Goal: Unclear: Browse casually

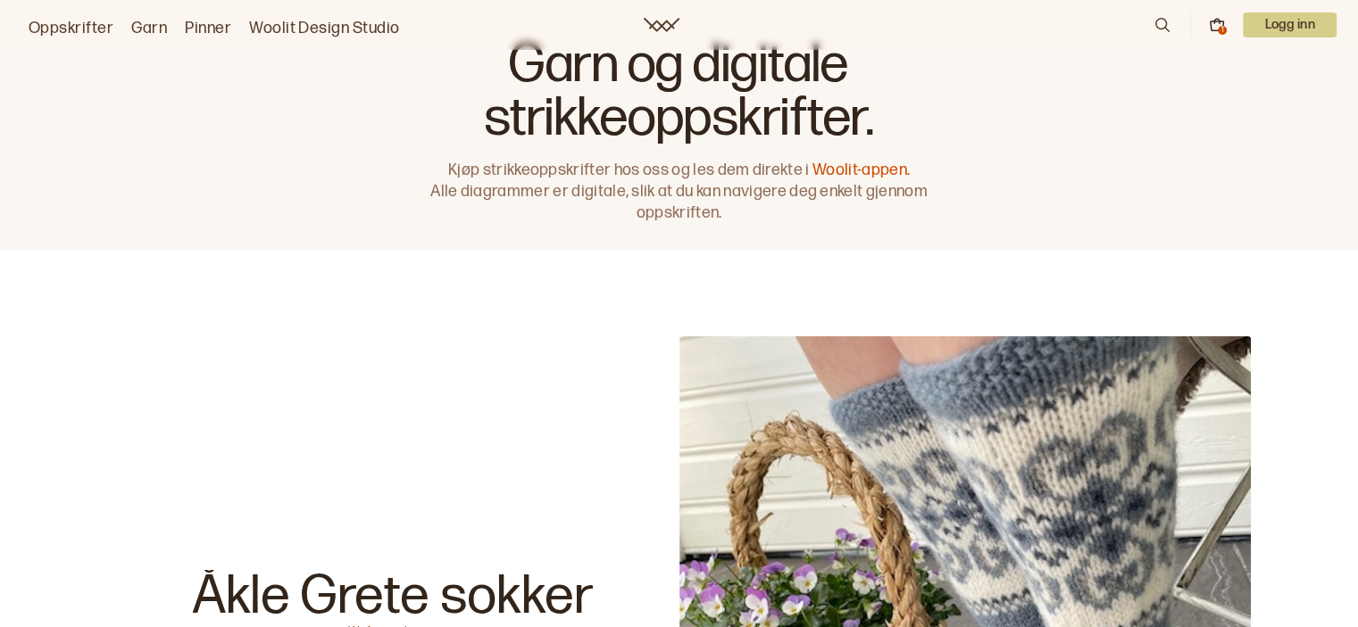
scroll to position [36, 0]
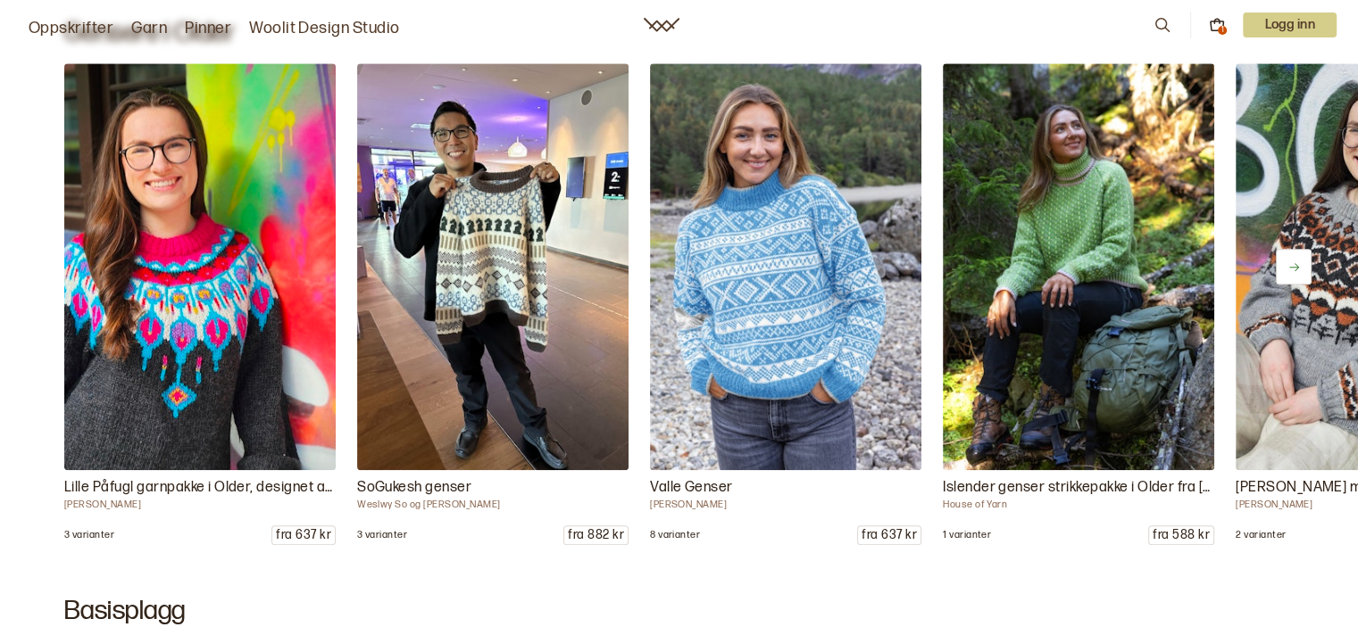
scroll to position [8211, 0]
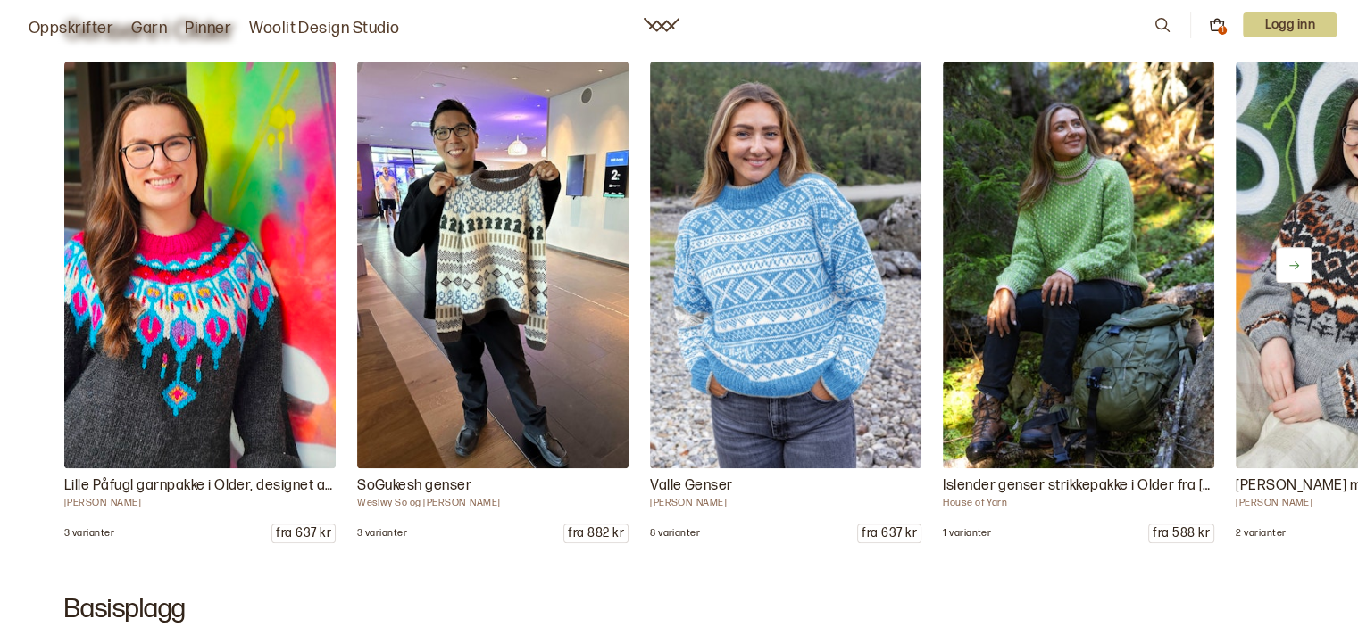
click at [1296, 260] on icon at bounding box center [1293, 265] width 13 height 13
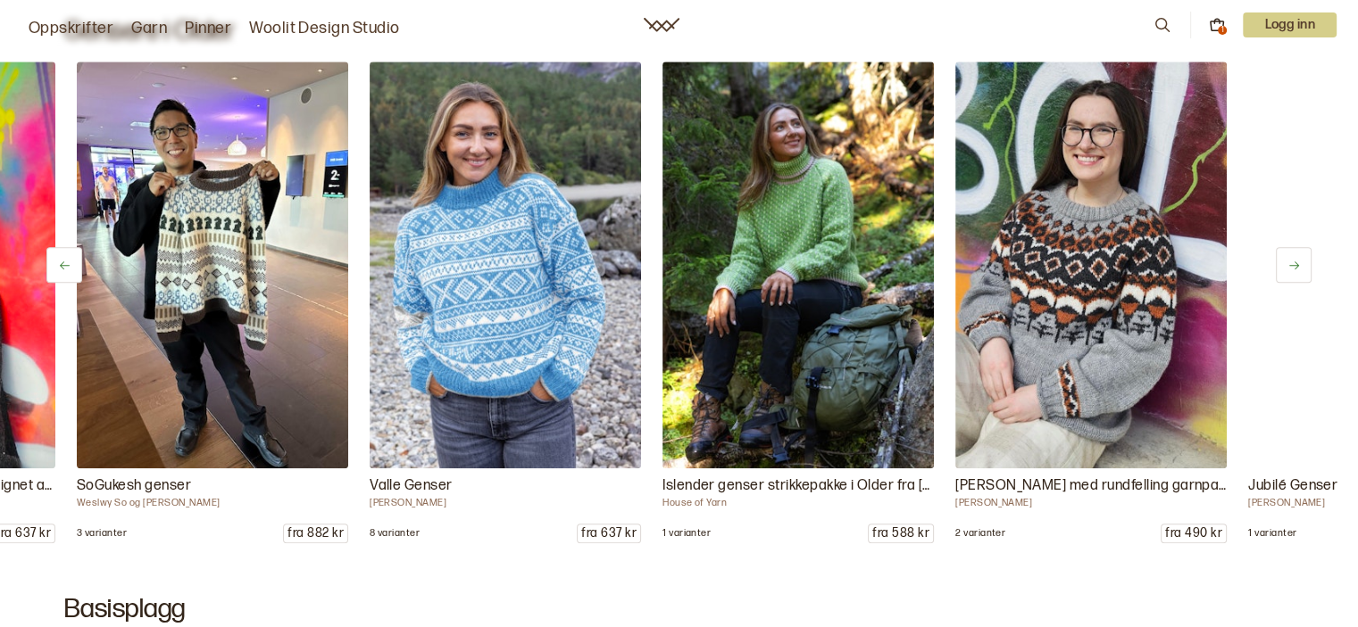
scroll to position [0, 293]
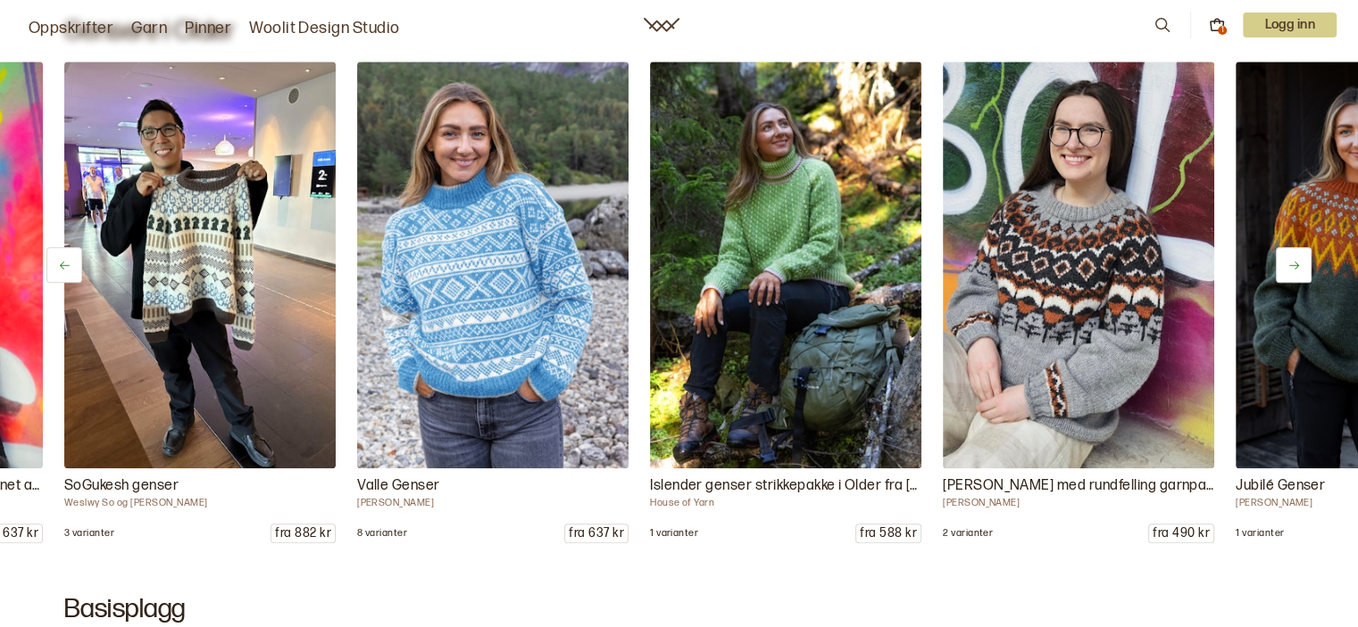
click at [1296, 260] on icon at bounding box center [1293, 265] width 13 height 13
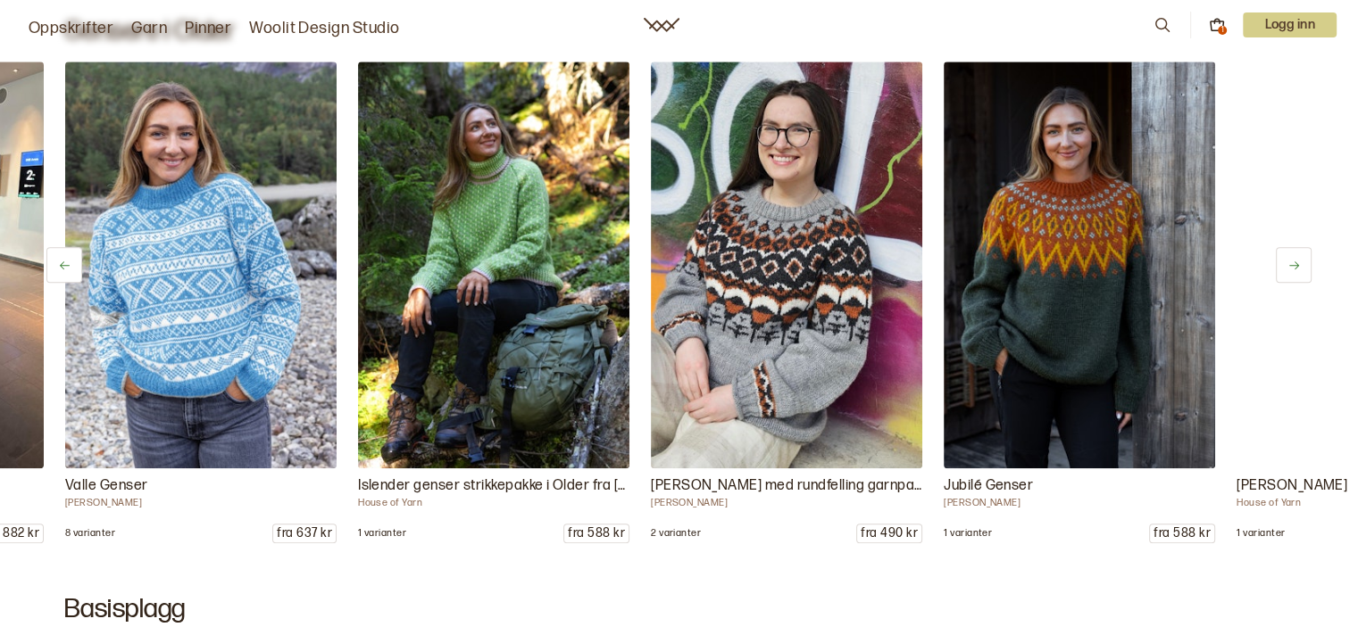
scroll to position [0, 585]
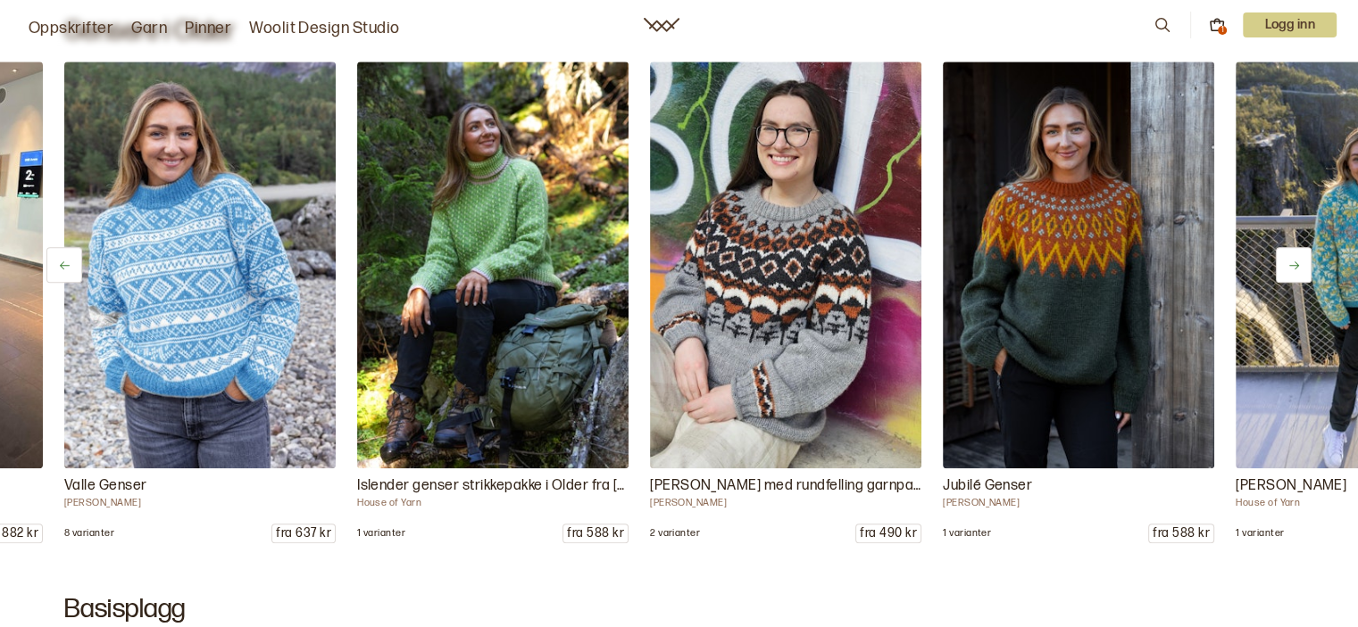
click at [1296, 260] on icon at bounding box center [1293, 265] width 13 height 13
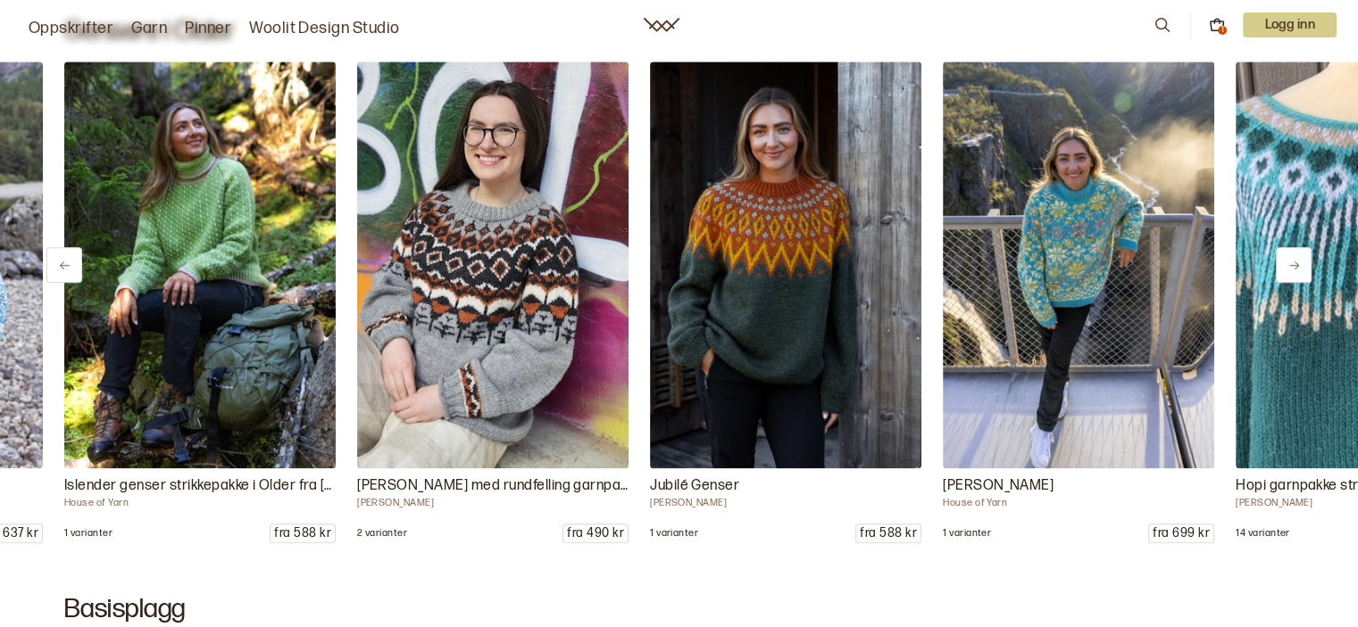
click at [1296, 260] on icon at bounding box center [1293, 265] width 13 height 13
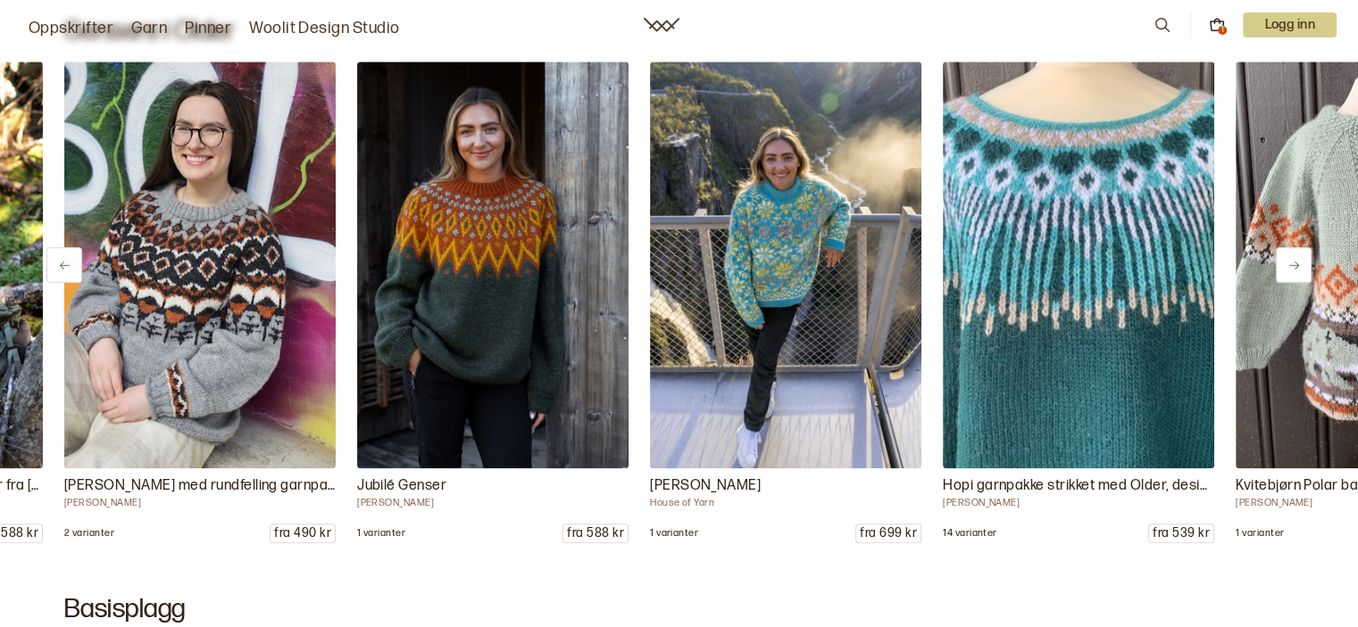
click at [1296, 260] on icon at bounding box center [1293, 265] width 13 height 13
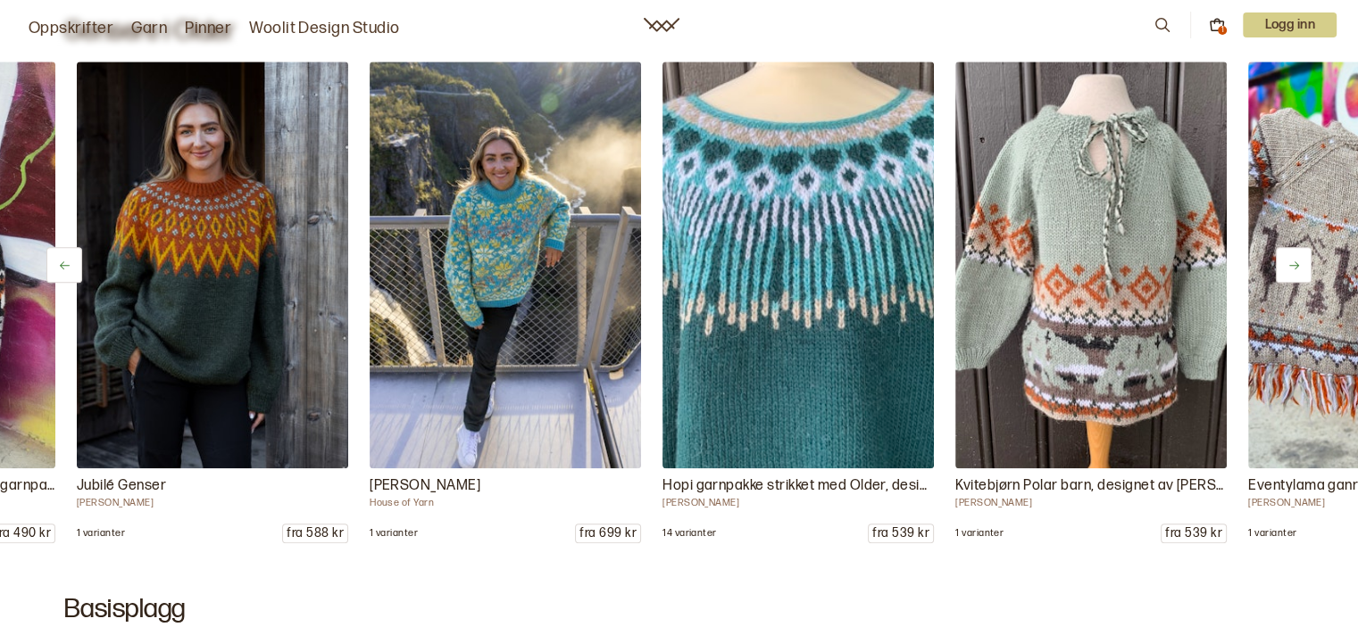
scroll to position [0, 1464]
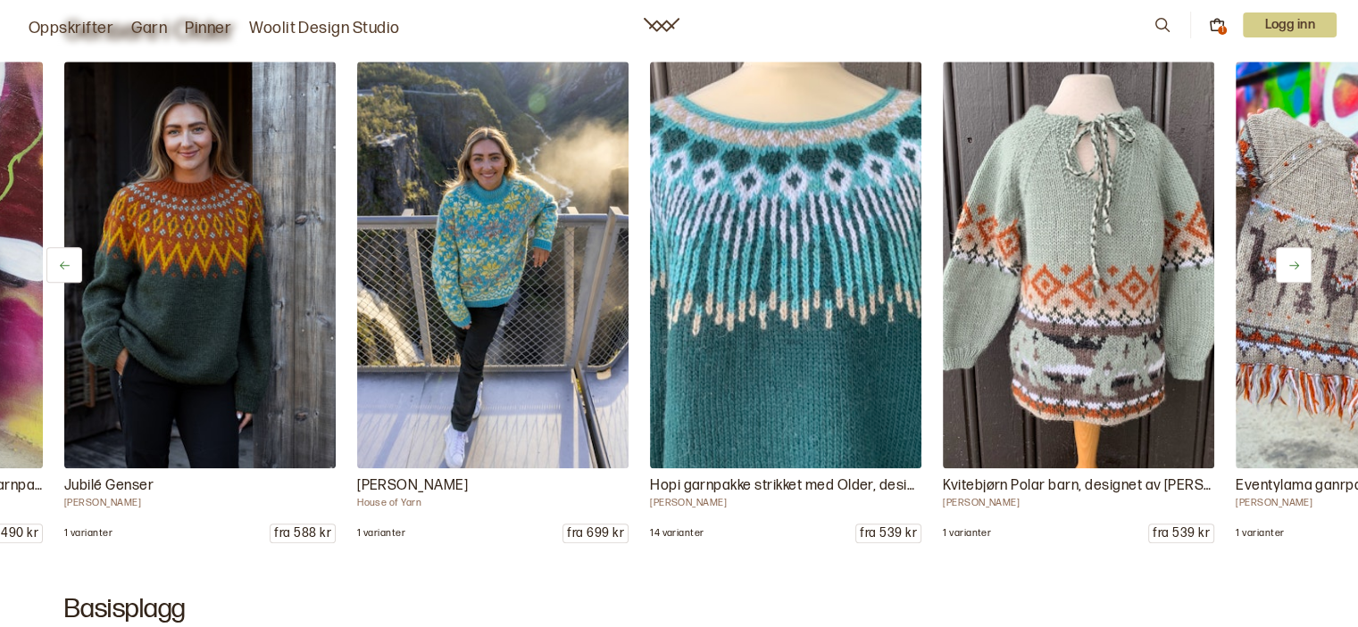
click at [1296, 260] on icon at bounding box center [1293, 265] width 13 height 13
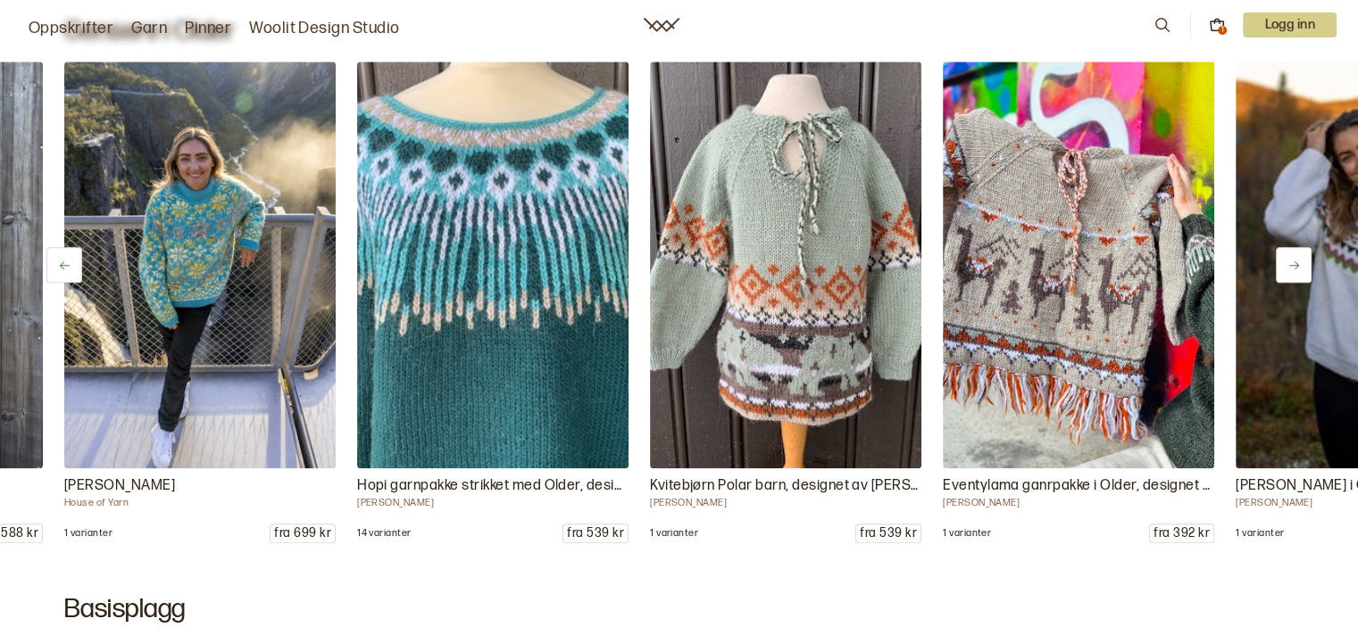
click at [1296, 260] on icon at bounding box center [1293, 265] width 13 height 13
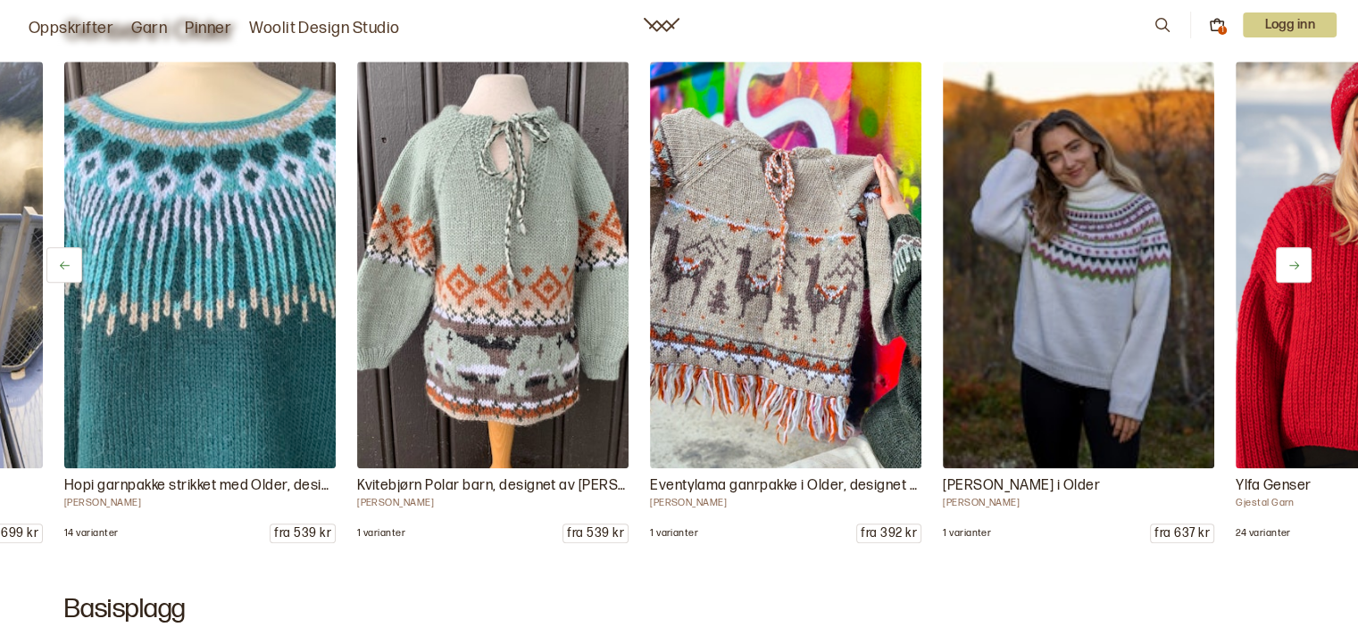
click at [1296, 260] on icon at bounding box center [1293, 265] width 13 height 13
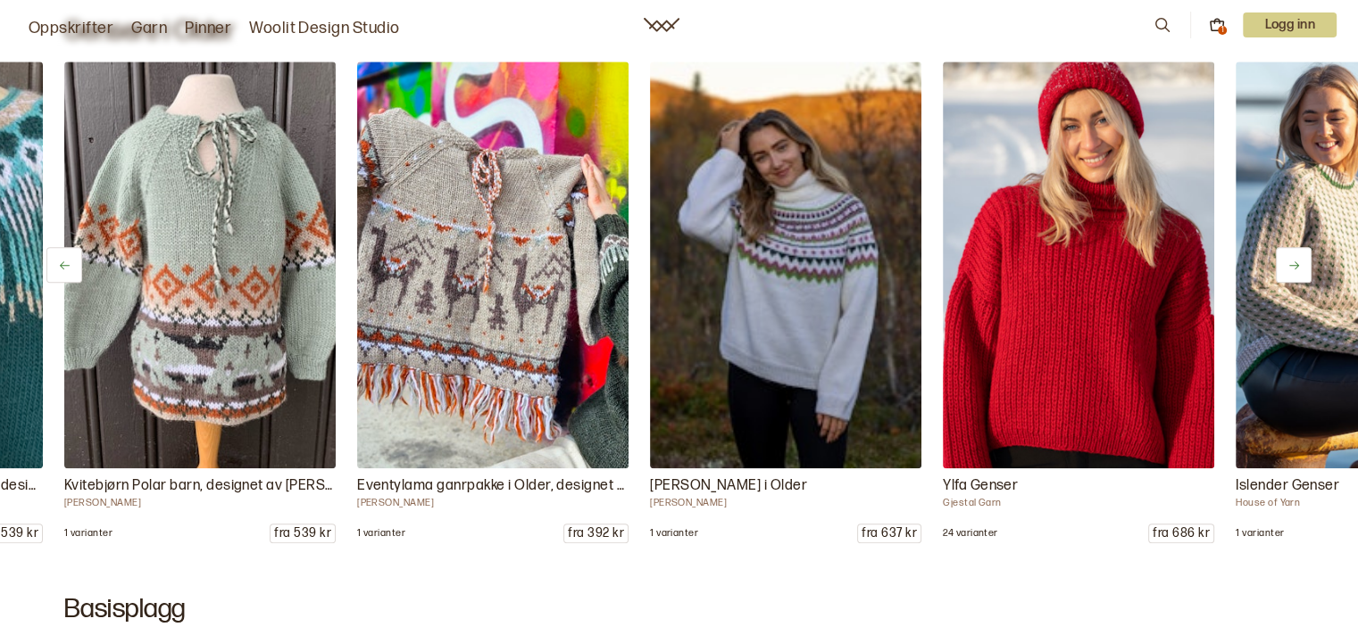
click at [1296, 260] on icon at bounding box center [1293, 265] width 13 height 13
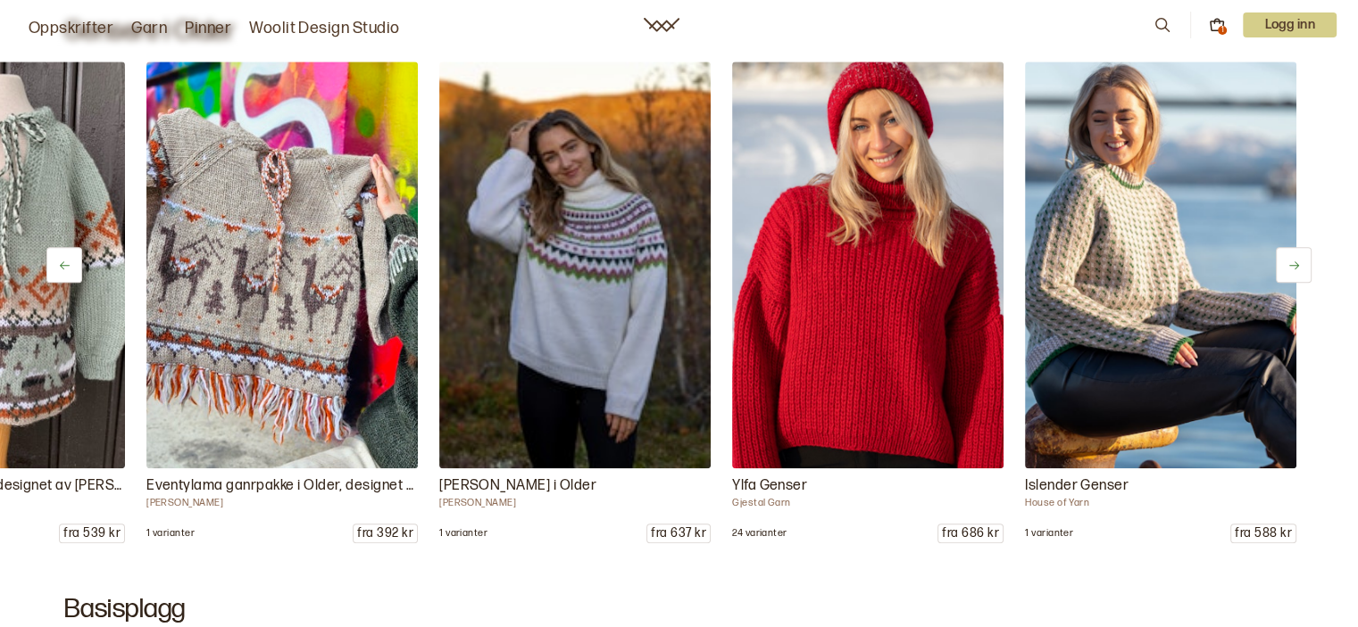
scroll to position [0, 2555]
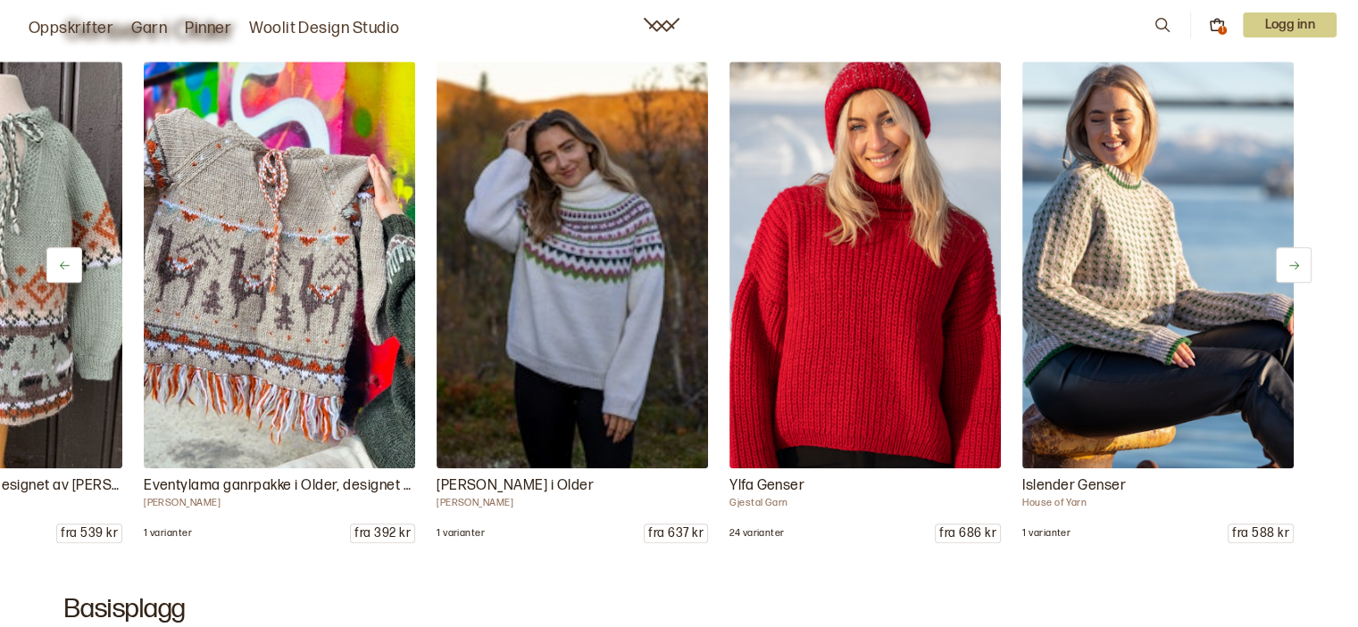
click at [1296, 260] on icon at bounding box center [1293, 265] width 13 height 13
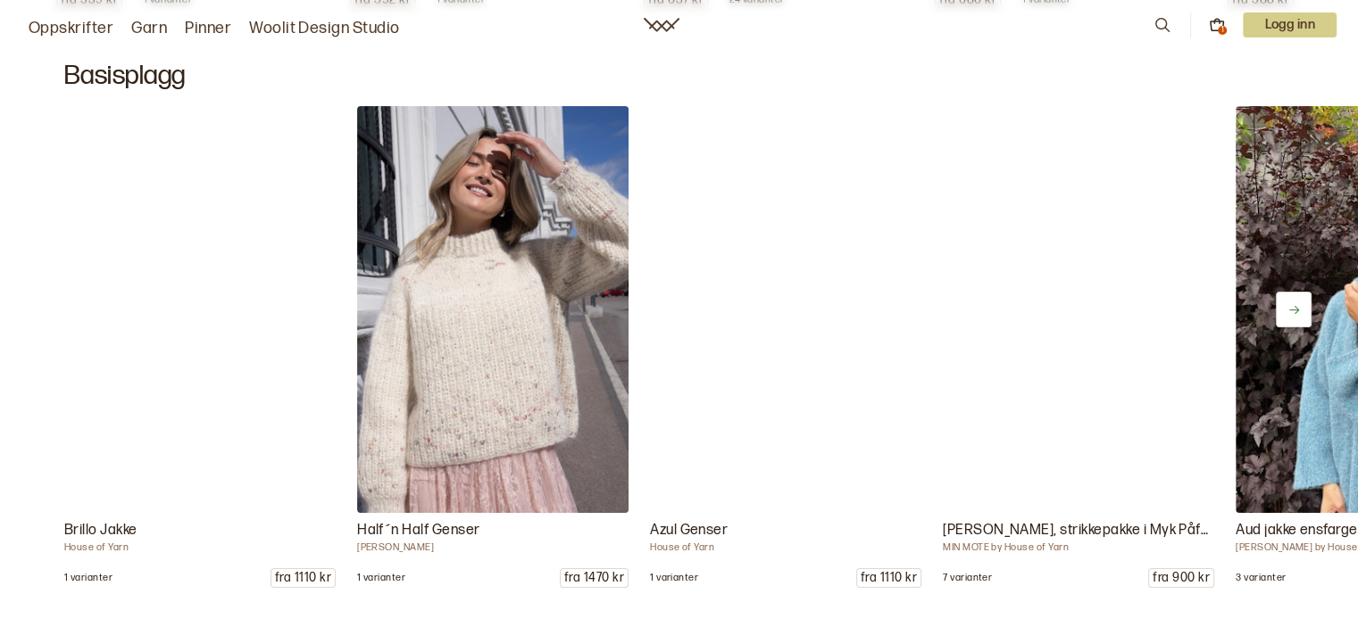
scroll to position [8747, 0]
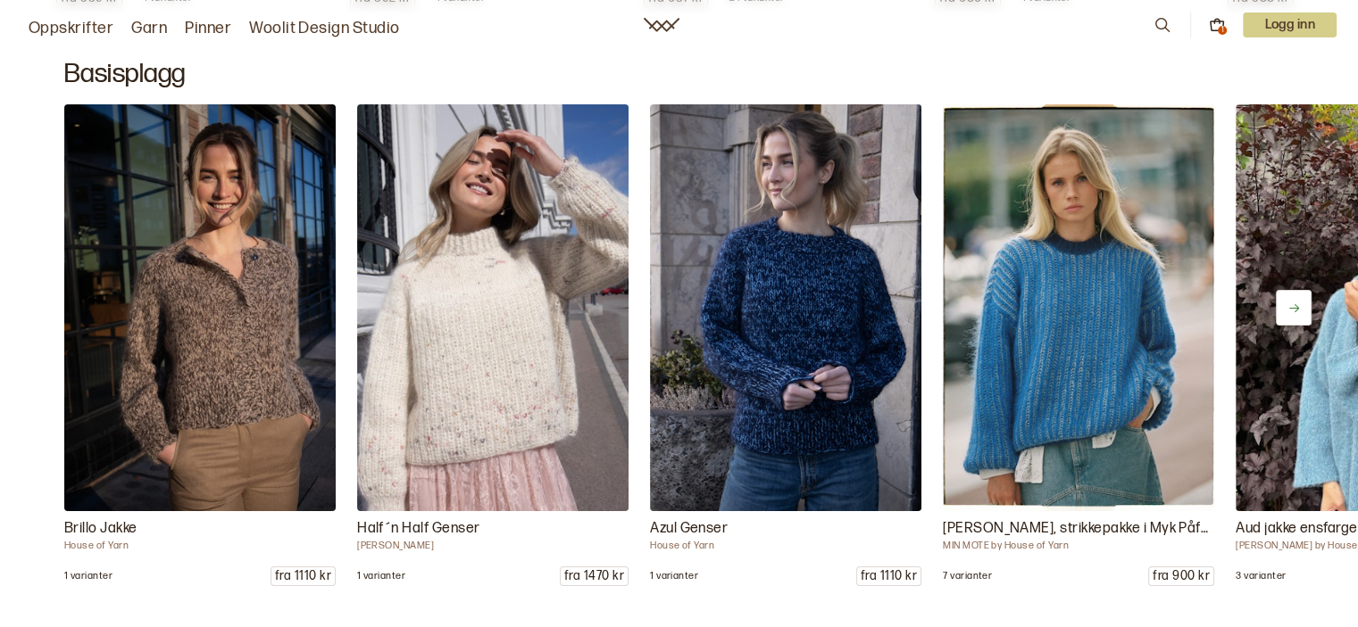
click at [1296, 305] on icon at bounding box center [1293, 308] width 13 height 13
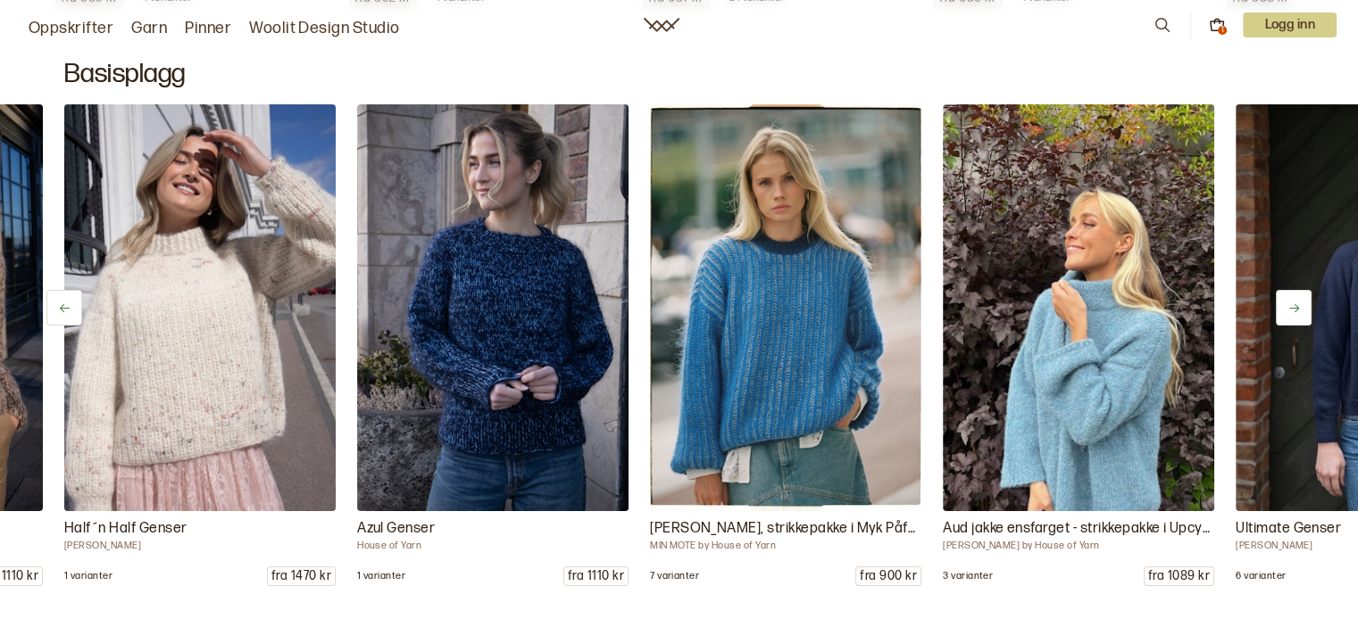
click at [1296, 305] on icon at bounding box center [1293, 308] width 13 height 13
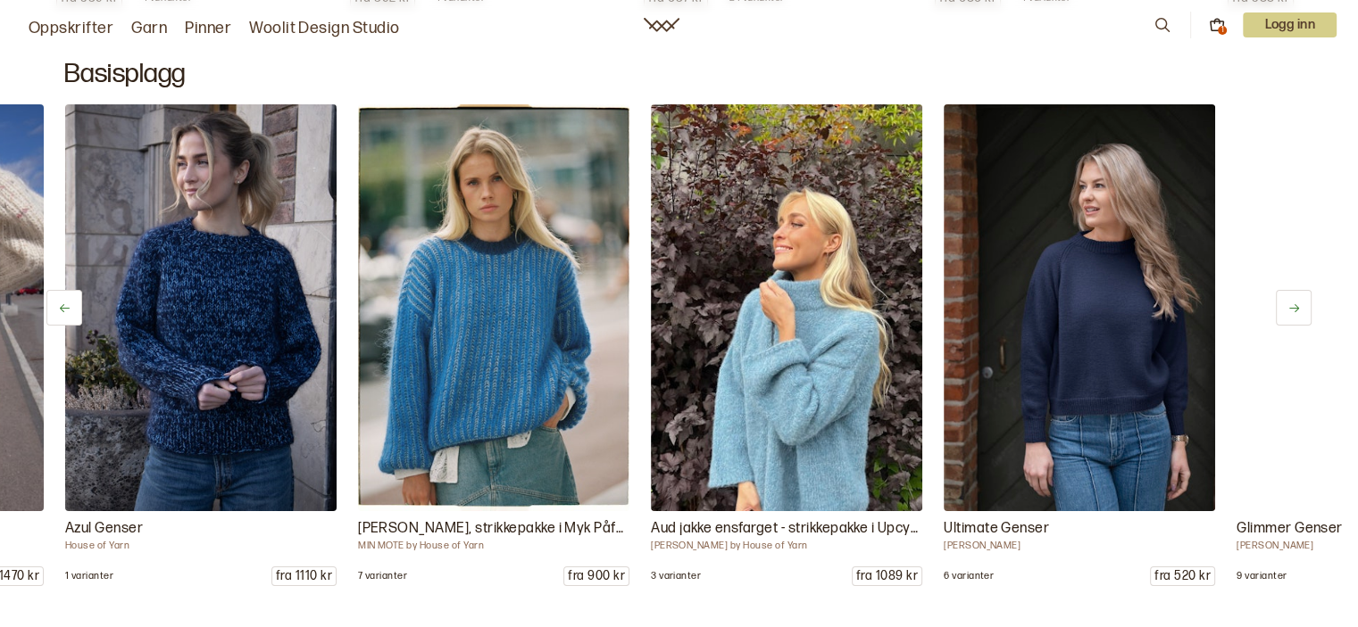
scroll to position [0, 585]
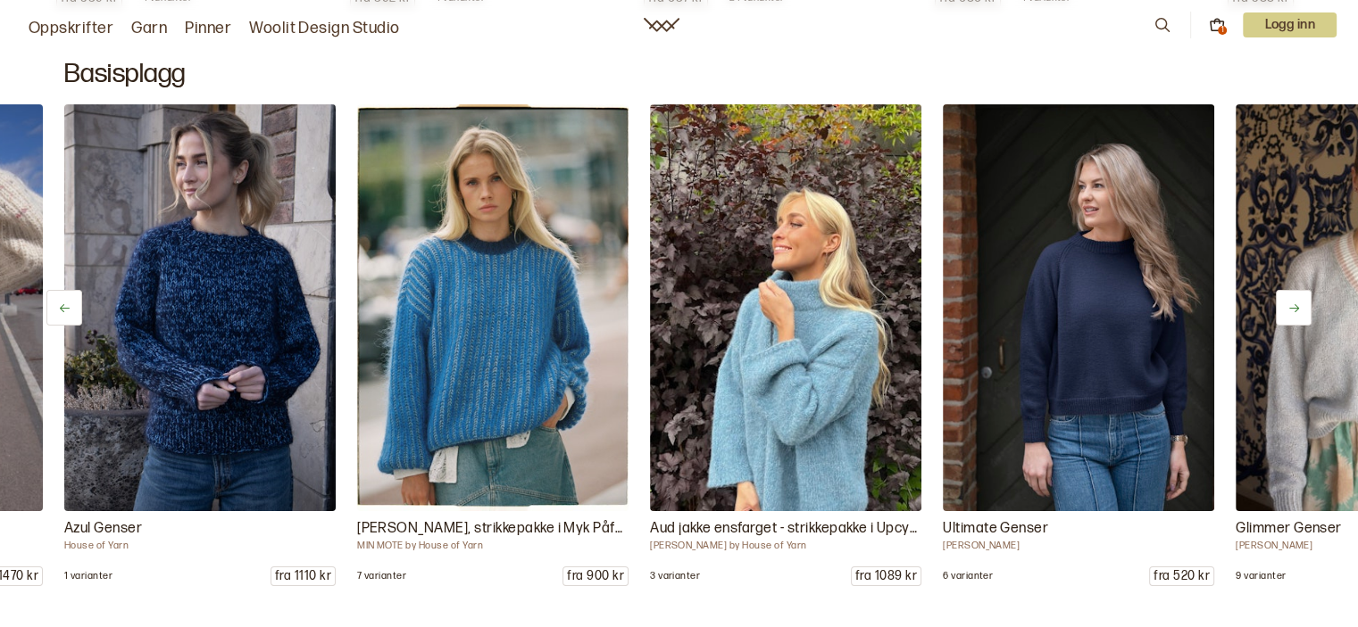
click at [1296, 305] on icon at bounding box center [1293, 308] width 13 height 13
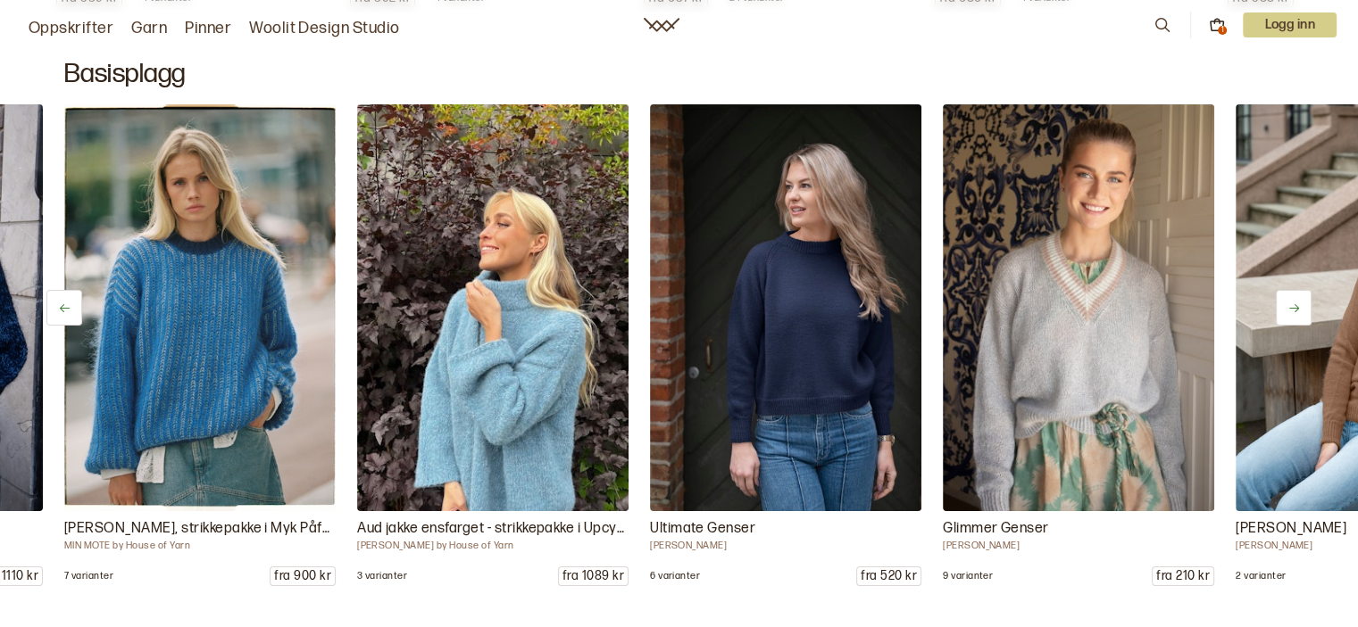
click at [1296, 305] on icon at bounding box center [1293, 308] width 13 height 13
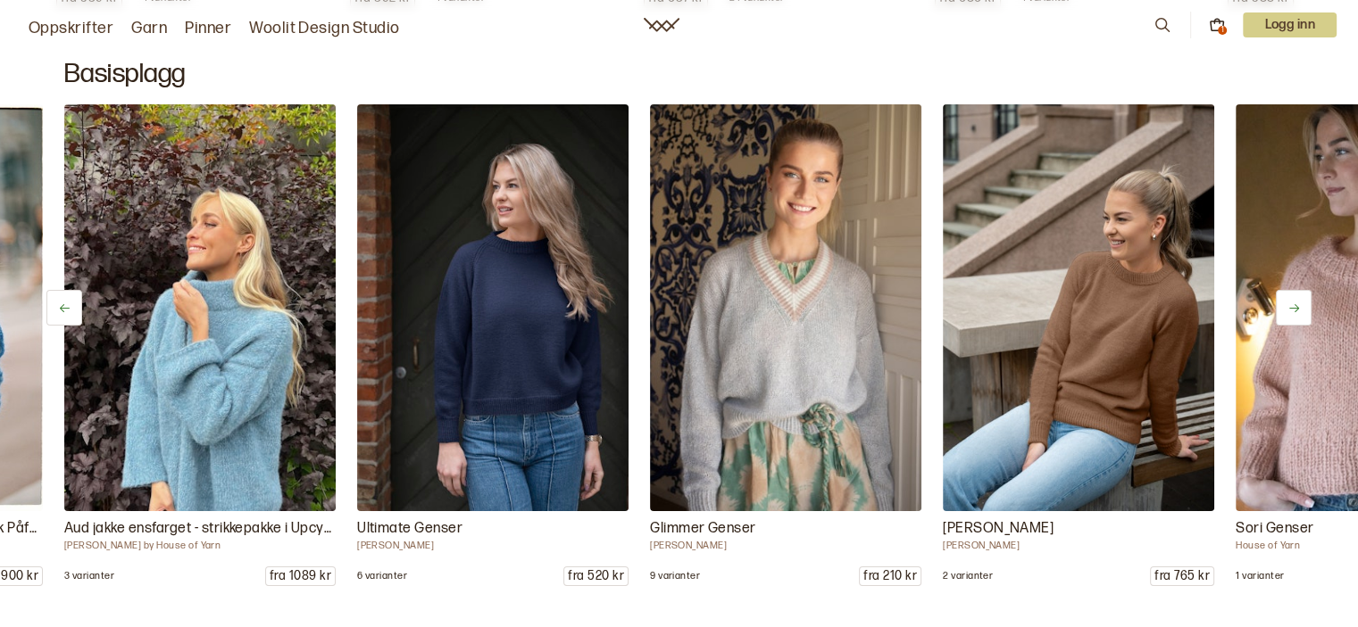
click at [1296, 305] on icon at bounding box center [1293, 308] width 13 height 13
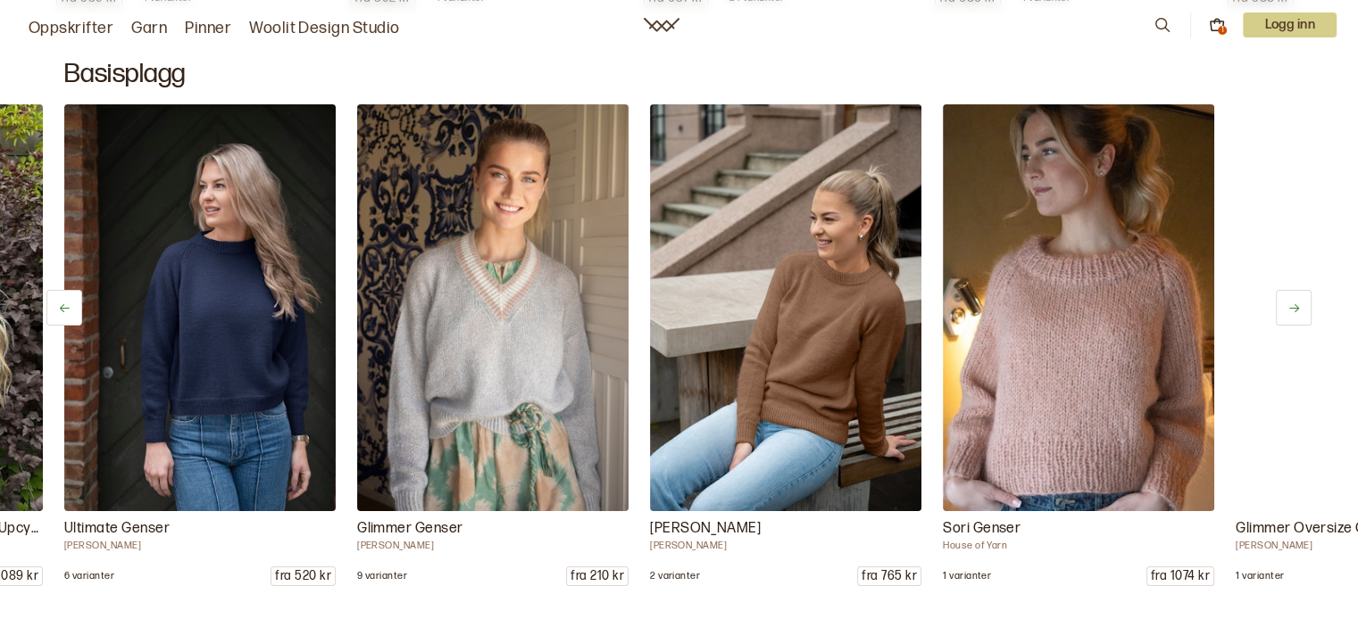
click at [1296, 305] on icon at bounding box center [1293, 308] width 13 height 13
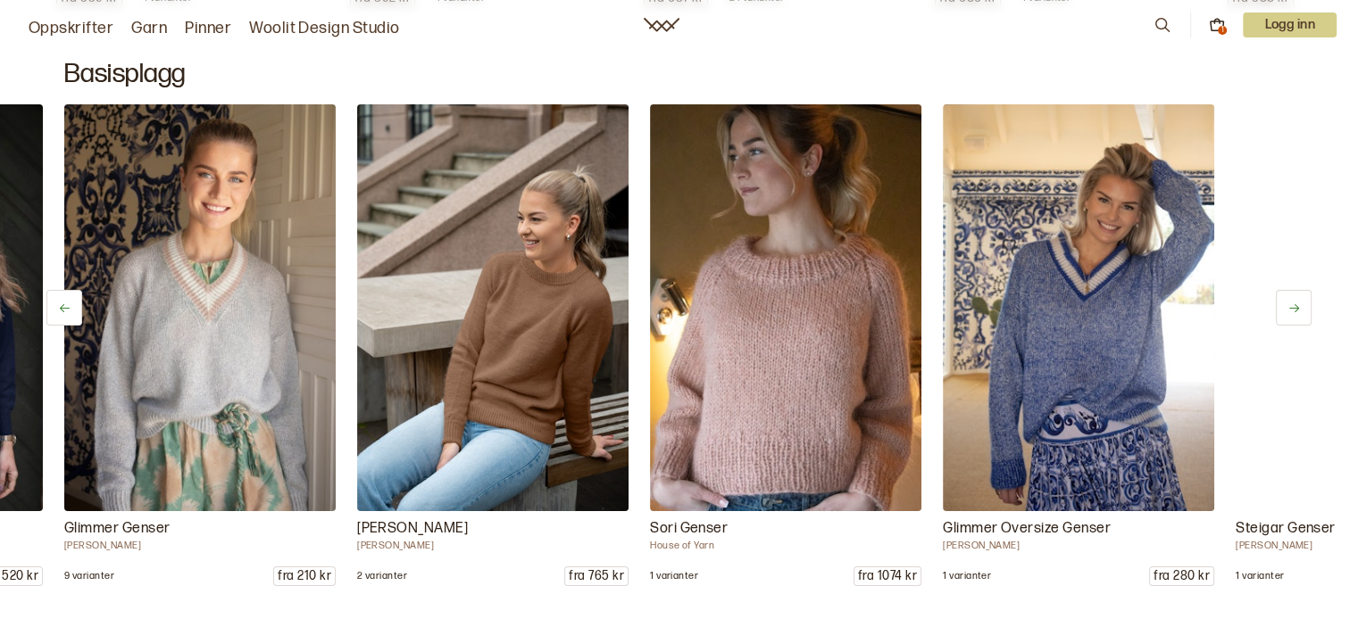
click at [1296, 305] on icon at bounding box center [1293, 308] width 13 height 13
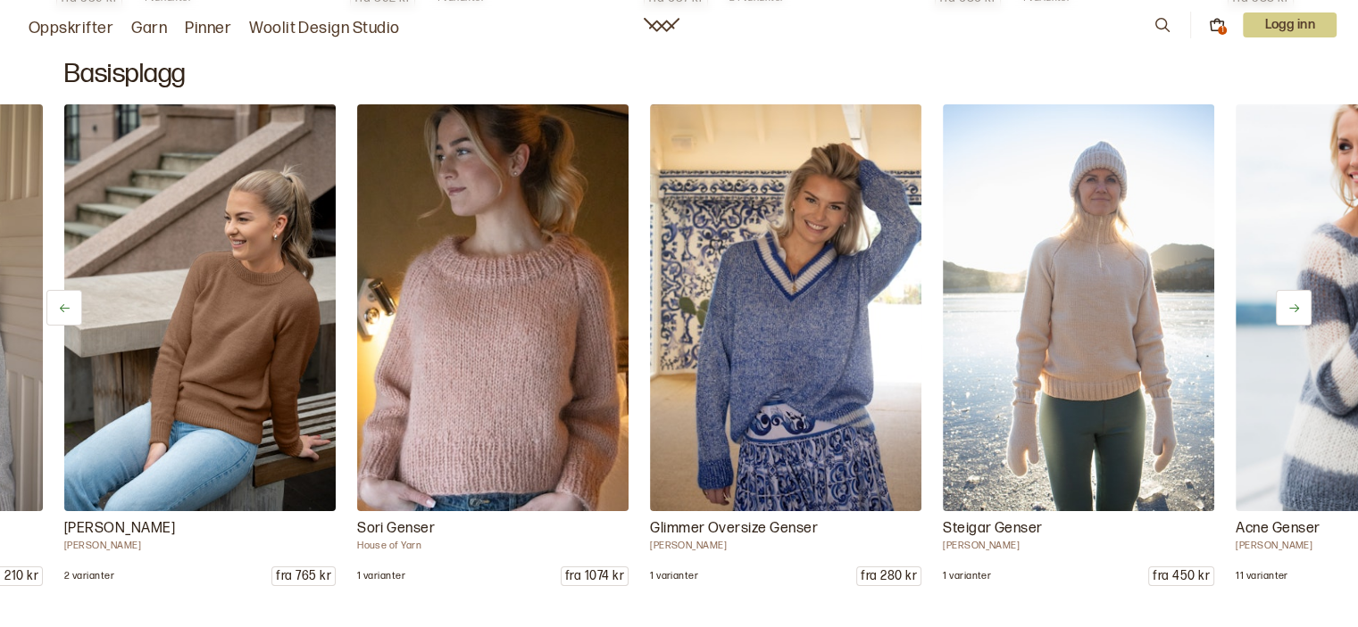
click at [1296, 305] on icon at bounding box center [1293, 308] width 13 height 13
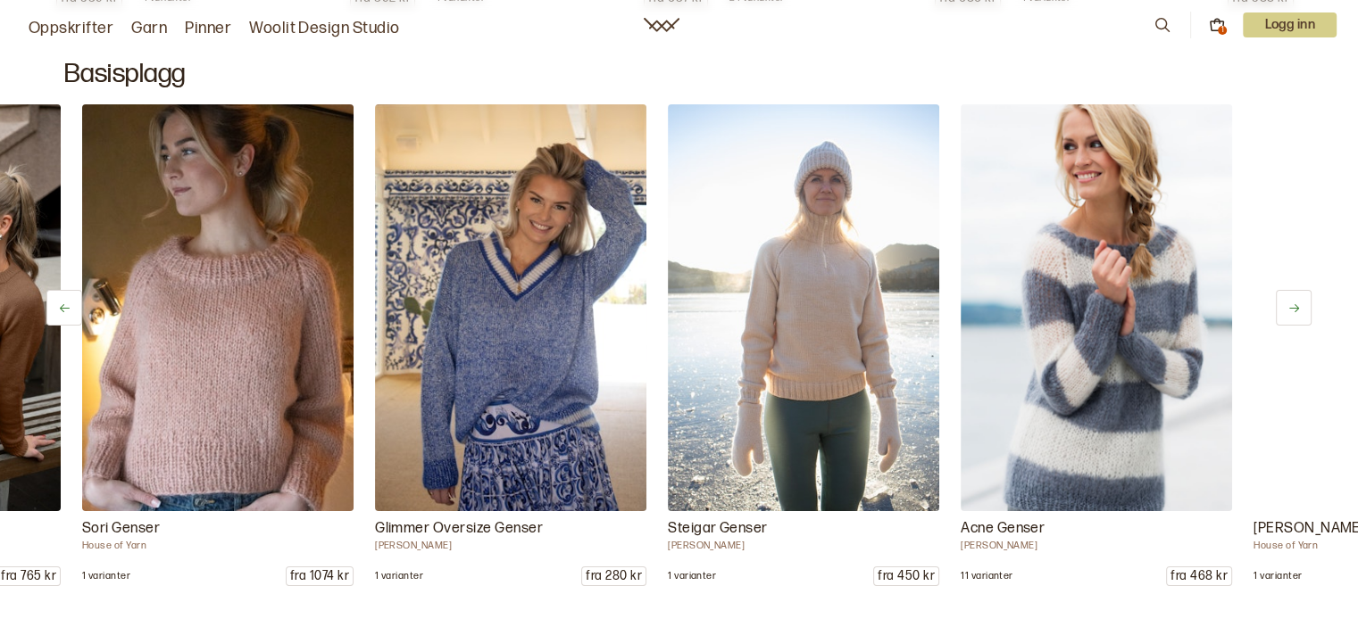
scroll to position [0, 2342]
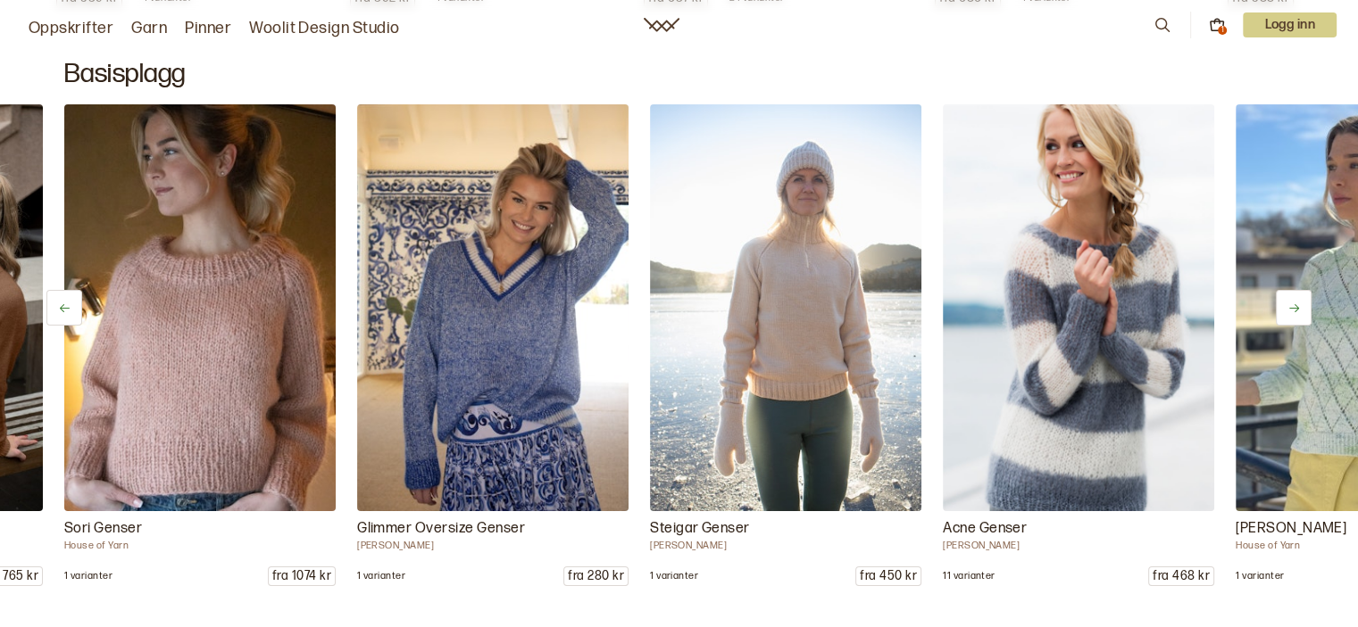
click at [1296, 305] on icon at bounding box center [1293, 308] width 13 height 13
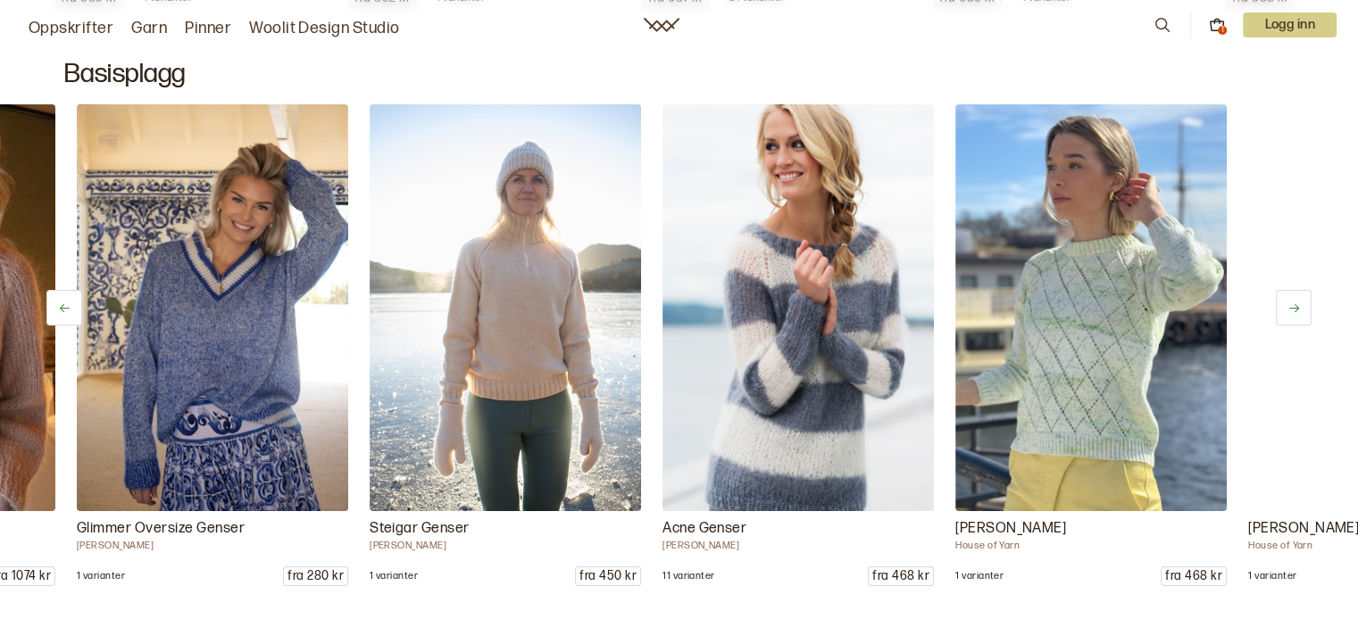
scroll to position [0, 2635]
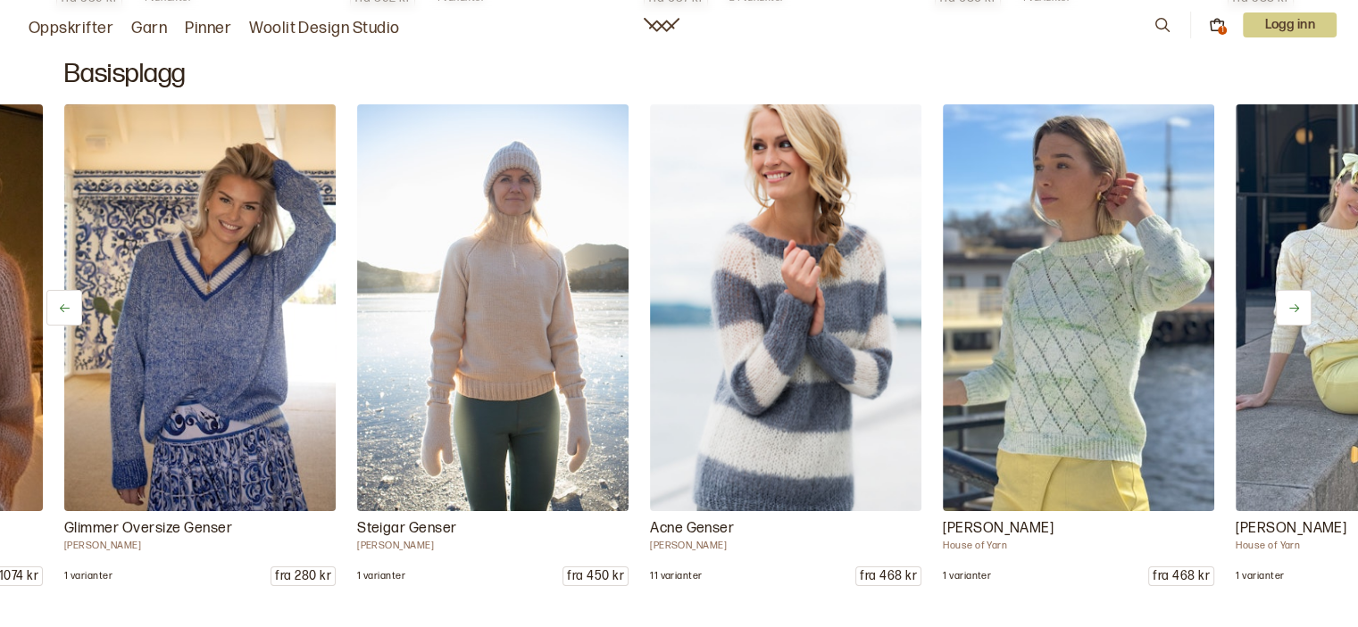
click at [1296, 305] on icon at bounding box center [1293, 308] width 13 height 13
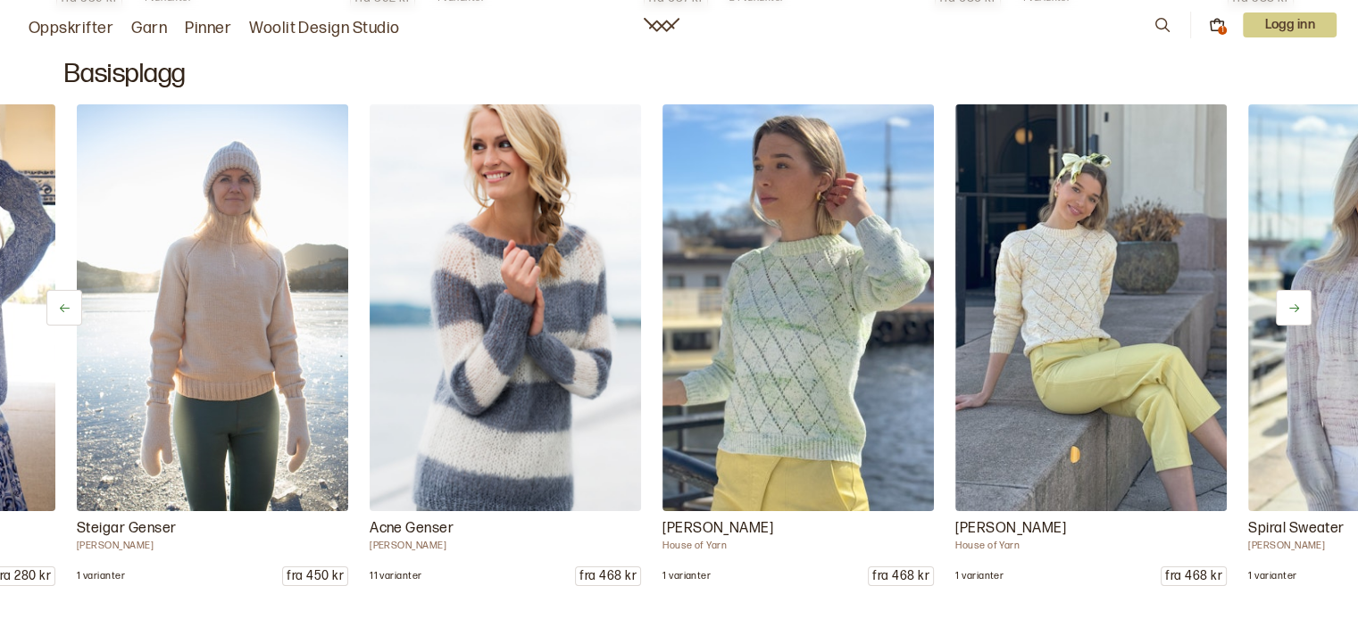
scroll to position [0, 2927]
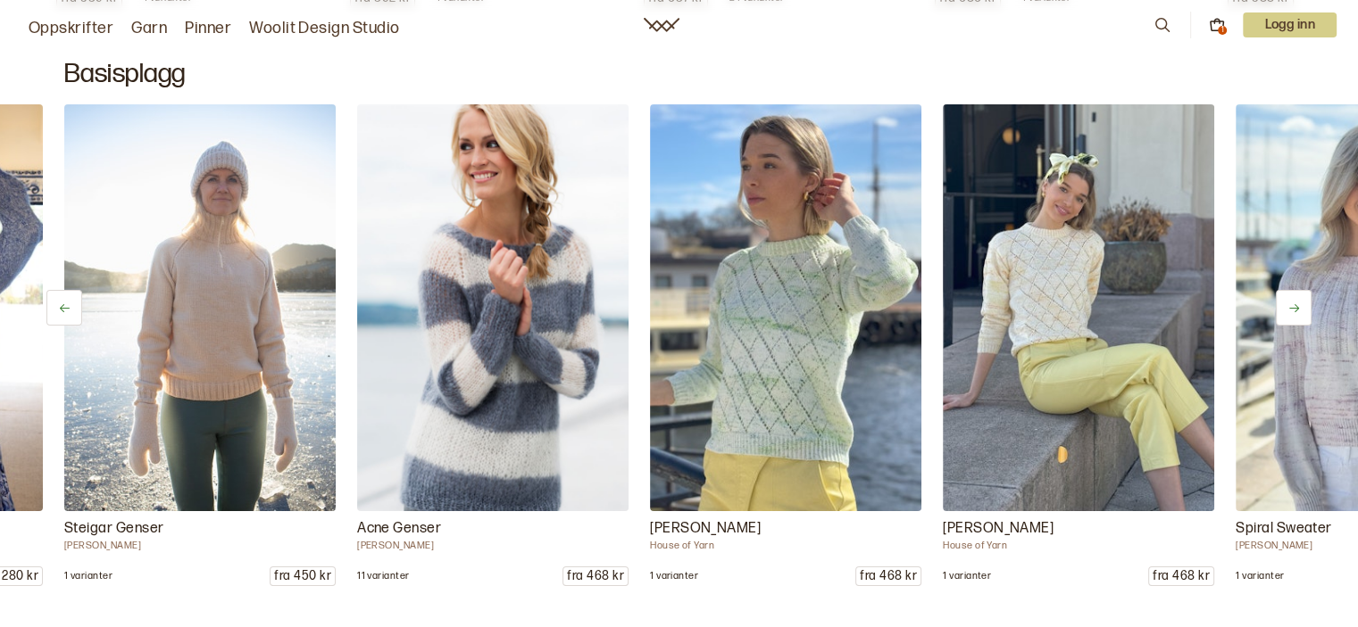
click at [1296, 305] on icon at bounding box center [1293, 308] width 13 height 13
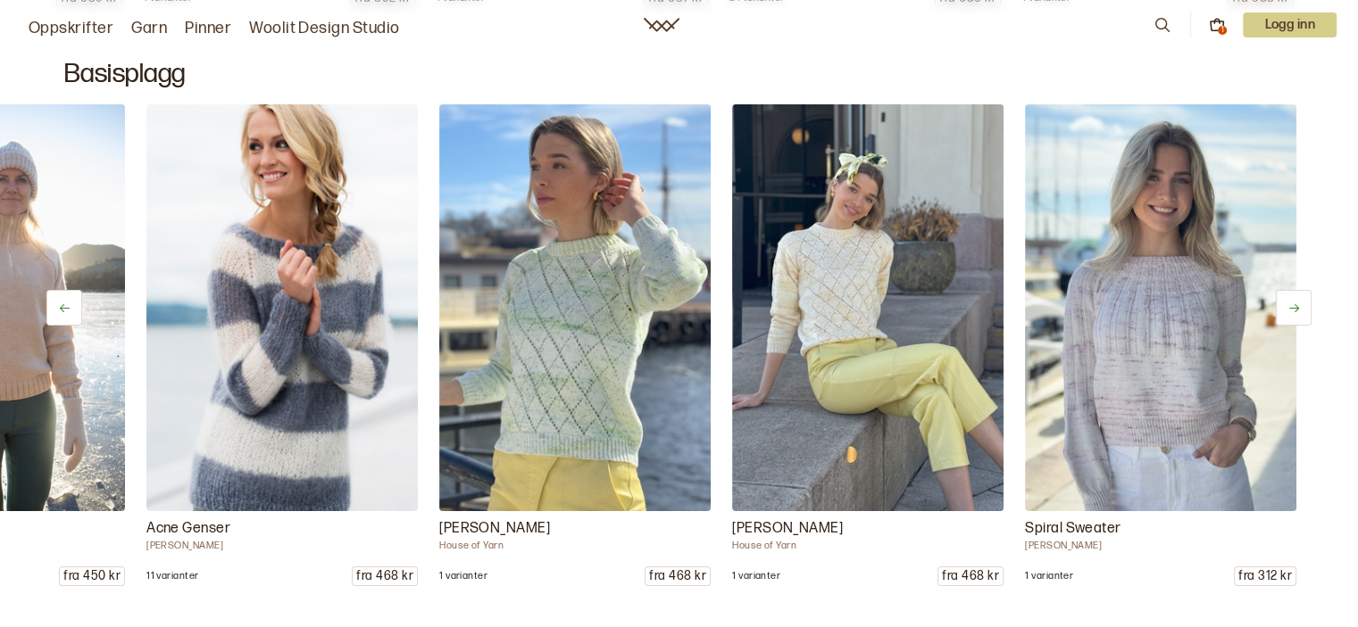
scroll to position [0, 3141]
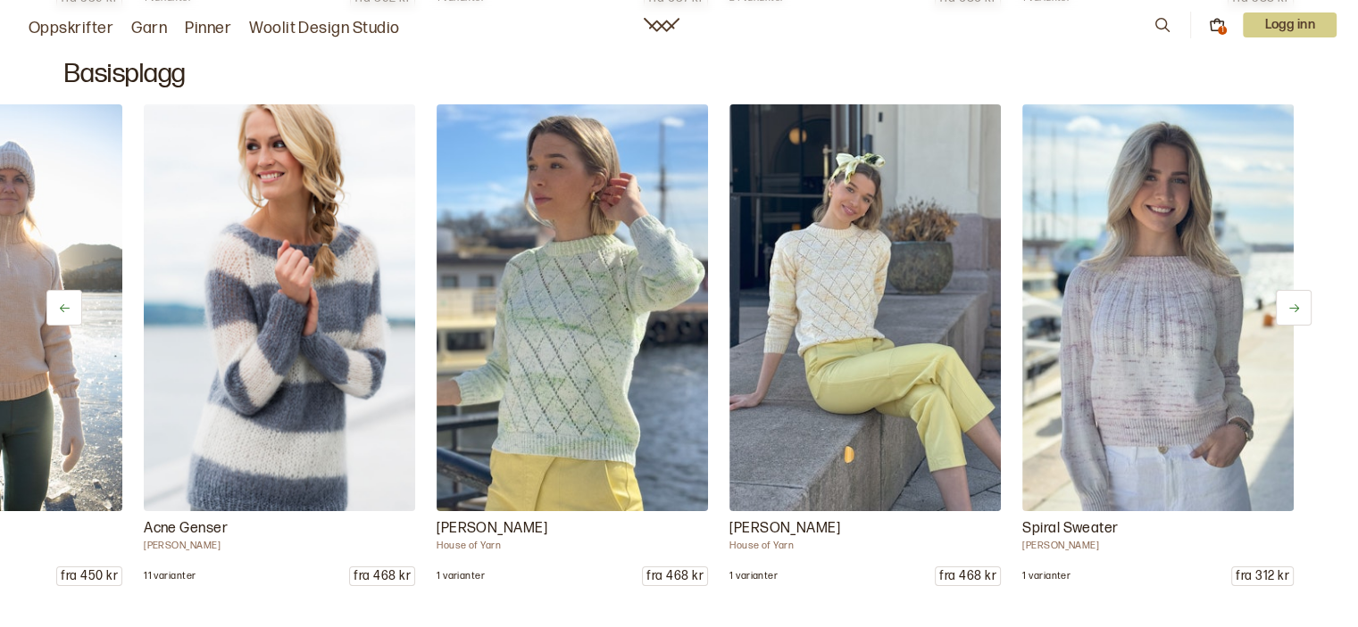
click at [1296, 305] on icon at bounding box center [1293, 308] width 13 height 13
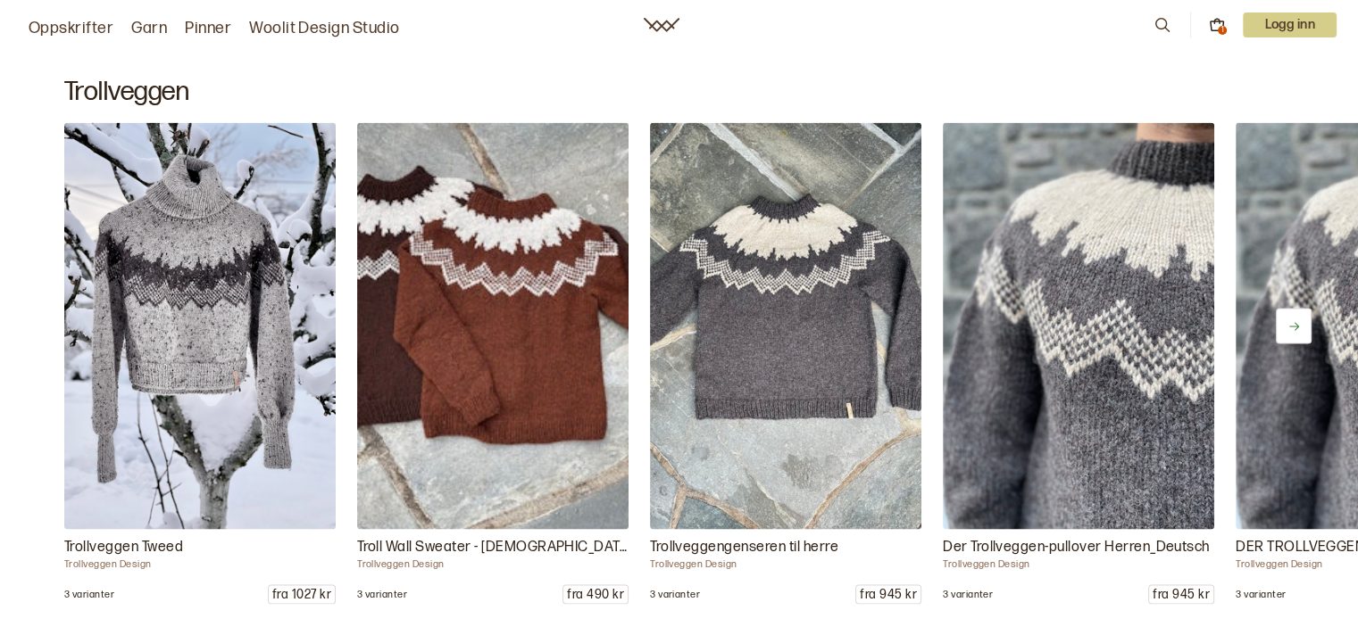
scroll to position [10032, 0]
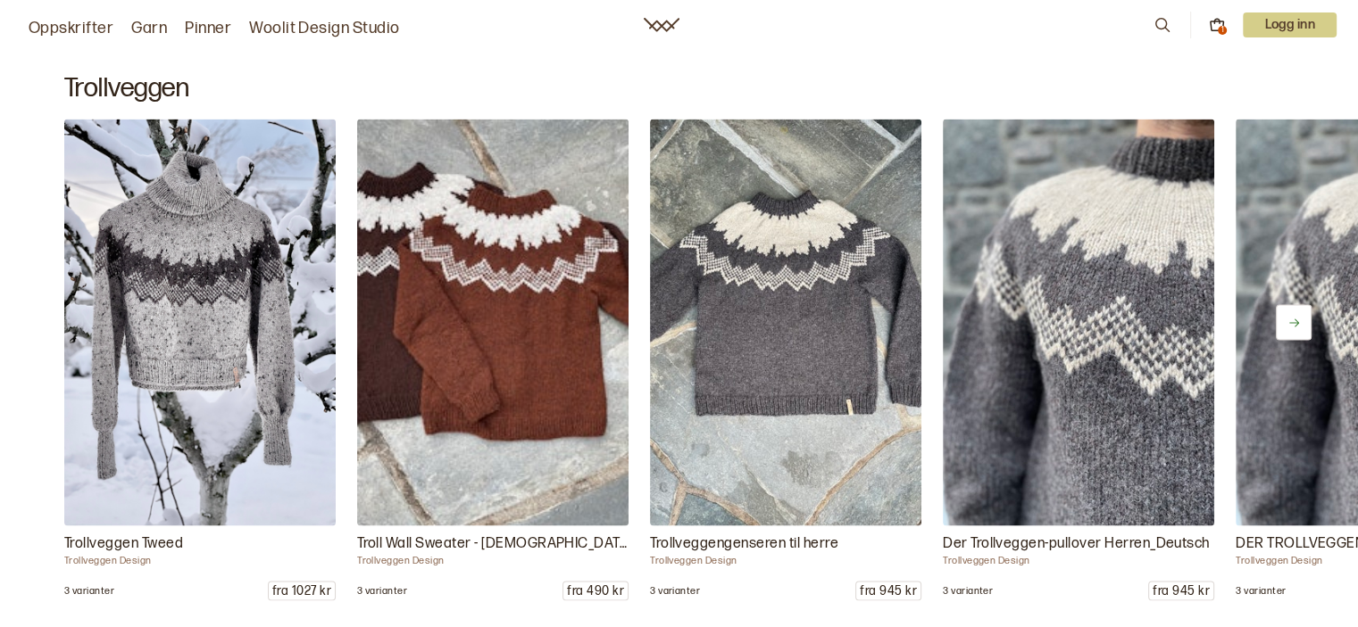
click at [1301, 330] on button at bounding box center [1293, 322] width 36 height 36
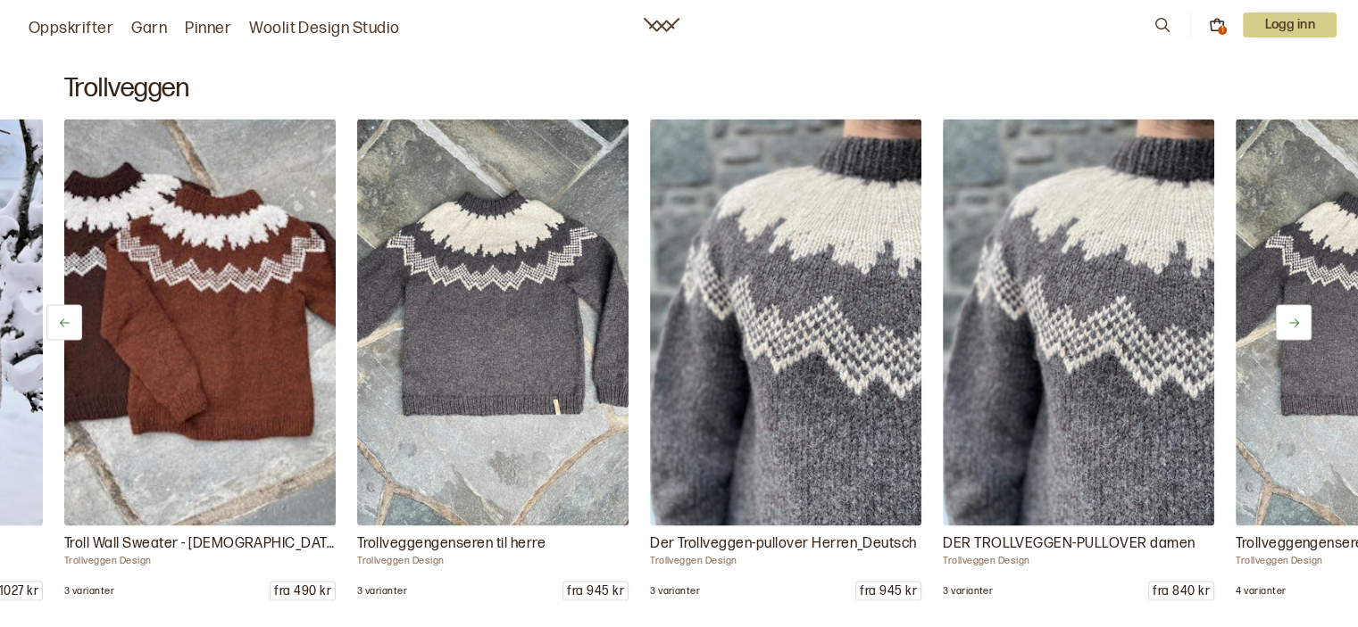
click at [1301, 330] on button at bounding box center [1293, 322] width 36 height 36
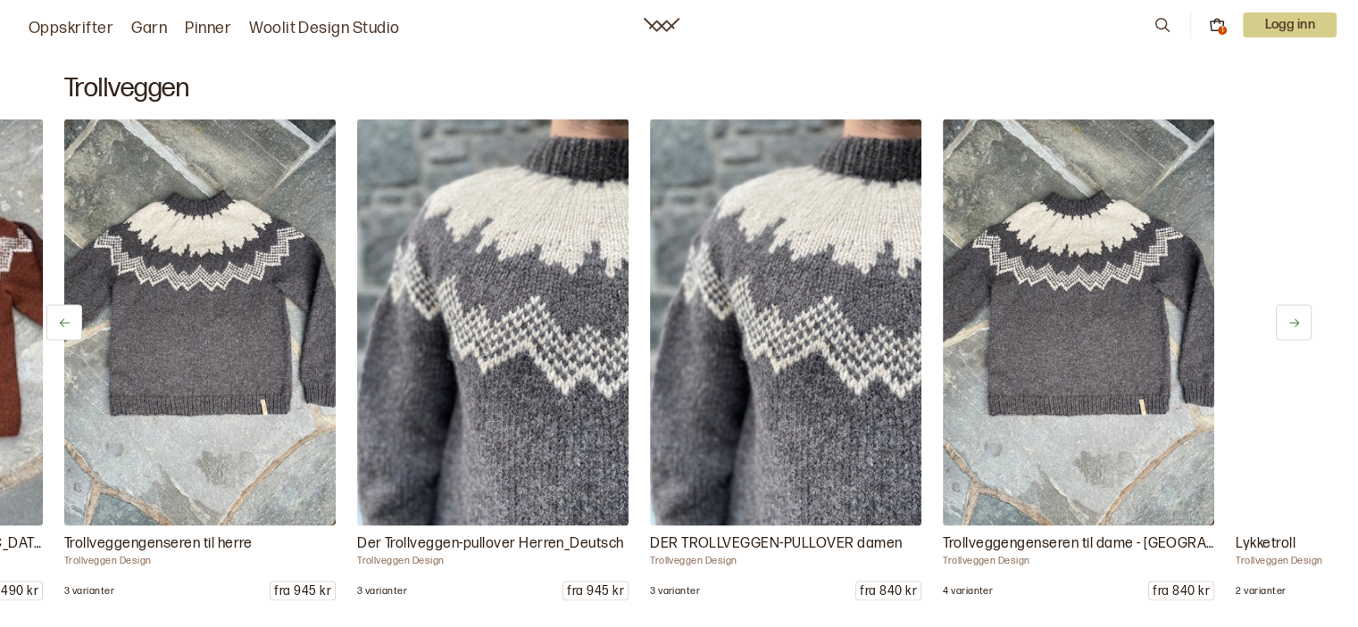
click at [1301, 330] on button at bounding box center [1293, 322] width 36 height 36
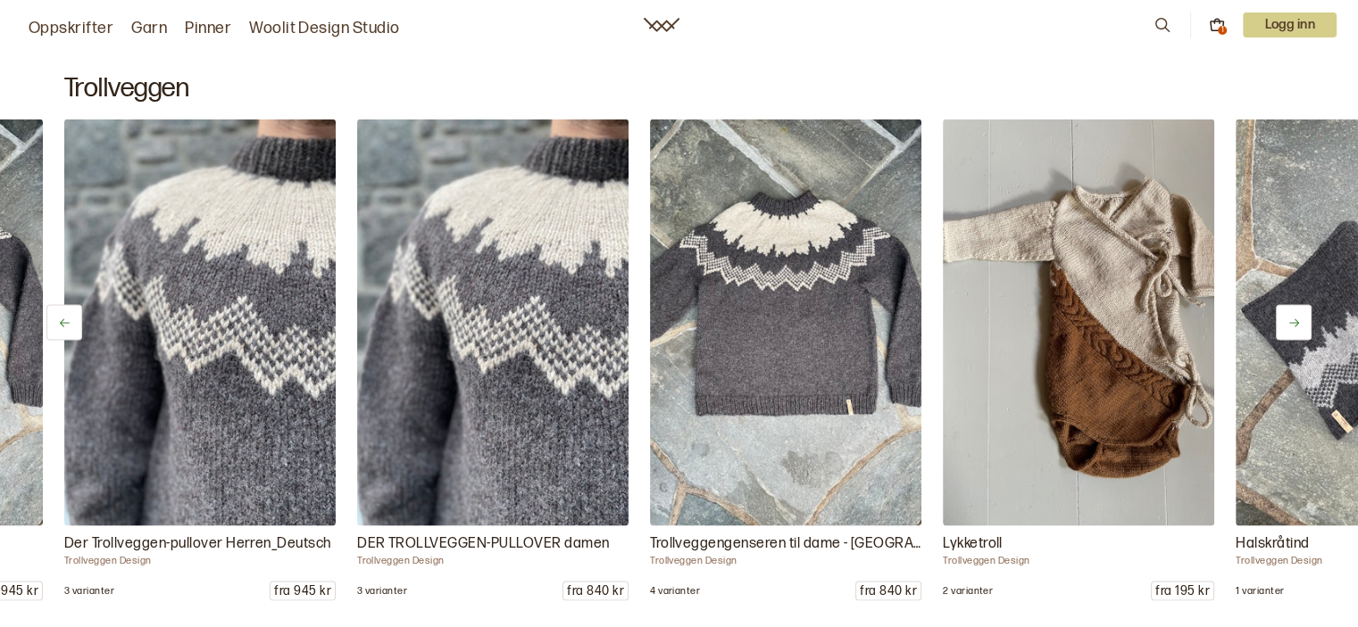
click at [1301, 330] on button at bounding box center [1293, 322] width 36 height 36
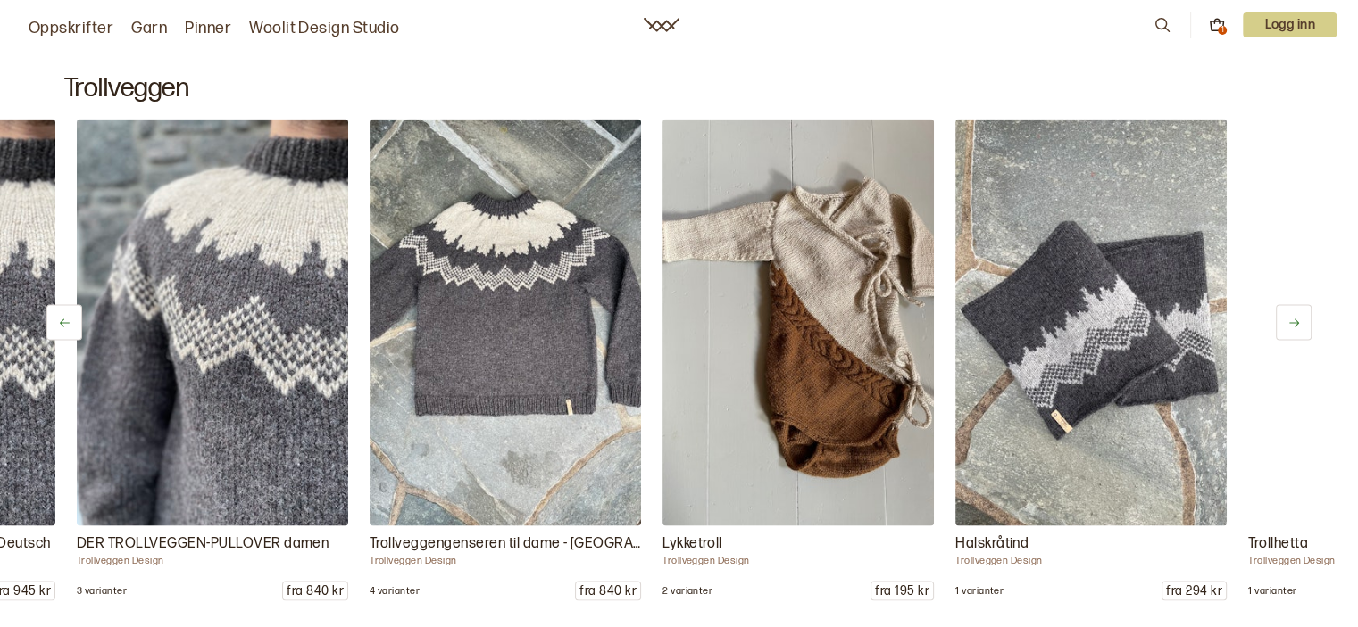
scroll to position [0, 1171]
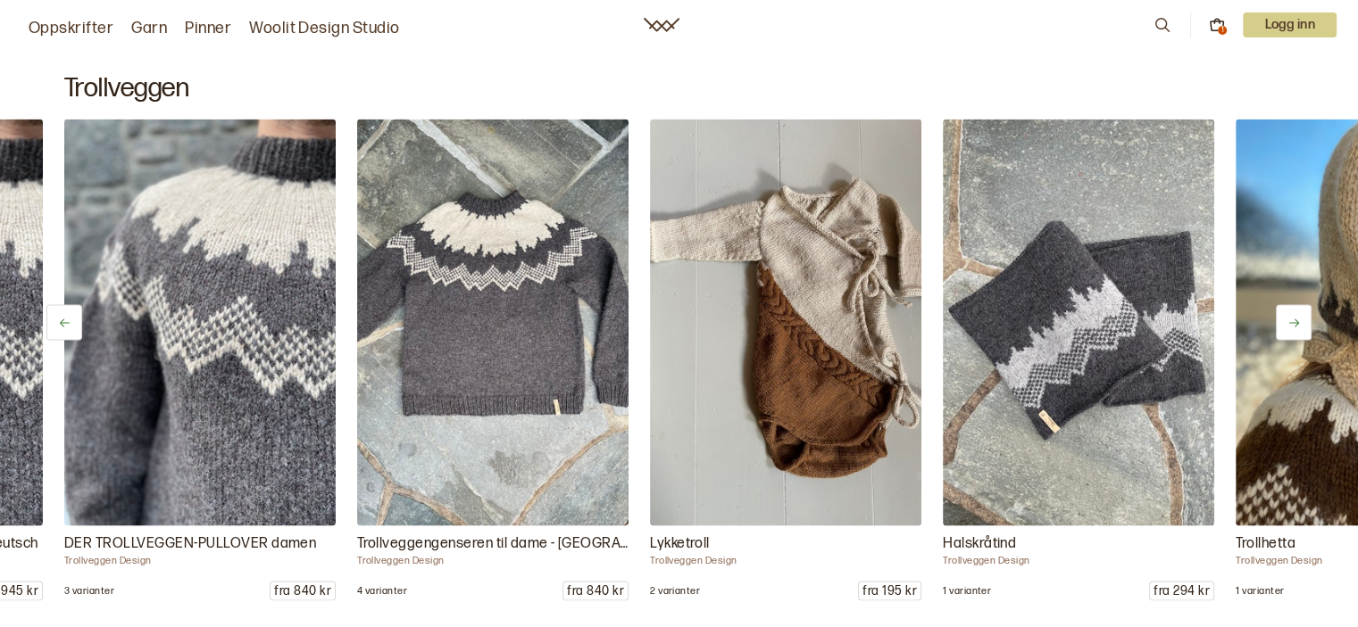
click at [1301, 330] on button at bounding box center [1293, 322] width 36 height 36
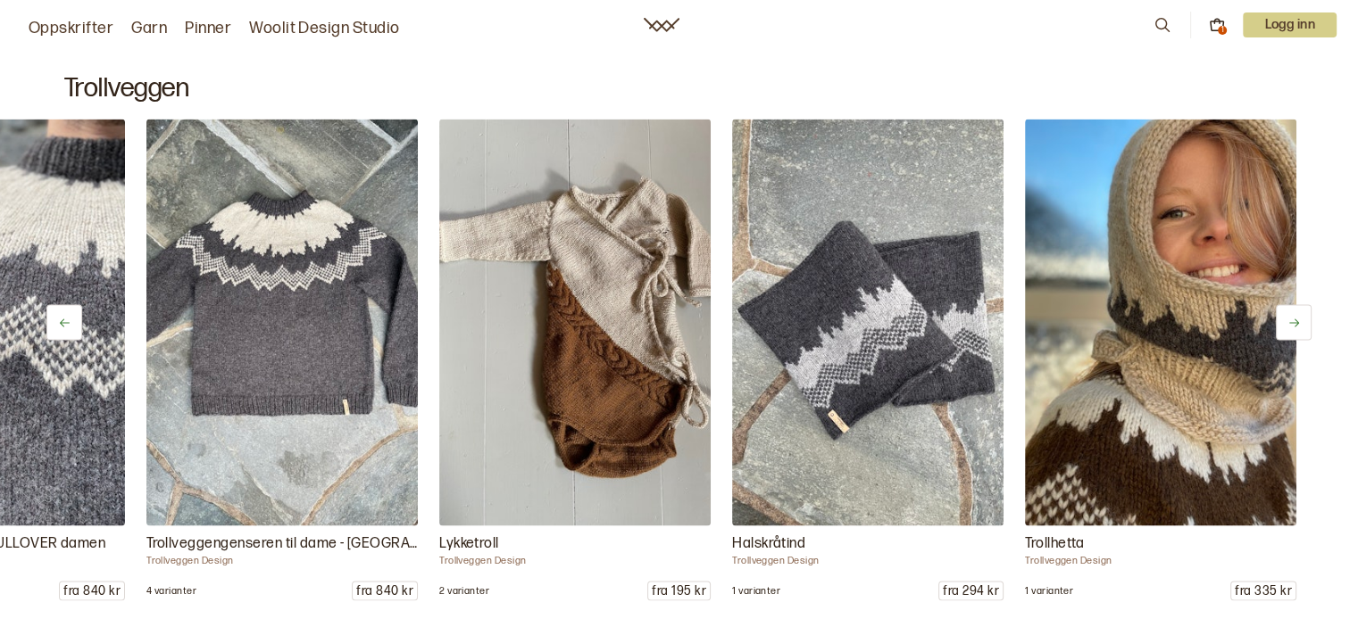
scroll to position [0, 1384]
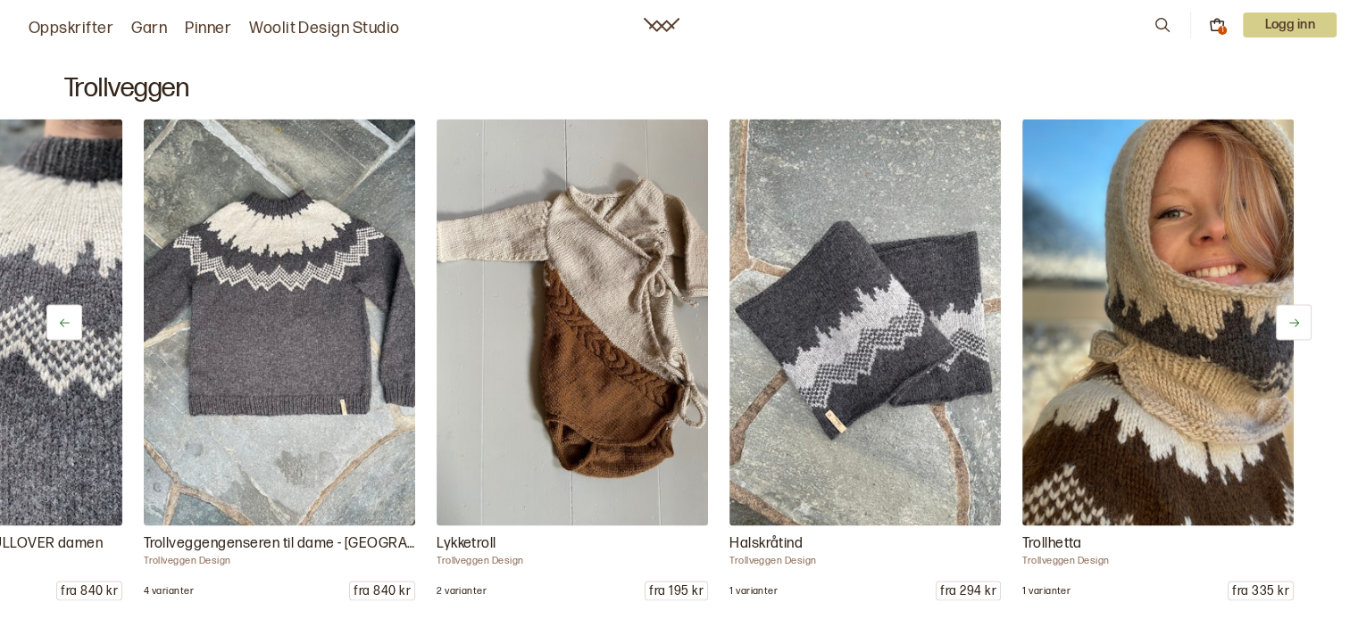
click at [1301, 330] on button at bounding box center [1293, 322] width 36 height 36
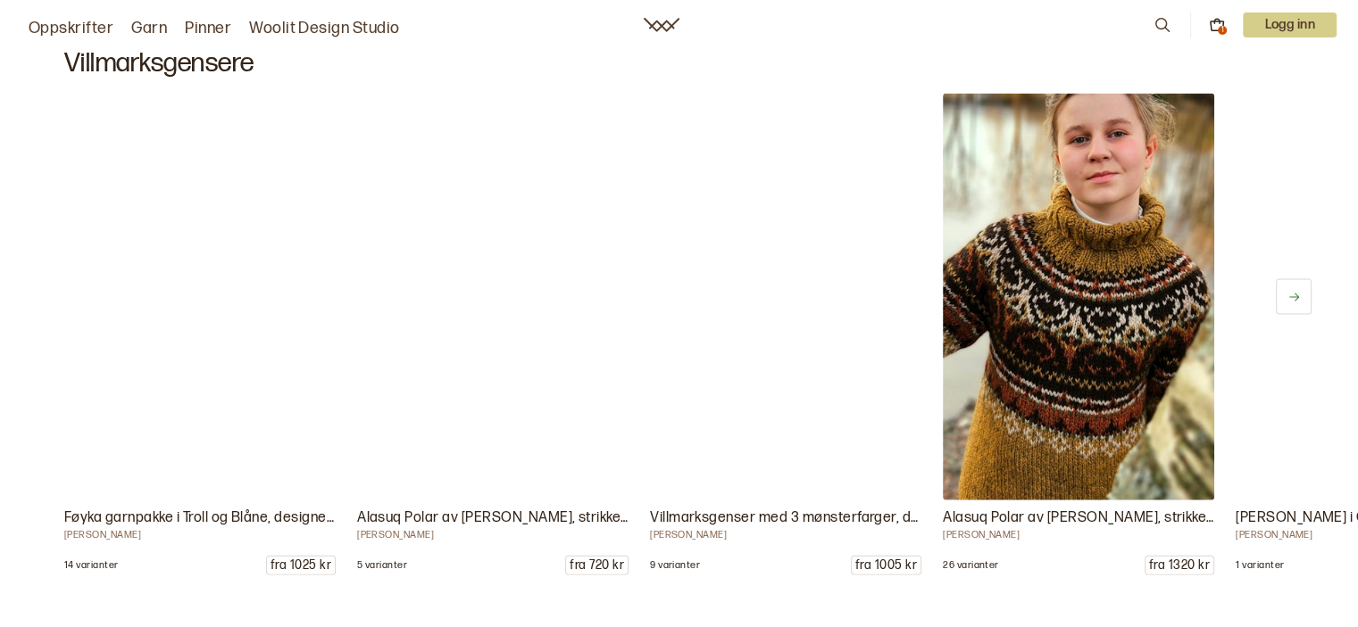
scroll to position [10639, 0]
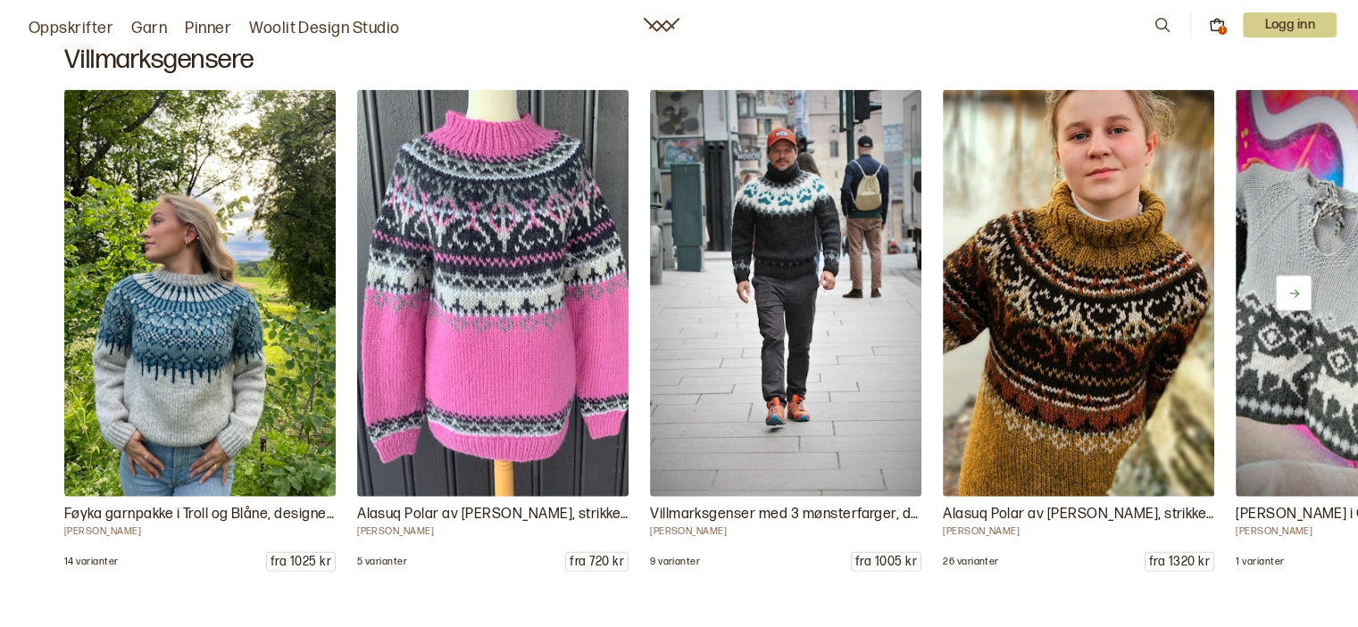
click at [1291, 287] on icon at bounding box center [1293, 293] width 13 height 13
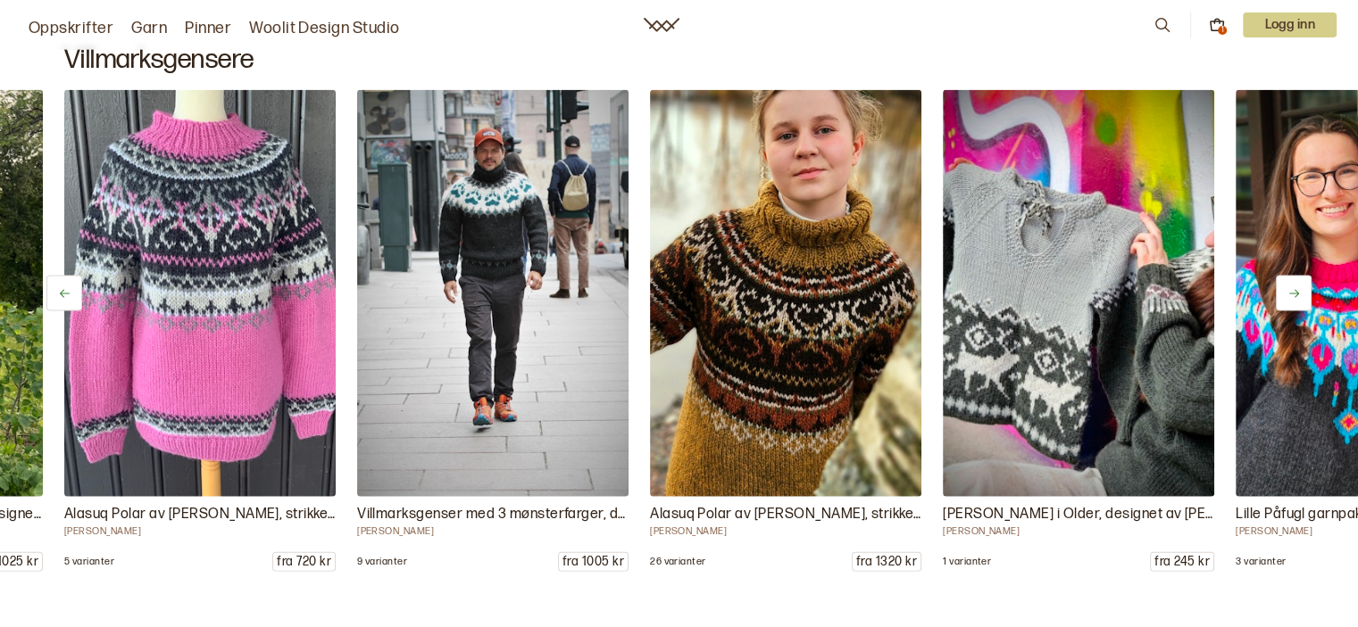
click at [1291, 287] on icon at bounding box center [1293, 293] width 13 height 13
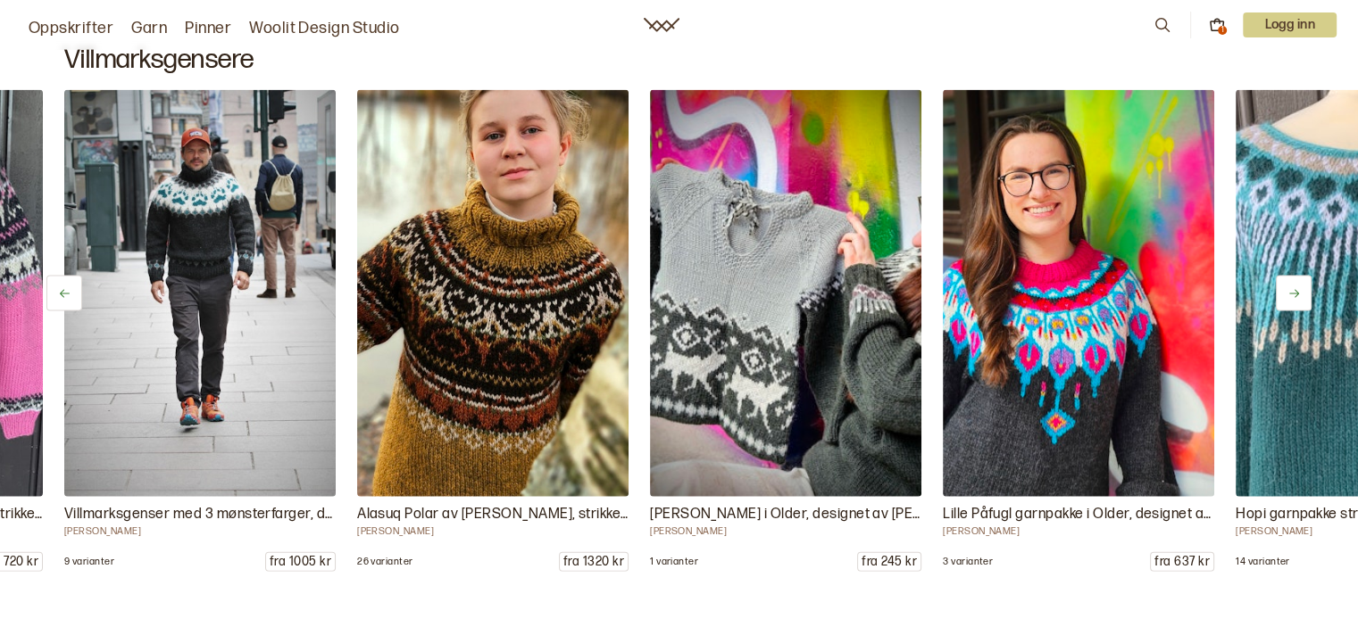
click at [1291, 287] on icon at bounding box center [1293, 293] width 13 height 13
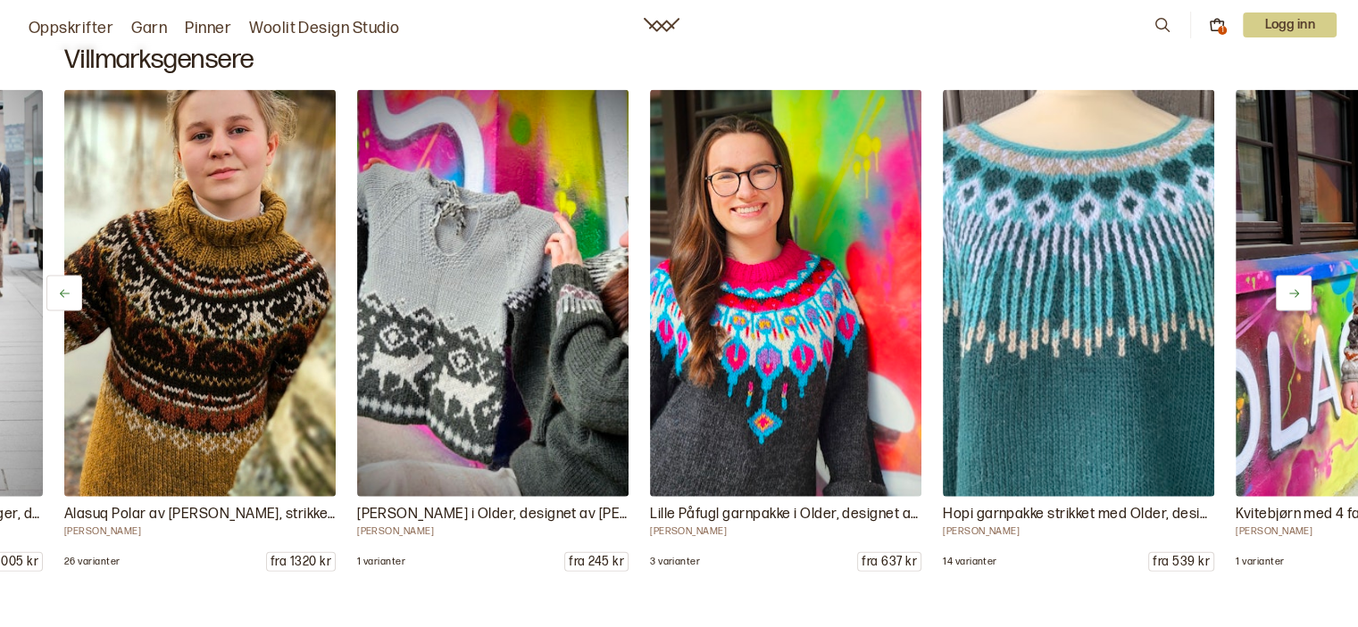
click at [1291, 287] on icon at bounding box center [1293, 293] width 13 height 13
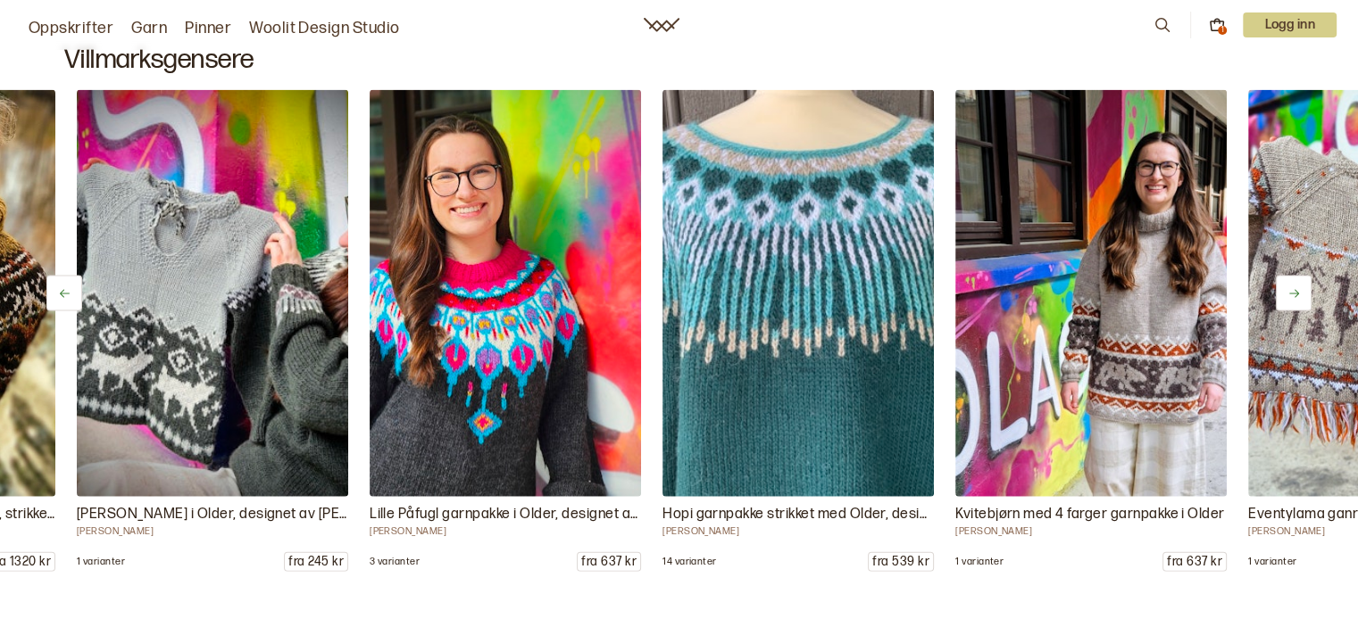
scroll to position [0, 1171]
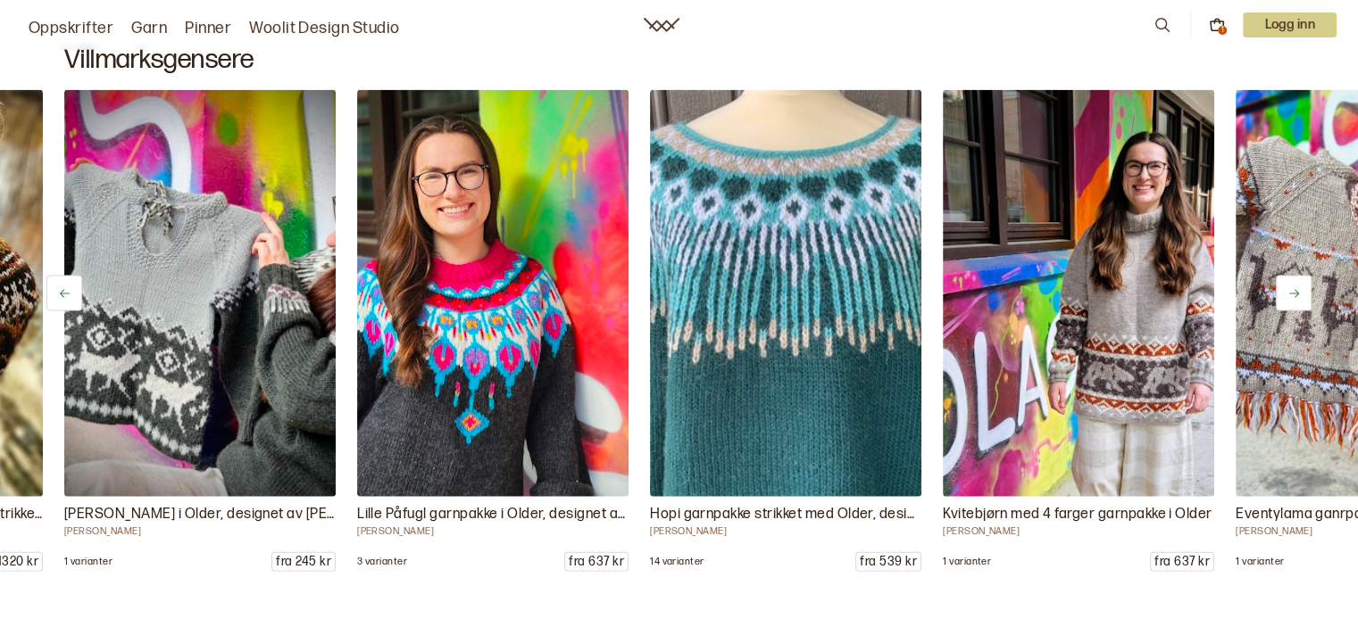
click at [1291, 287] on icon at bounding box center [1293, 293] width 13 height 13
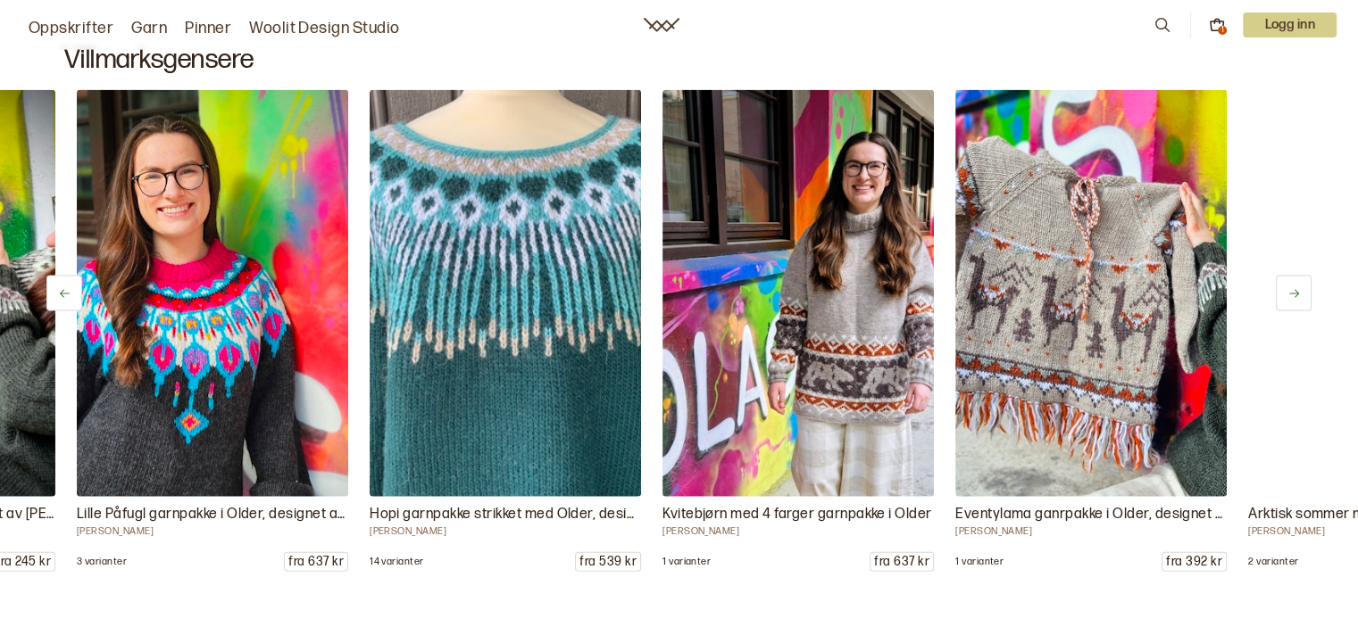
scroll to position [0, 1464]
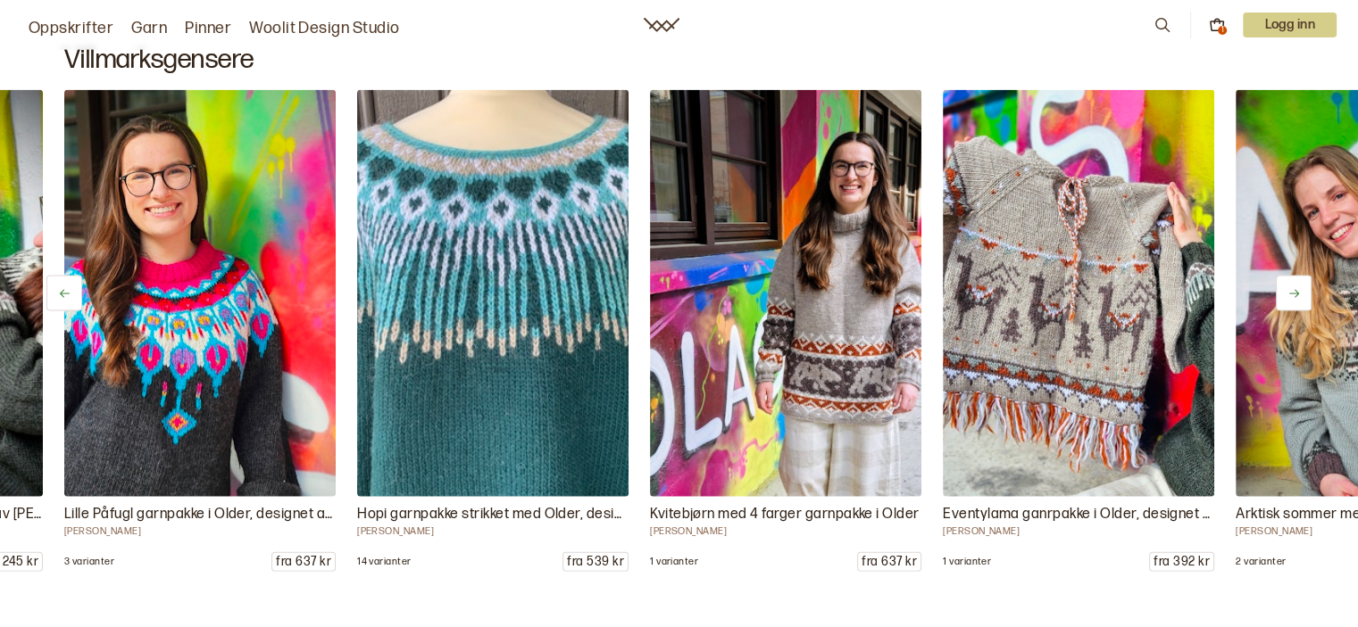
click at [1291, 287] on icon at bounding box center [1293, 293] width 13 height 13
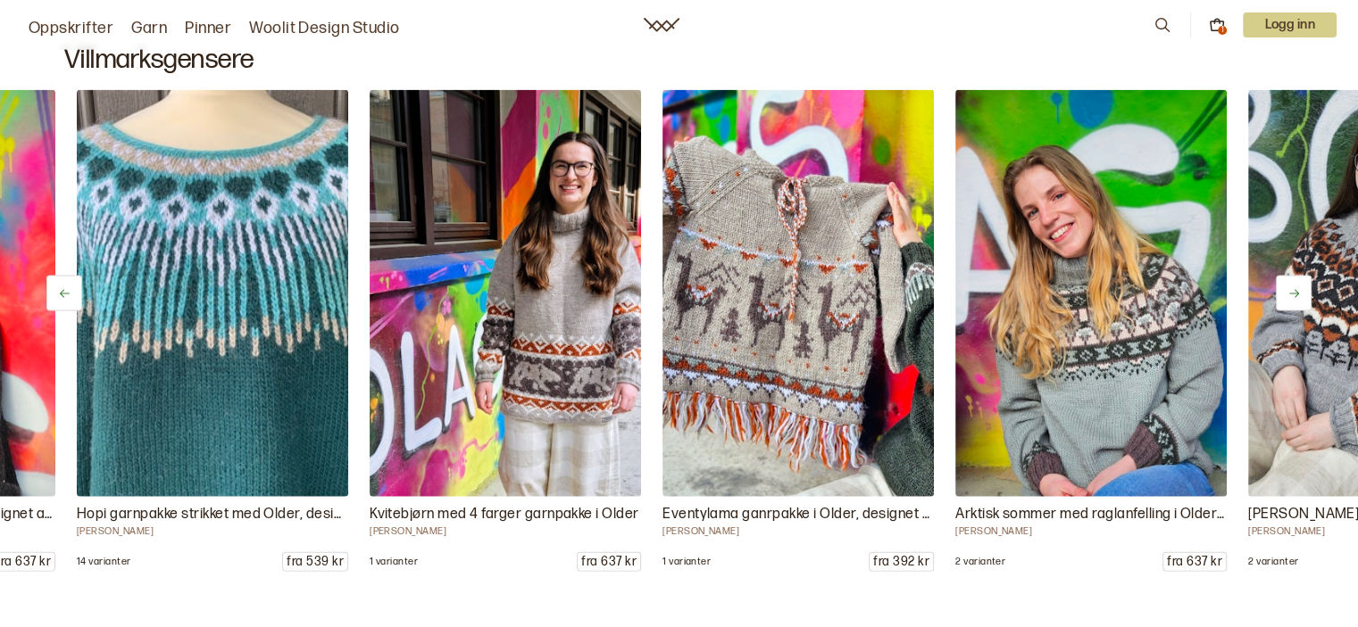
scroll to position [0, 1756]
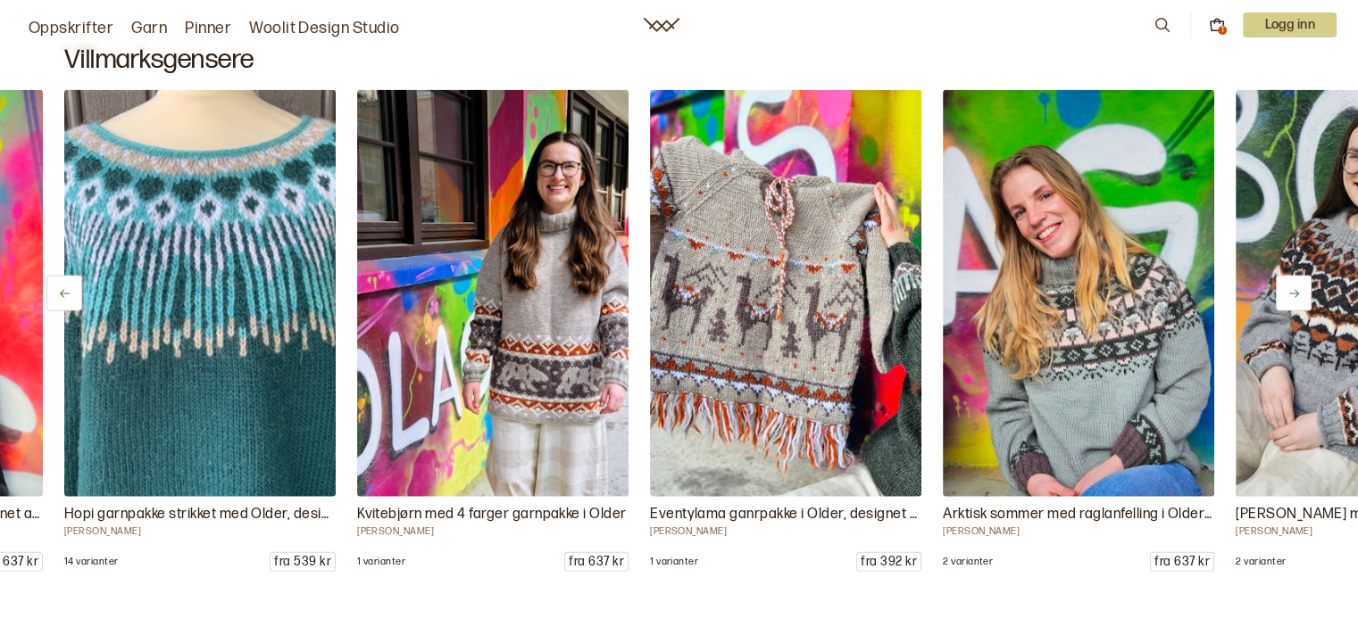
click at [1291, 287] on icon at bounding box center [1293, 293] width 13 height 13
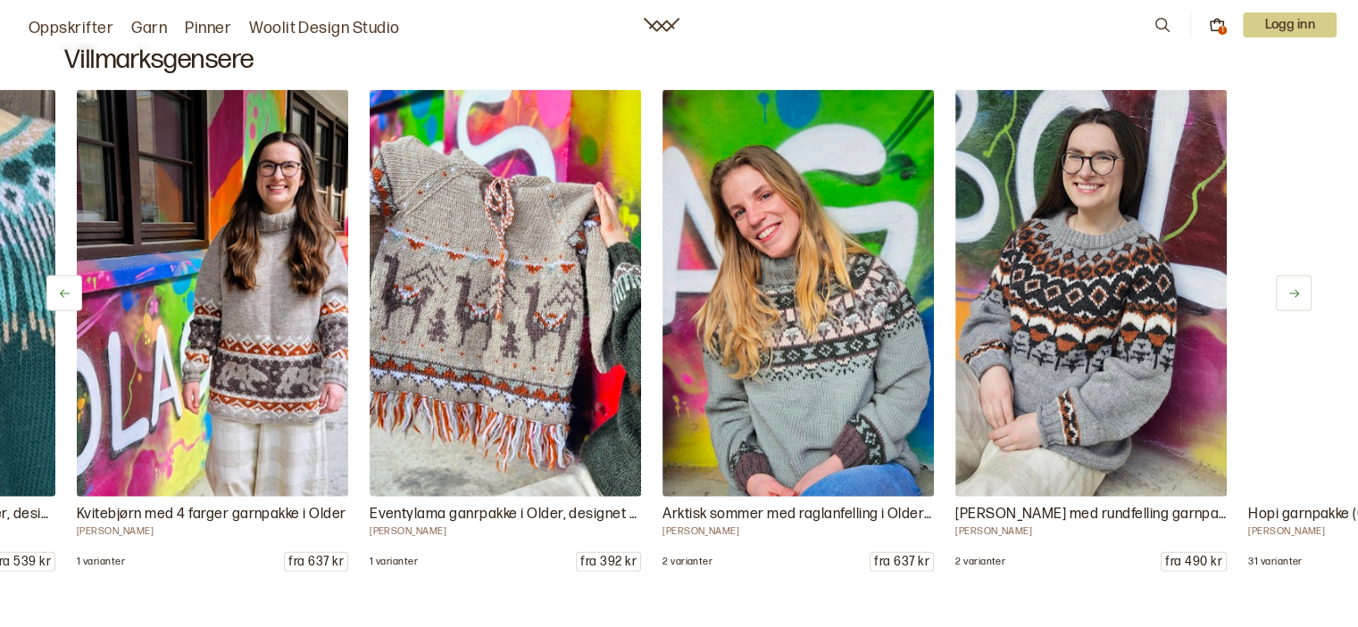
scroll to position [0, 2049]
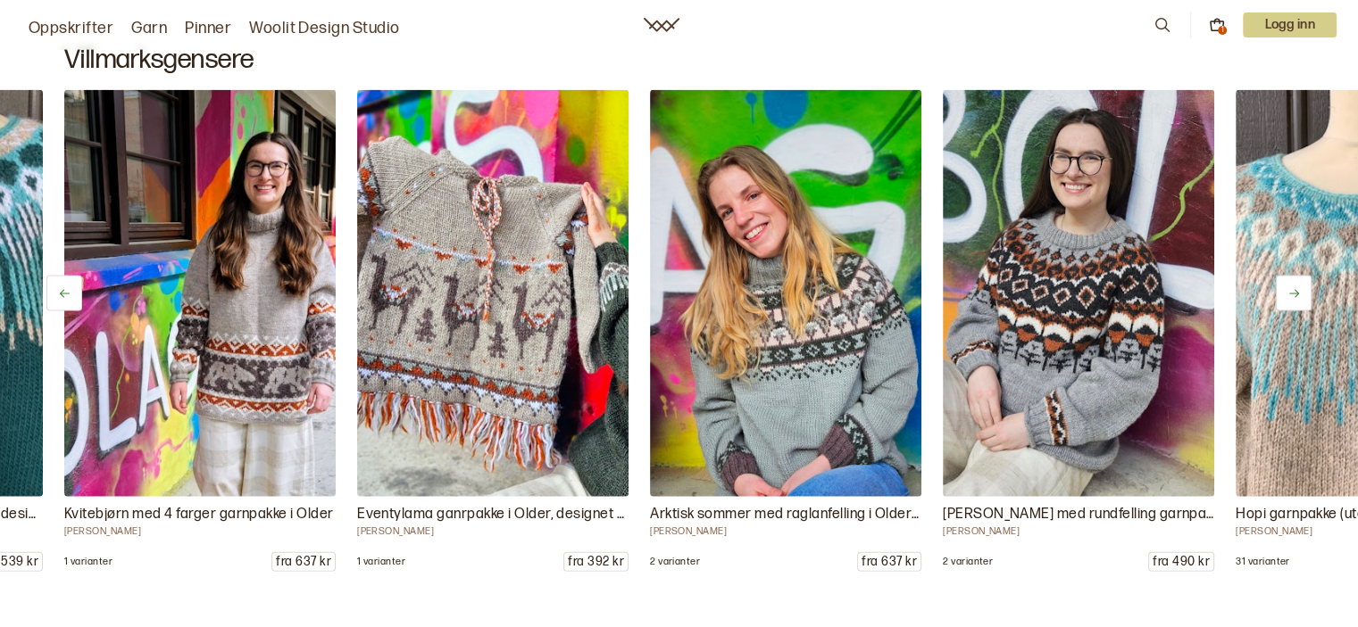
click at [1291, 287] on icon at bounding box center [1293, 293] width 13 height 13
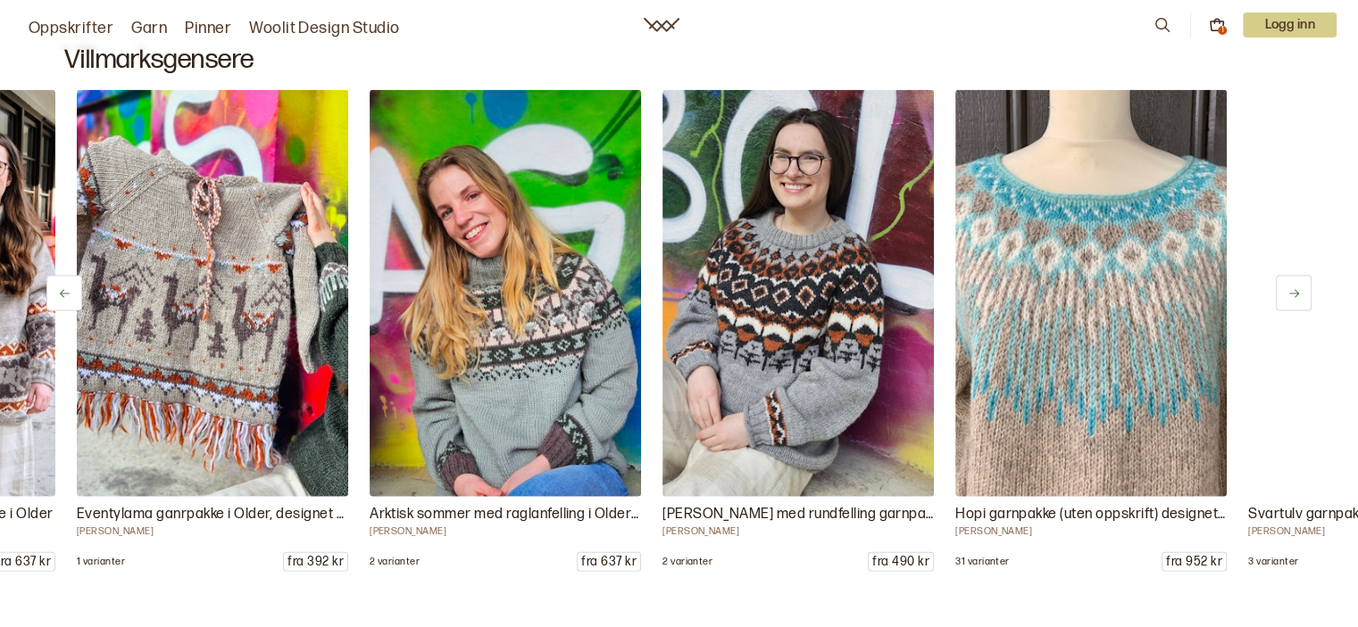
scroll to position [0, 2342]
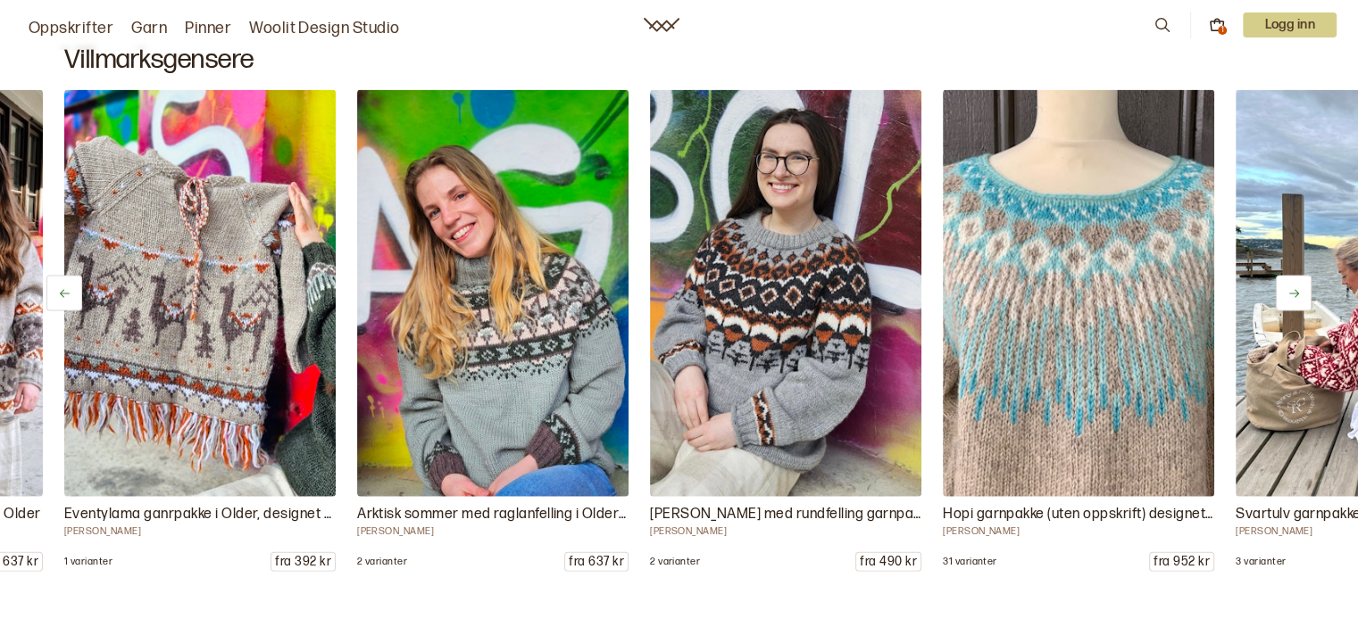
click at [1291, 287] on icon at bounding box center [1293, 293] width 13 height 13
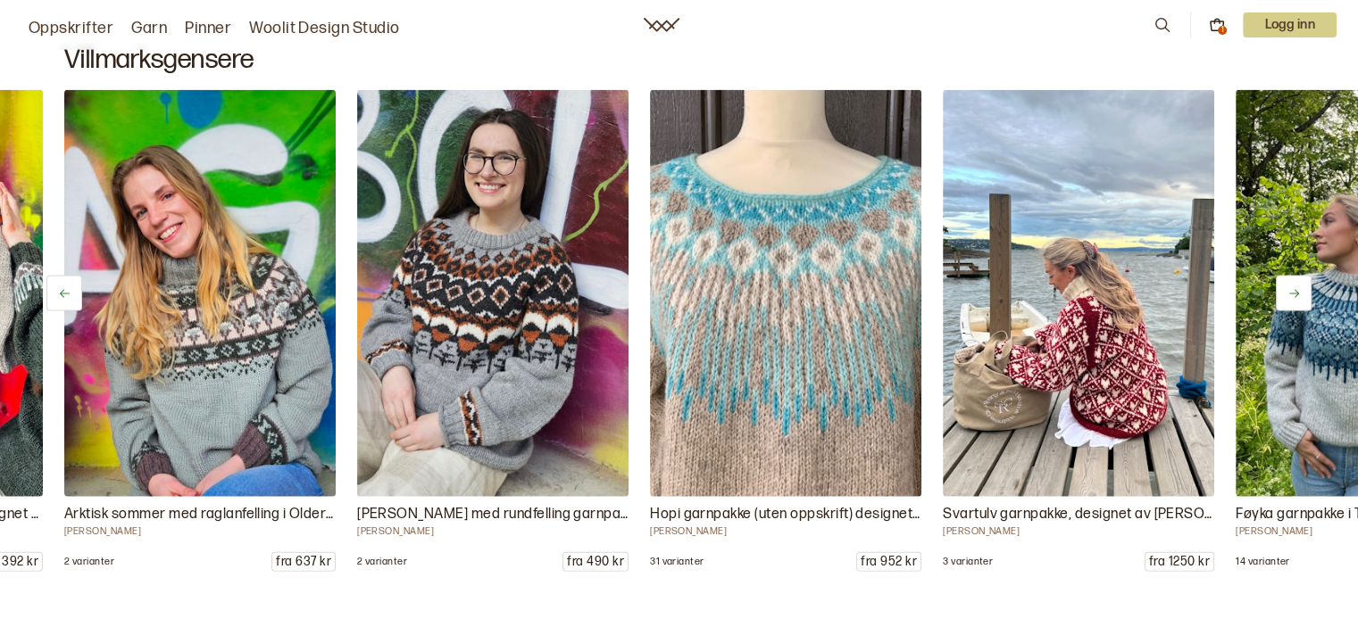
click at [1291, 287] on icon at bounding box center [1293, 293] width 13 height 13
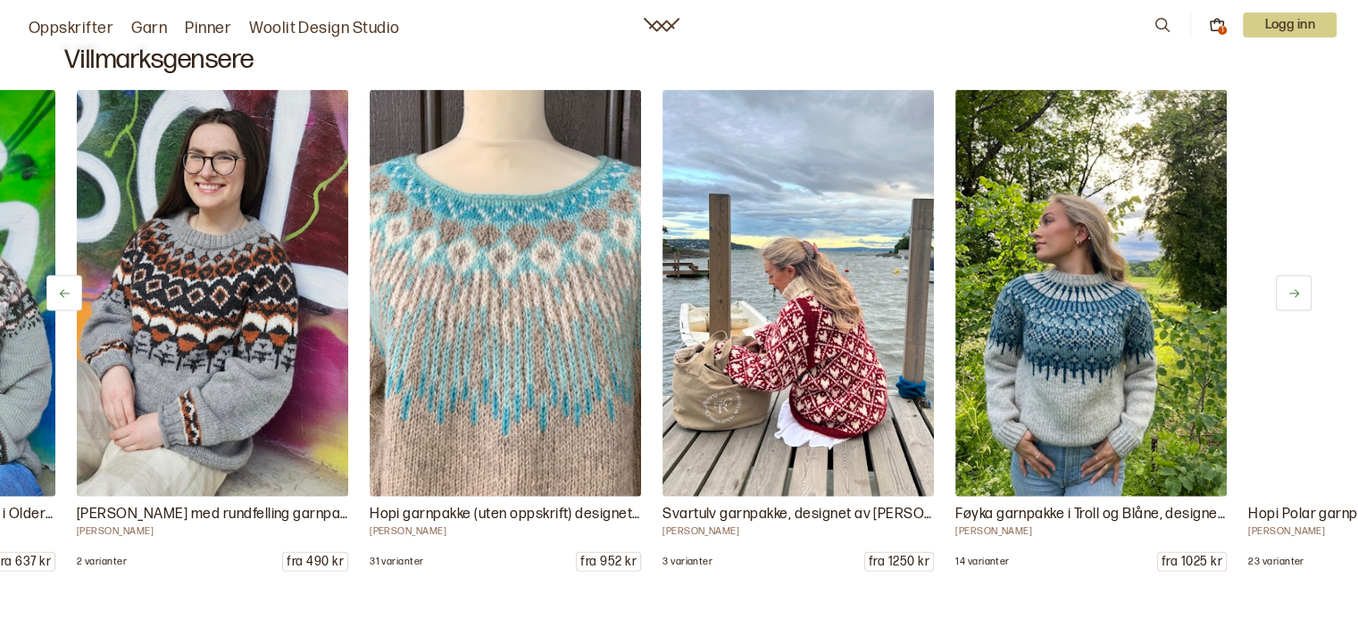
scroll to position [0, 2927]
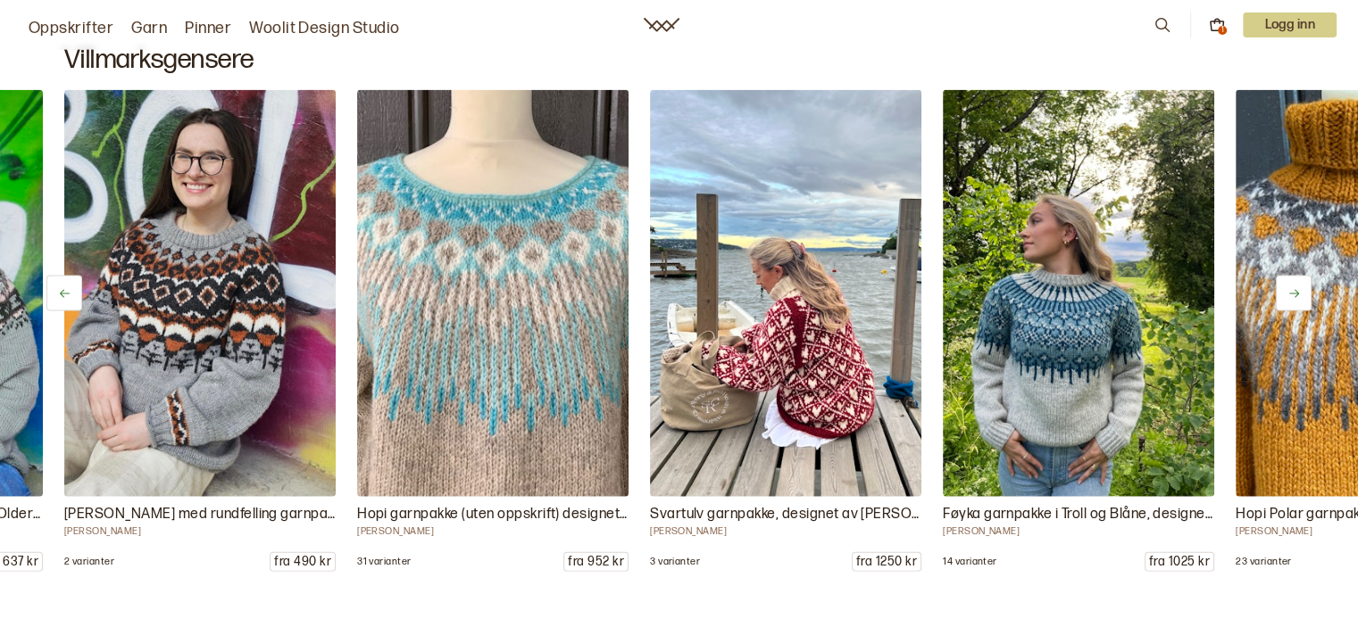
click at [1291, 287] on icon at bounding box center [1293, 293] width 13 height 13
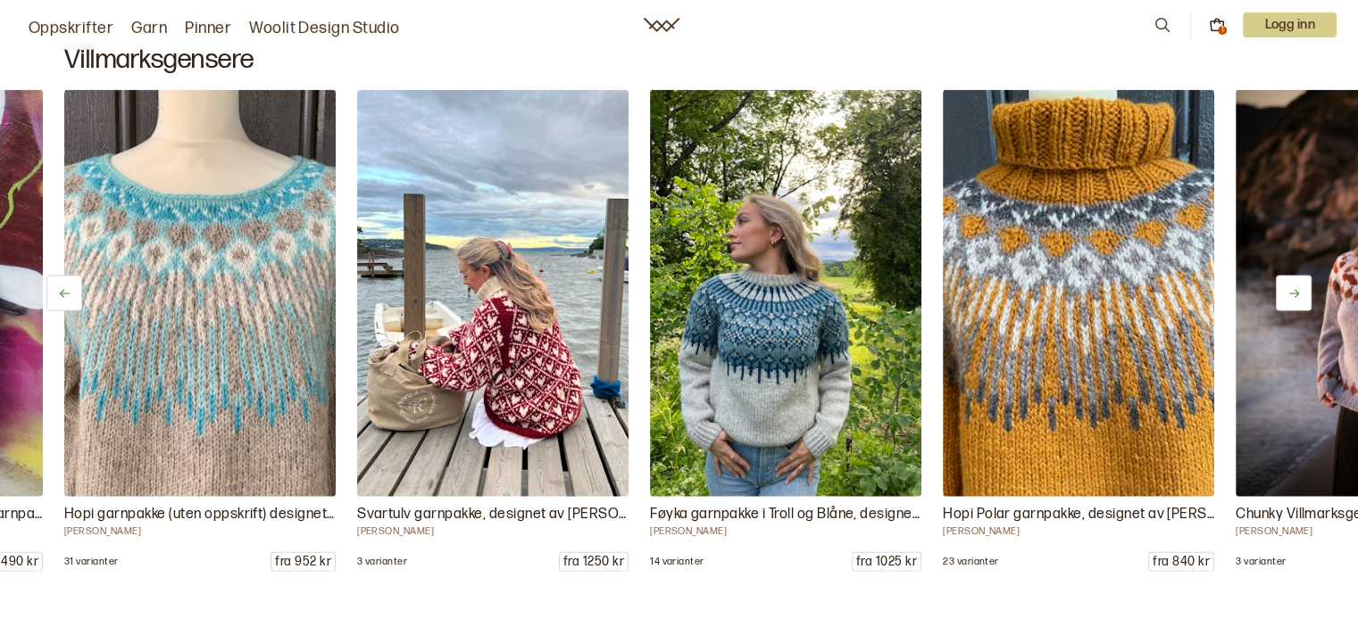
click at [1291, 287] on icon at bounding box center [1293, 293] width 13 height 13
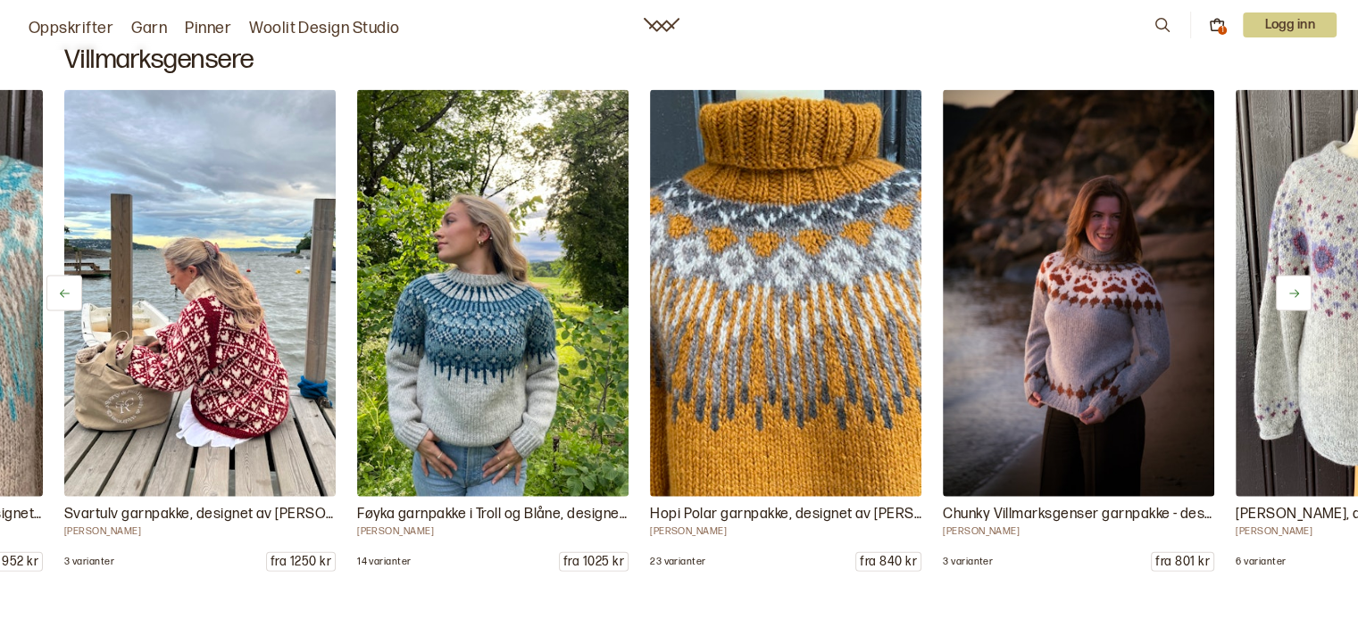
click at [1291, 287] on icon at bounding box center [1293, 293] width 13 height 13
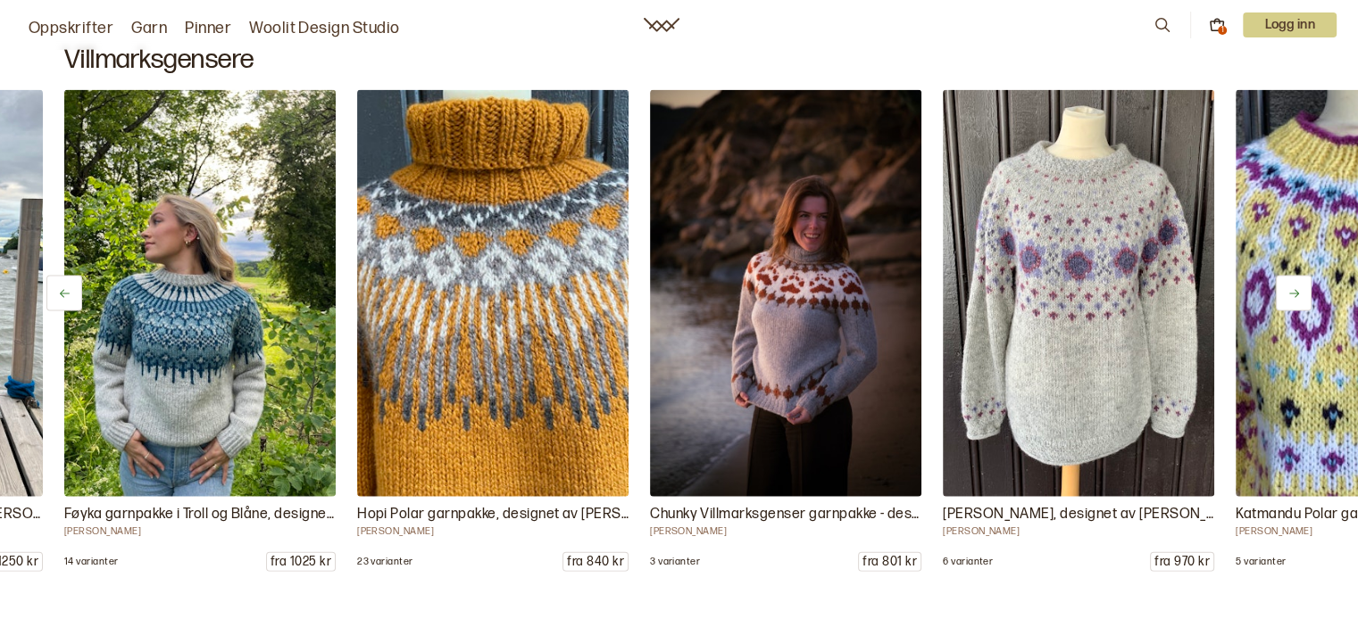
click at [1291, 287] on icon at bounding box center [1293, 293] width 13 height 13
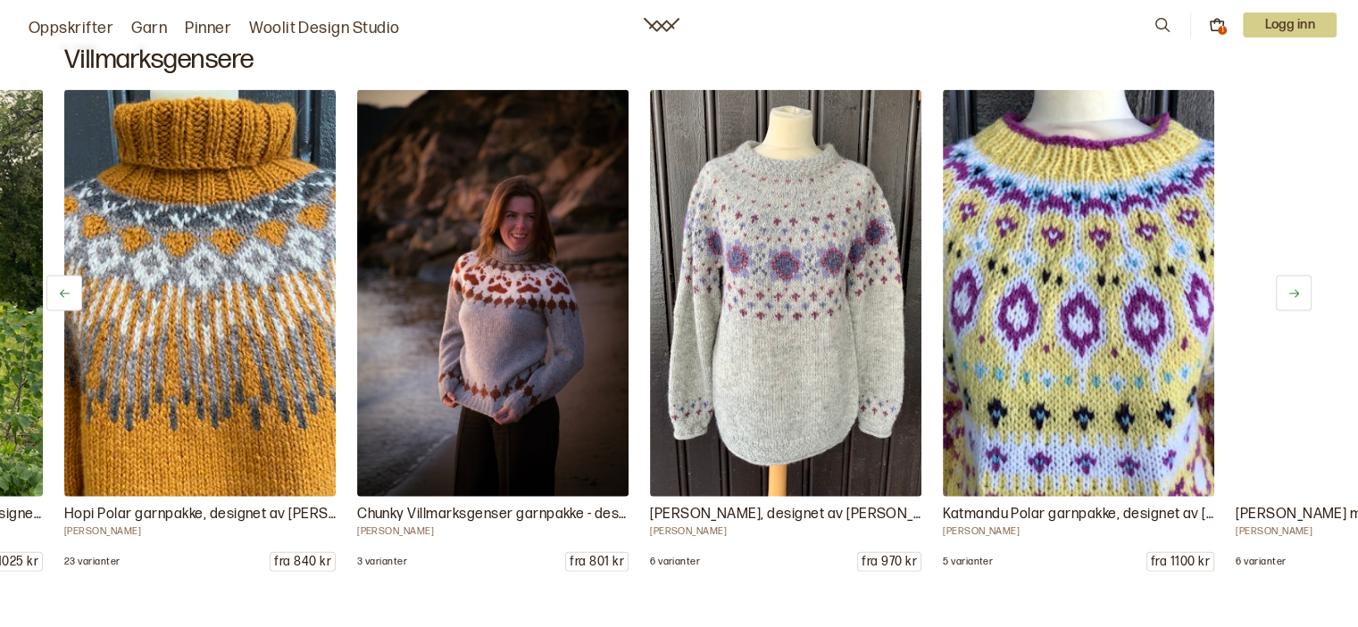
click at [1291, 287] on icon at bounding box center [1293, 293] width 13 height 13
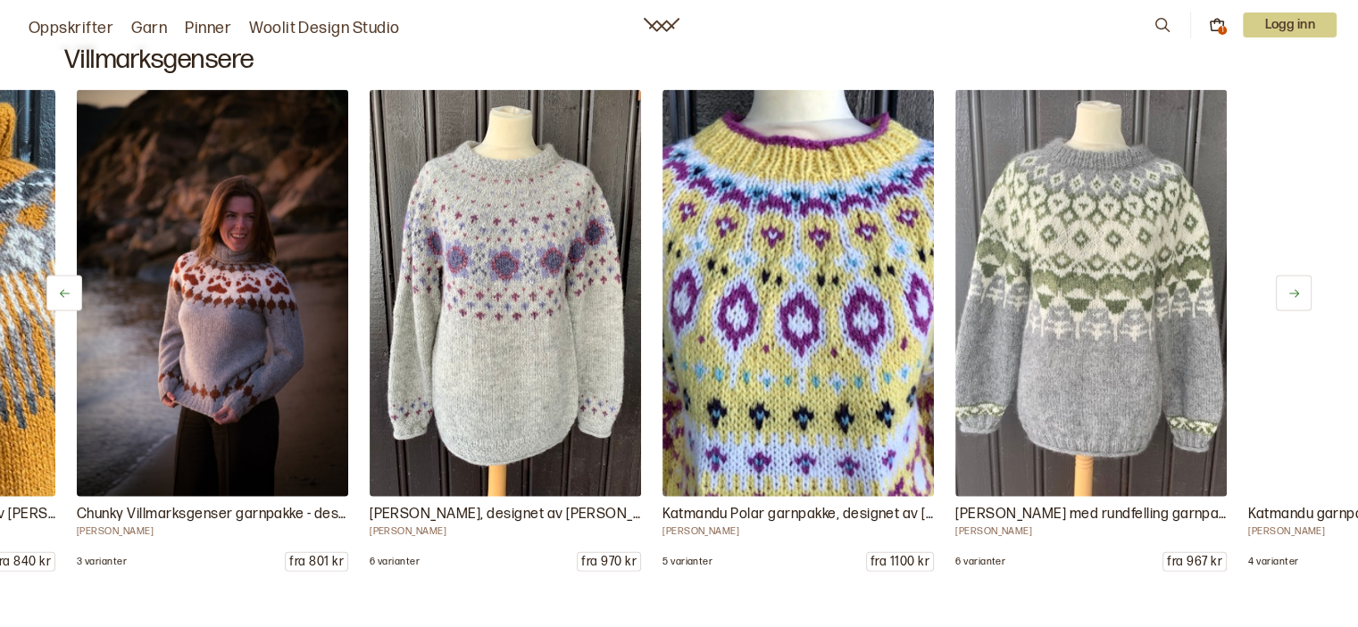
scroll to position [0, 4391]
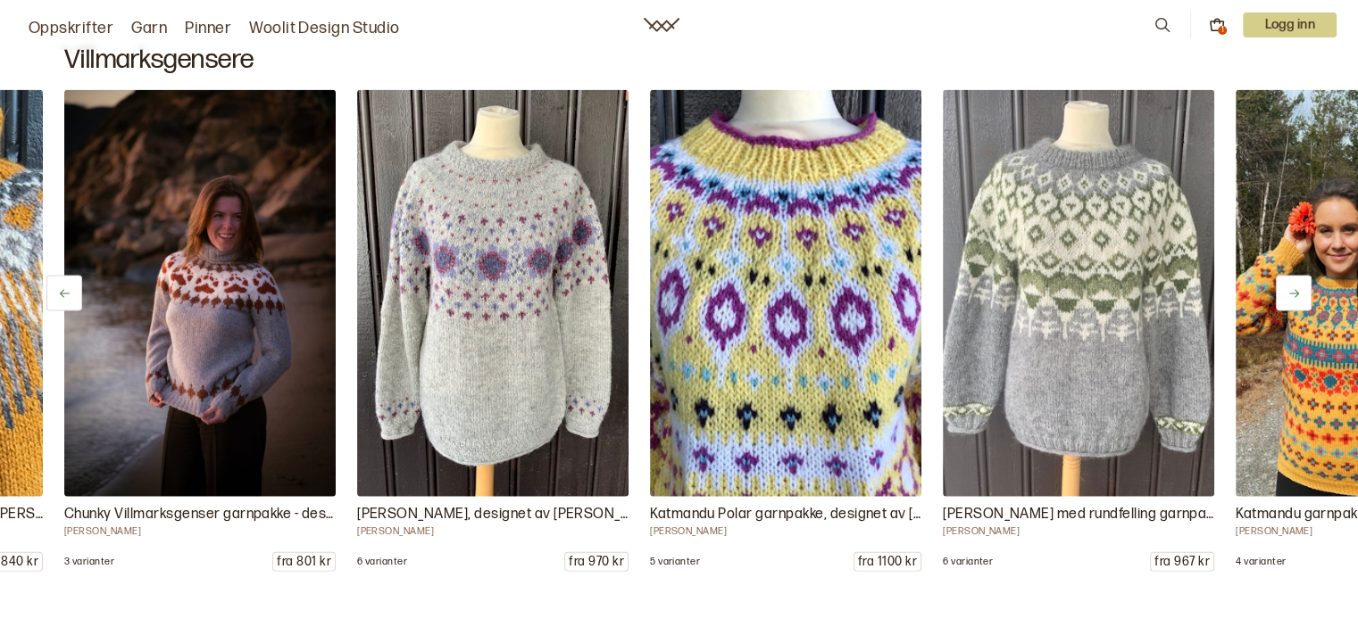
click at [1291, 287] on icon at bounding box center [1293, 293] width 13 height 13
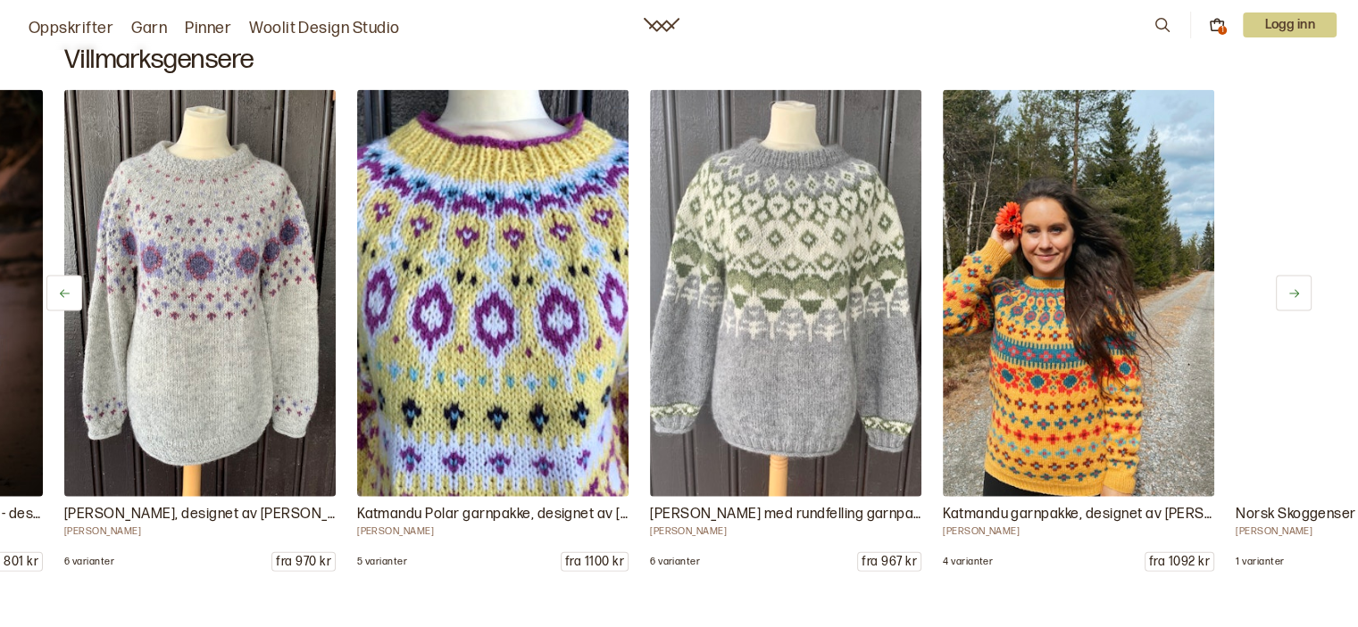
click at [1291, 287] on icon at bounding box center [1293, 293] width 13 height 13
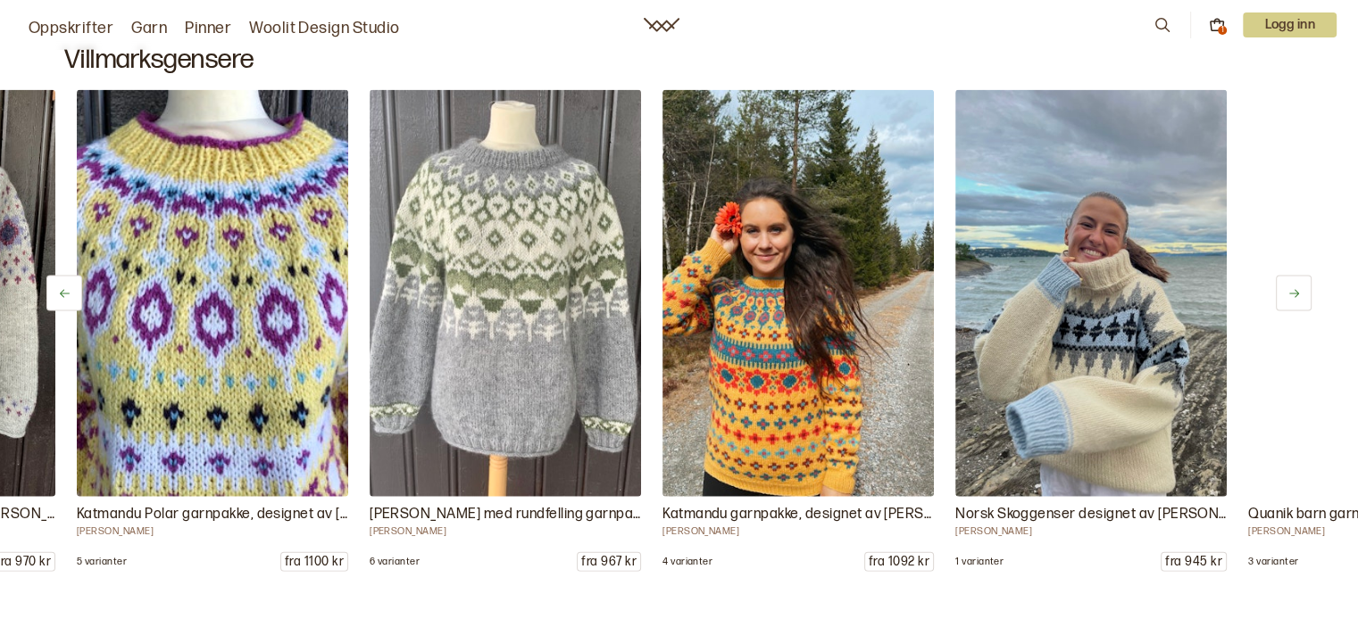
scroll to position [0, 4977]
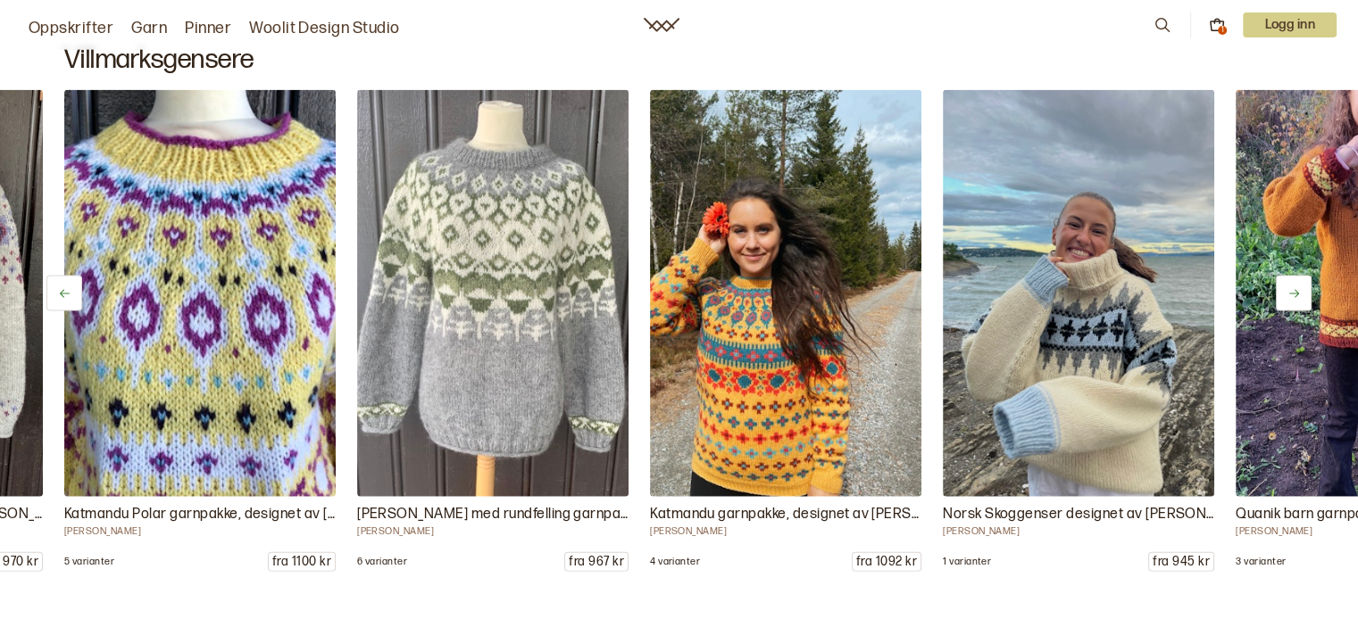
click at [1291, 287] on icon at bounding box center [1293, 293] width 13 height 13
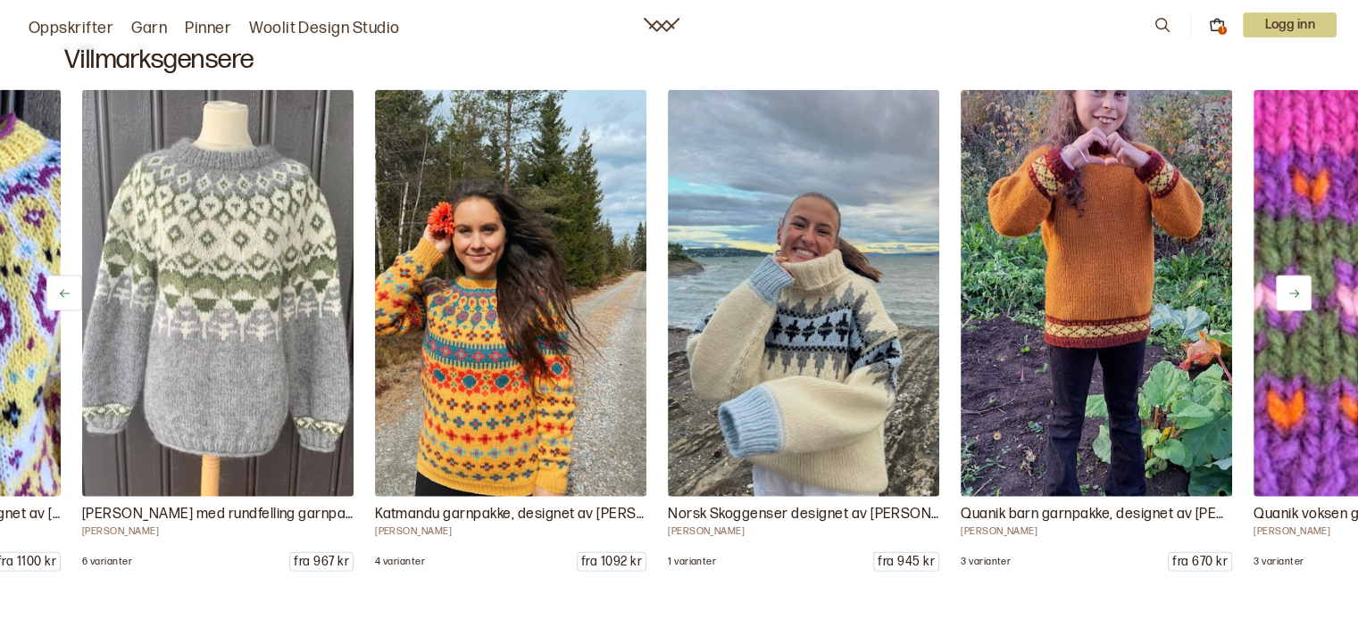
scroll to position [0, 5269]
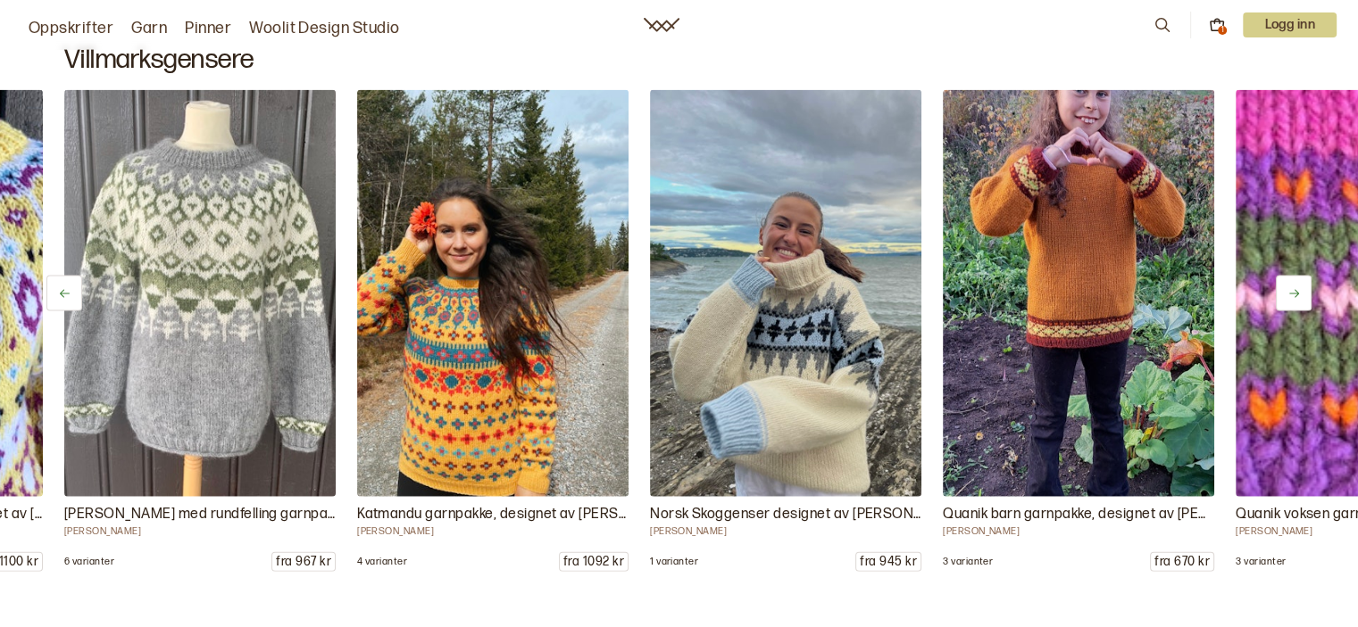
click at [1291, 287] on icon at bounding box center [1293, 293] width 13 height 13
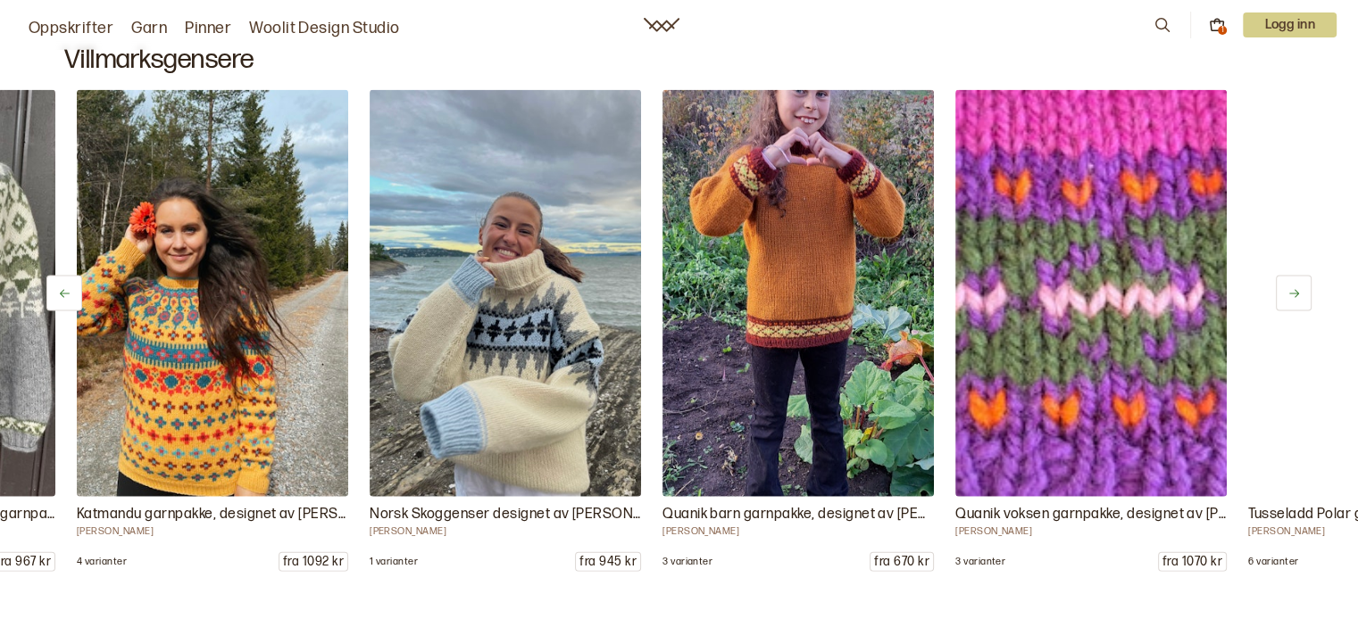
scroll to position [0, 5562]
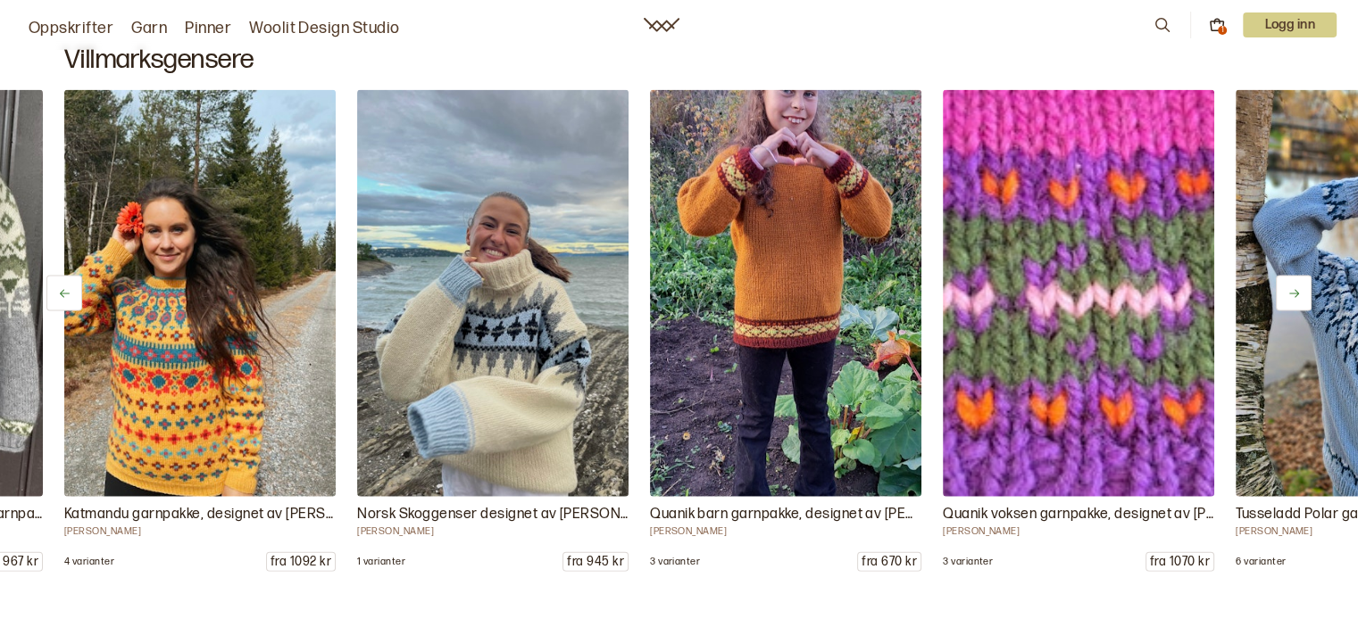
click at [1291, 287] on icon at bounding box center [1293, 293] width 13 height 13
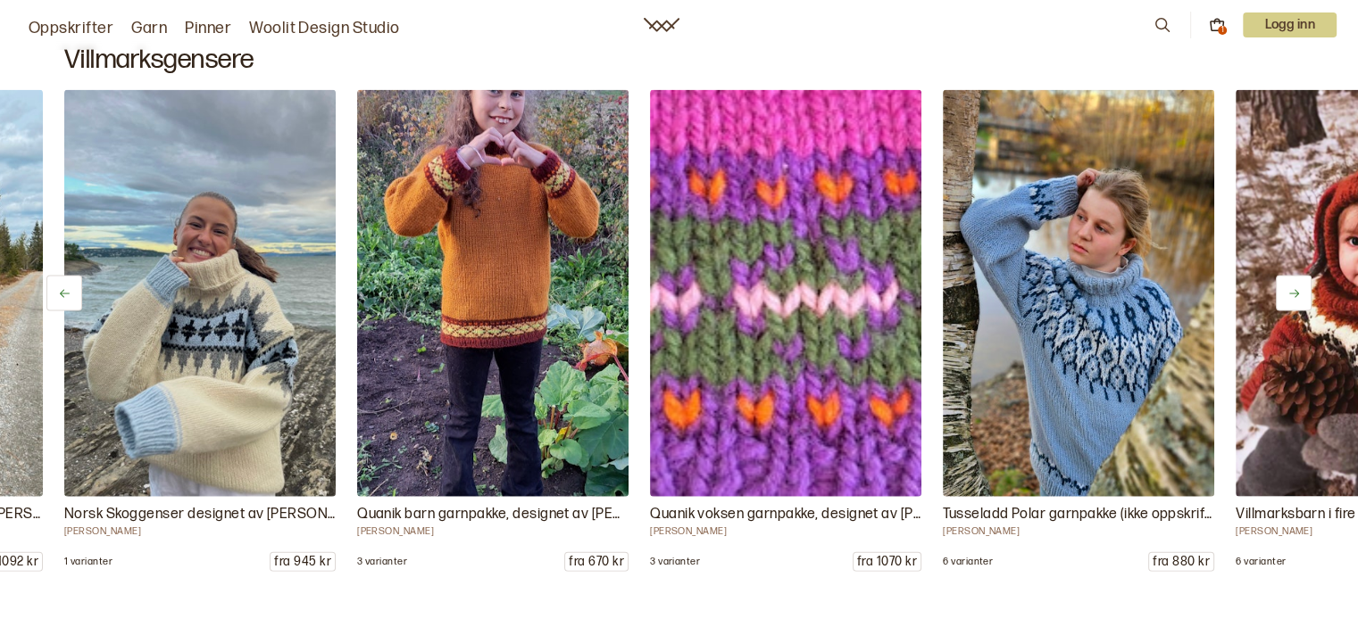
click at [1291, 287] on icon at bounding box center [1293, 293] width 13 height 13
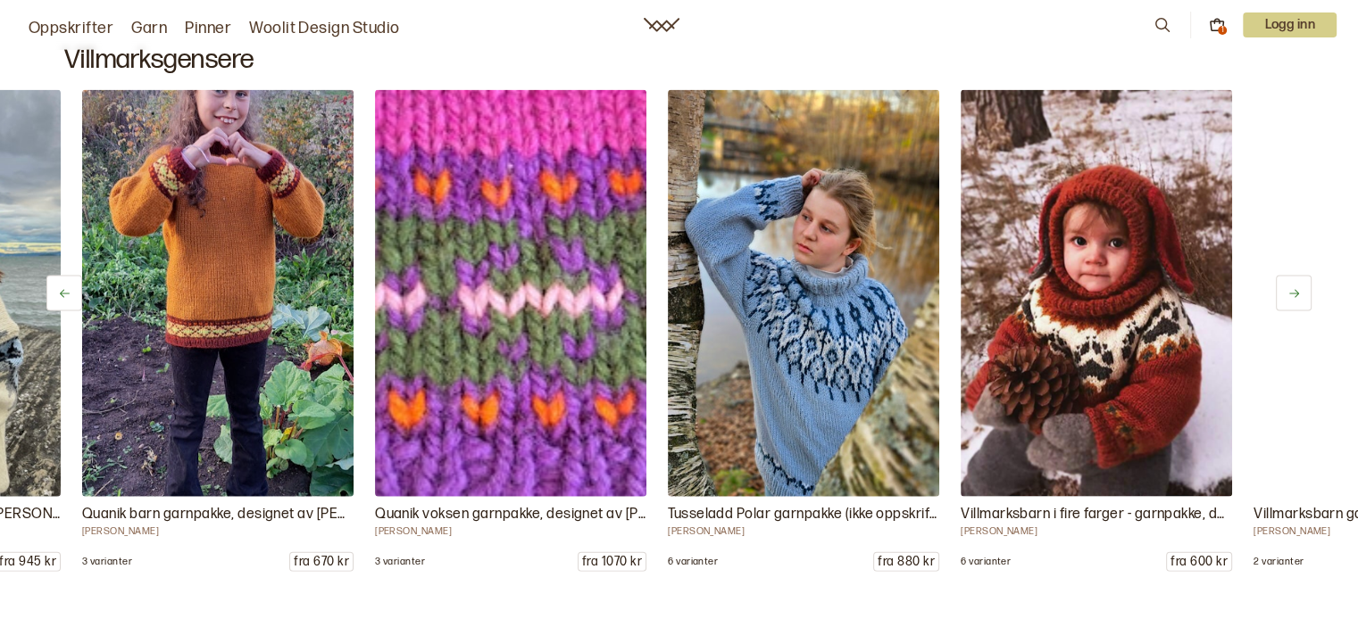
scroll to position [0, 6148]
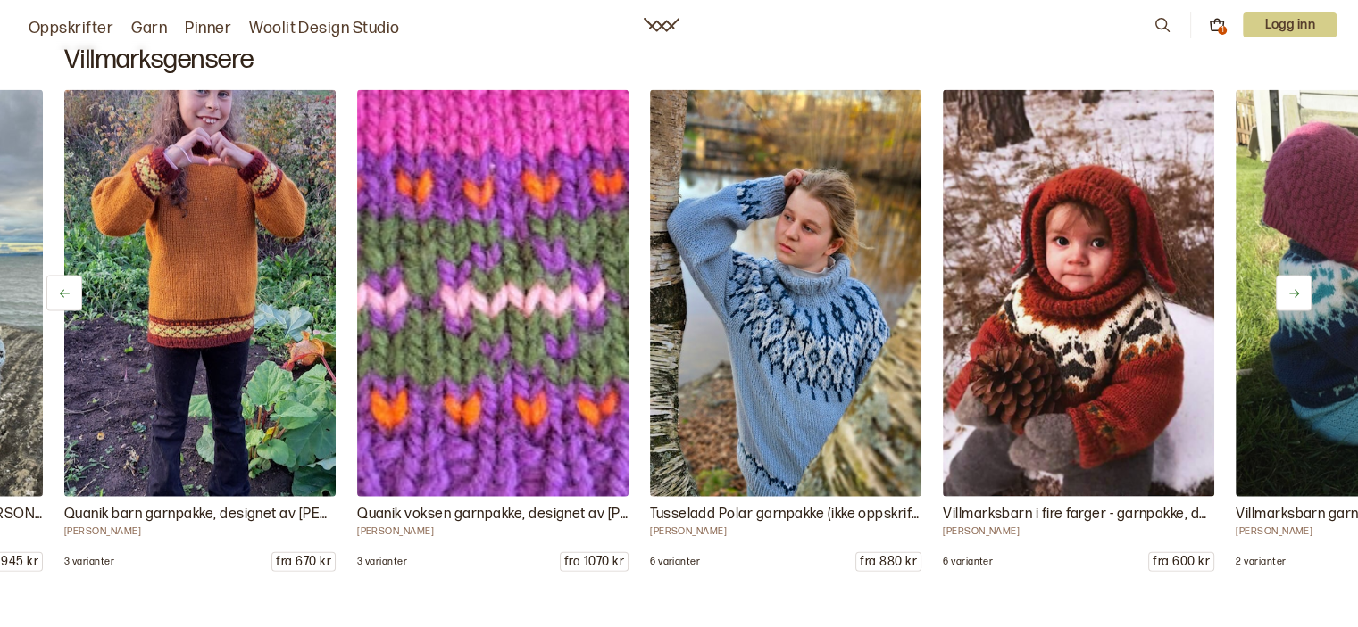
click at [1291, 287] on icon at bounding box center [1293, 293] width 13 height 13
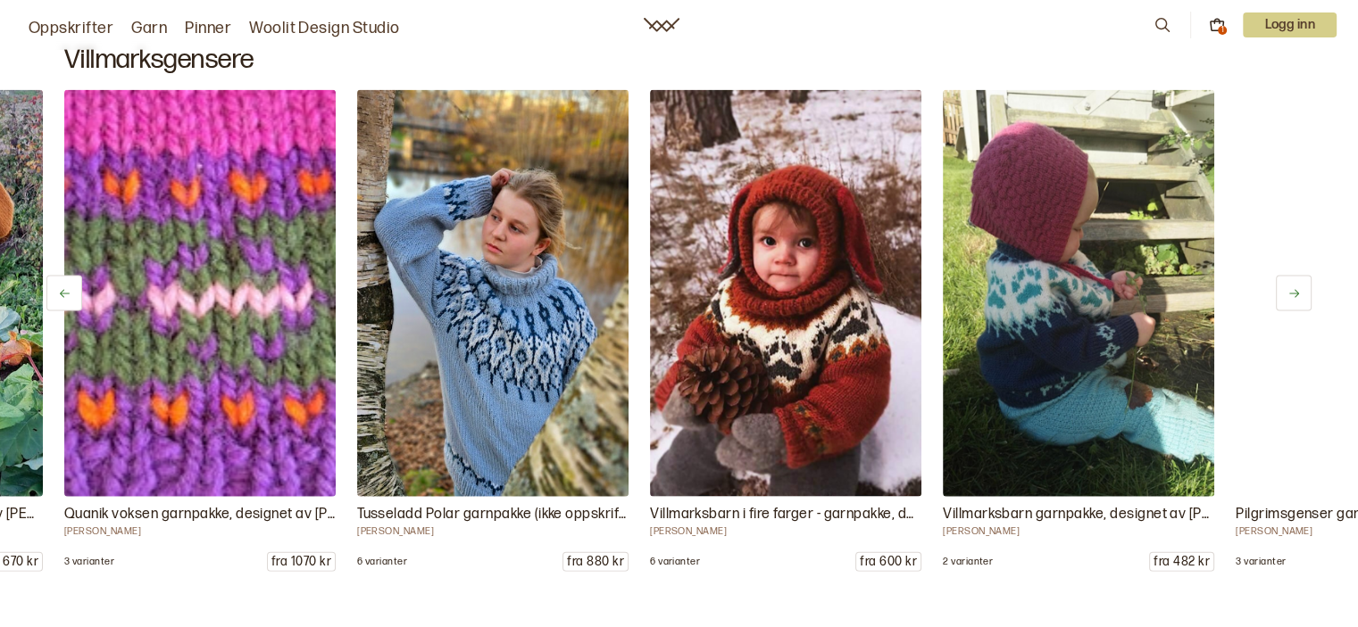
click at [1291, 287] on icon at bounding box center [1293, 293] width 13 height 13
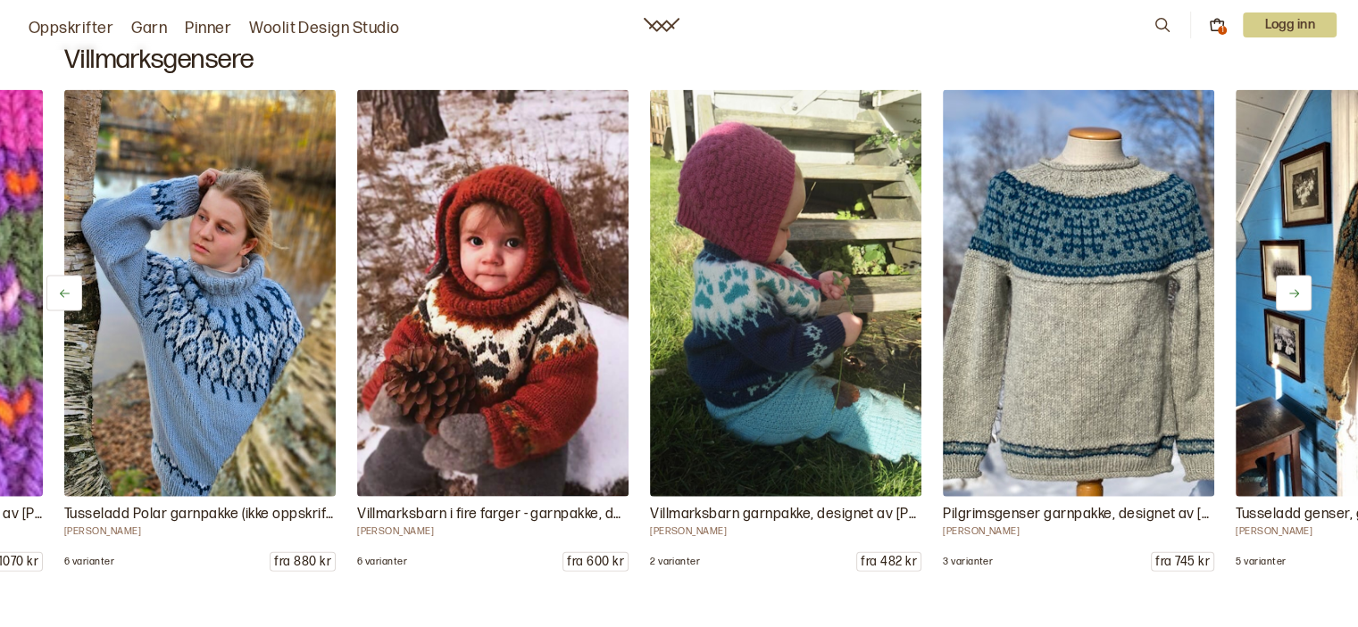
click at [1291, 287] on icon at bounding box center [1293, 293] width 13 height 13
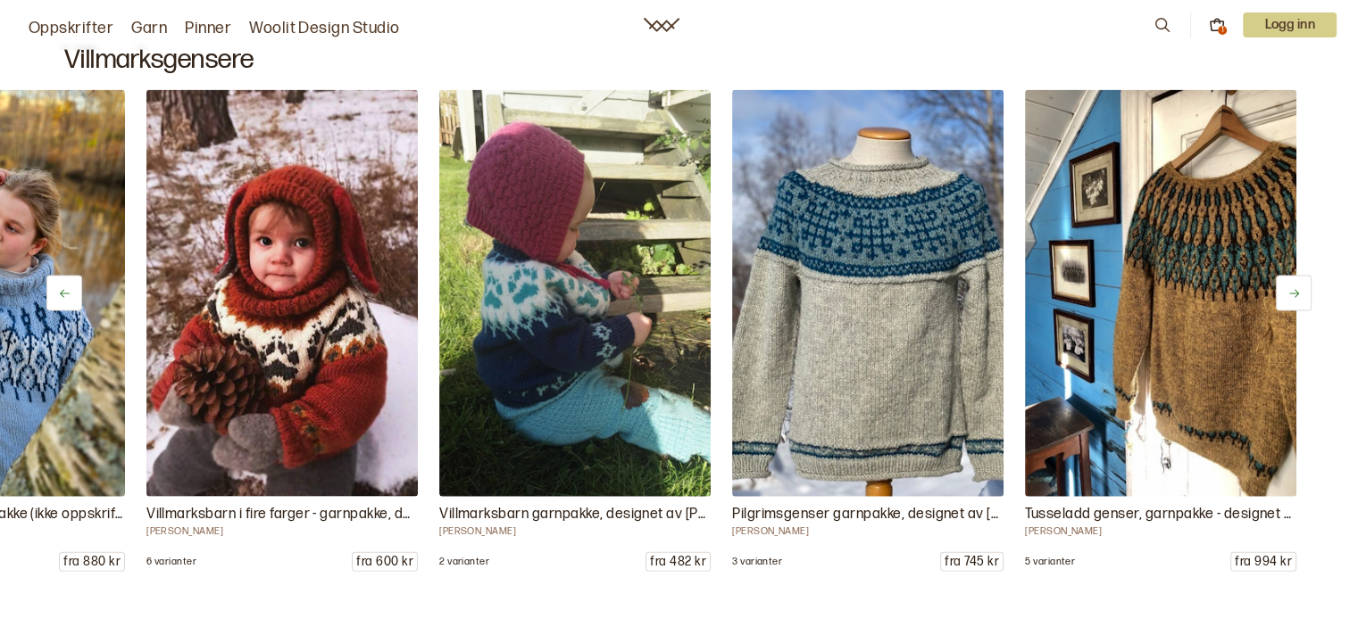
scroll to position [0, 6946]
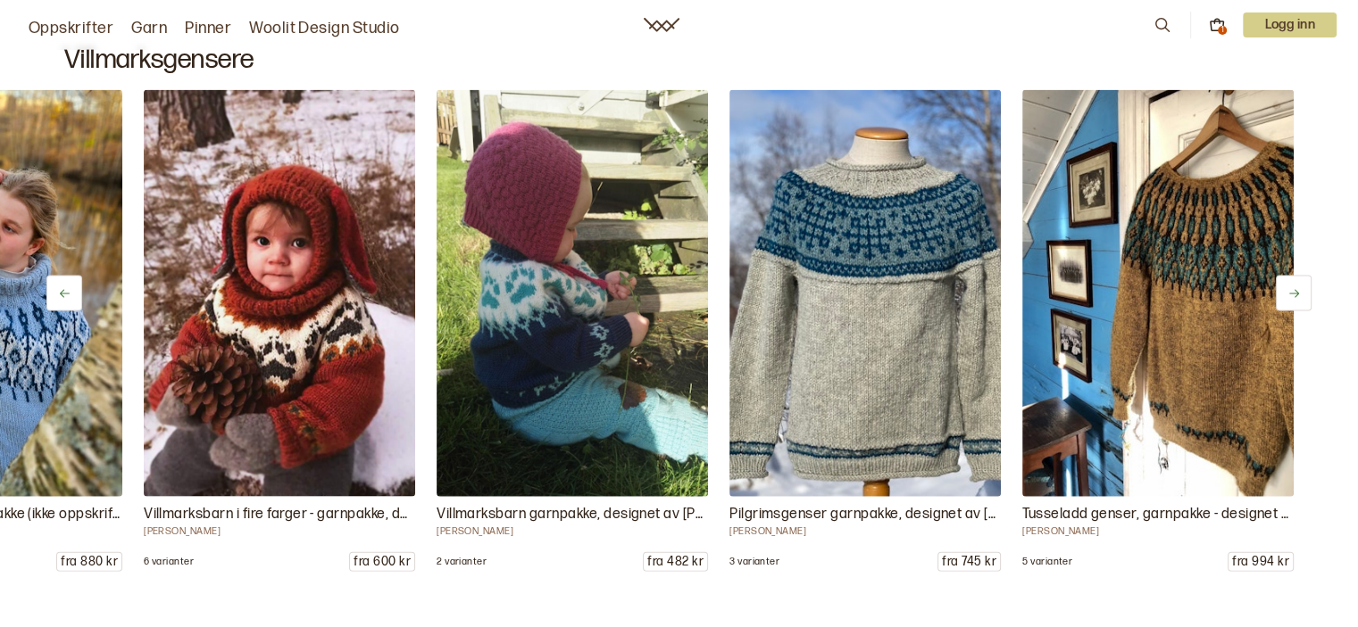
click at [1291, 287] on icon at bounding box center [1293, 293] width 13 height 13
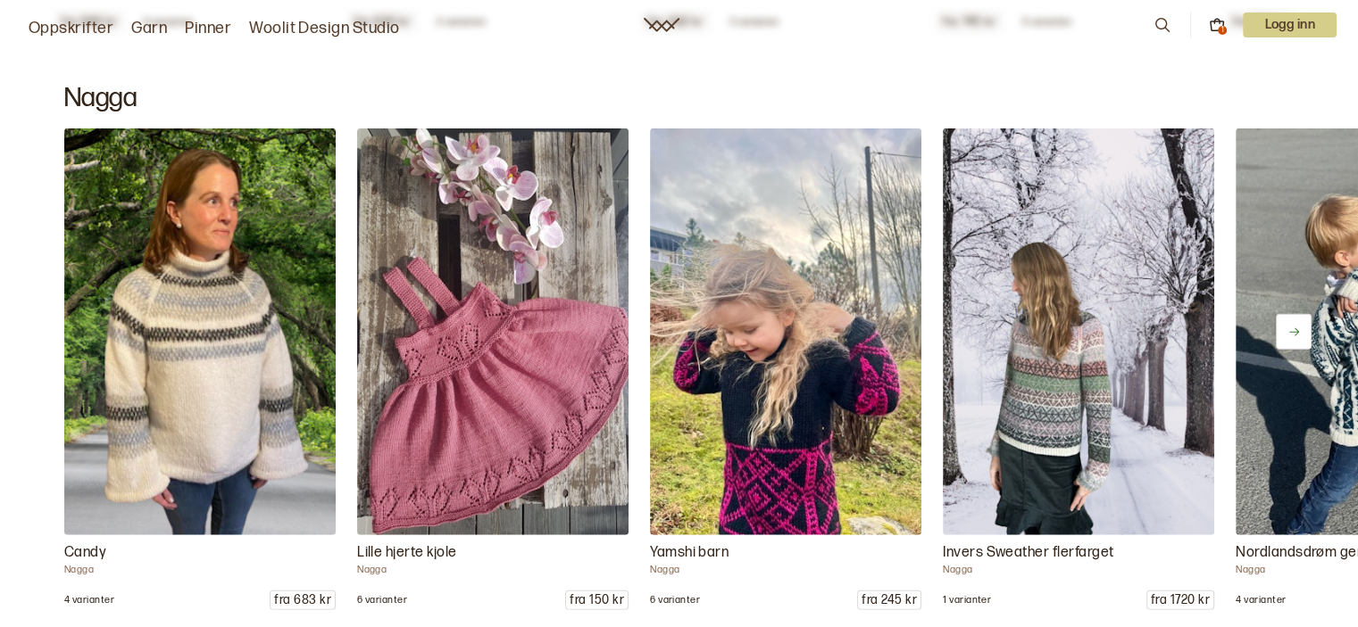
scroll to position [11210, 0]
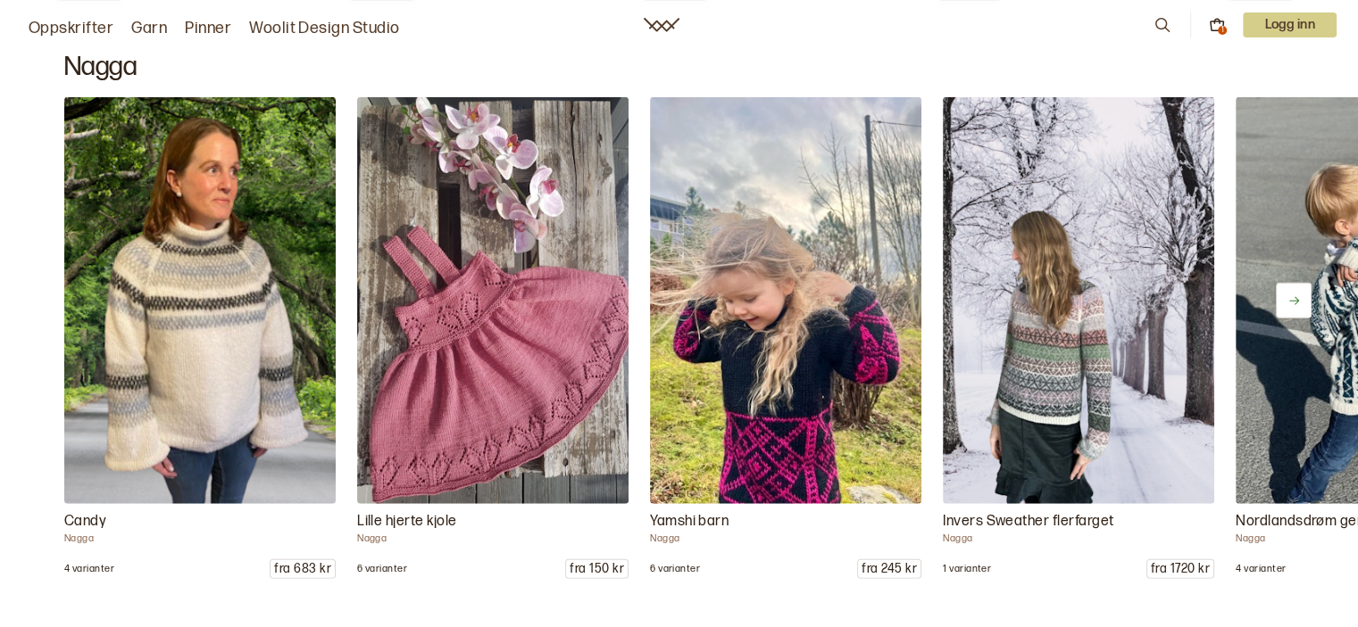
click at [1295, 295] on icon at bounding box center [1293, 301] width 13 height 13
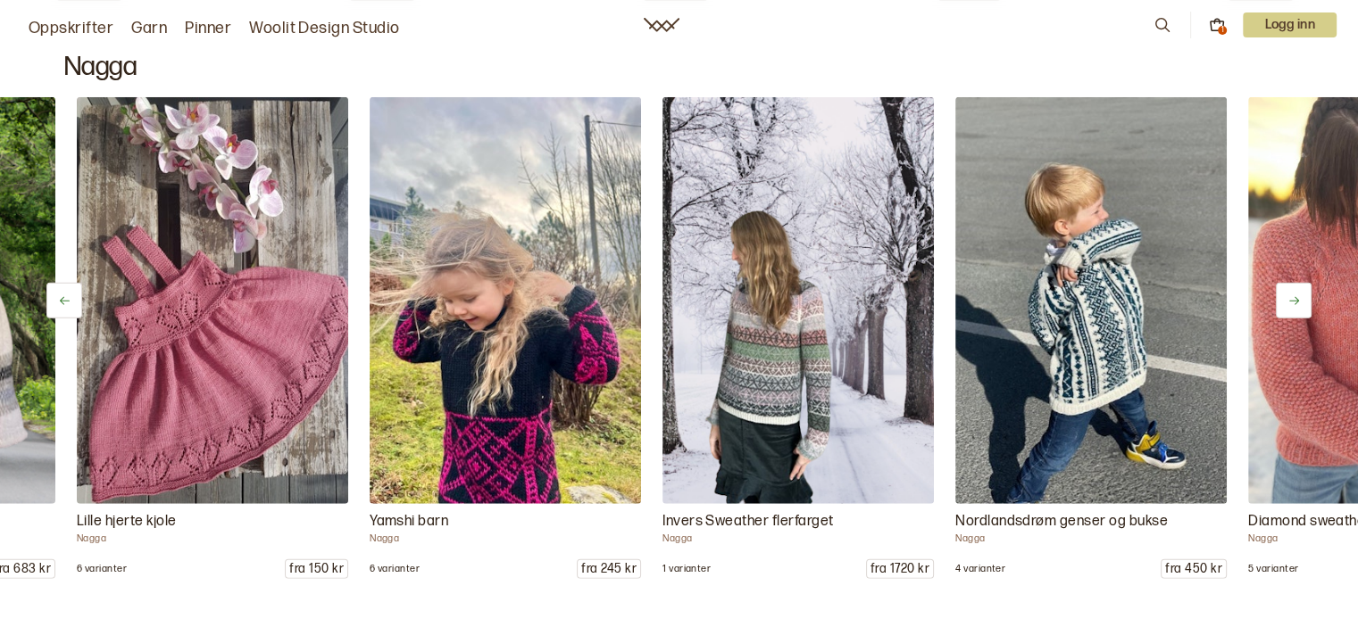
scroll to position [0, 293]
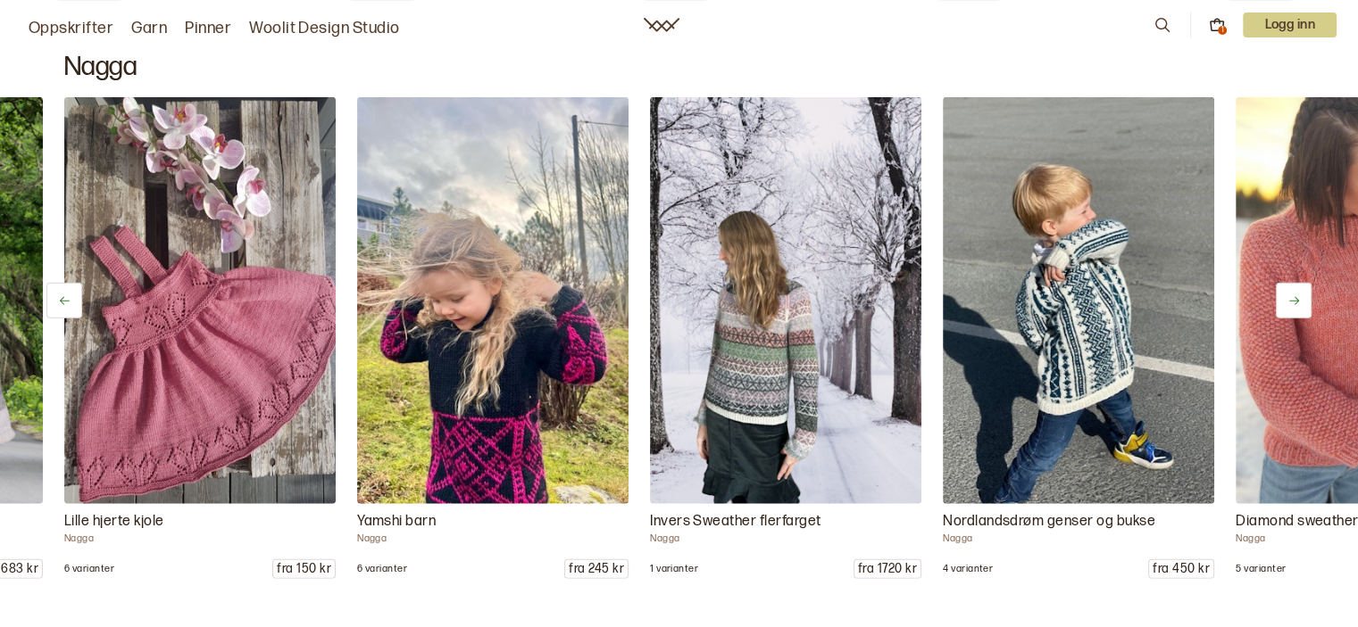
click at [1295, 295] on icon at bounding box center [1293, 301] width 13 height 13
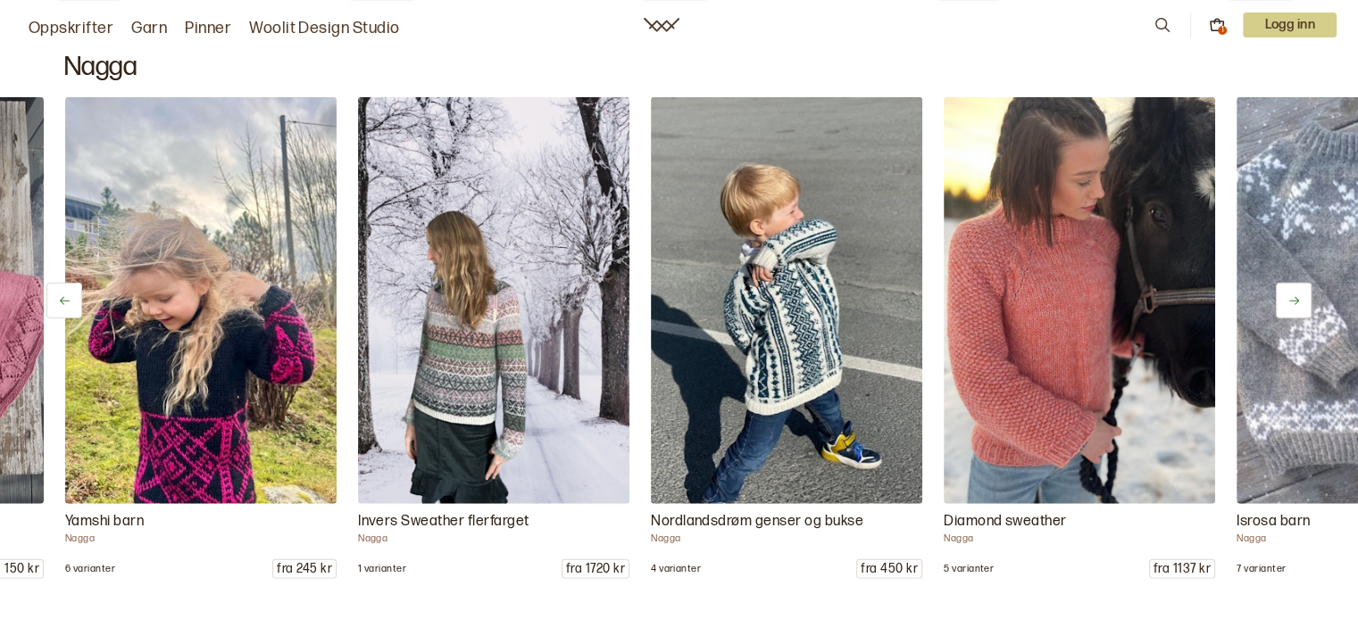
scroll to position [0, 585]
click at [1295, 295] on icon at bounding box center [1293, 301] width 13 height 13
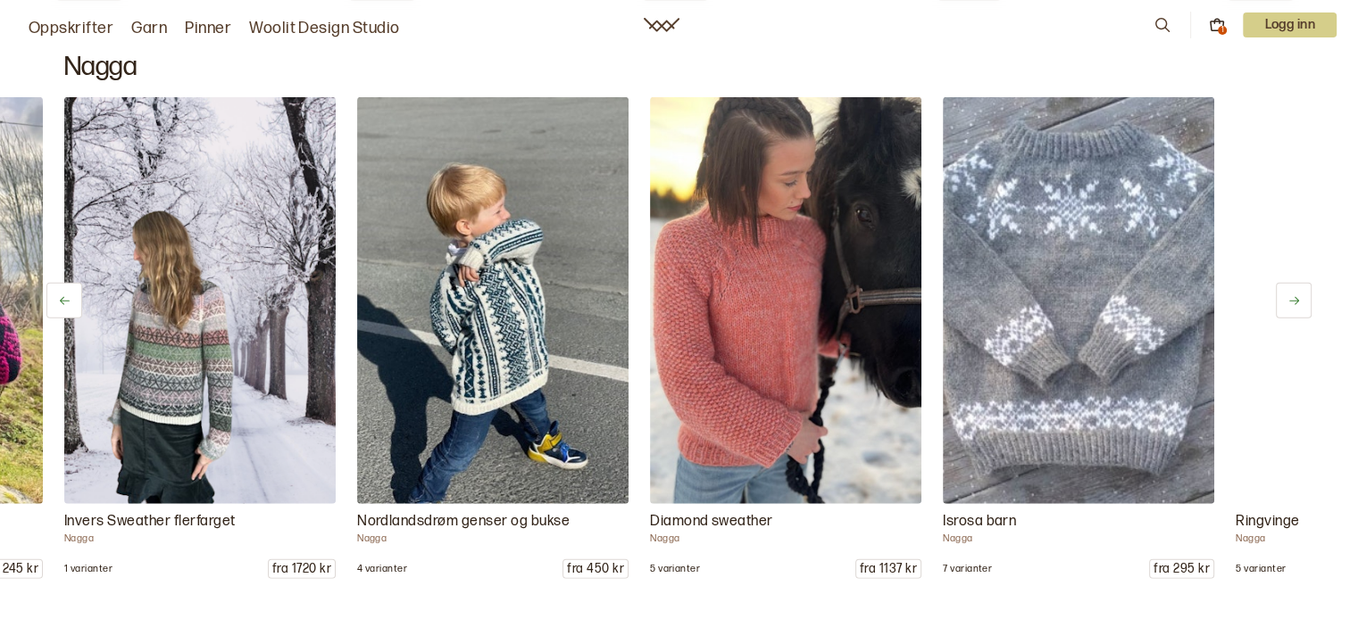
click at [1295, 295] on icon at bounding box center [1293, 301] width 13 height 13
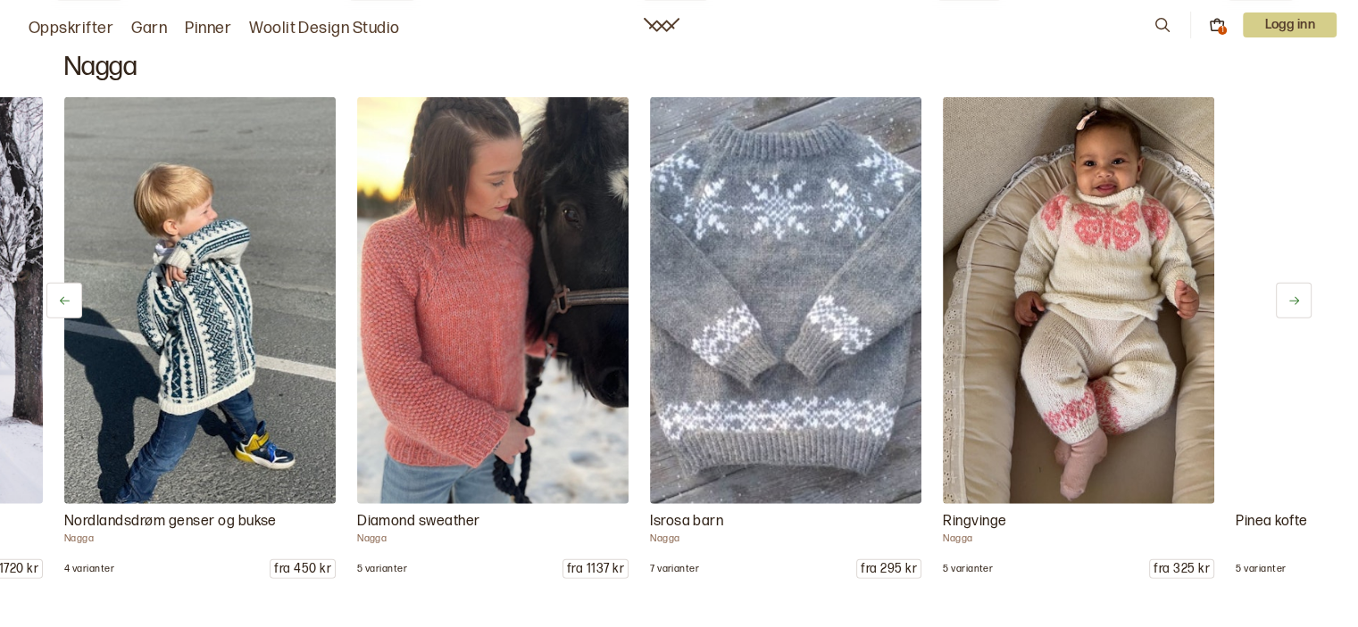
click at [1295, 295] on icon at bounding box center [1293, 301] width 13 height 13
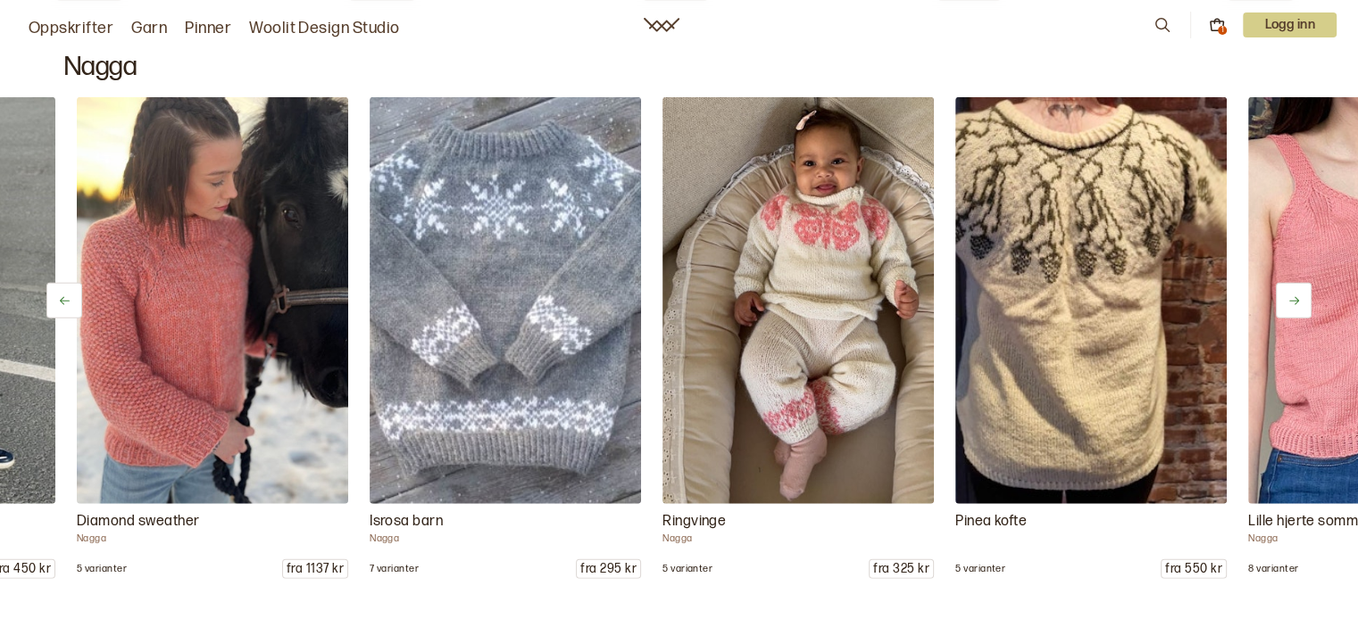
scroll to position [0, 1464]
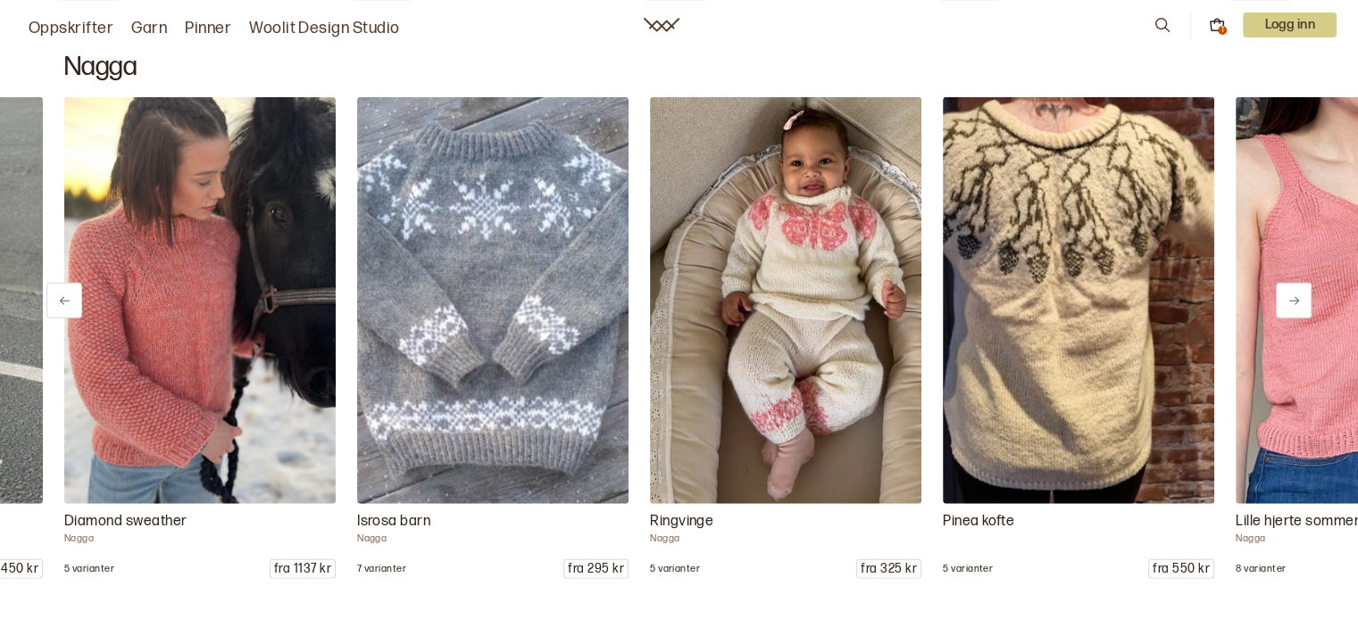
click at [1295, 295] on icon at bounding box center [1293, 301] width 13 height 13
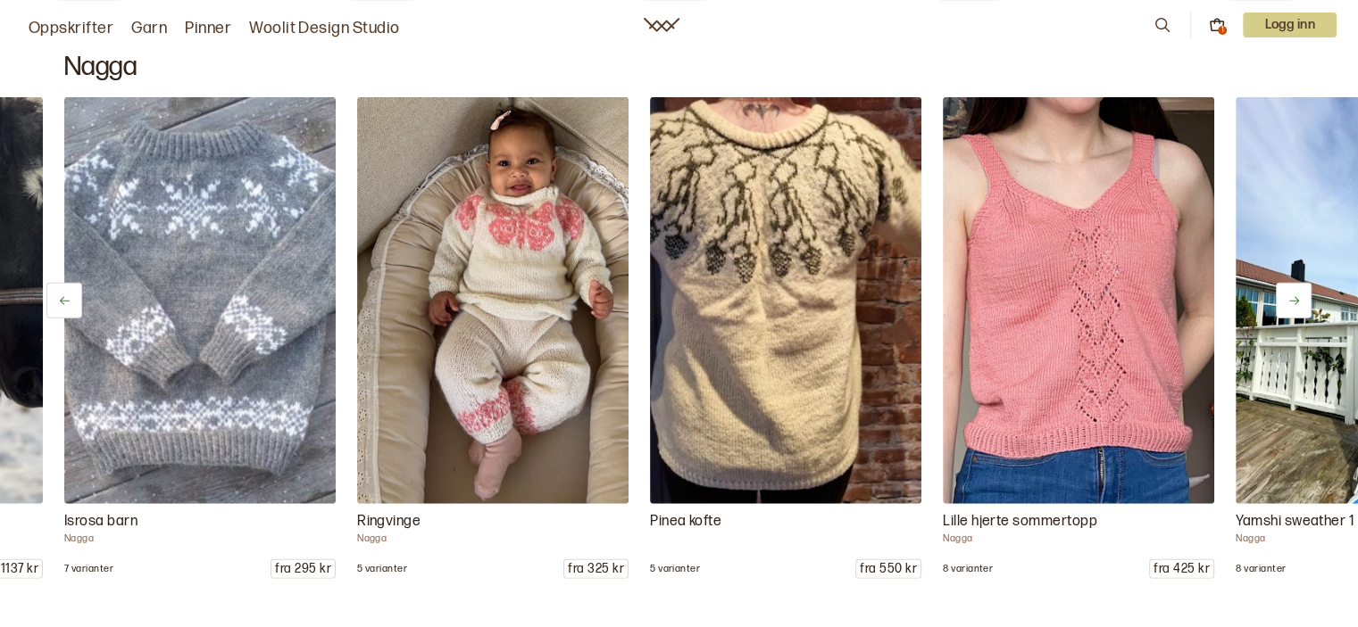
click at [1295, 295] on icon at bounding box center [1293, 301] width 13 height 13
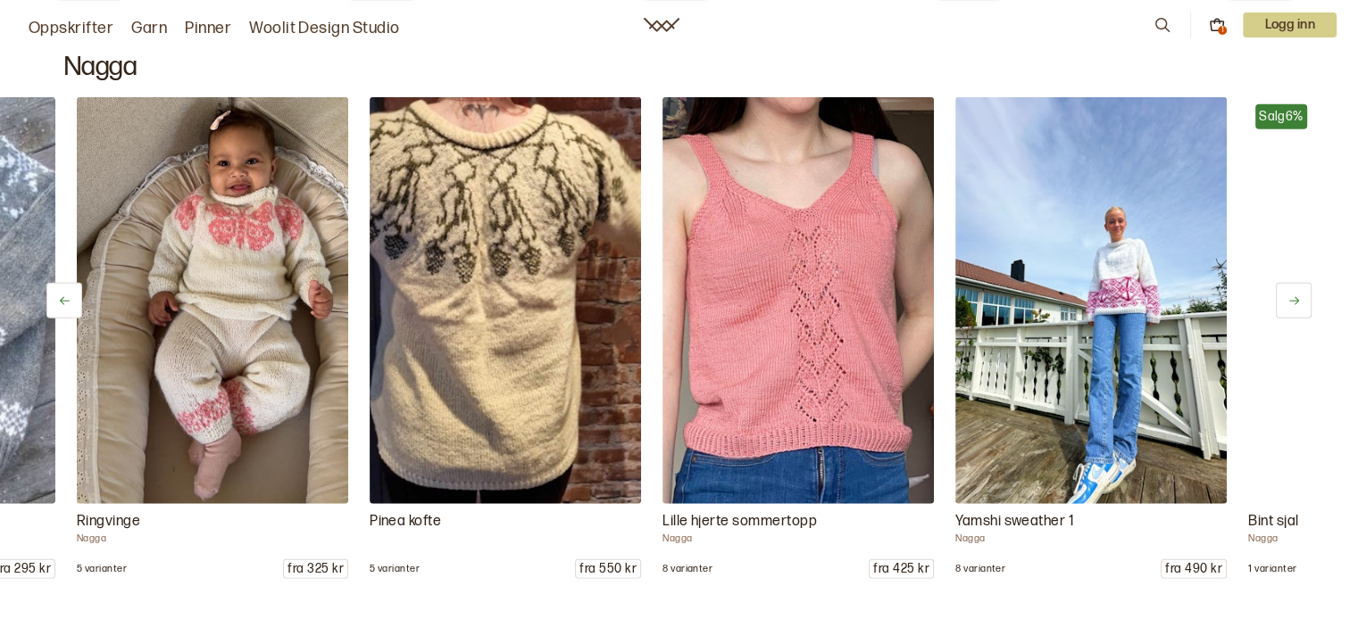
scroll to position [0, 2049]
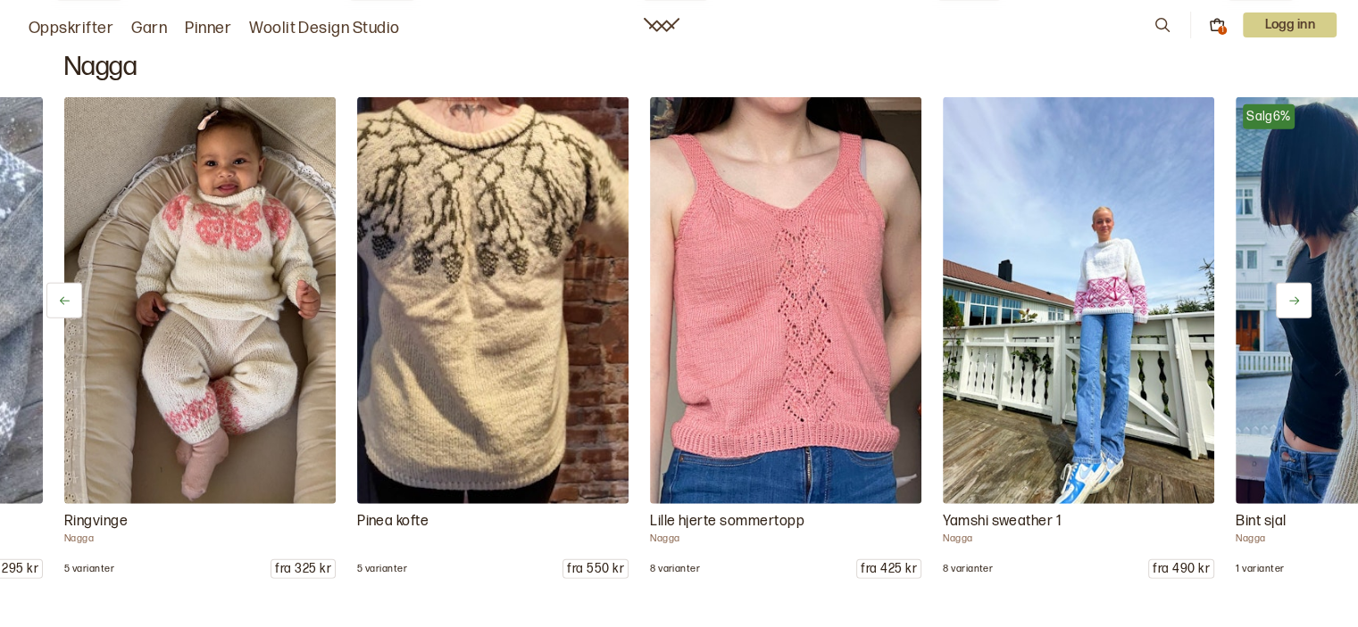
click at [1295, 295] on icon at bounding box center [1293, 301] width 13 height 13
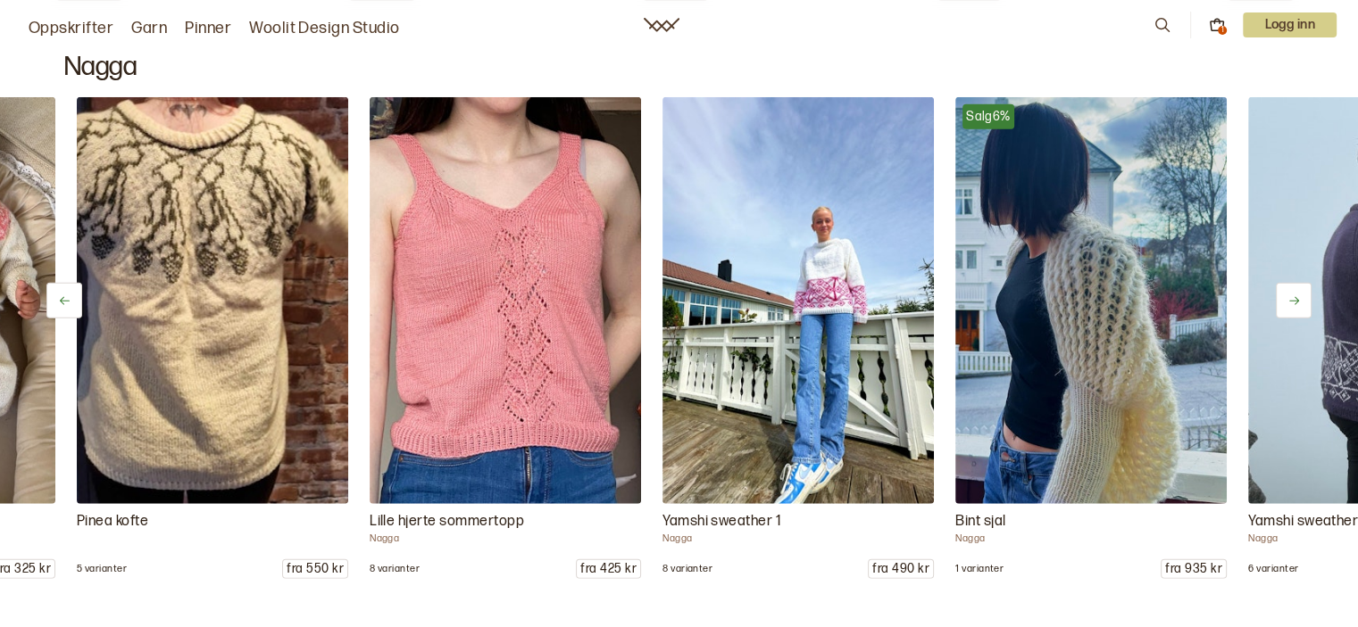
scroll to position [0, 2342]
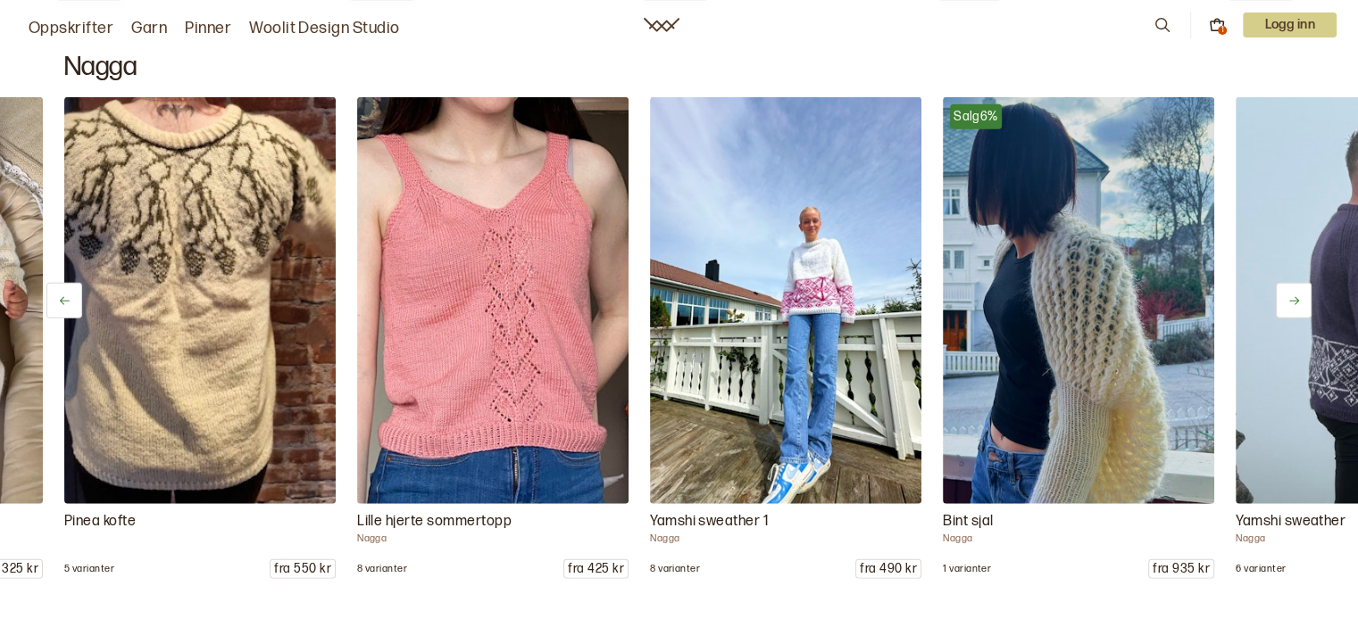
click at [1295, 295] on icon at bounding box center [1293, 301] width 13 height 13
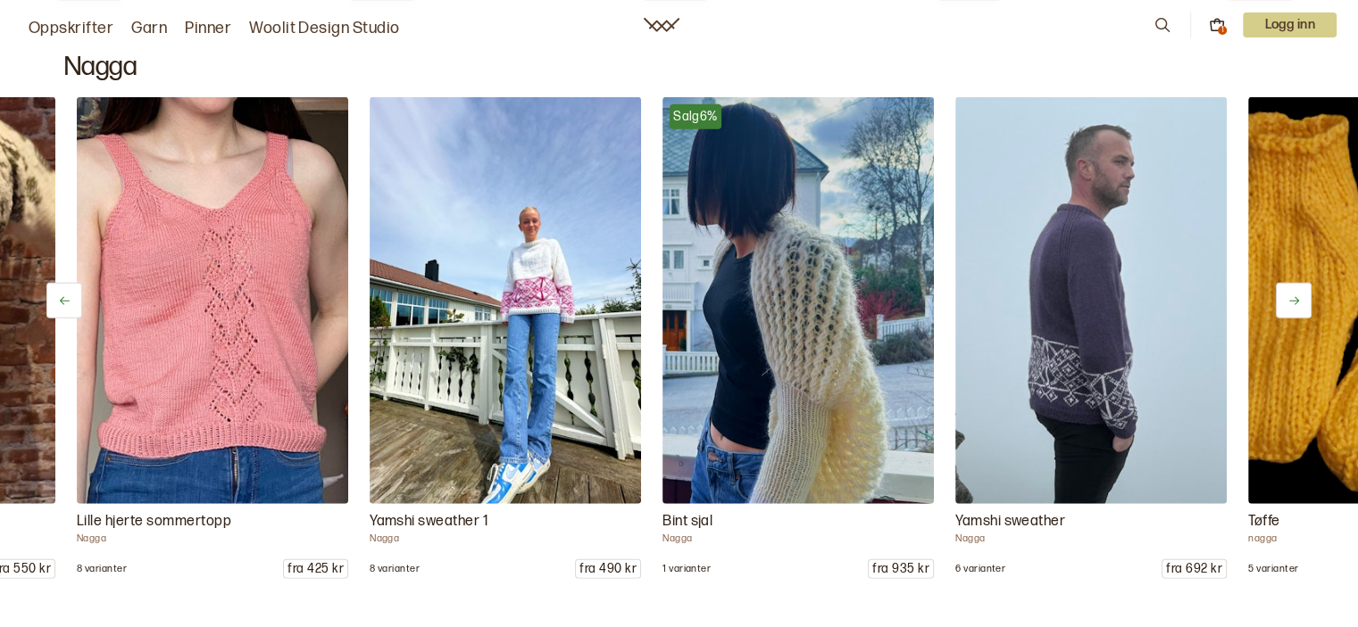
scroll to position [0, 2635]
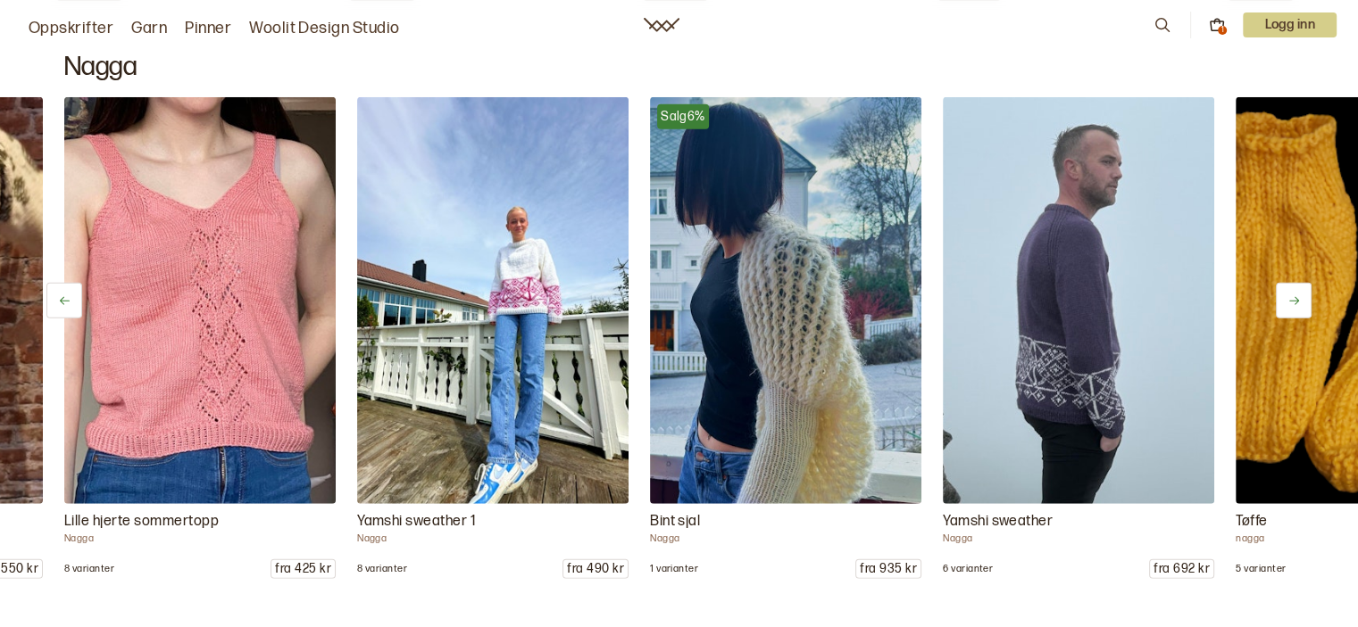
click at [1295, 295] on icon at bounding box center [1293, 301] width 13 height 13
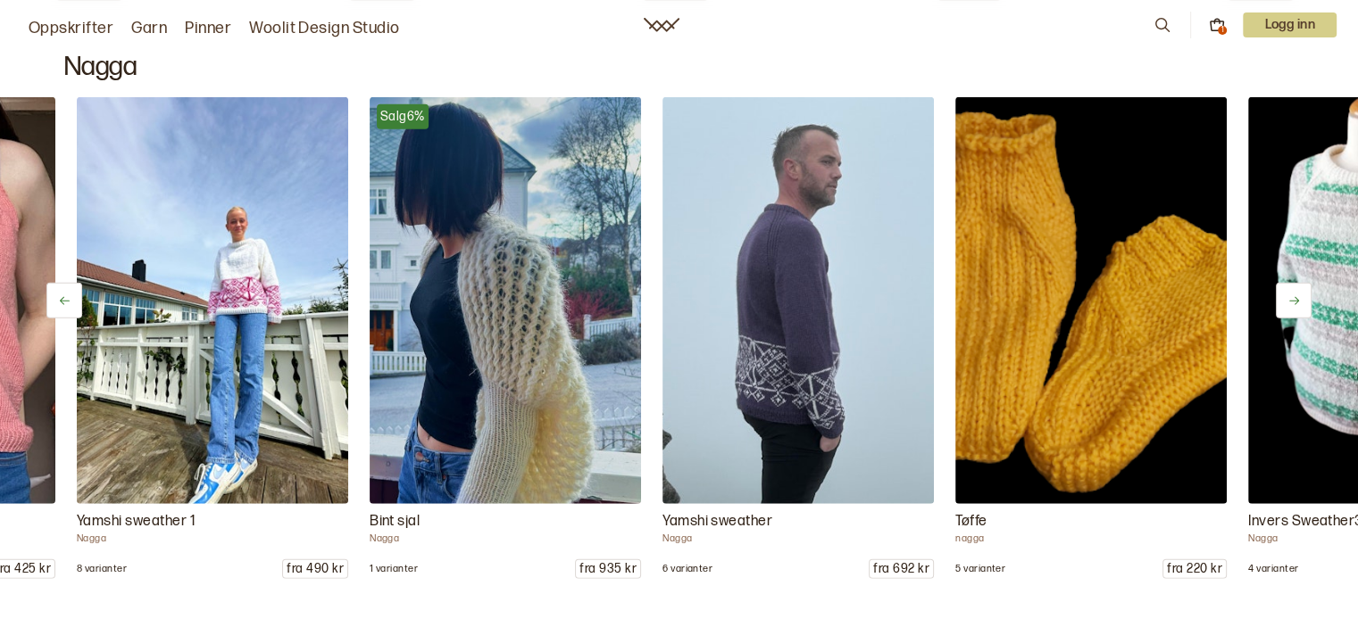
scroll to position [0, 2927]
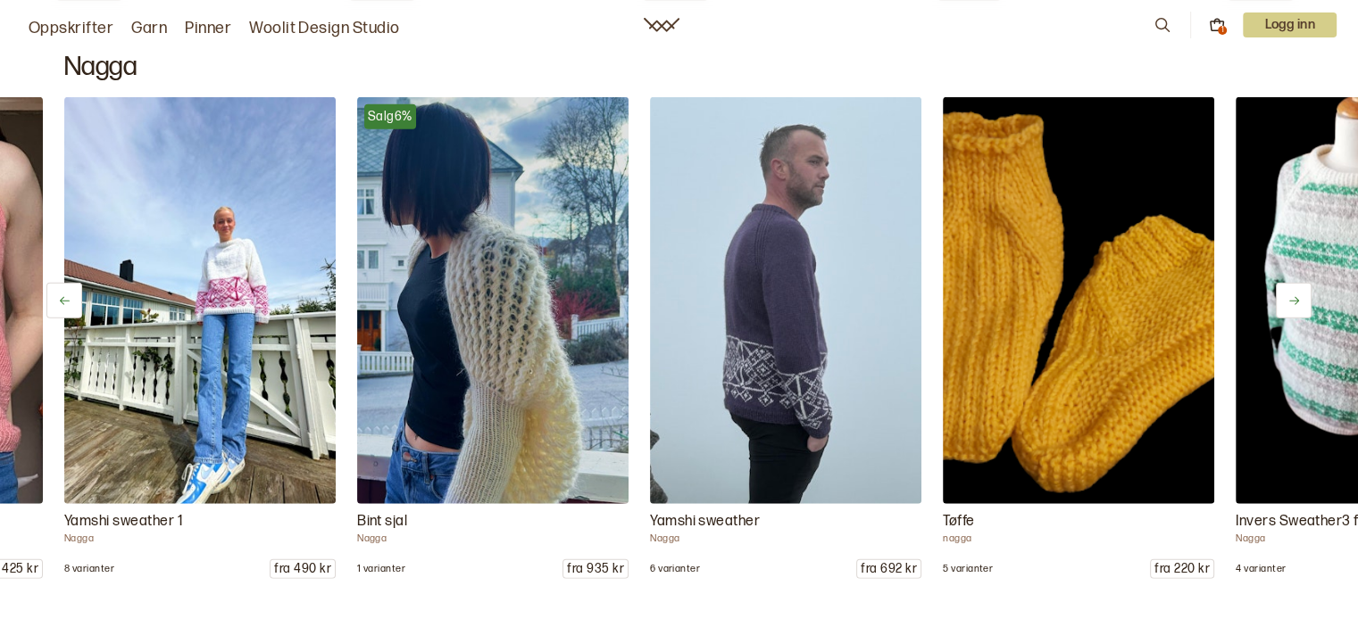
click at [1295, 295] on icon at bounding box center [1293, 301] width 13 height 13
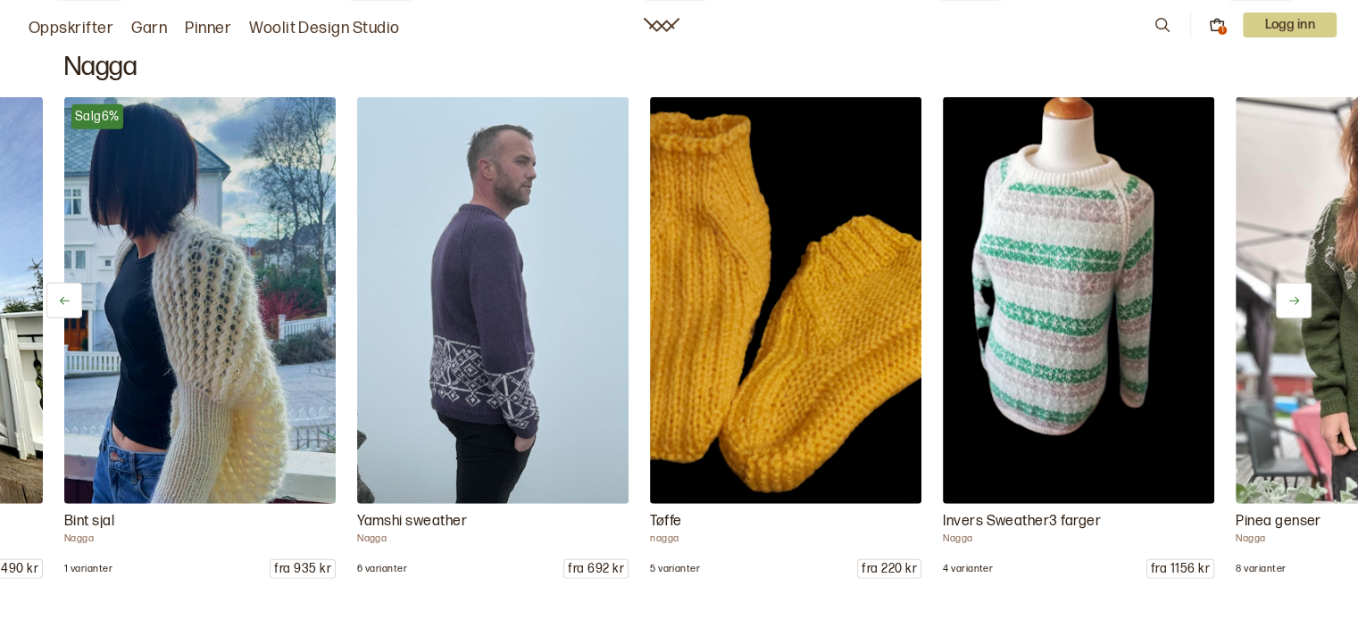
click at [1295, 295] on icon at bounding box center [1293, 301] width 13 height 13
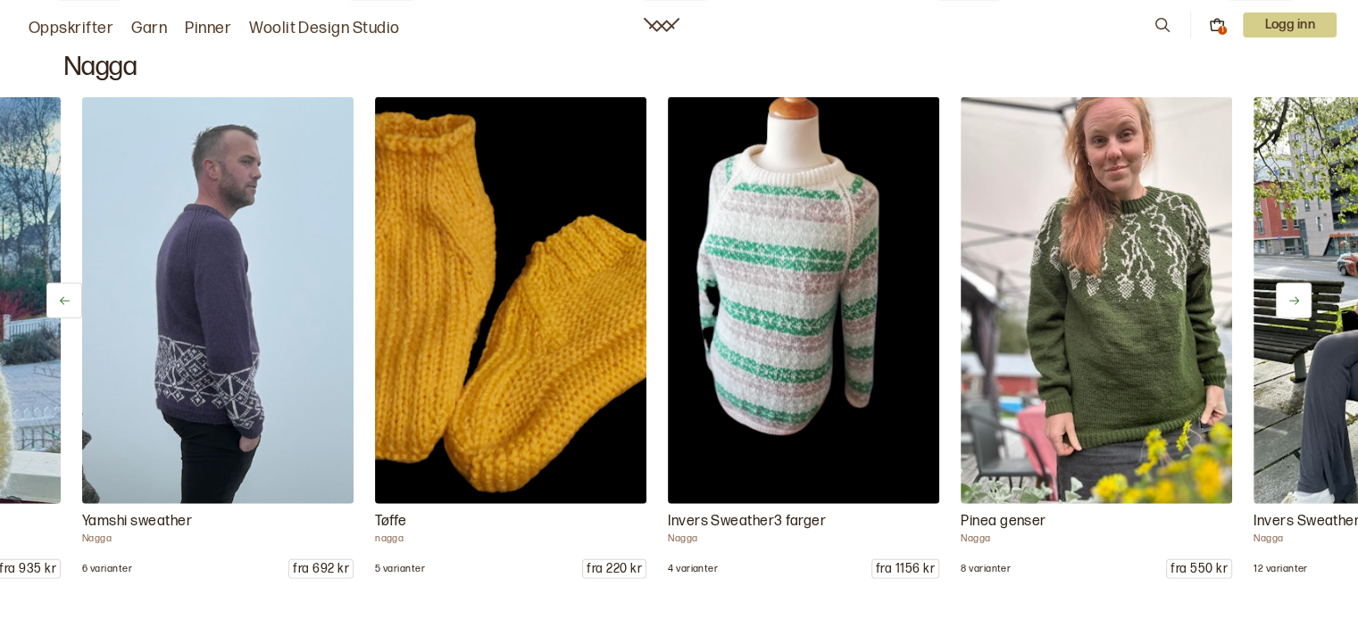
scroll to position [0, 3513]
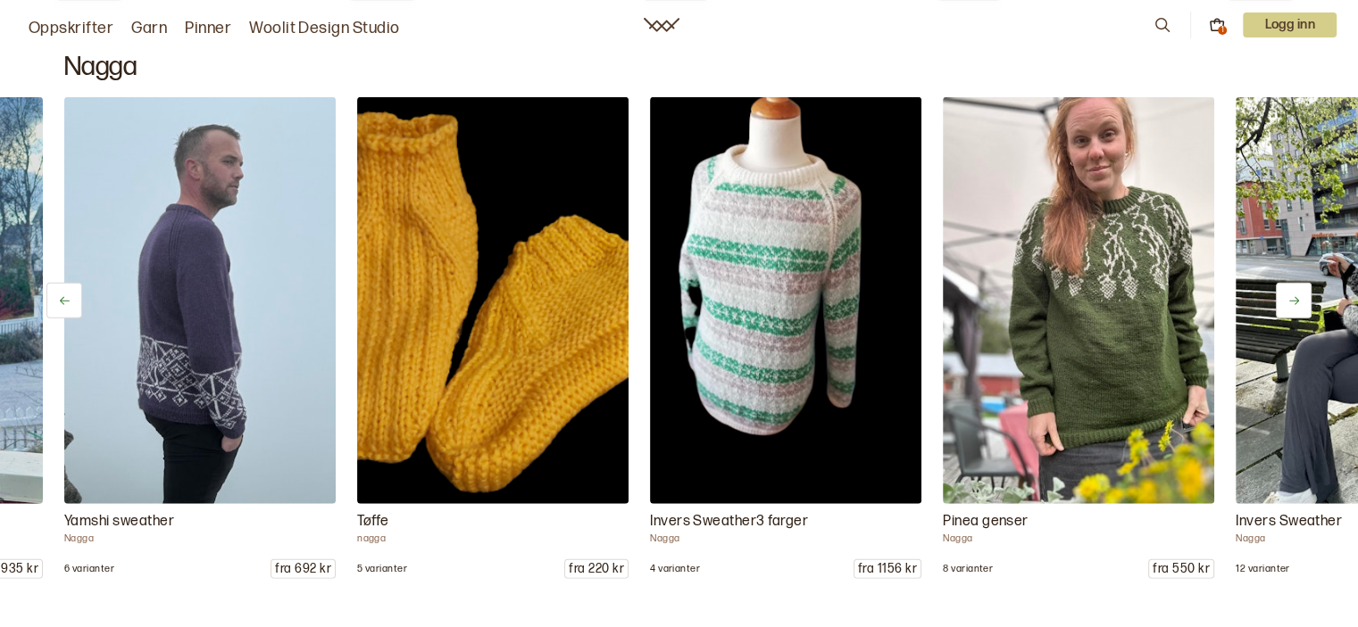
click at [1295, 295] on icon at bounding box center [1293, 301] width 13 height 13
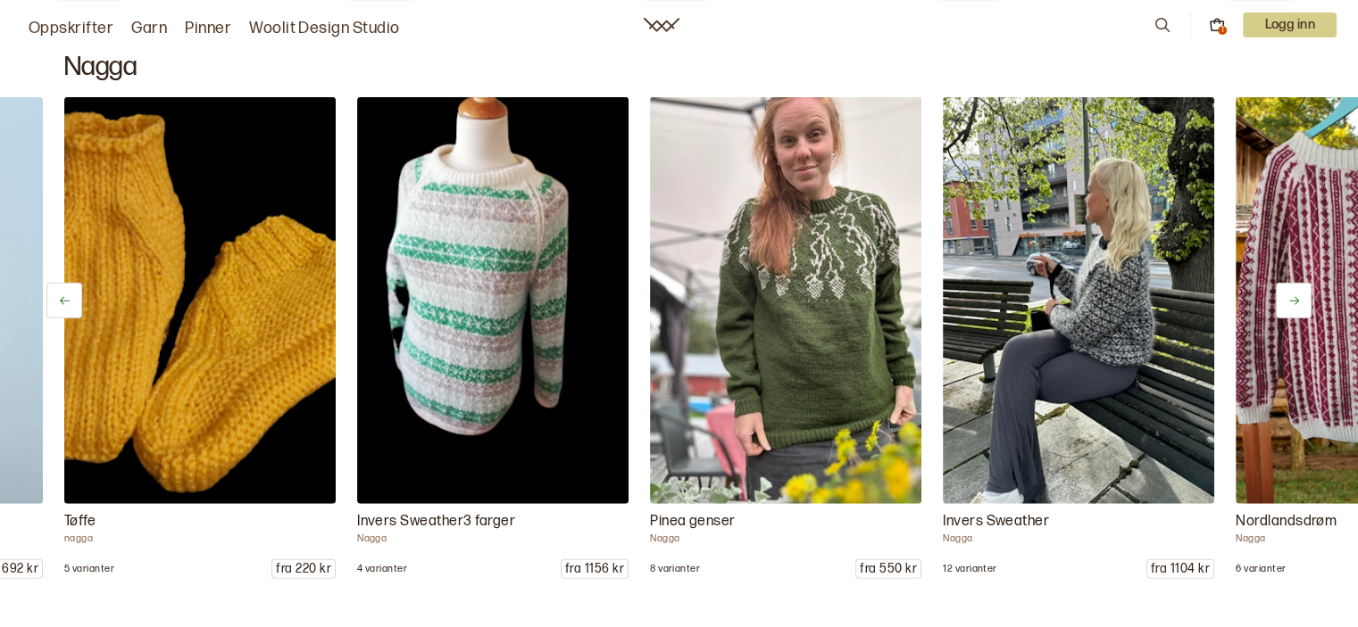
click at [1295, 295] on icon at bounding box center [1293, 301] width 13 height 13
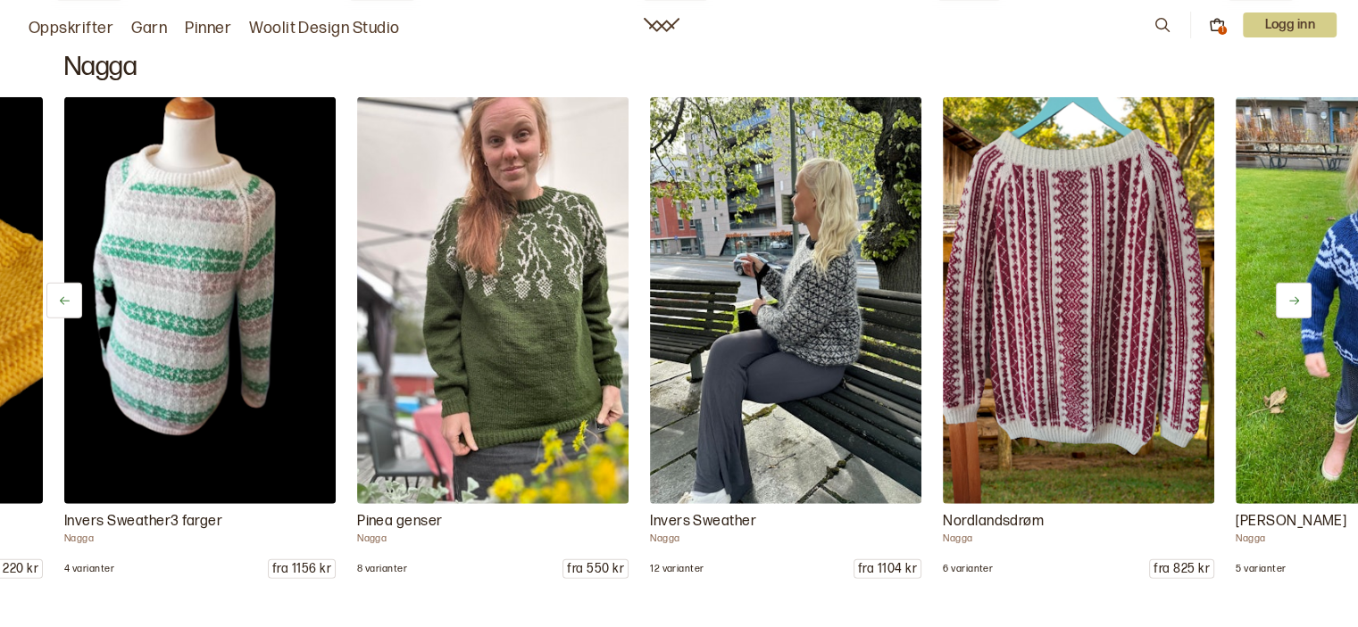
click at [1295, 295] on icon at bounding box center [1293, 301] width 13 height 13
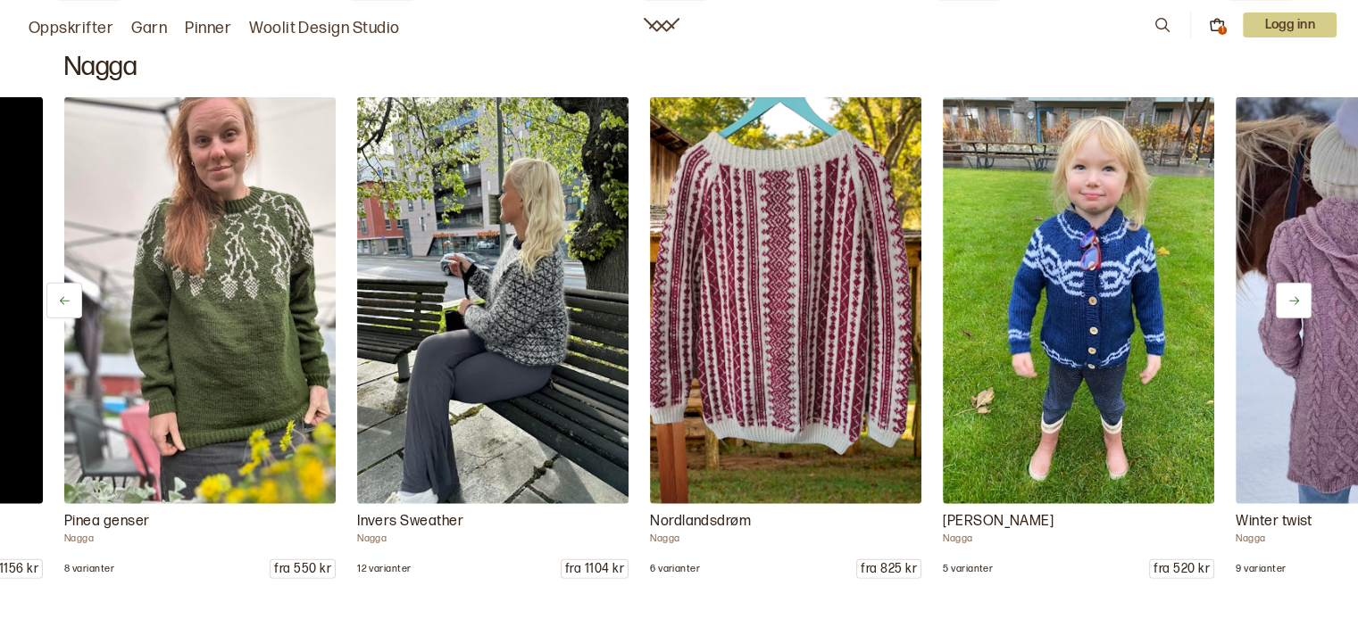
click at [1295, 295] on icon at bounding box center [1293, 301] width 13 height 13
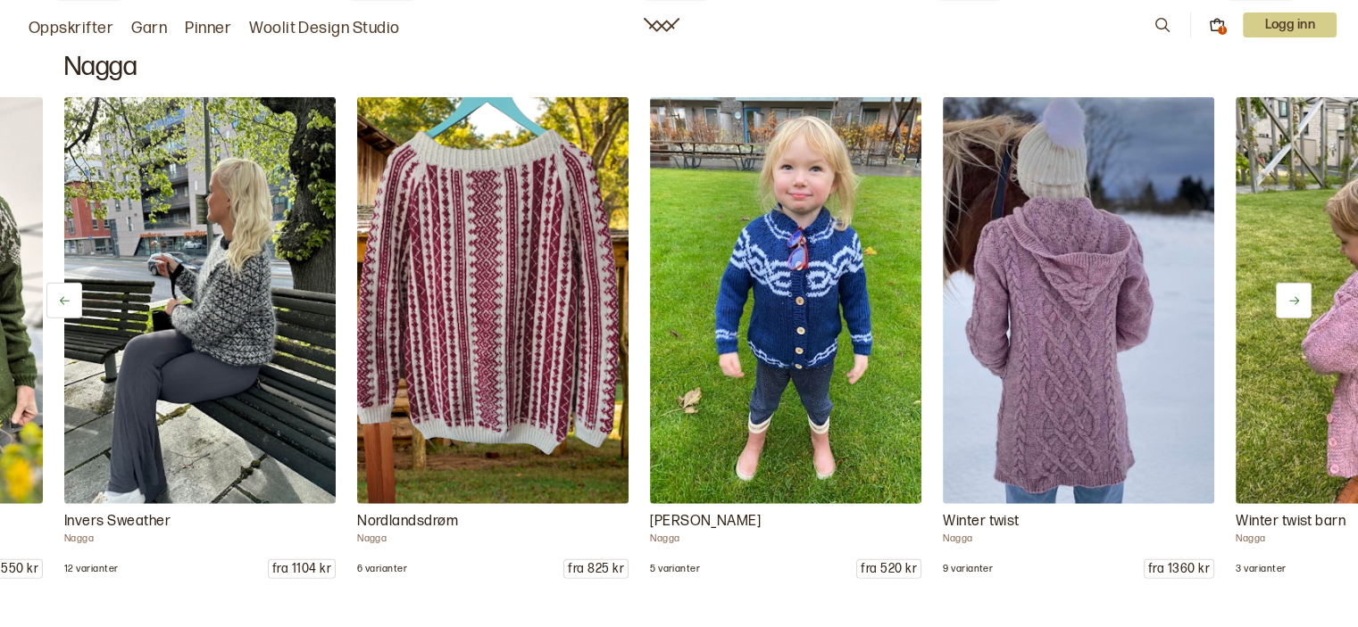
click at [1295, 295] on icon at bounding box center [1293, 301] width 13 height 13
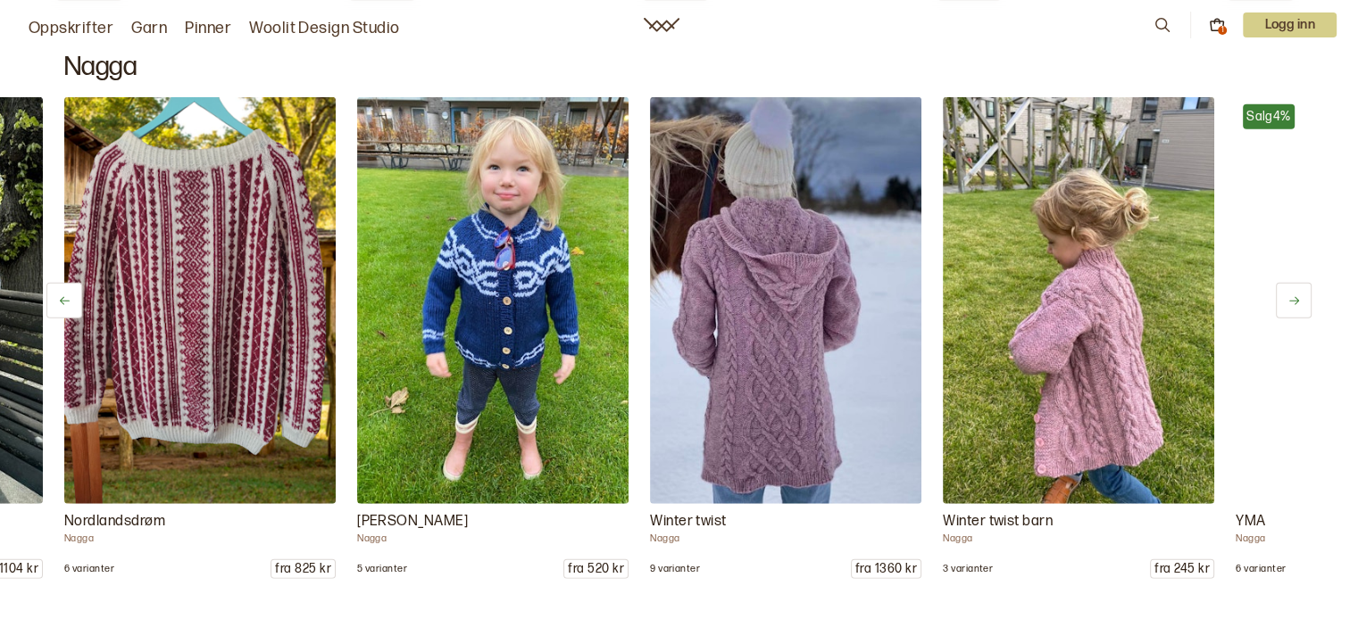
click at [1295, 295] on icon at bounding box center [1293, 301] width 13 height 13
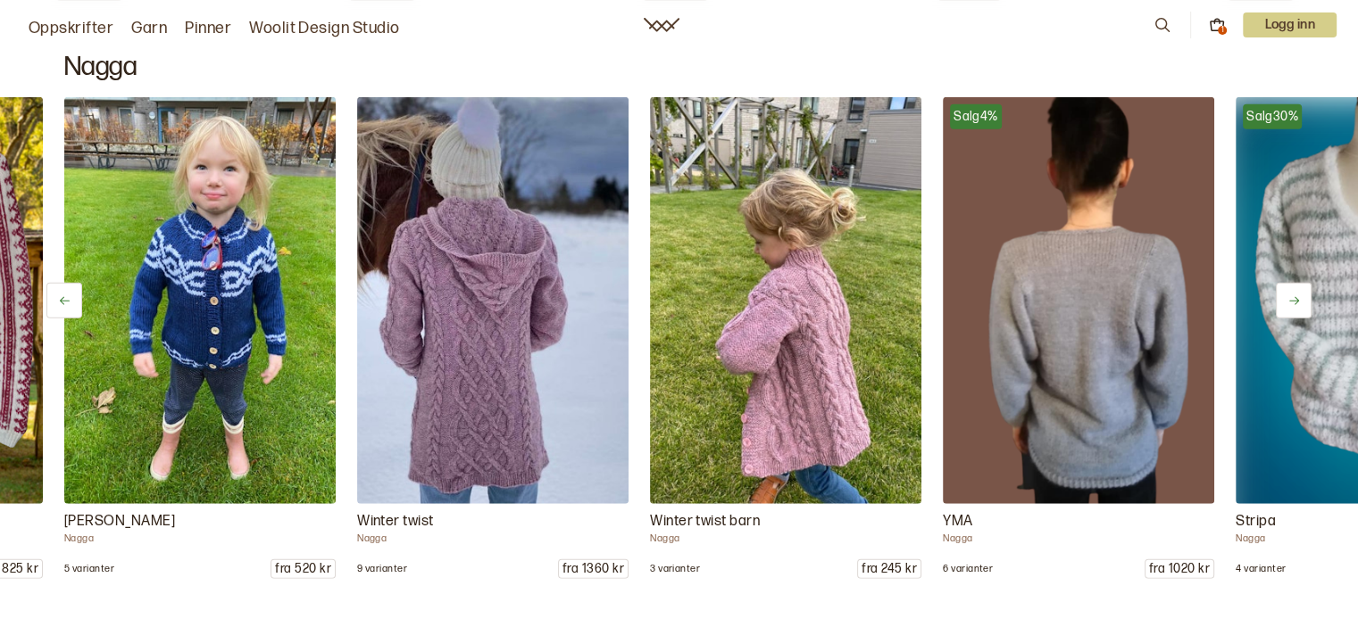
click at [1295, 295] on icon at bounding box center [1293, 301] width 13 height 13
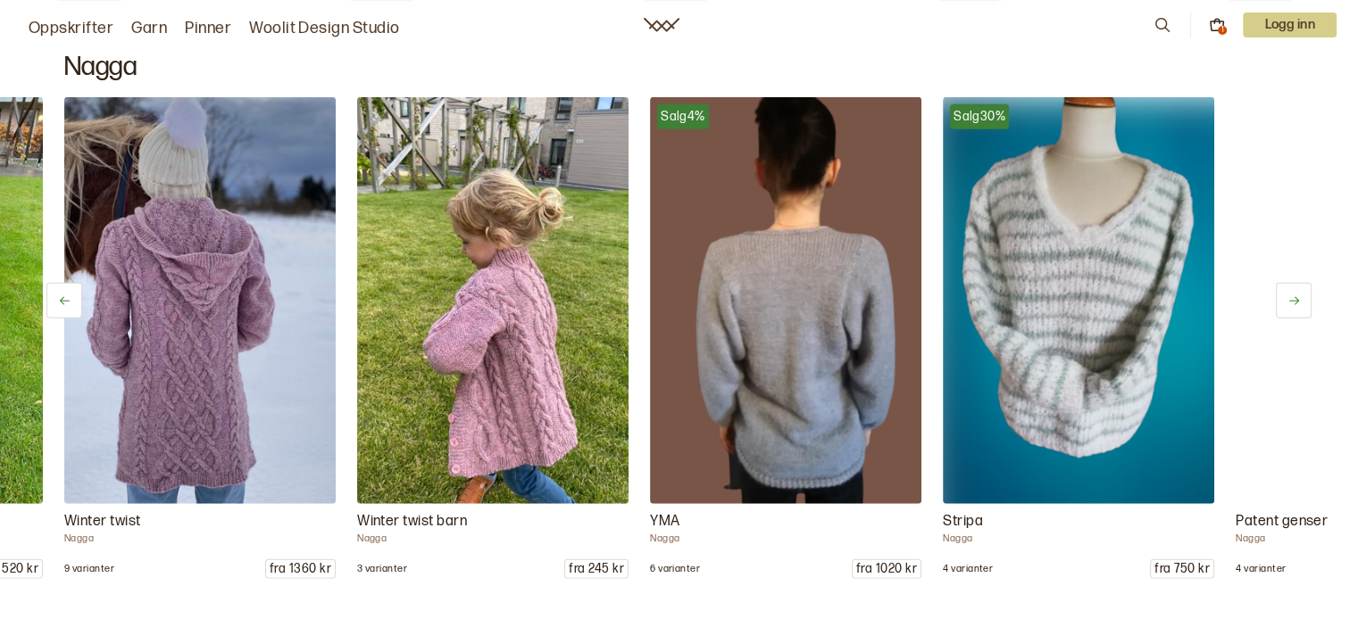
click at [1295, 295] on icon at bounding box center [1293, 301] width 13 height 13
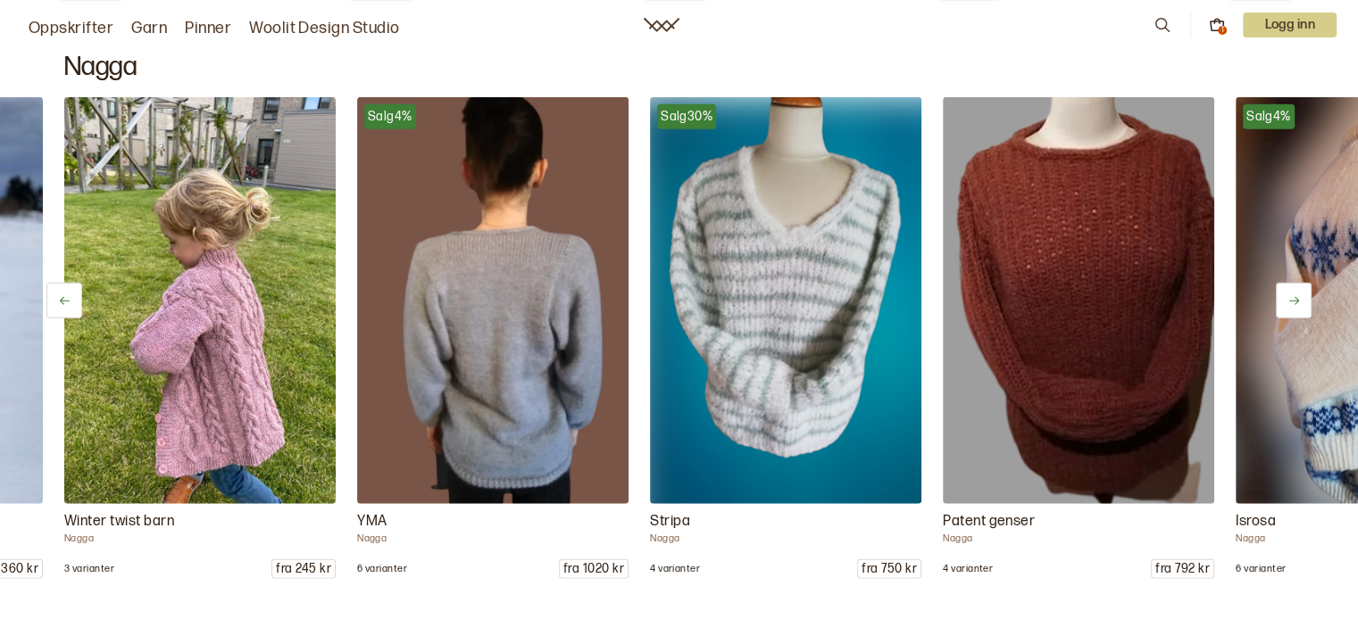
click at [1295, 295] on icon at bounding box center [1293, 301] width 13 height 13
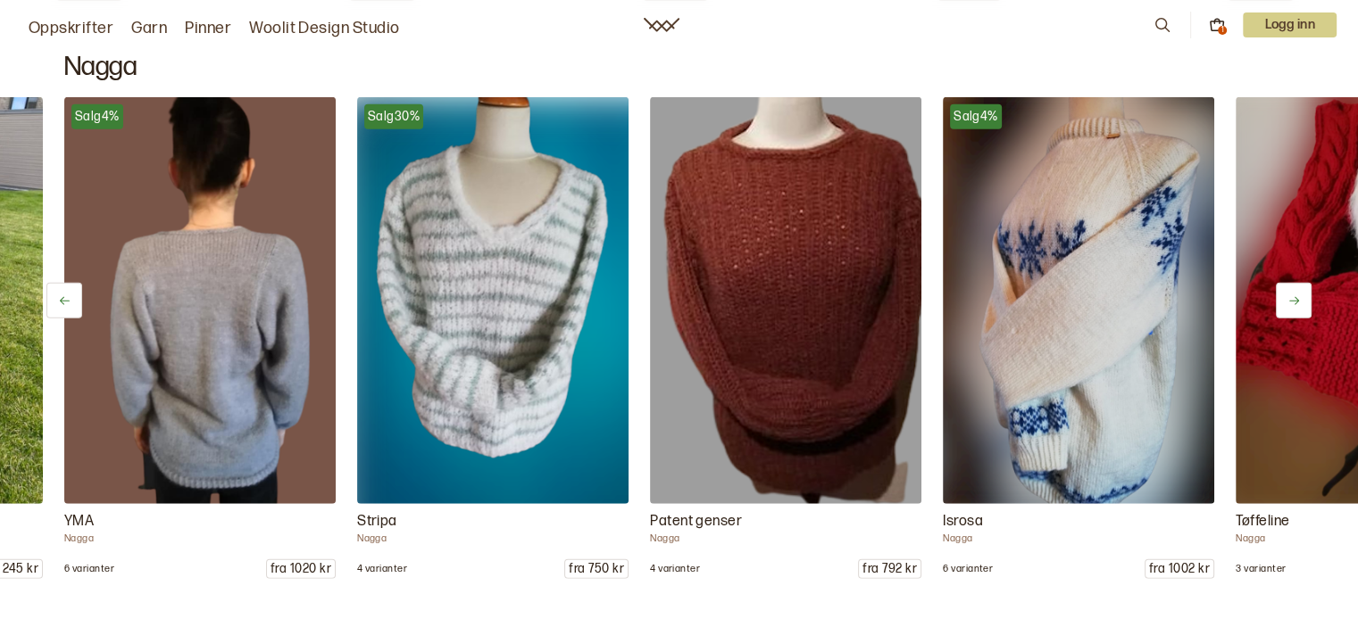
click at [1295, 295] on icon at bounding box center [1293, 301] width 13 height 13
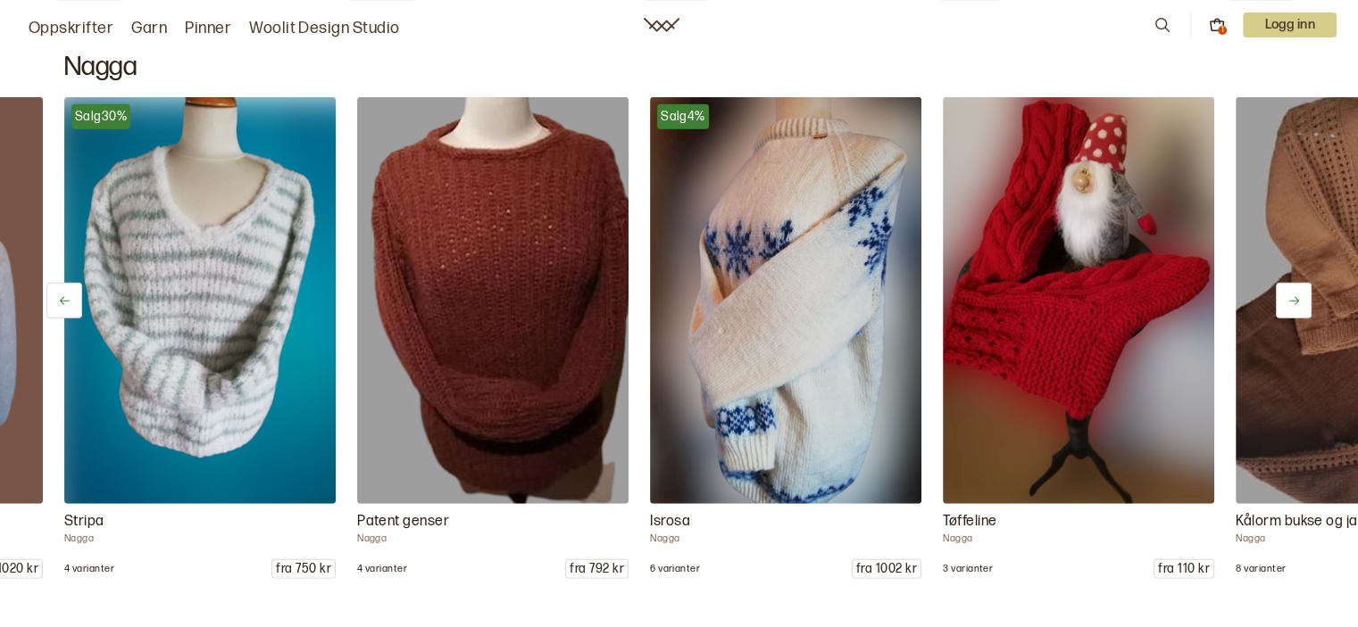
click at [1295, 295] on icon at bounding box center [1293, 301] width 13 height 13
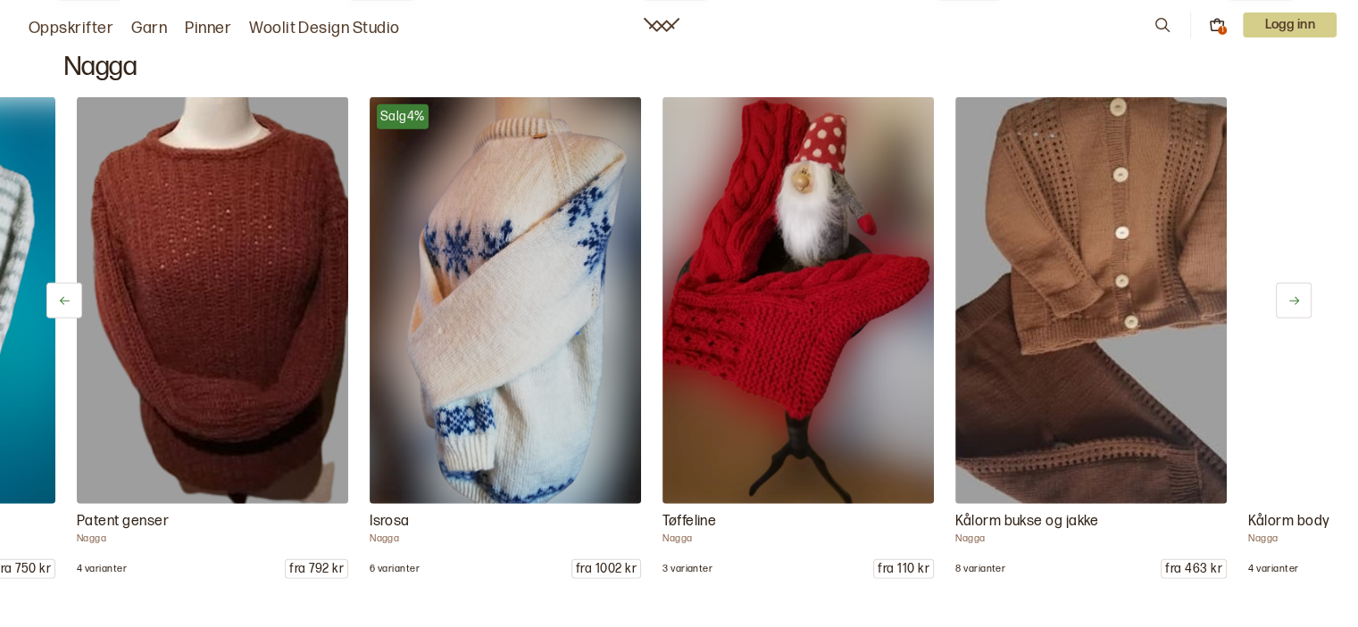
scroll to position [0, 6733]
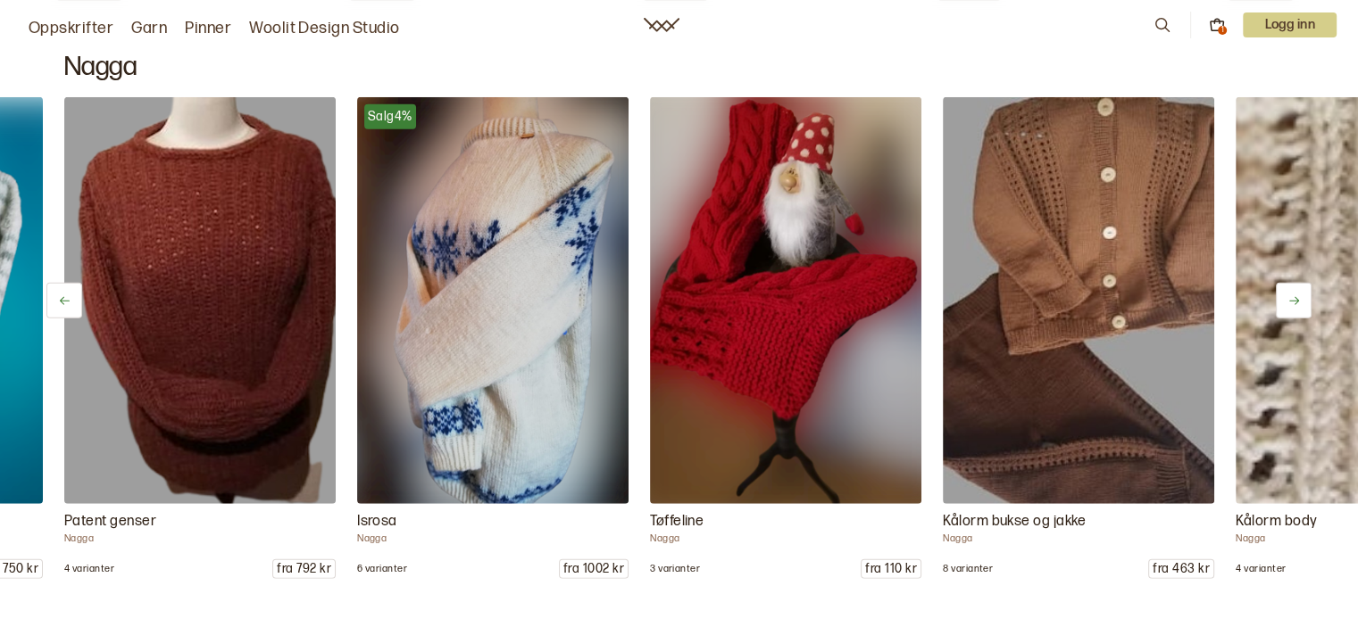
click at [1295, 295] on icon at bounding box center [1293, 301] width 13 height 13
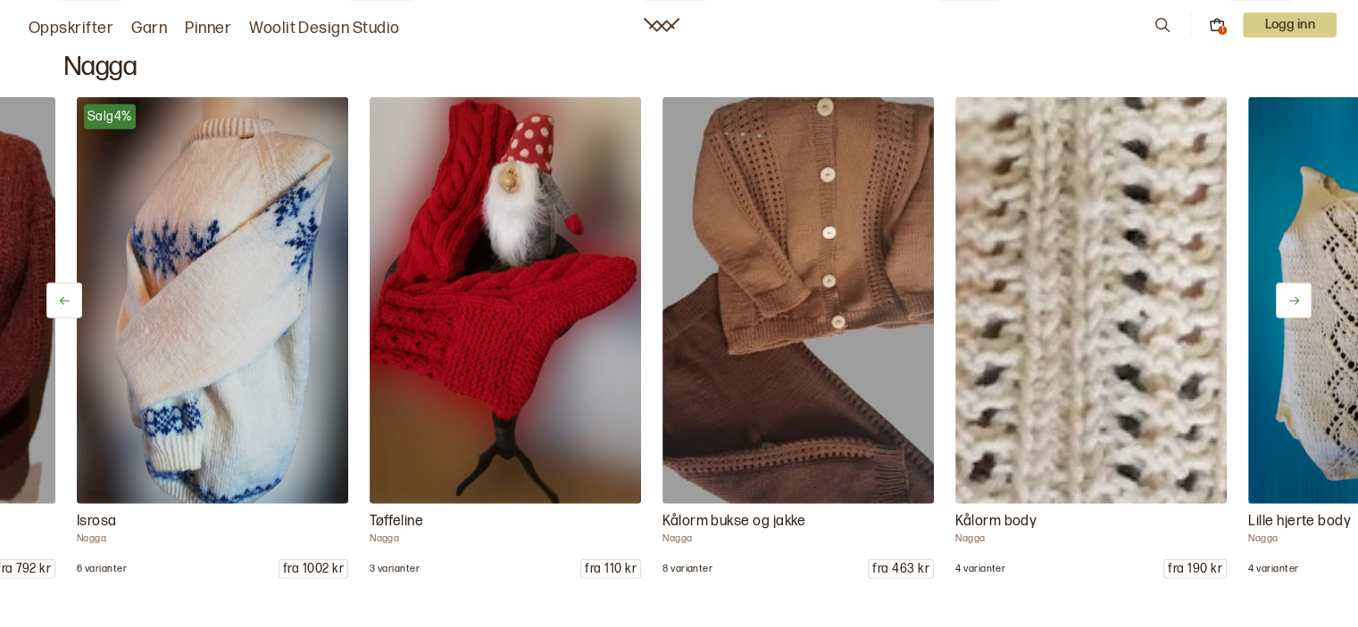
scroll to position [0, 7026]
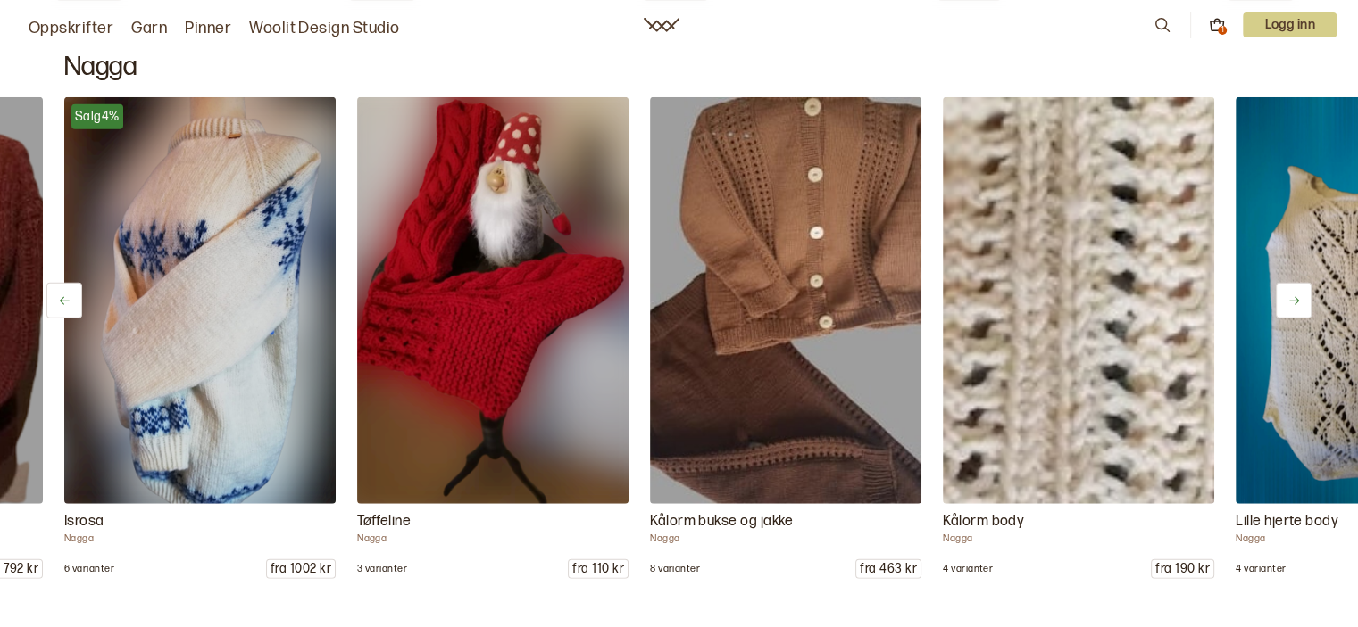
click at [1295, 295] on icon at bounding box center [1293, 301] width 13 height 13
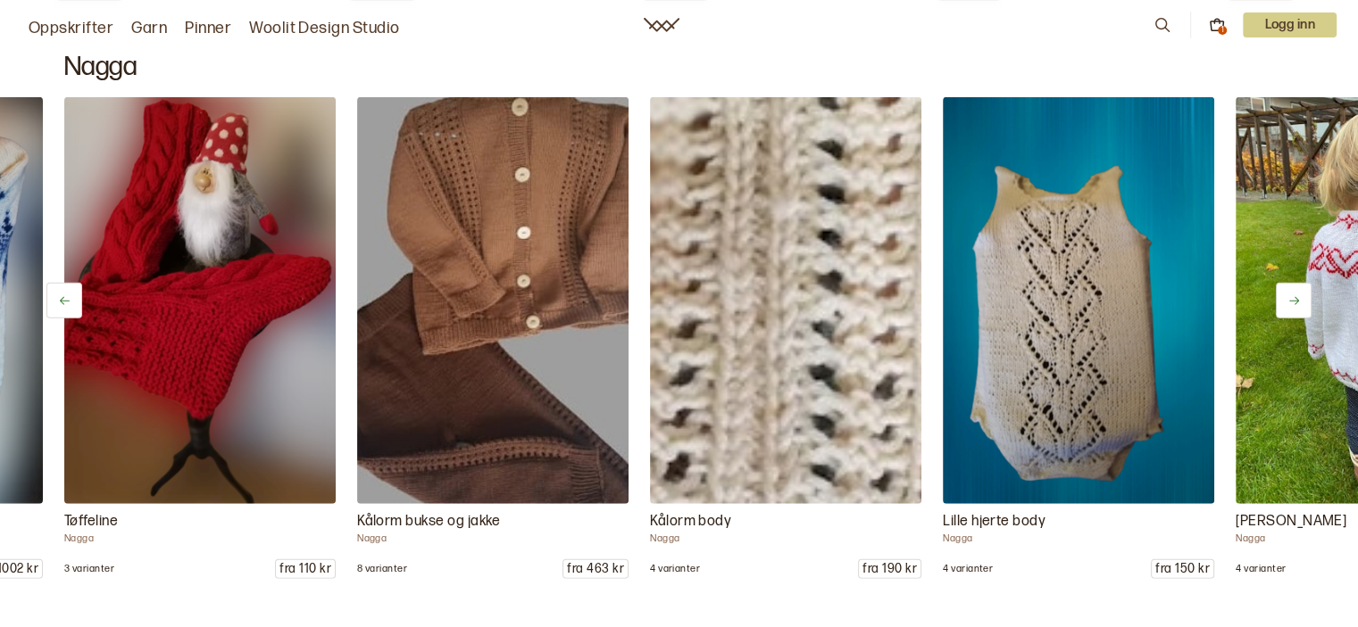
click at [1295, 295] on icon at bounding box center [1293, 301] width 13 height 13
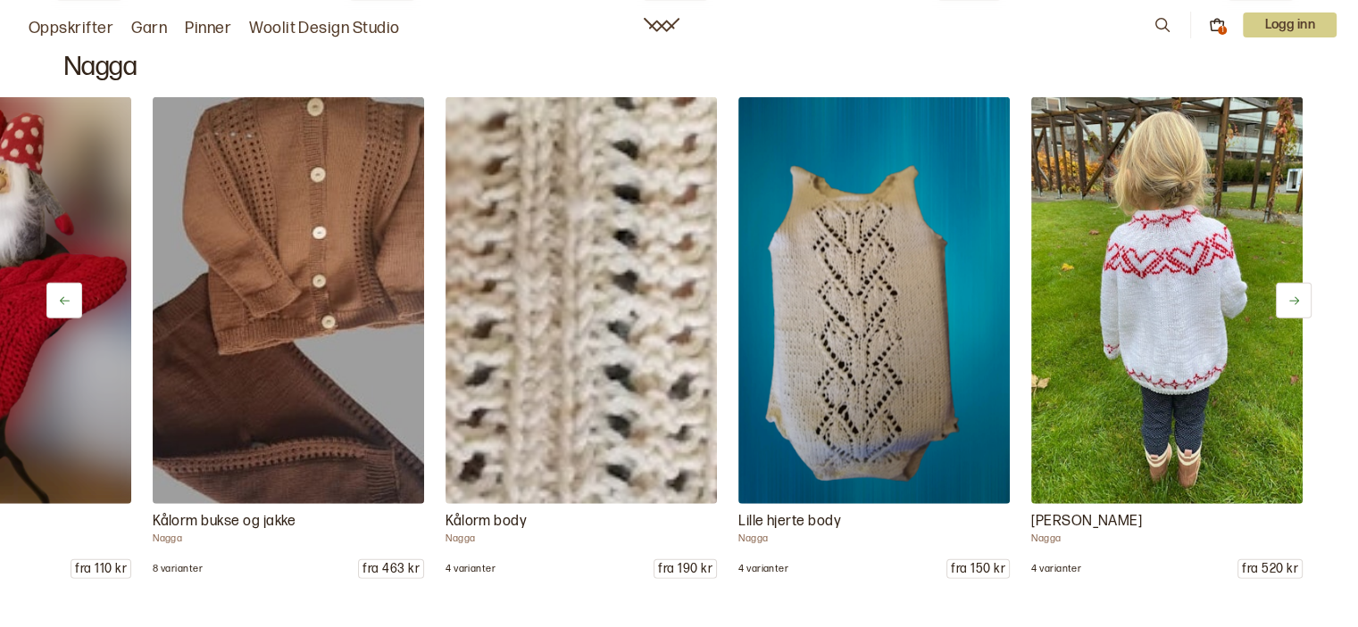
scroll to position [0, 7532]
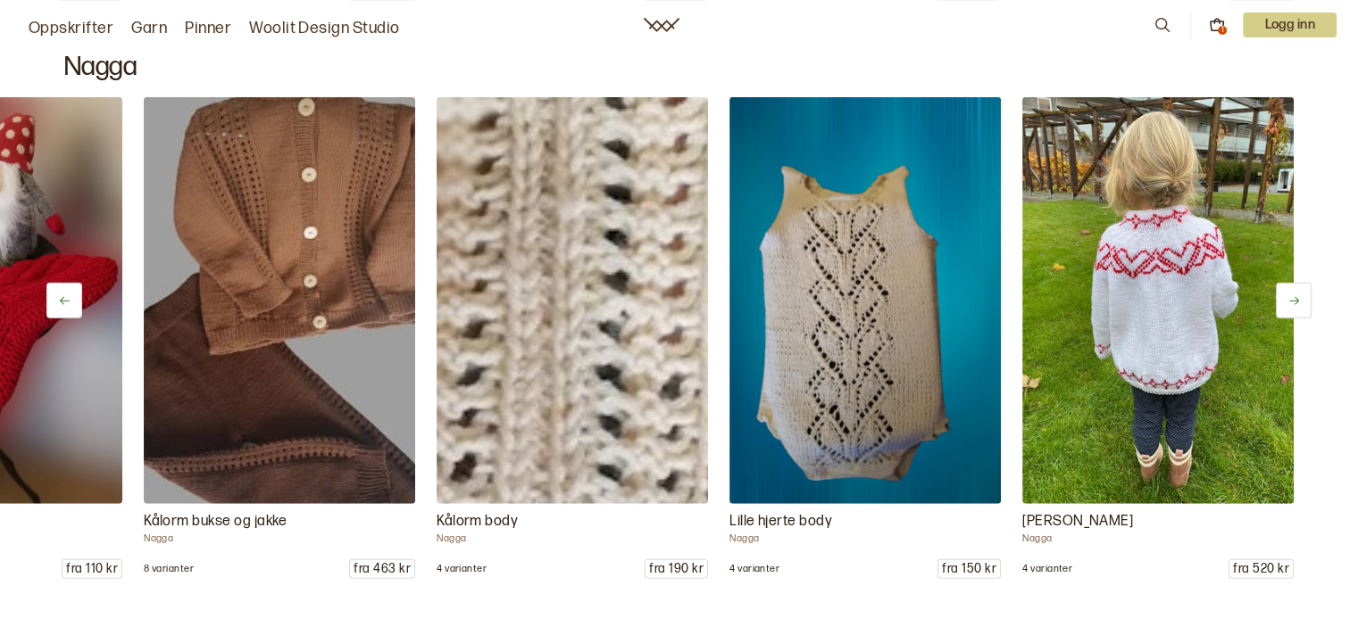
click at [1295, 295] on icon at bounding box center [1293, 301] width 13 height 13
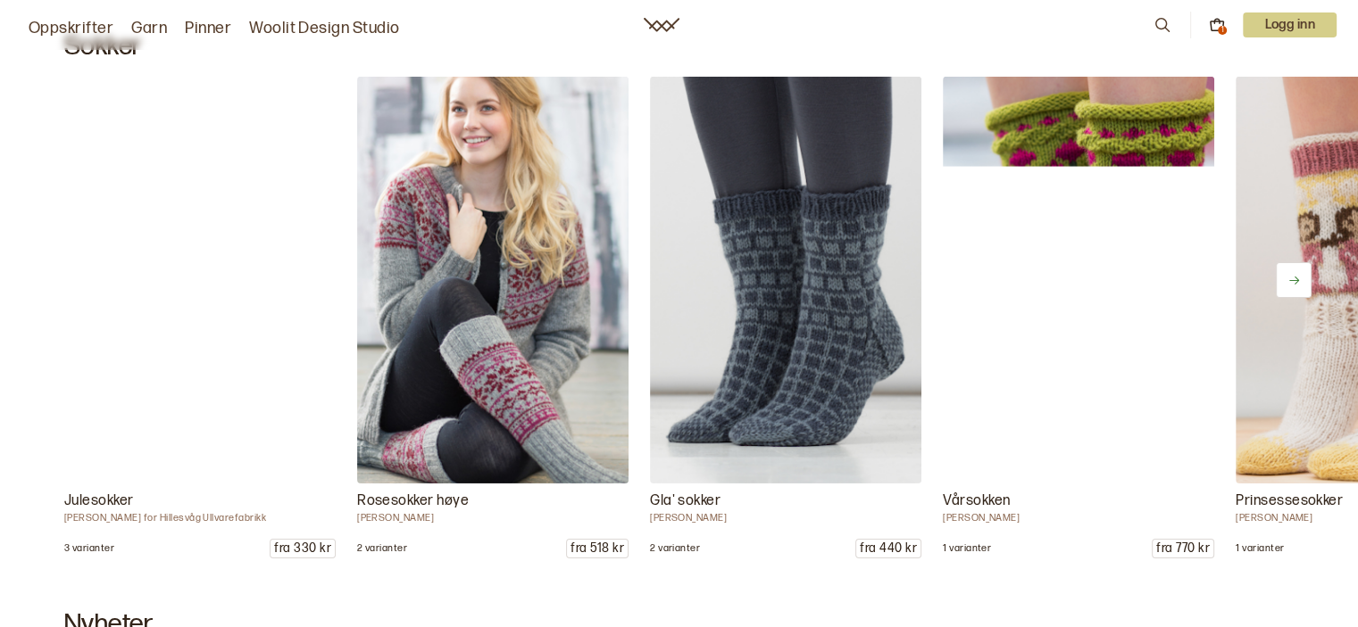
scroll to position [12531, 0]
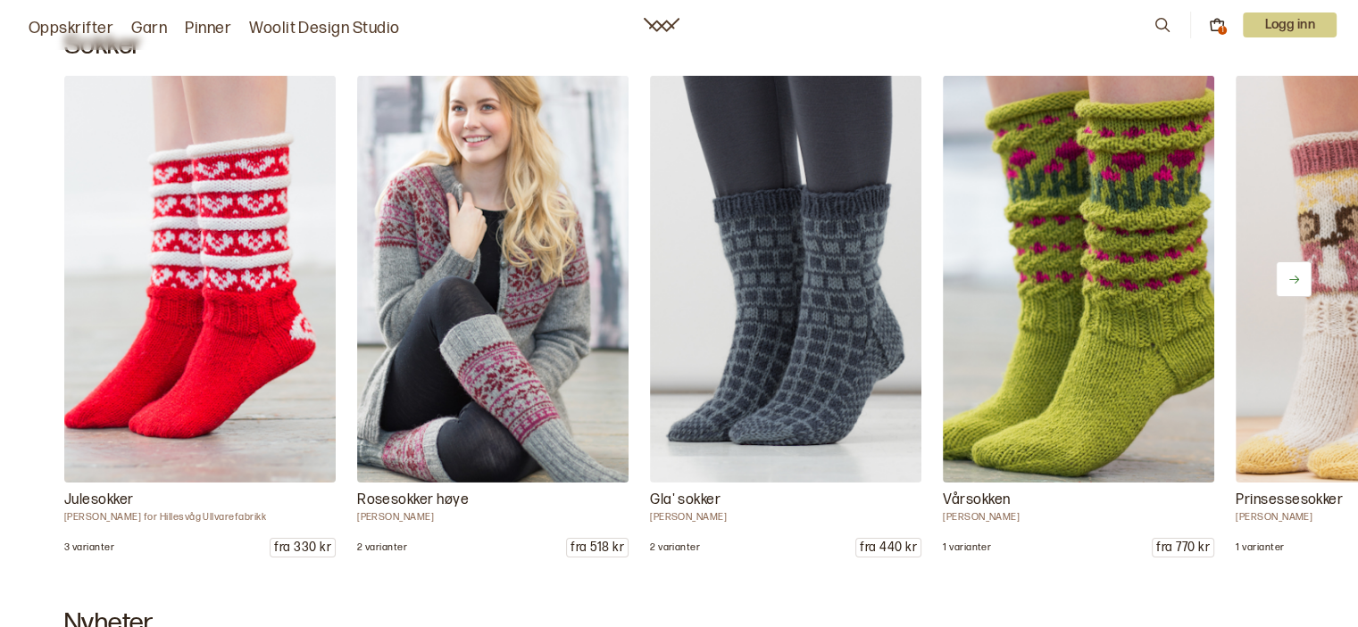
click at [1295, 282] on icon at bounding box center [1293, 279] width 13 height 13
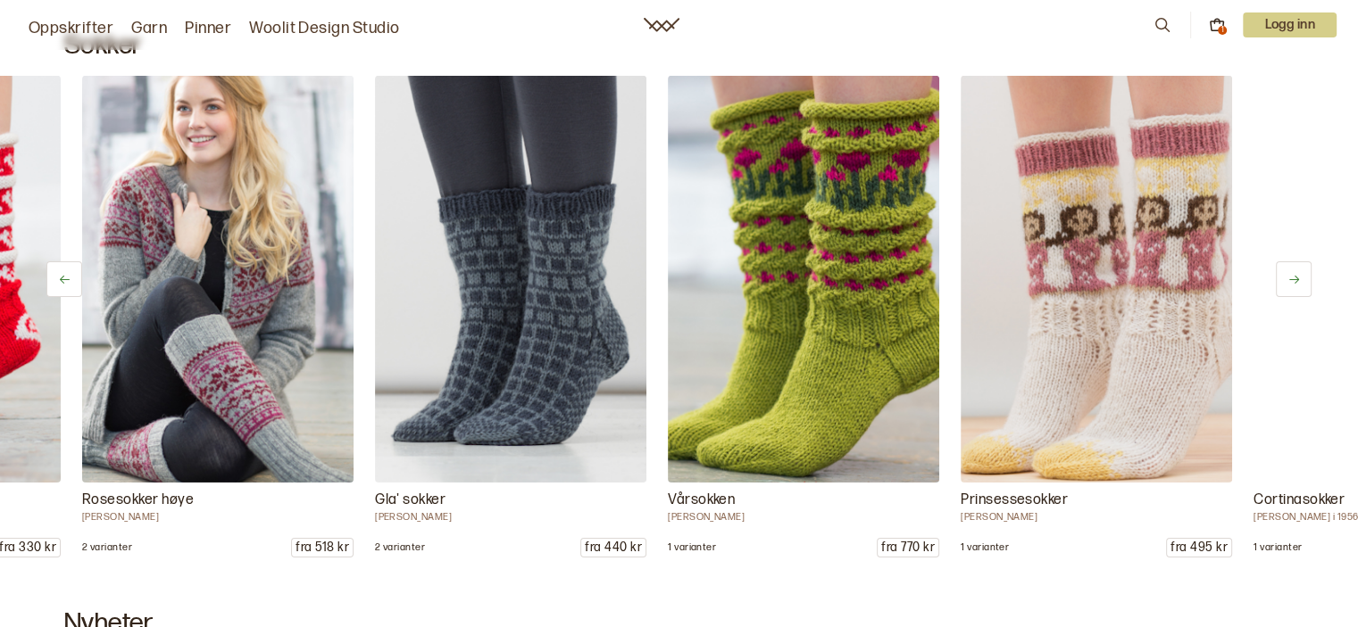
scroll to position [0, 293]
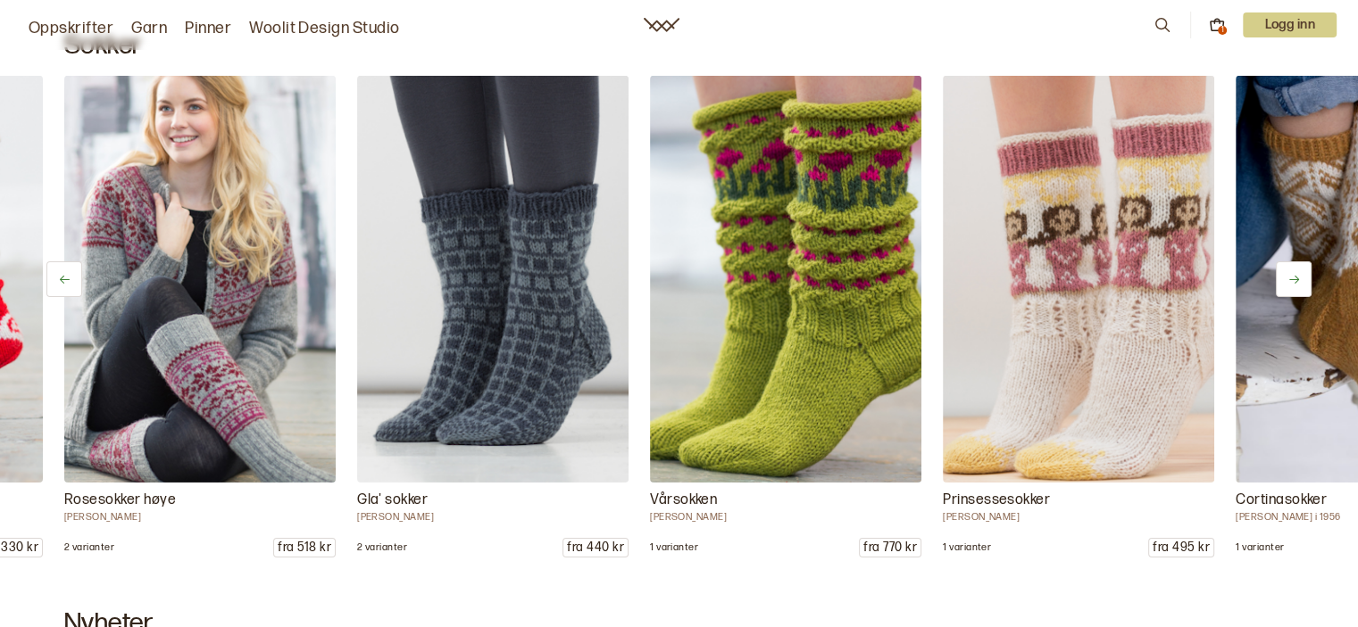
click at [1295, 282] on icon at bounding box center [1293, 279] width 13 height 13
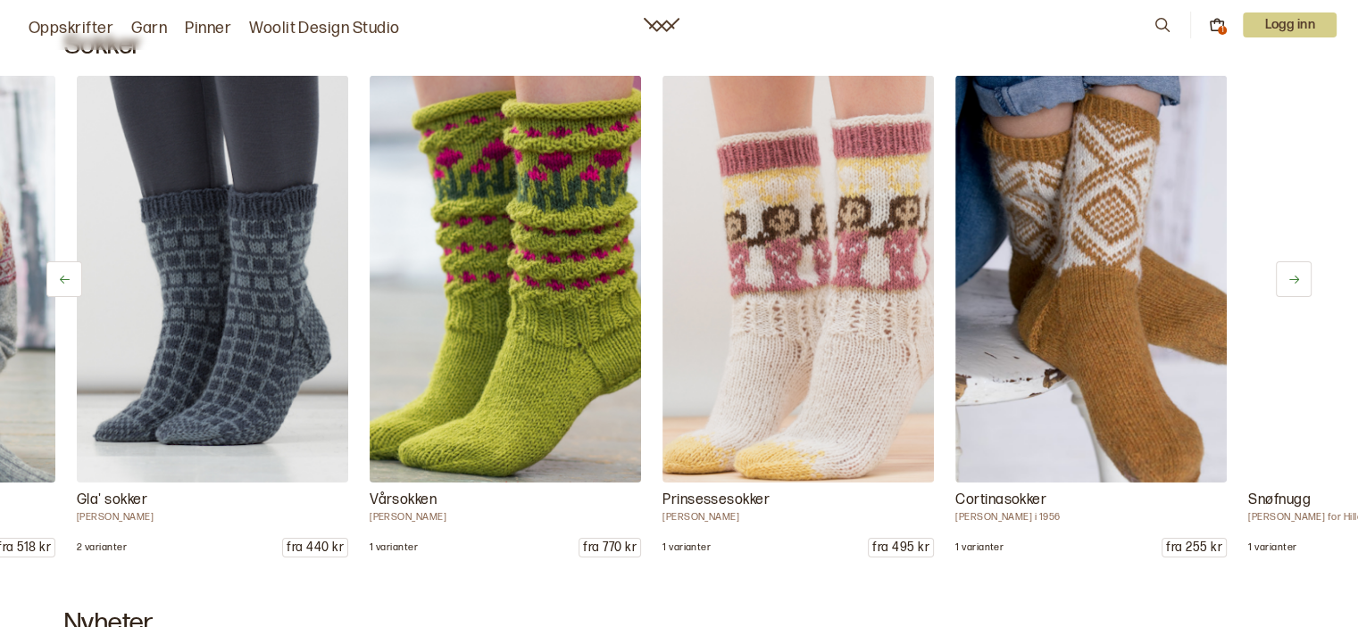
scroll to position [0, 585]
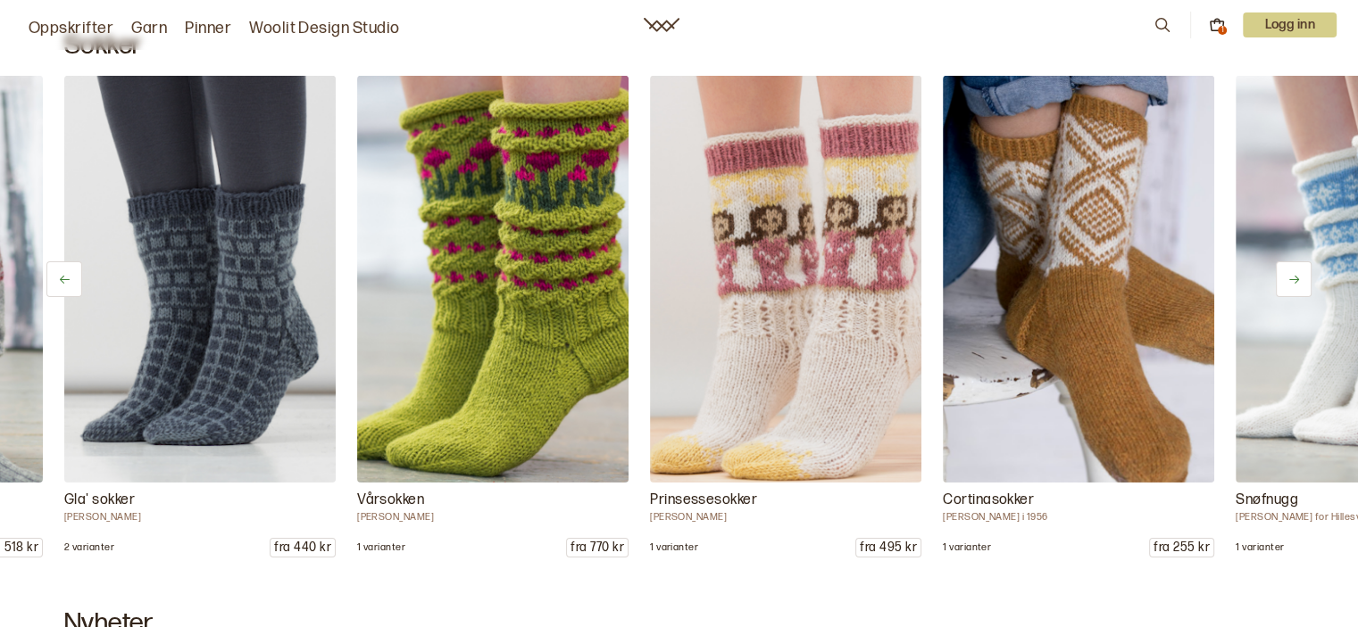
click at [1295, 282] on icon at bounding box center [1293, 279] width 13 height 13
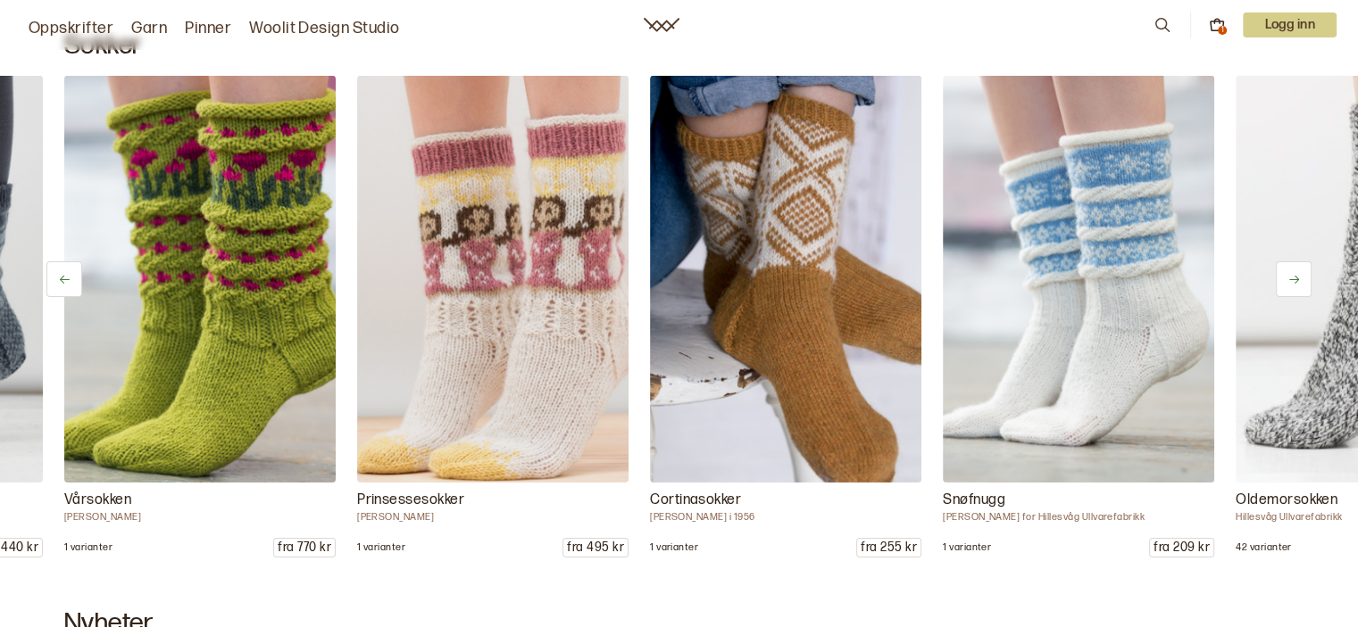
click at [1295, 282] on icon at bounding box center [1293, 279] width 13 height 13
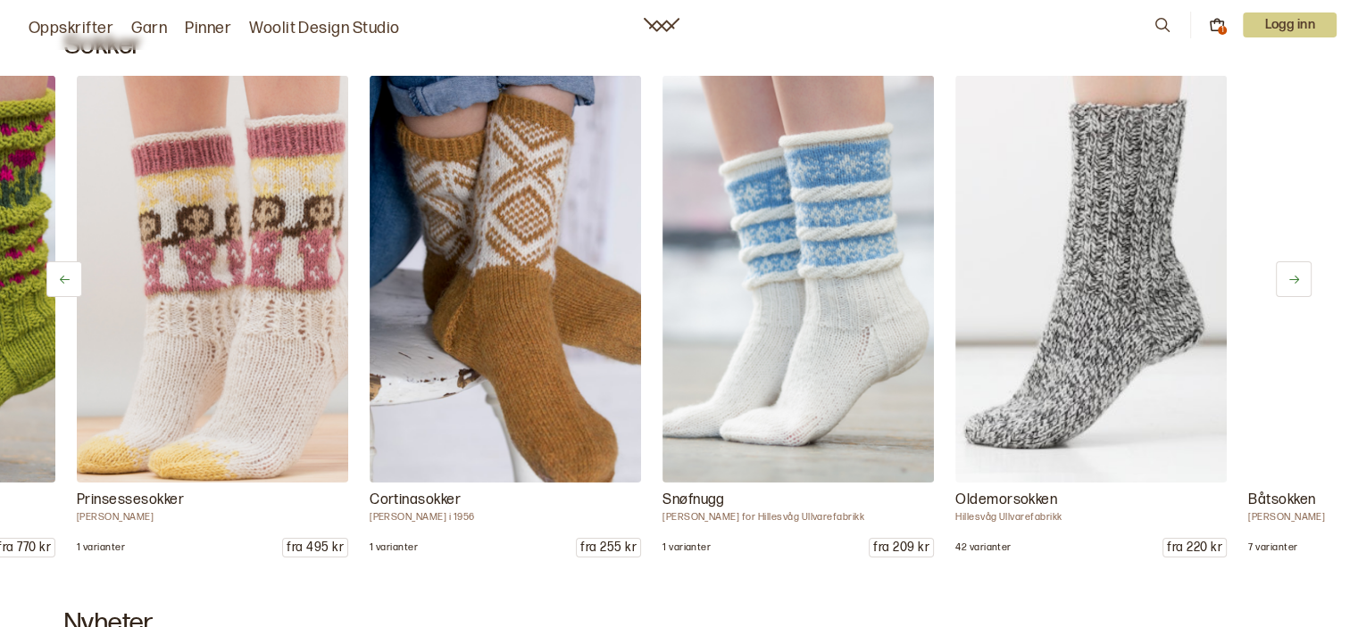
scroll to position [0, 1171]
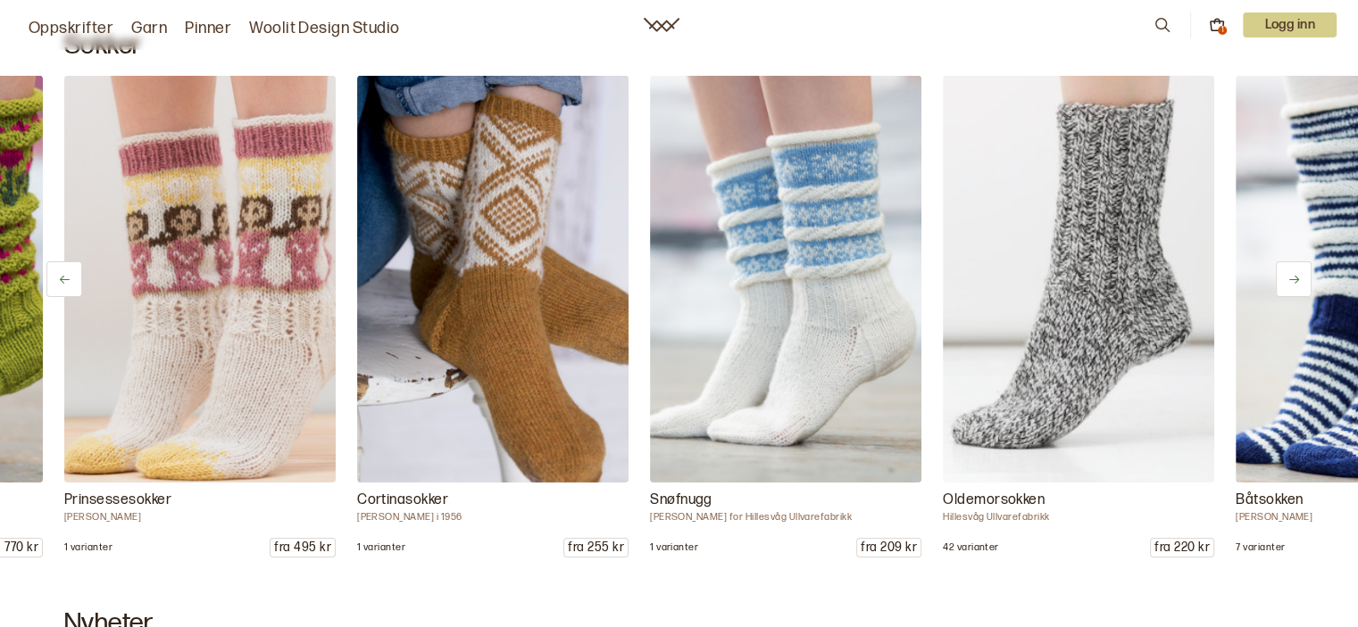
click at [1295, 282] on icon at bounding box center [1293, 279] width 13 height 13
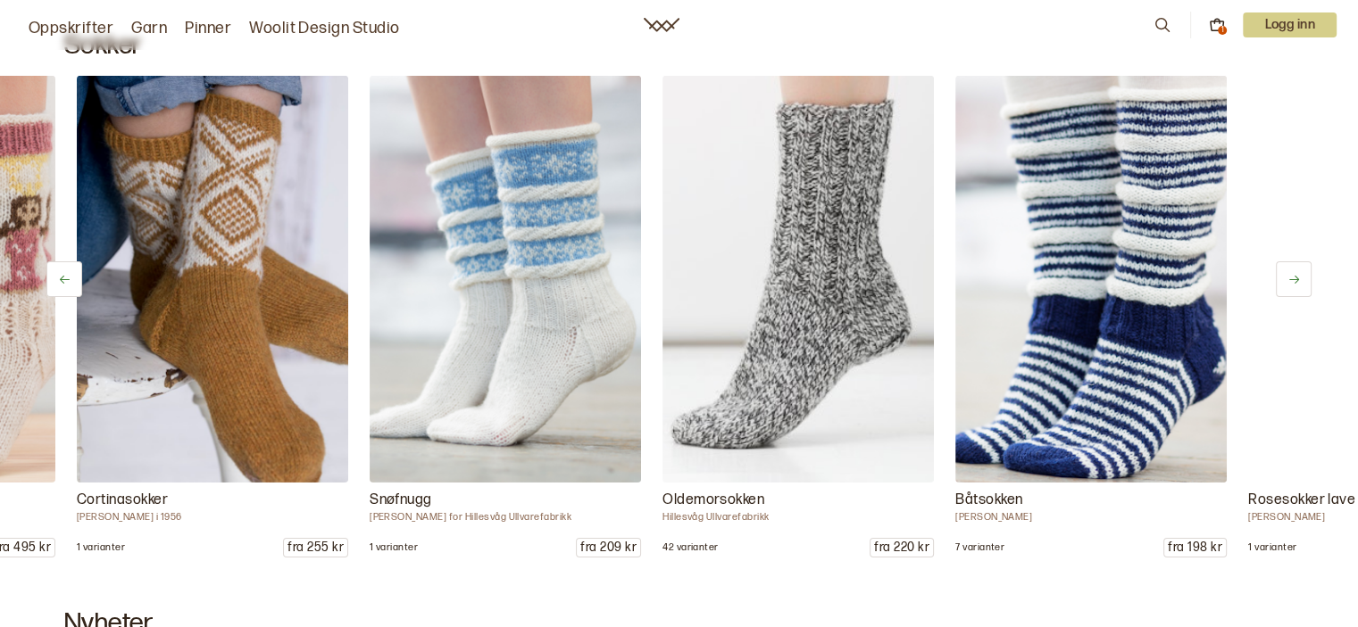
scroll to position [0, 1464]
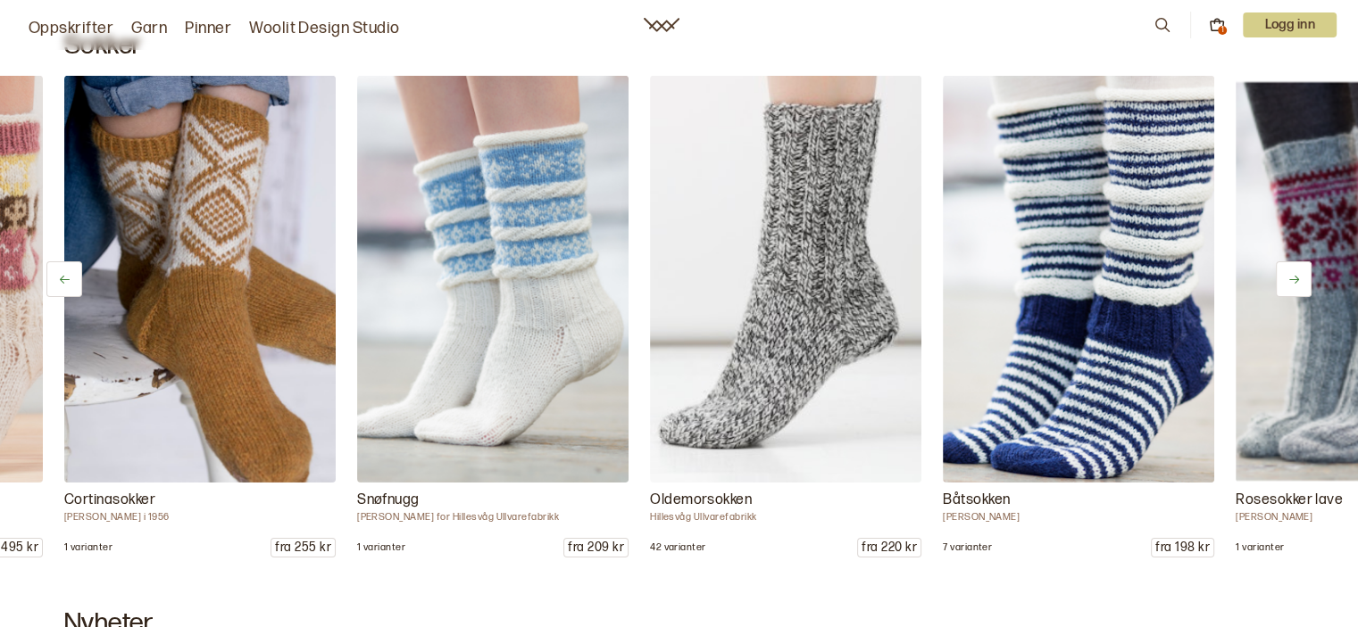
click at [1295, 282] on icon at bounding box center [1293, 279] width 13 height 13
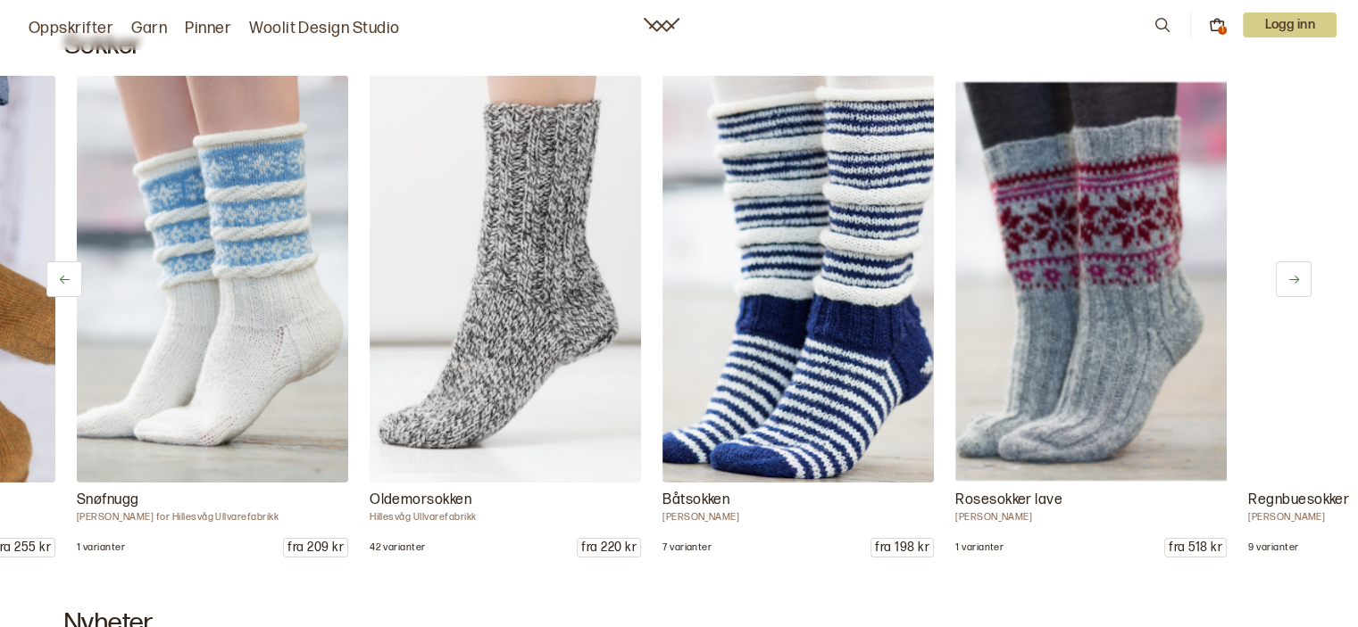
scroll to position [0, 1756]
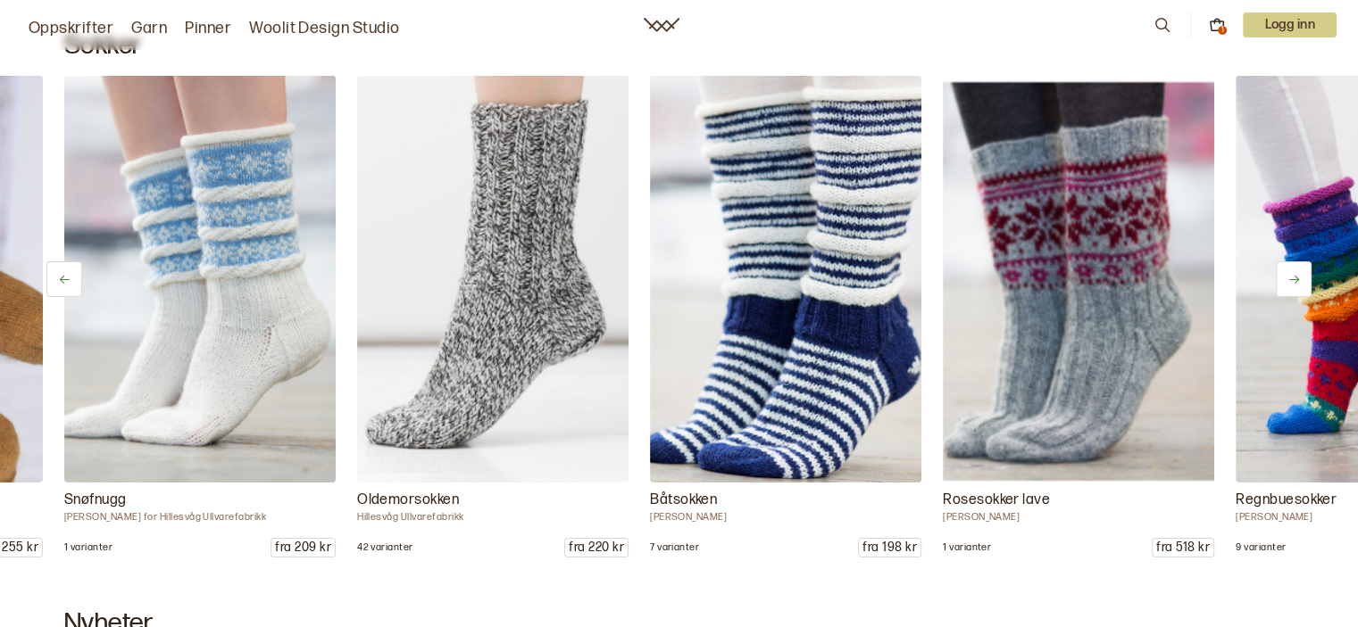
click at [1295, 282] on icon at bounding box center [1293, 279] width 13 height 13
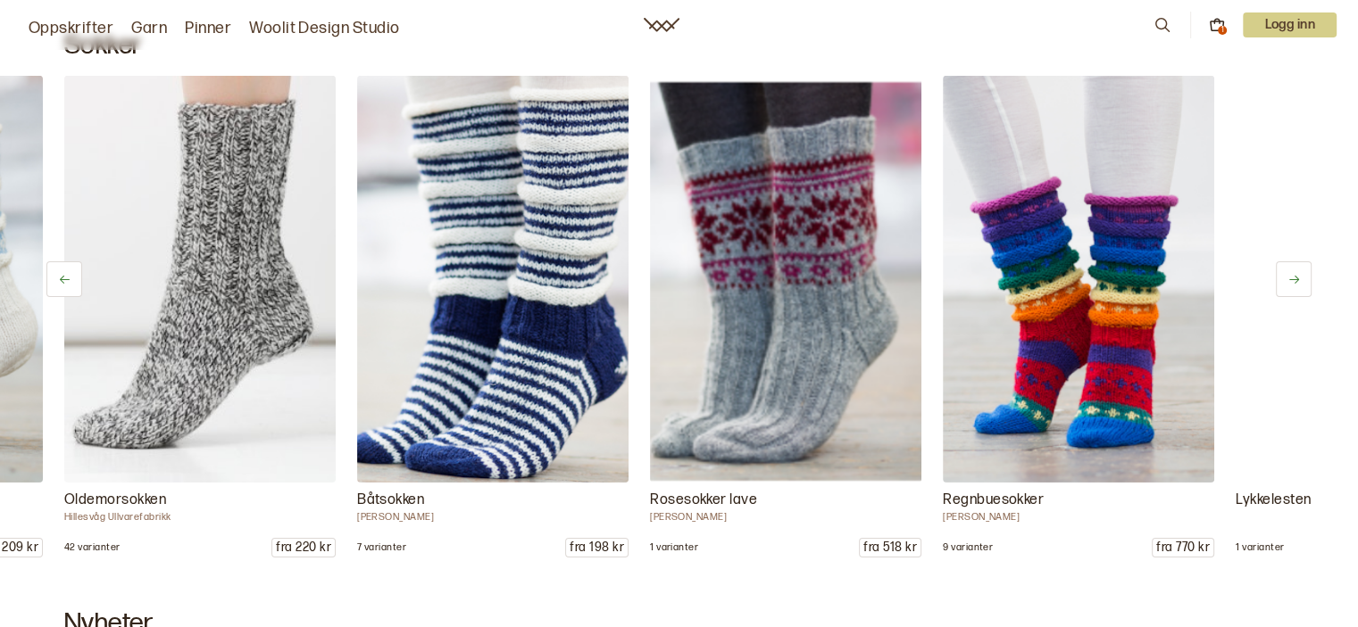
click at [1295, 282] on icon at bounding box center [1293, 279] width 13 height 13
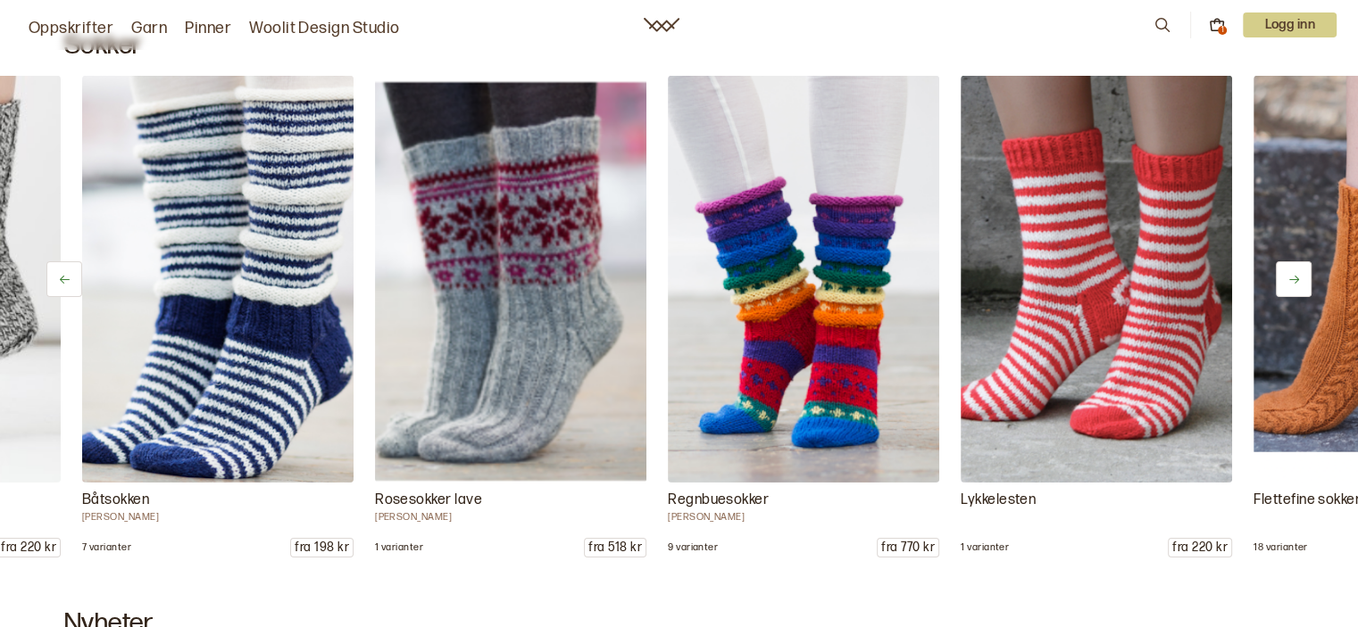
scroll to position [0, 2342]
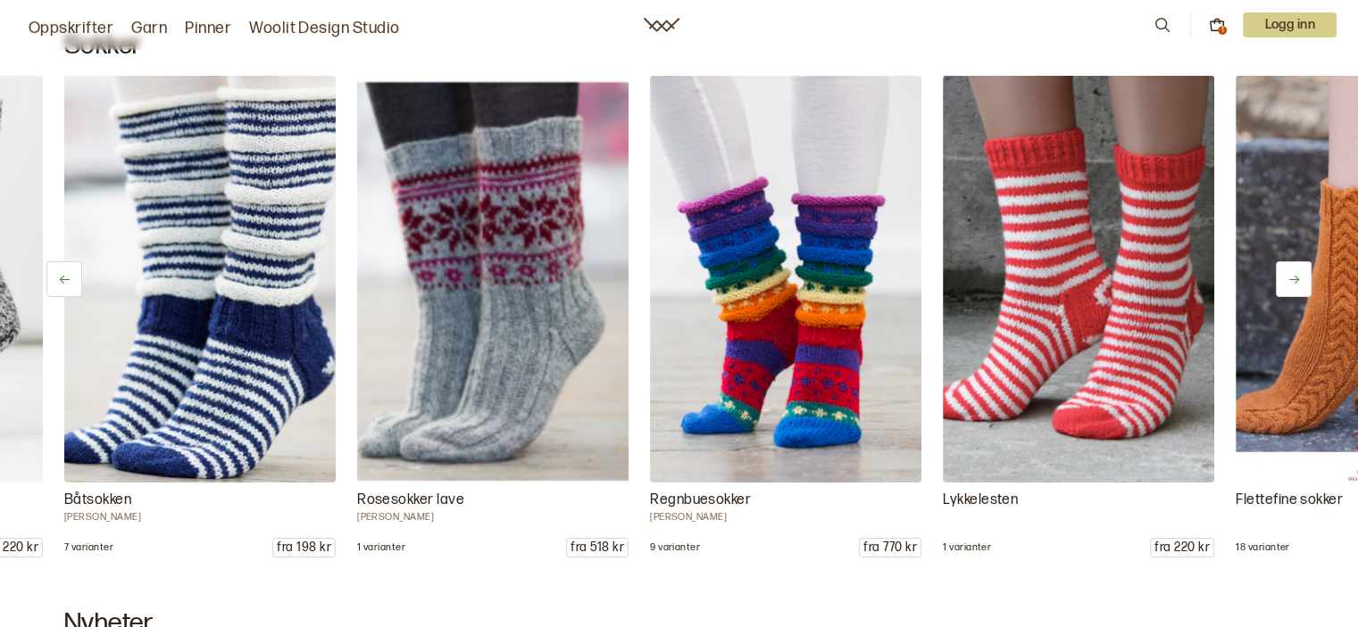
click at [1295, 282] on icon at bounding box center [1293, 279] width 13 height 13
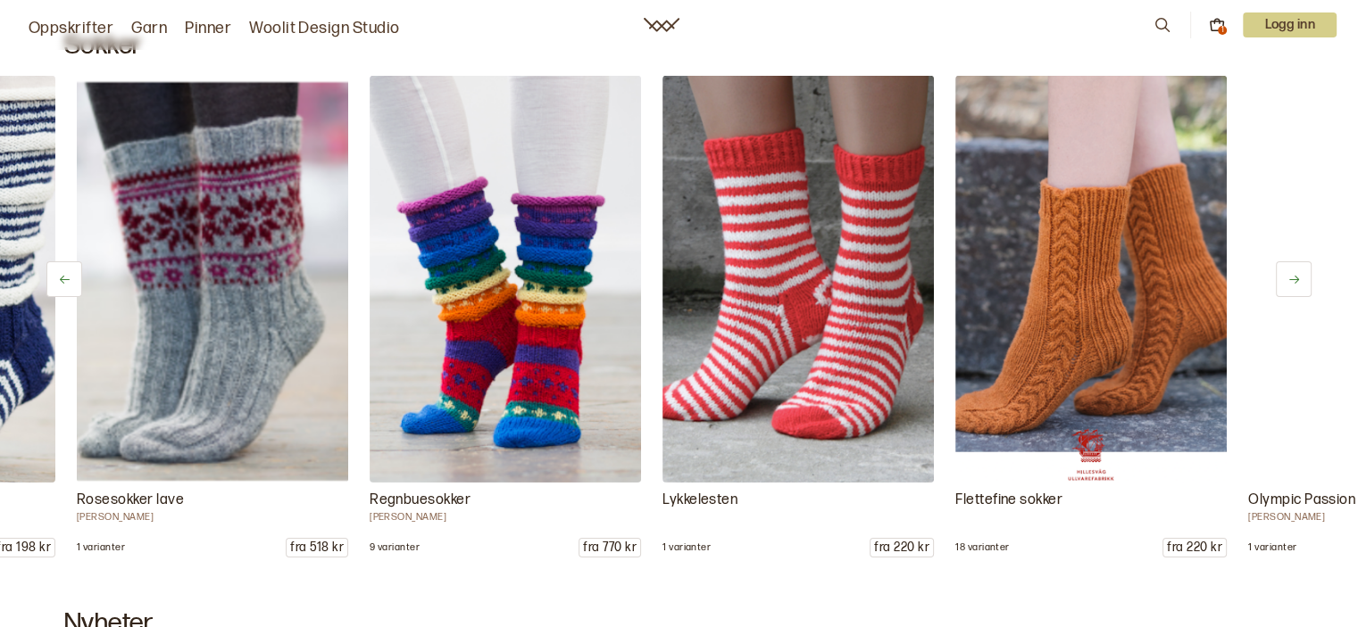
scroll to position [0, 2635]
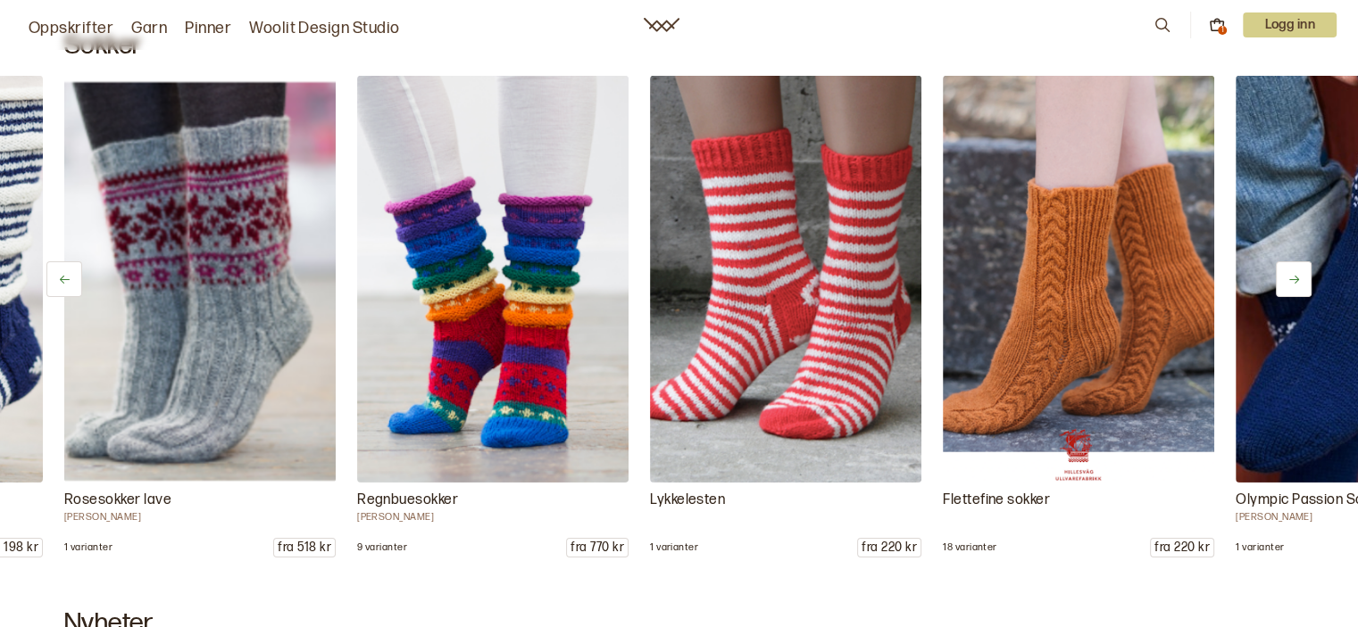
click at [1295, 282] on icon at bounding box center [1293, 279] width 13 height 13
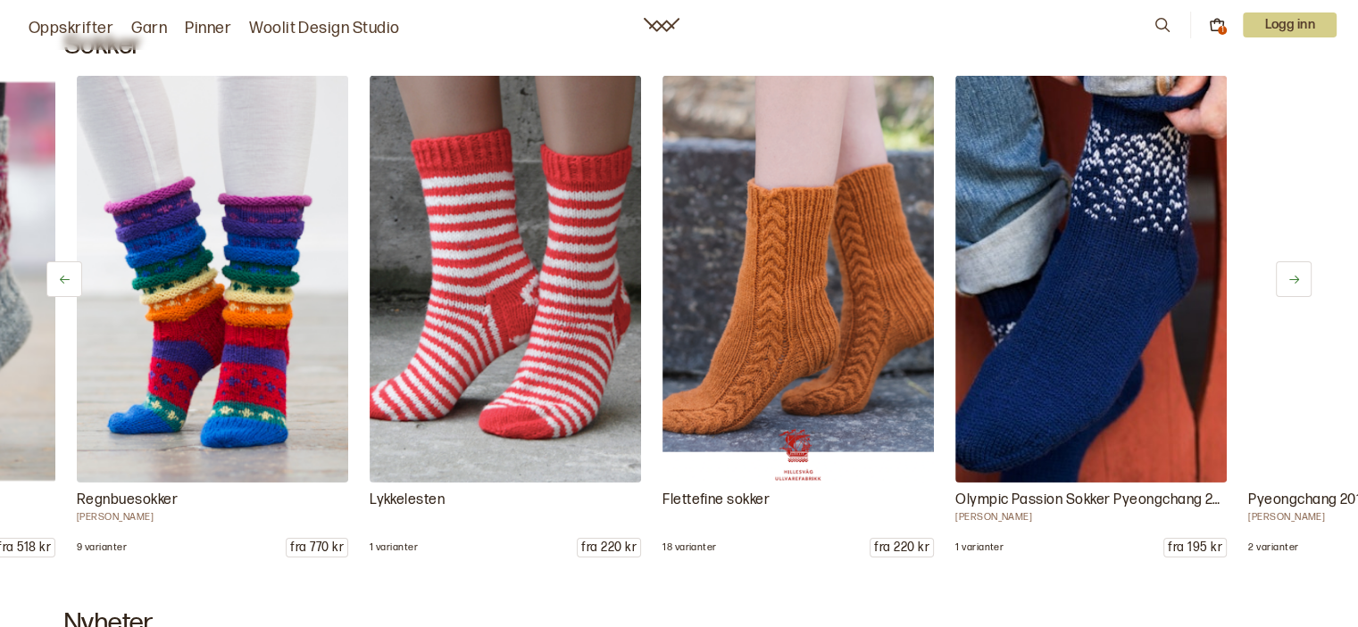
scroll to position [0, 2927]
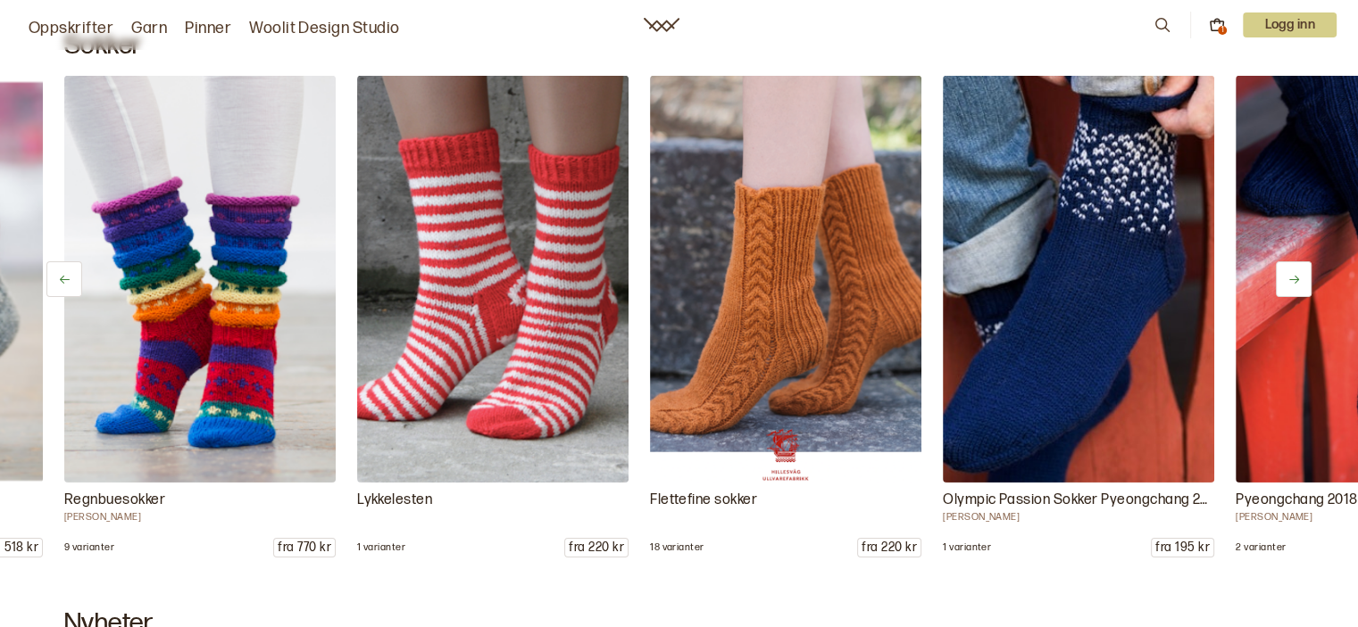
click at [1295, 282] on icon at bounding box center [1293, 279] width 13 height 13
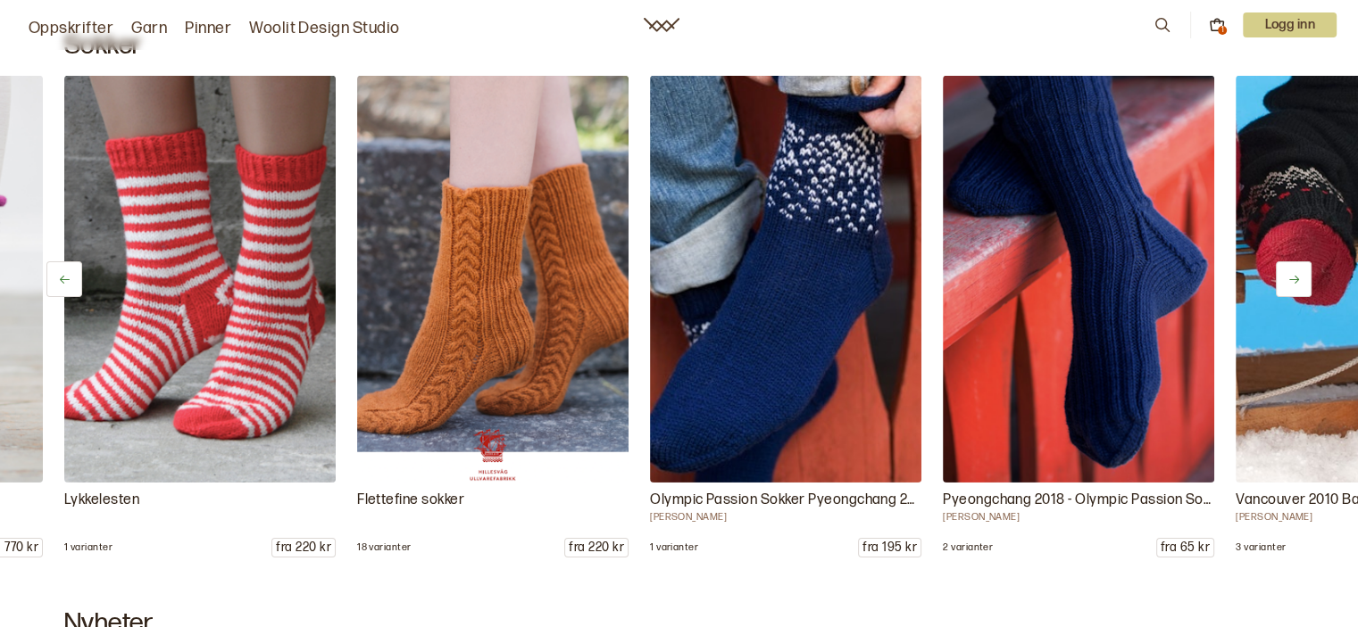
click at [1295, 282] on icon at bounding box center [1293, 279] width 13 height 13
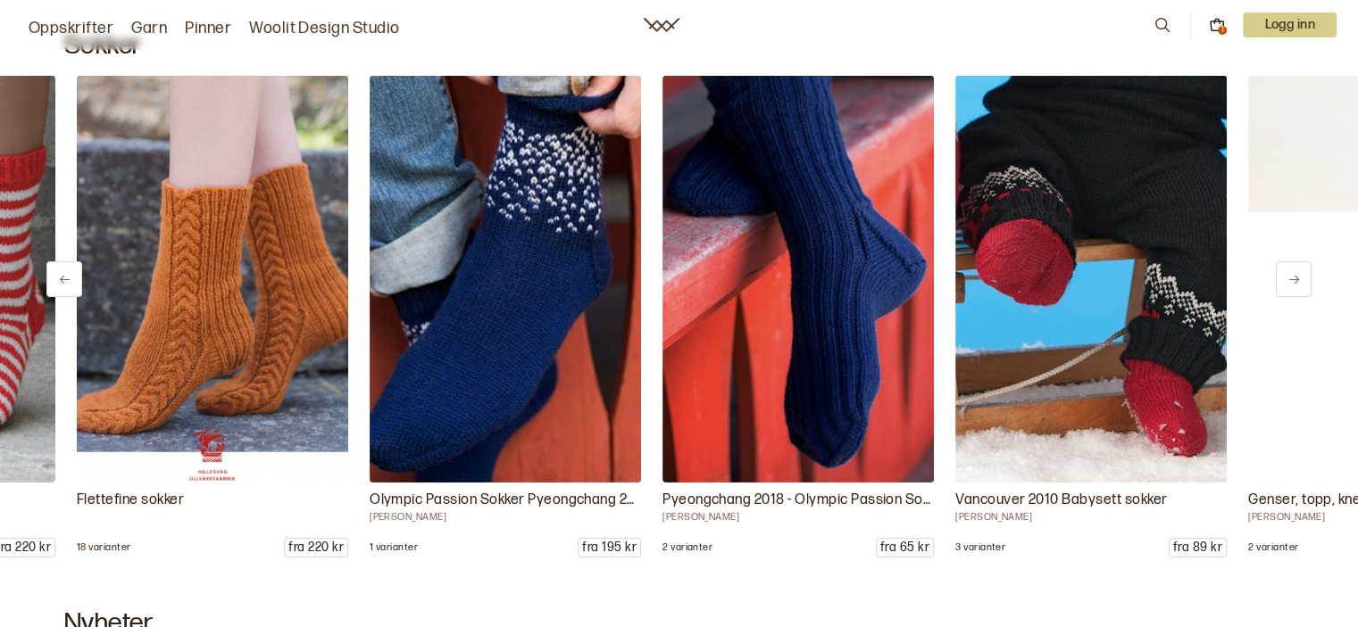
scroll to position [0, 3513]
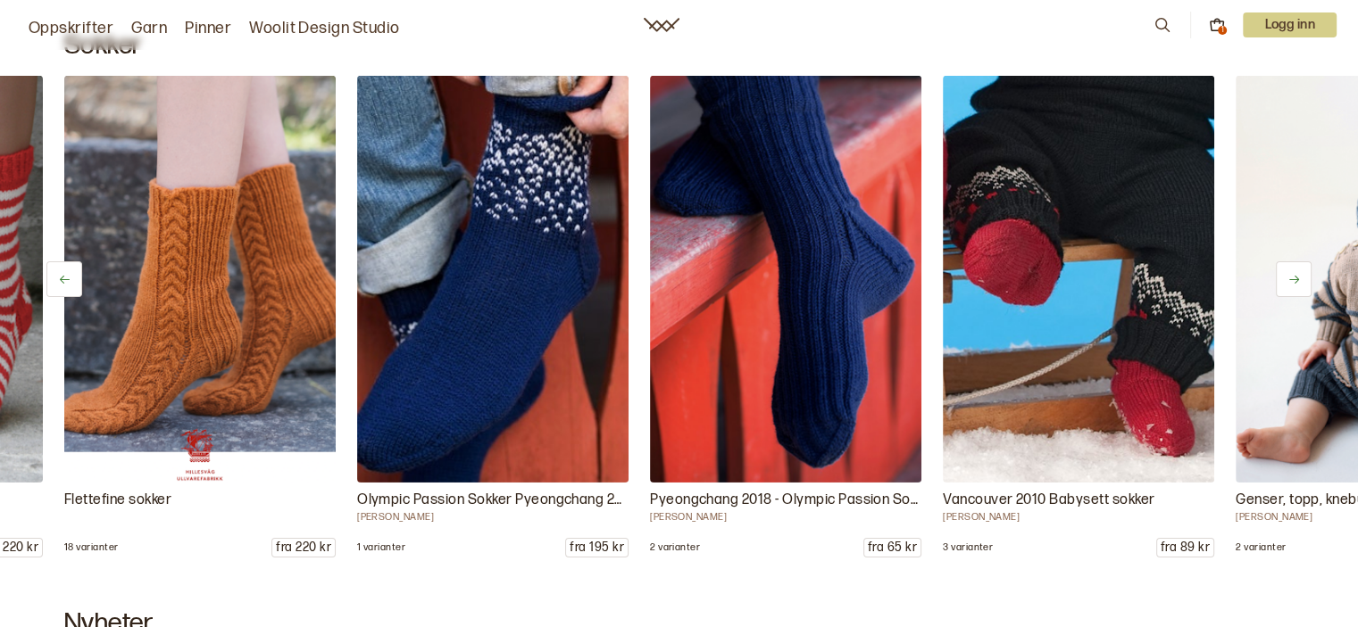
click at [1295, 282] on icon at bounding box center [1293, 279] width 13 height 13
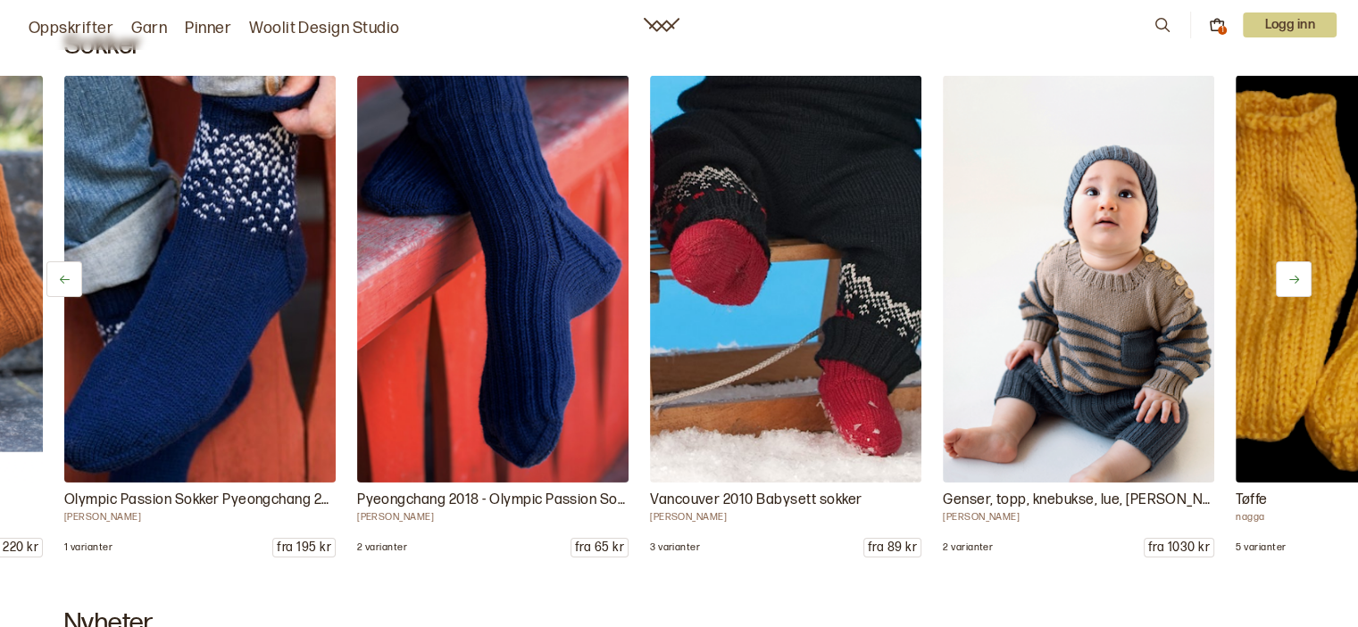
click at [1295, 282] on icon at bounding box center [1293, 279] width 13 height 13
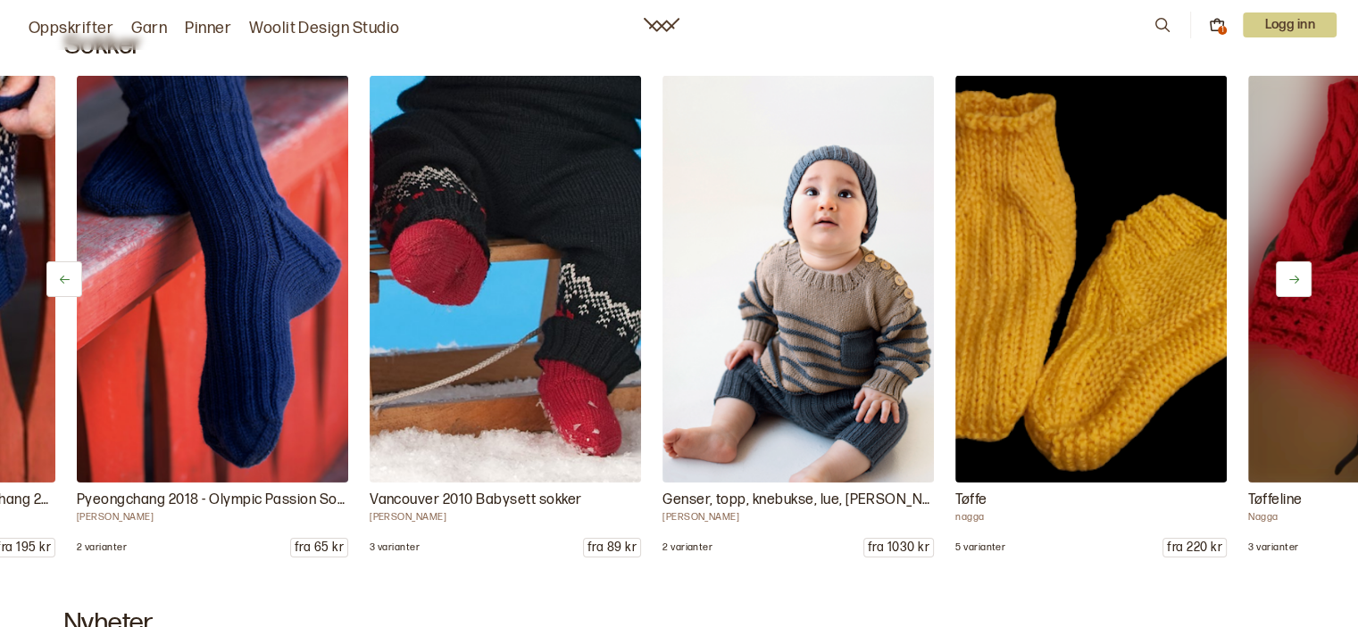
scroll to position [0, 4098]
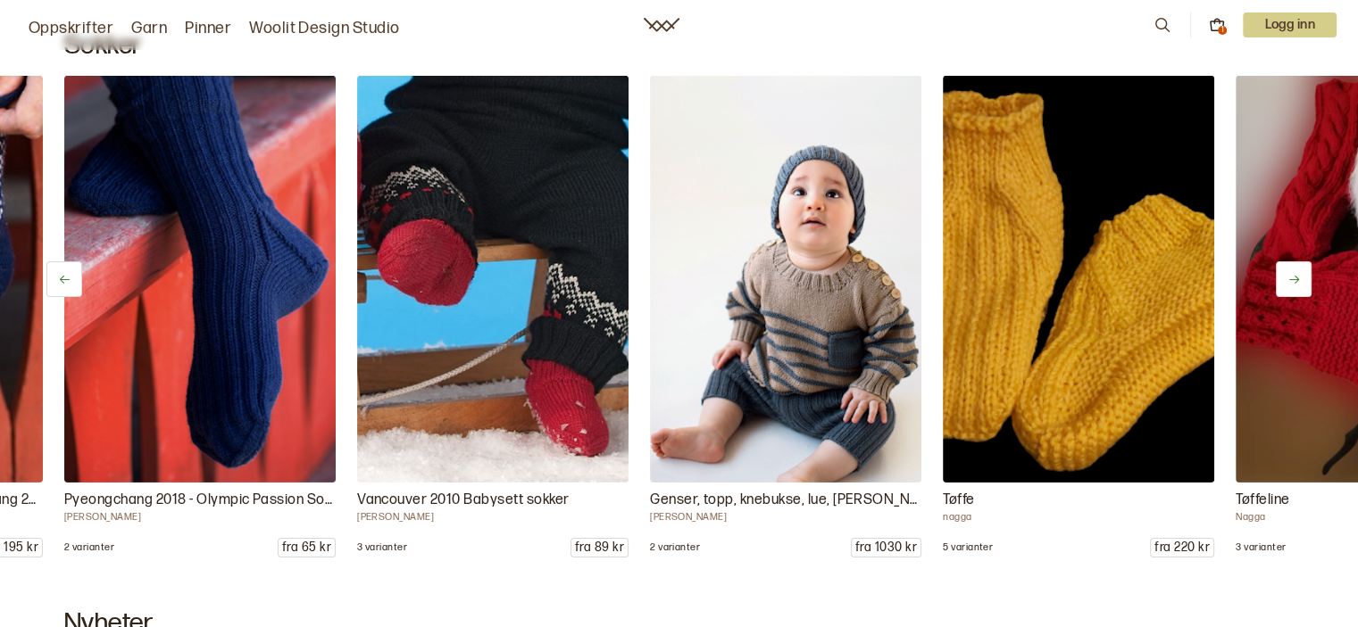
click at [1295, 282] on icon at bounding box center [1293, 279] width 13 height 13
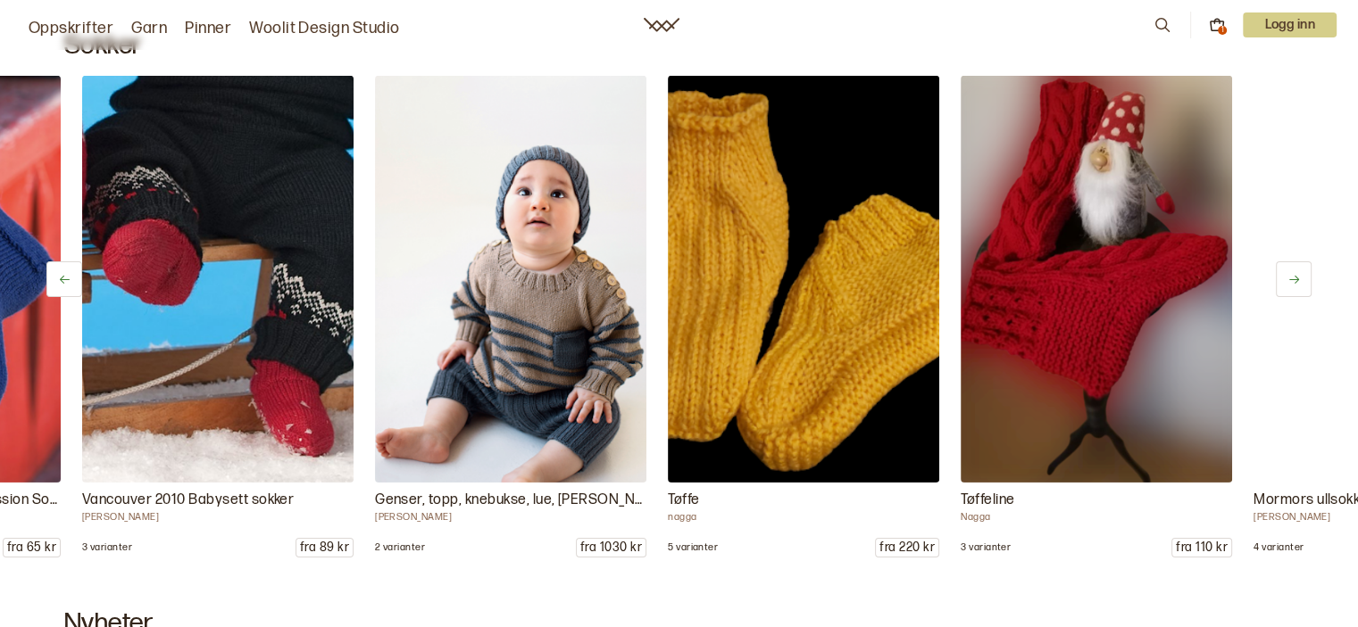
scroll to position [0, 4391]
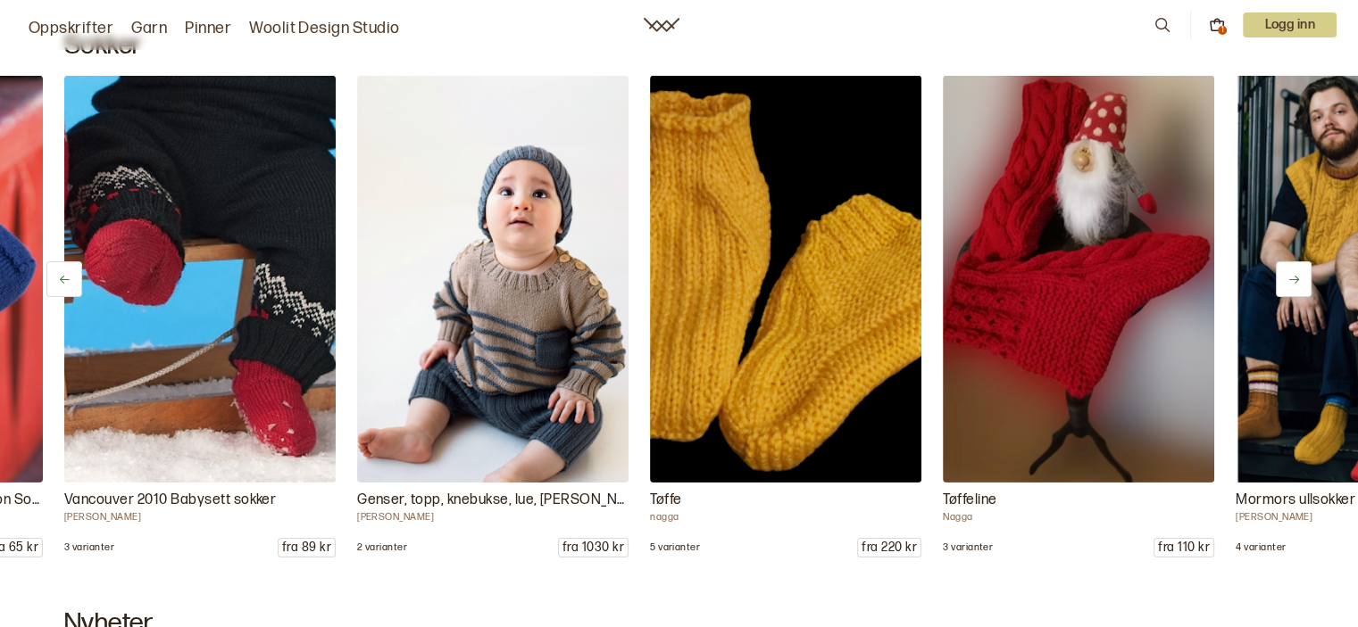
click at [1295, 282] on icon at bounding box center [1293, 279] width 13 height 13
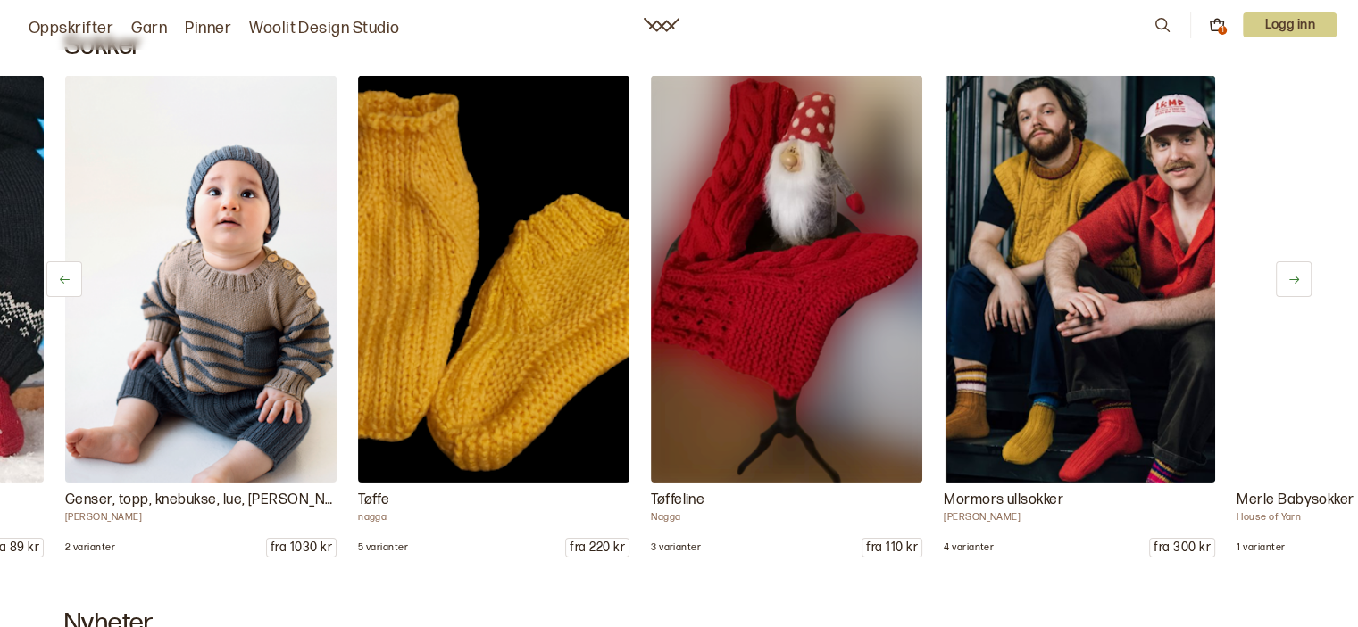
scroll to position [0, 4684]
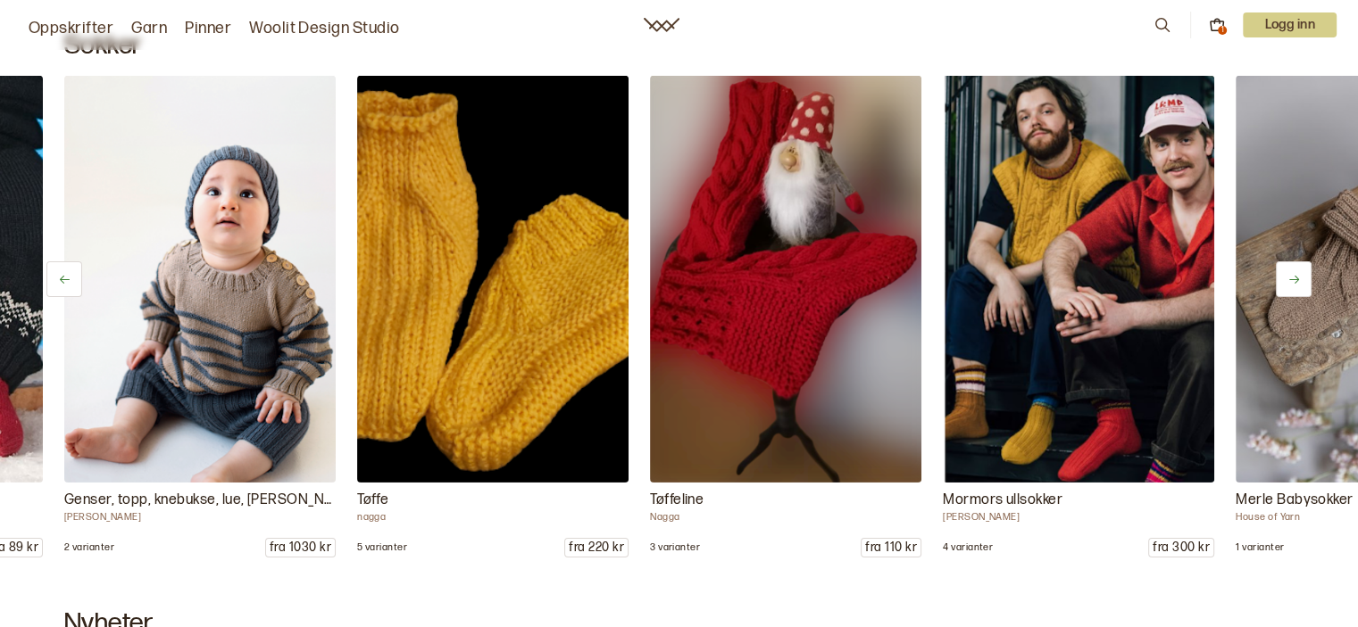
click at [1295, 282] on icon at bounding box center [1293, 279] width 13 height 13
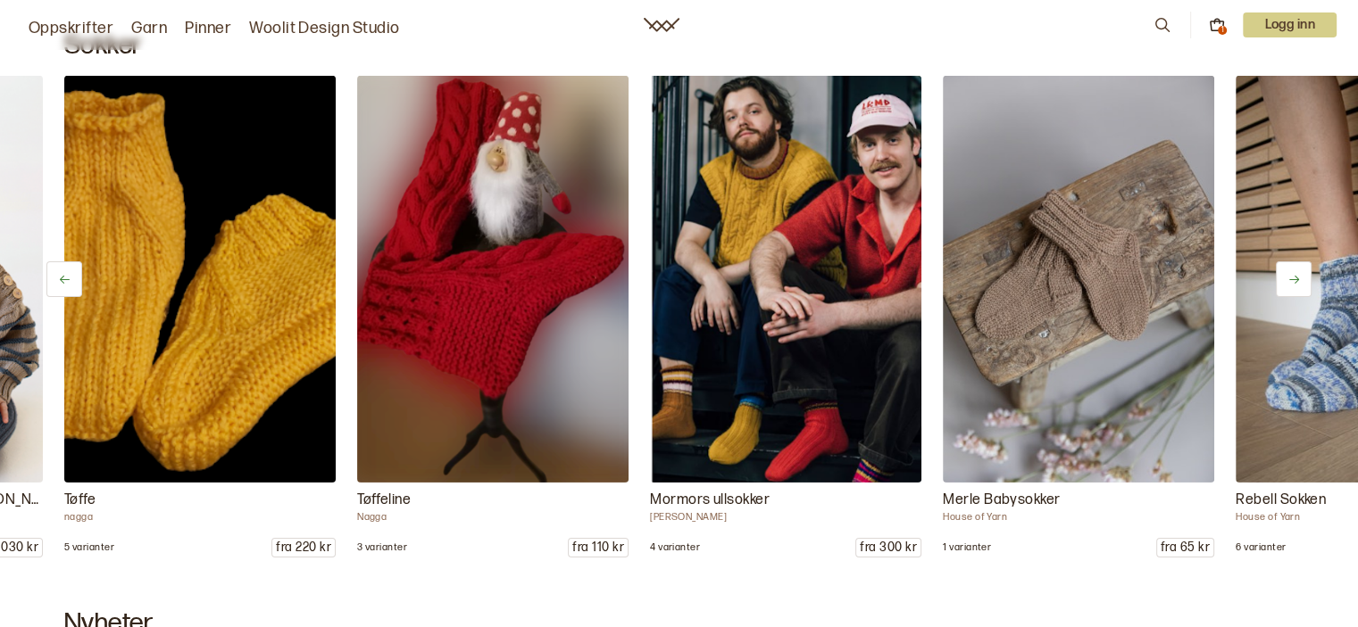
click at [1295, 282] on icon at bounding box center [1293, 279] width 13 height 13
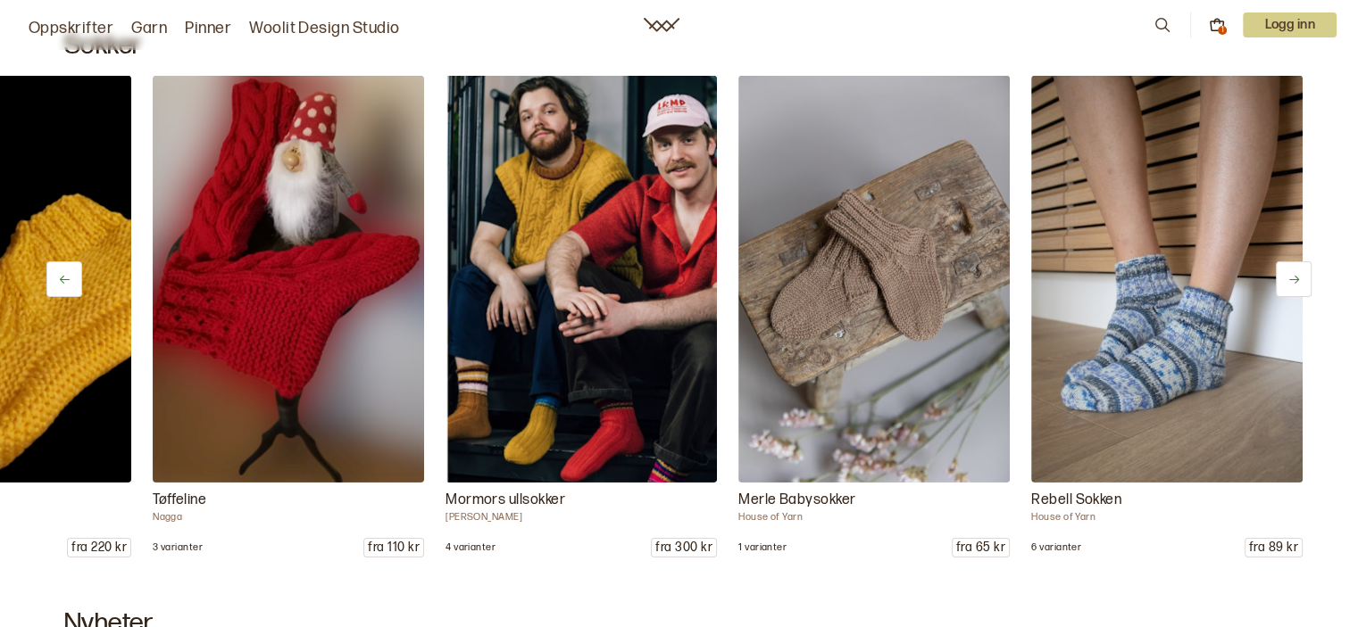
scroll to position [0, 5190]
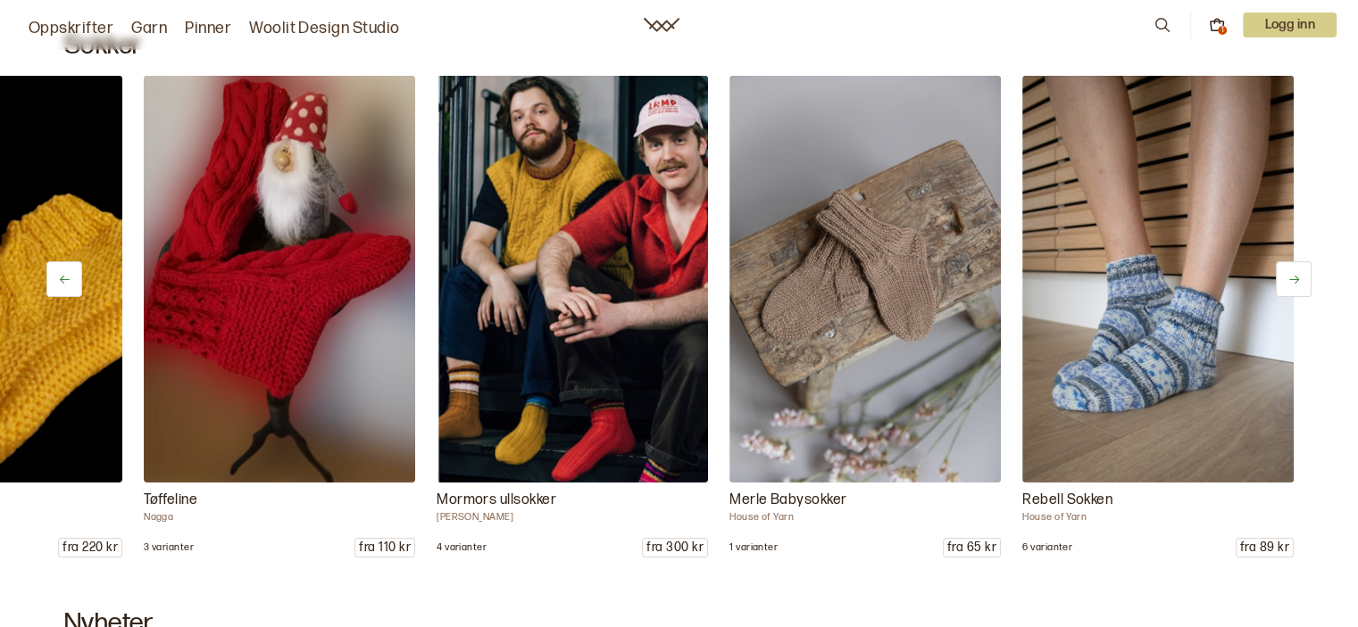
click at [1295, 282] on icon at bounding box center [1293, 279] width 13 height 13
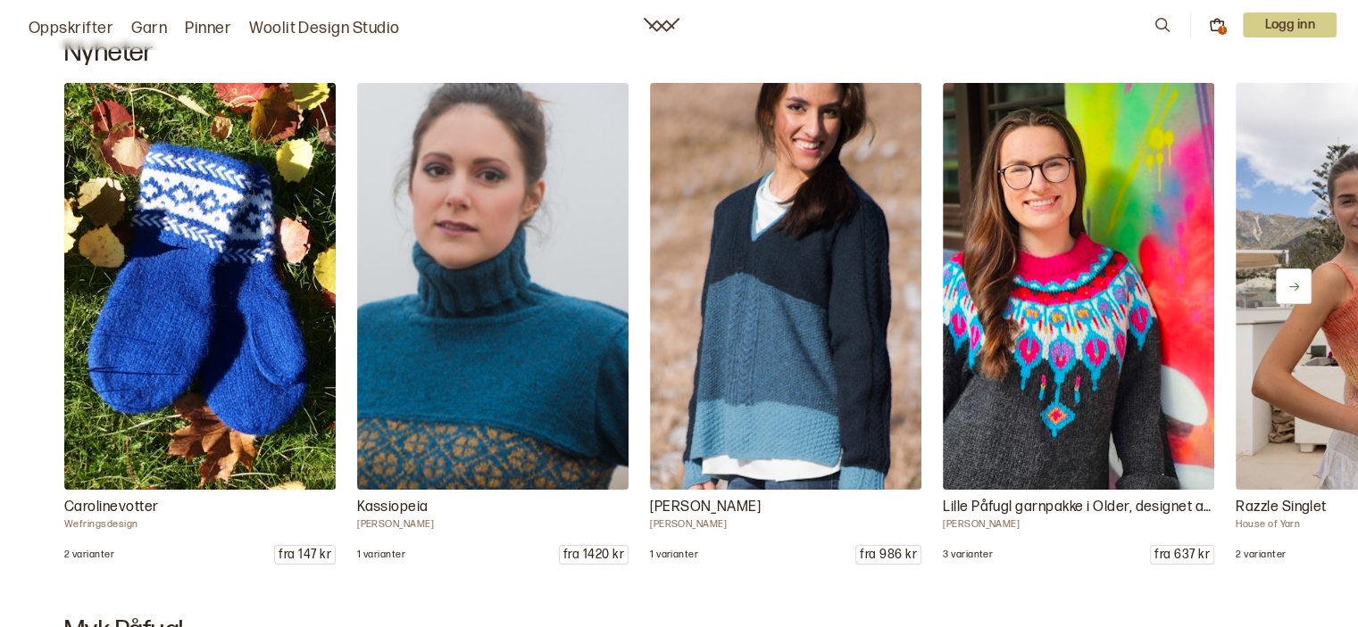
scroll to position [13066, 0]
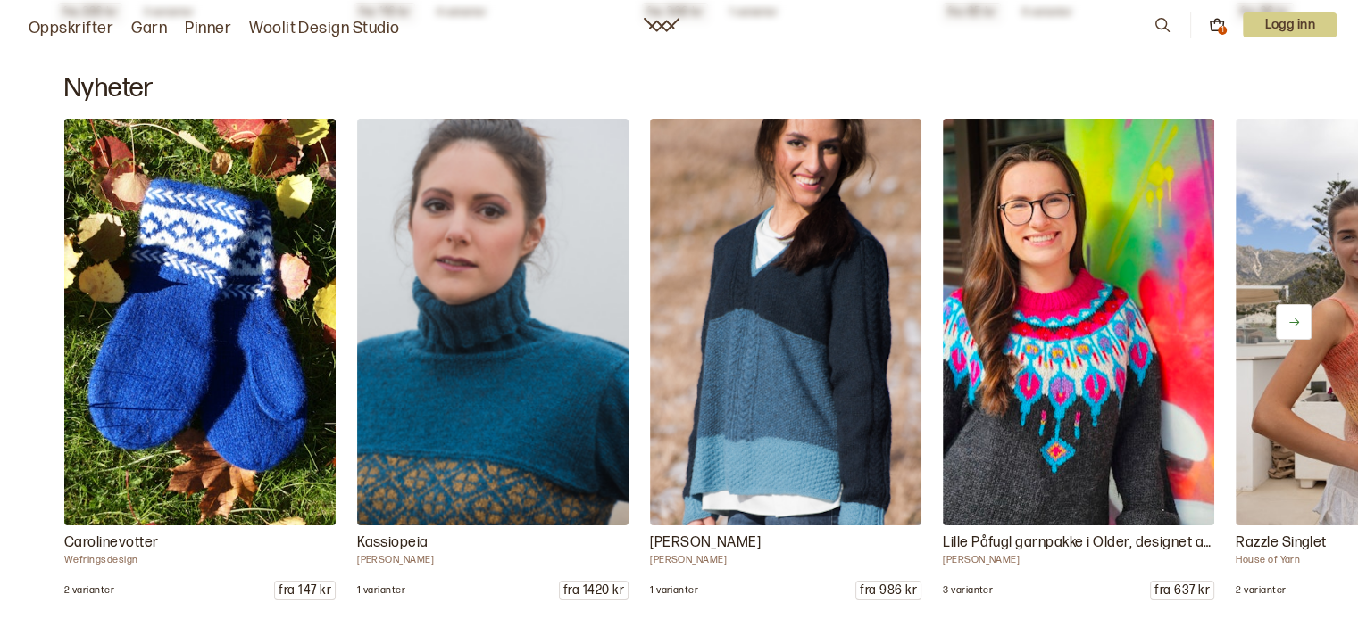
click at [1298, 316] on icon at bounding box center [1293, 322] width 13 height 13
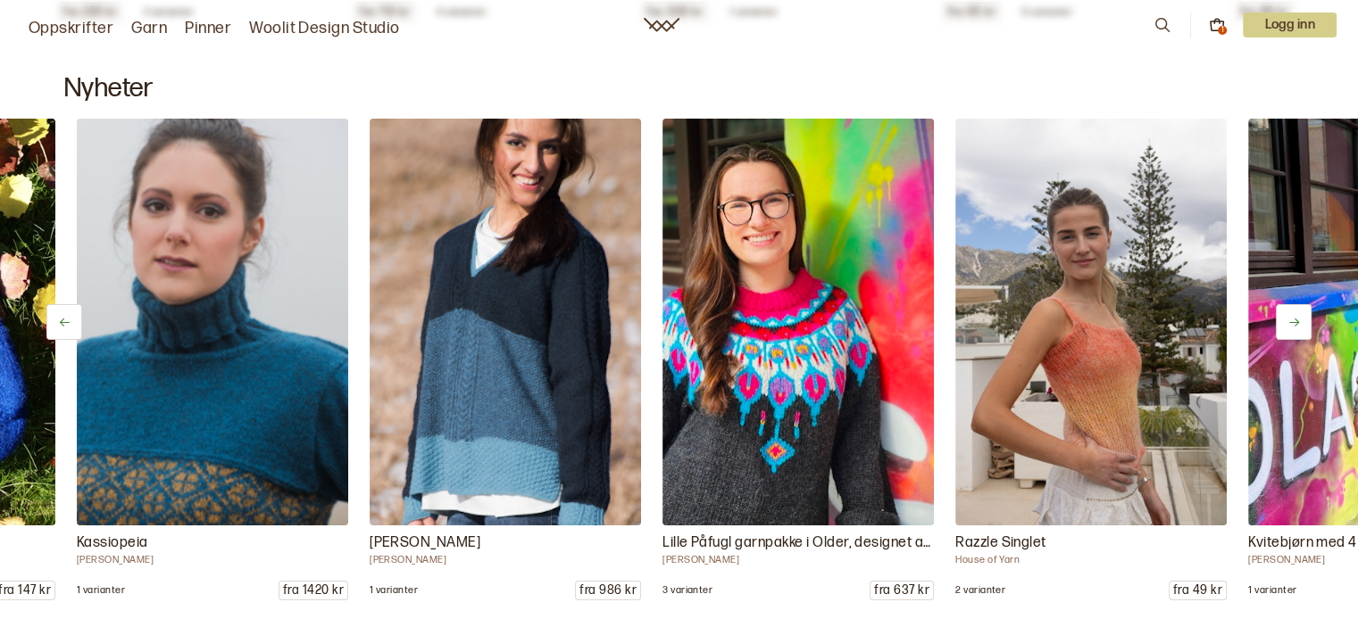
scroll to position [0, 293]
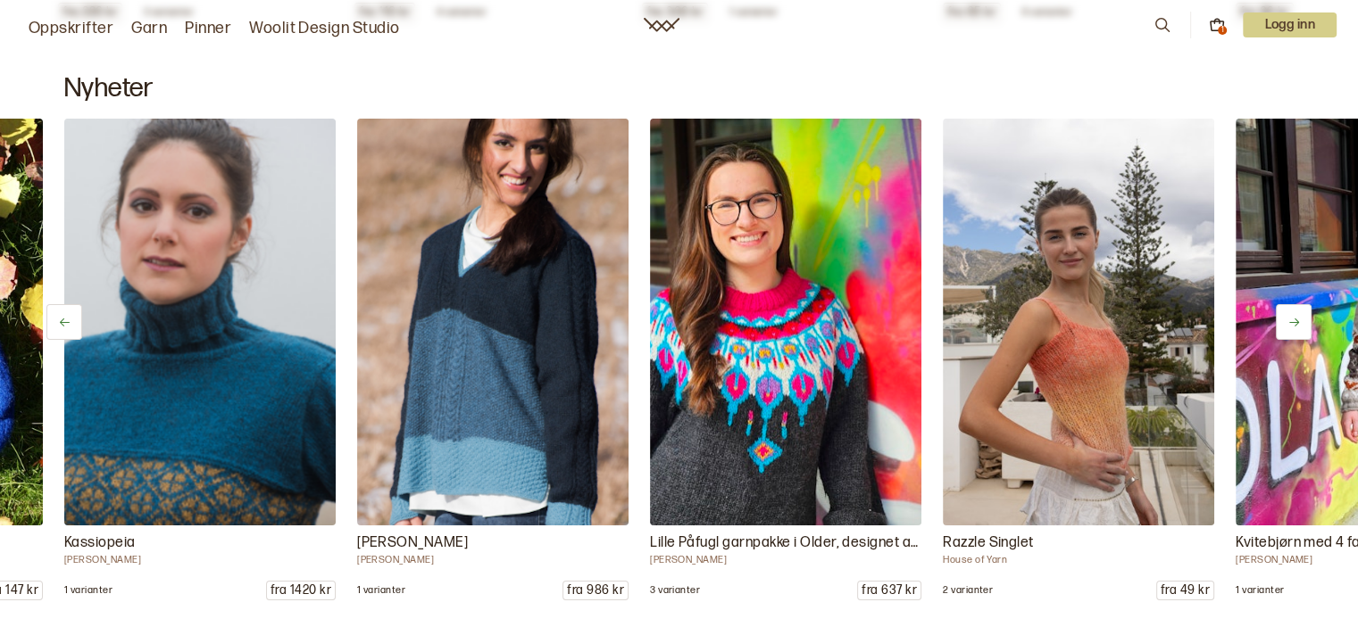
click at [1298, 316] on icon at bounding box center [1293, 322] width 13 height 13
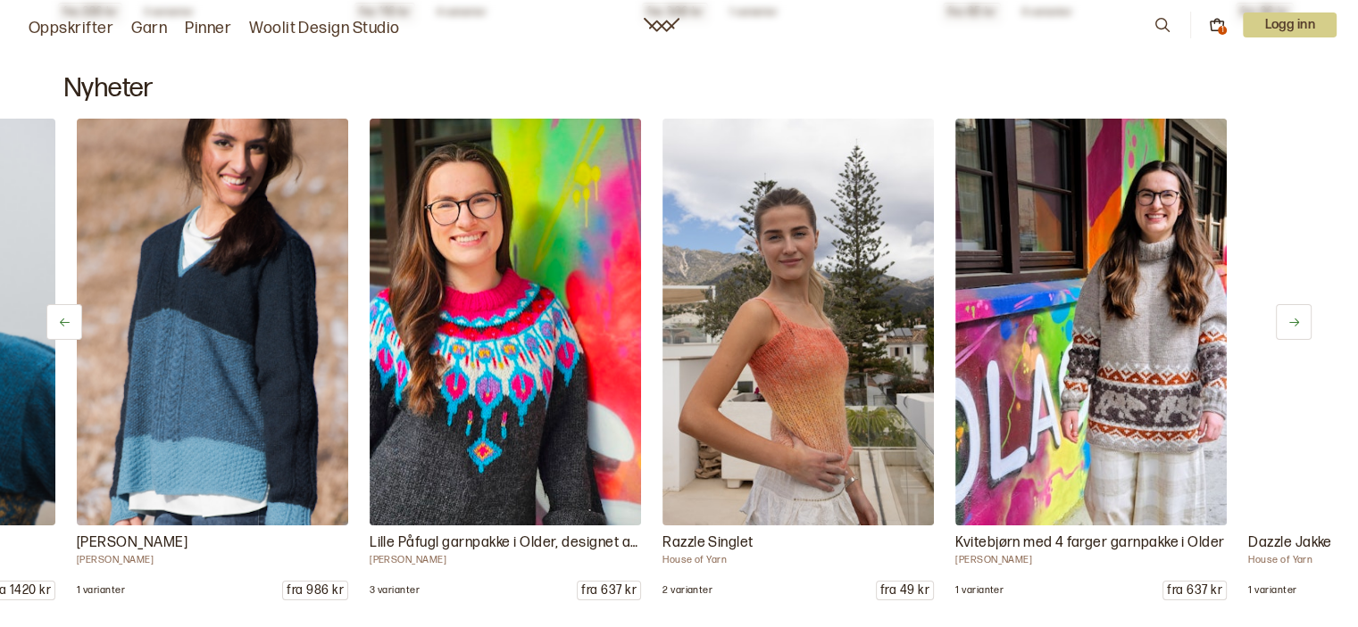
scroll to position [0, 585]
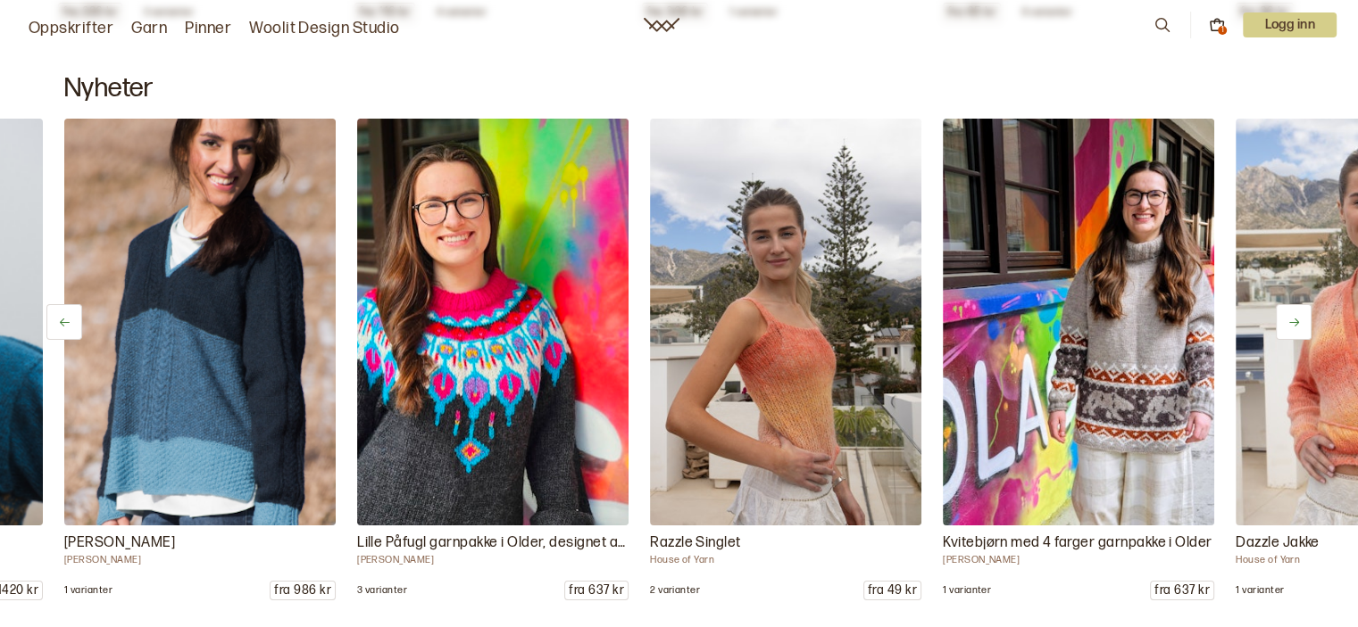
click at [1298, 316] on icon at bounding box center [1293, 322] width 13 height 13
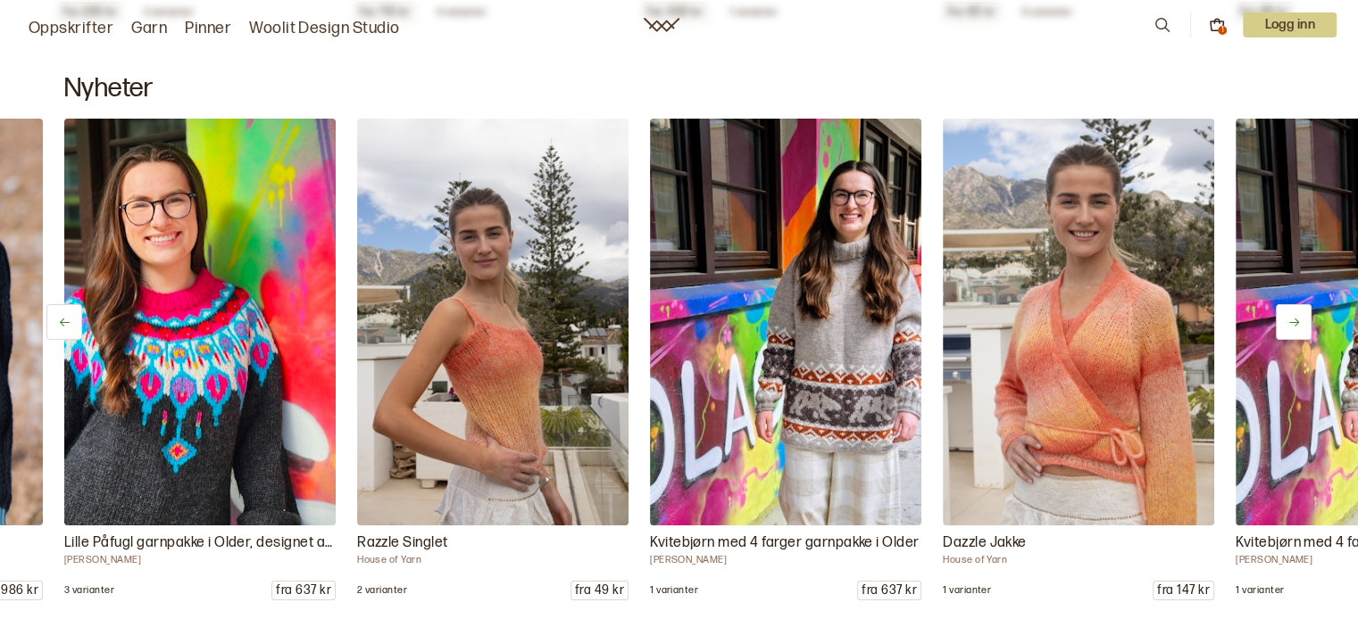
click at [1298, 316] on icon at bounding box center [1293, 322] width 13 height 13
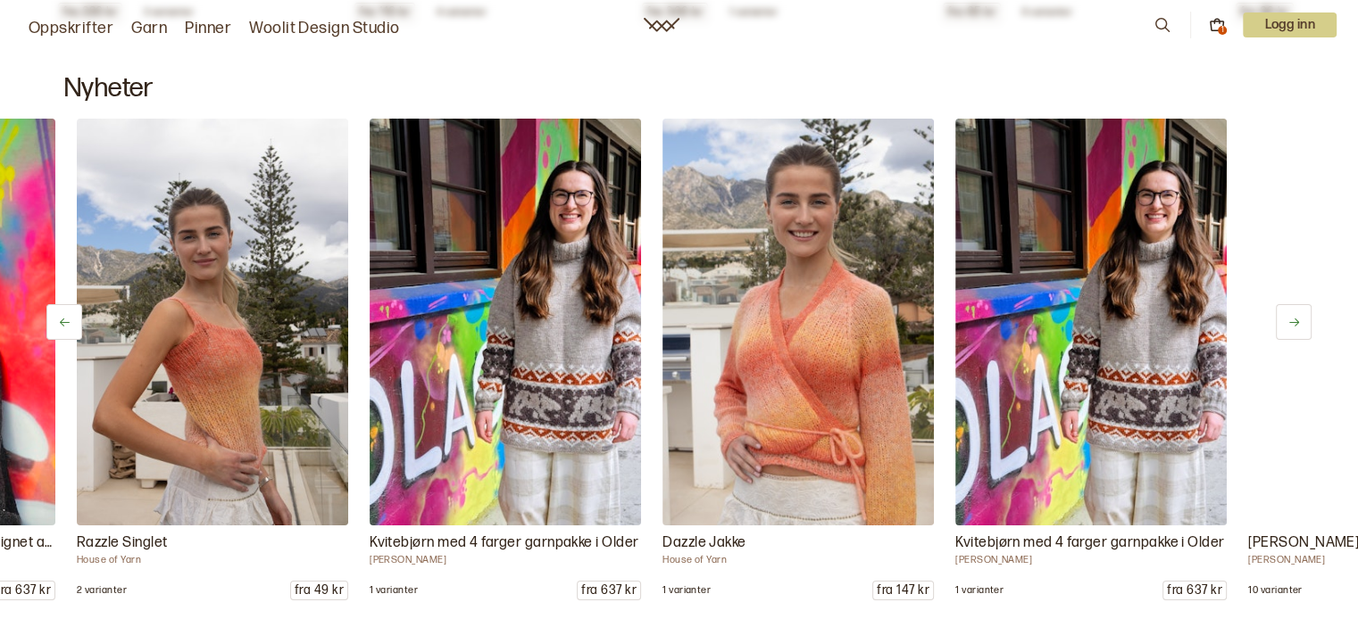
scroll to position [0, 1171]
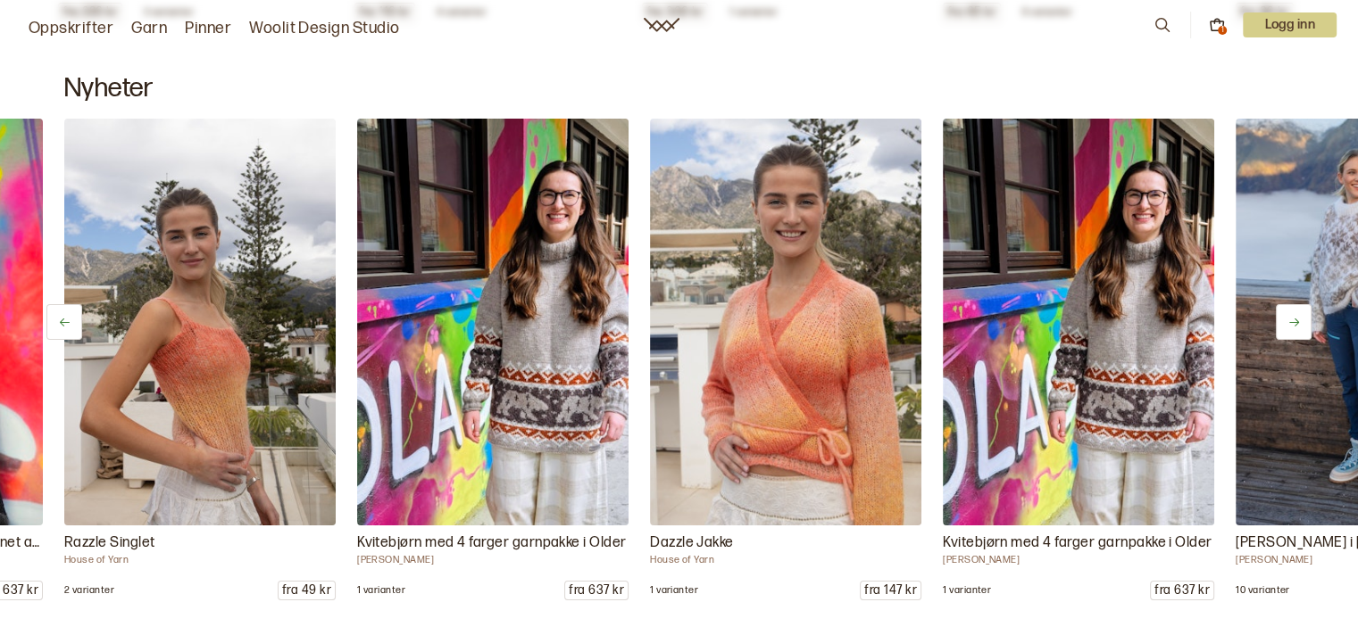
click at [1298, 316] on icon at bounding box center [1293, 322] width 13 height 13
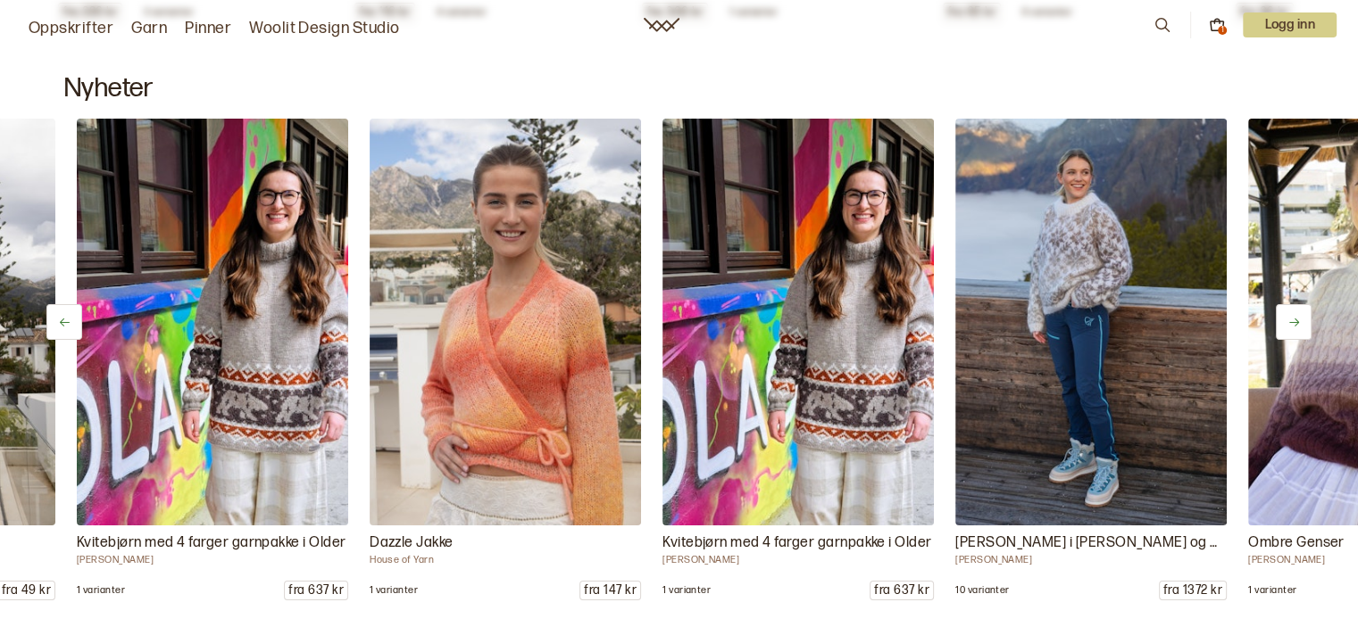
scroll to position [0, 1464]
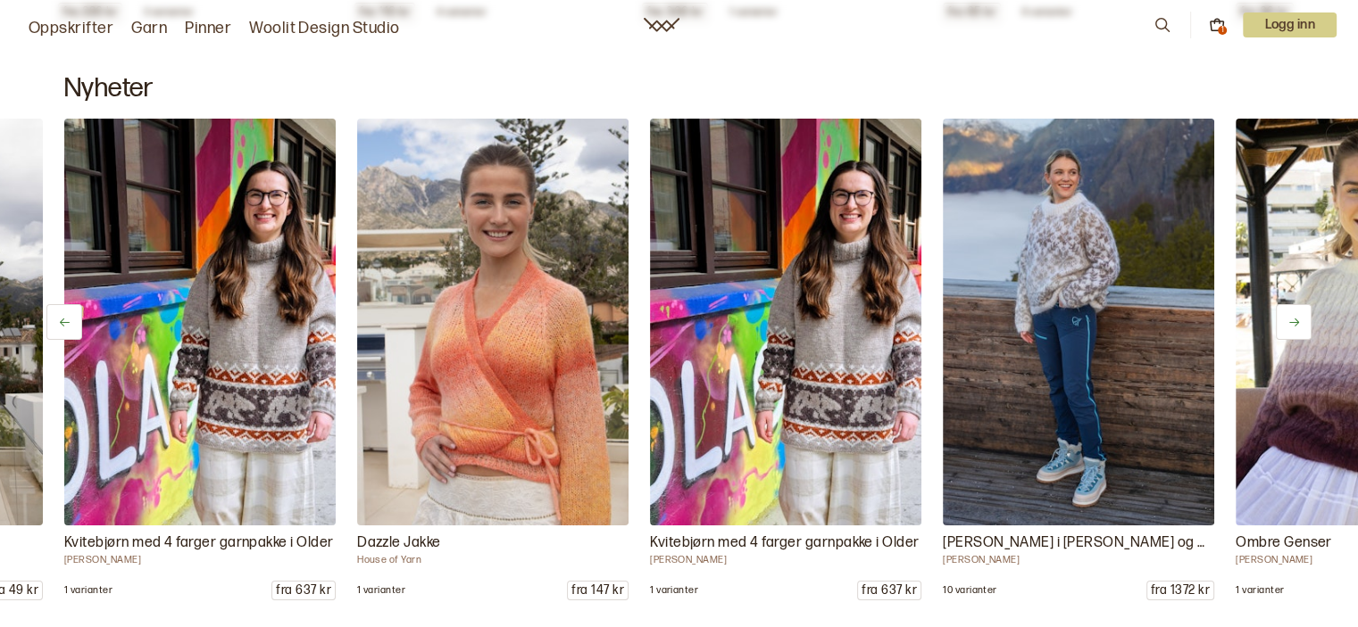
click at [1298, 316] on icon at bounding box center [1293, 322] width 13 height 13
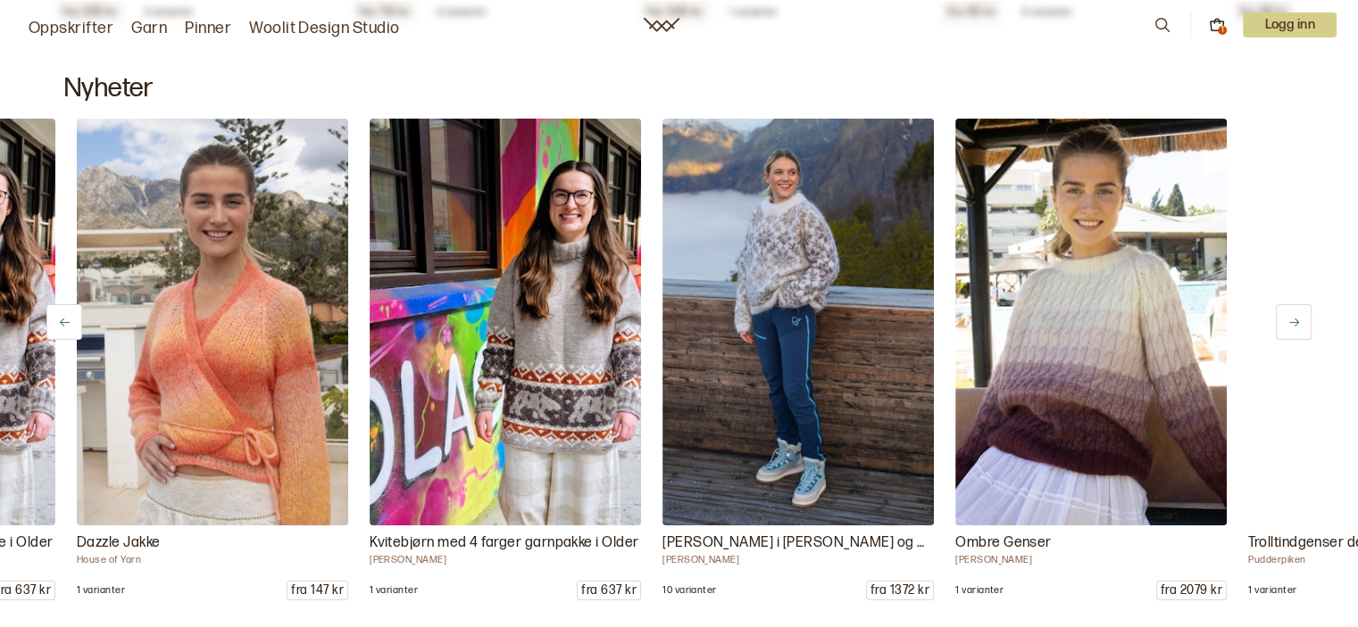
scroll to position [0, 1756]
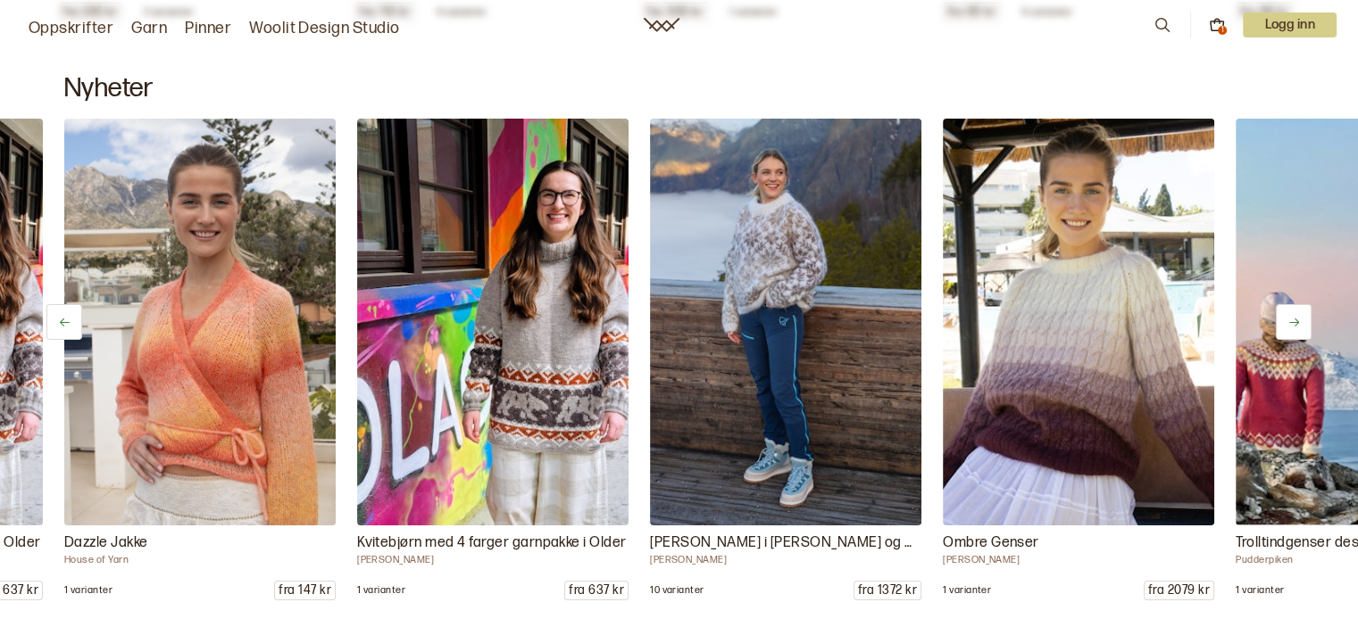
click at [1298, 316] on icon at bounding box center [1293, 322] width 13 height 13
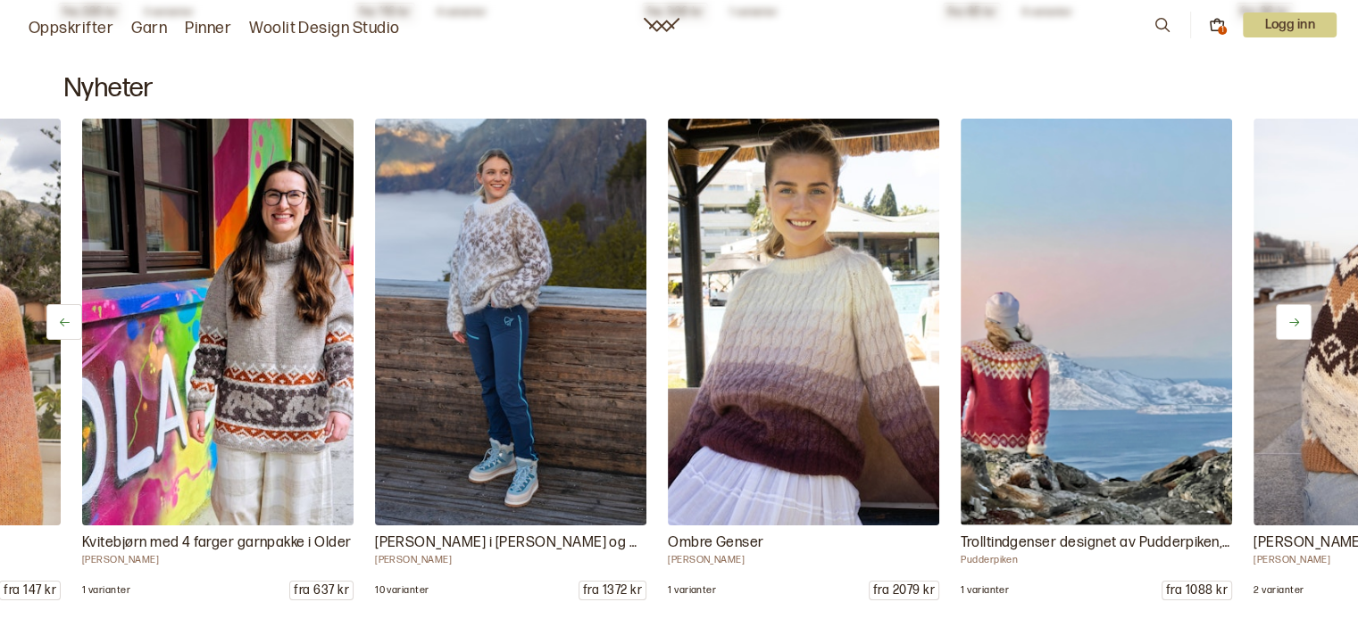
scroll to position [0, 2049]
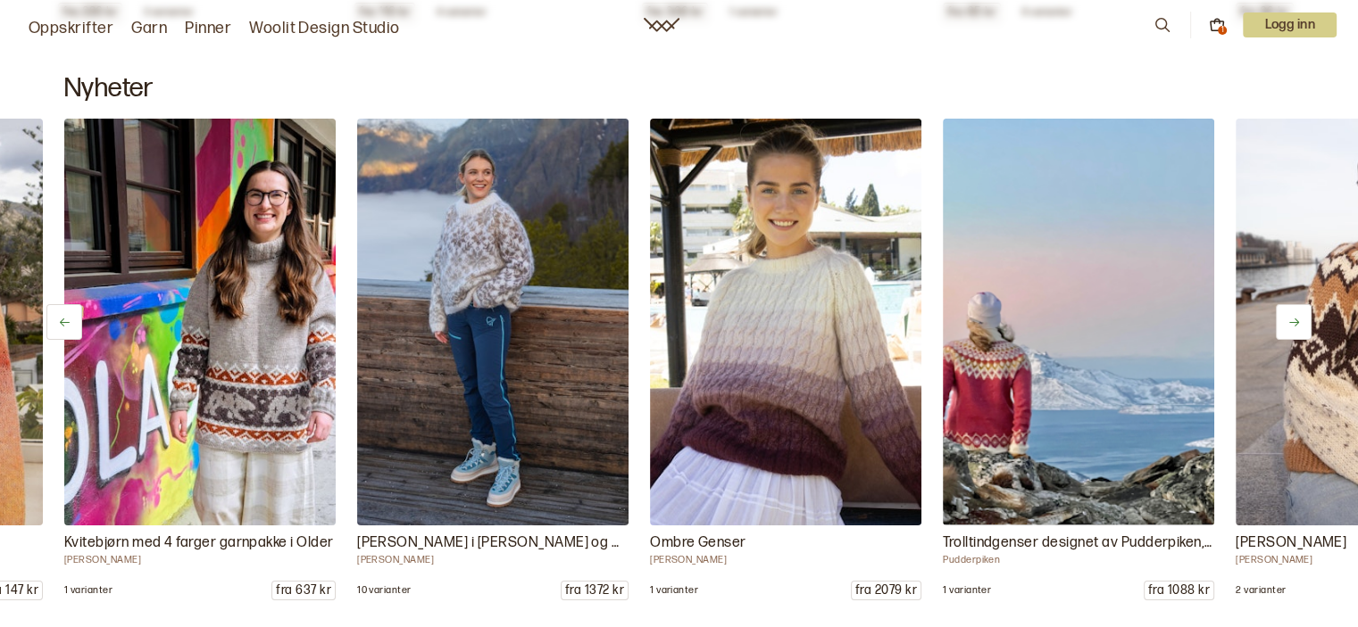
click at [1298, 316] on icon at bounding box center [1293, 322] width 13 height 13
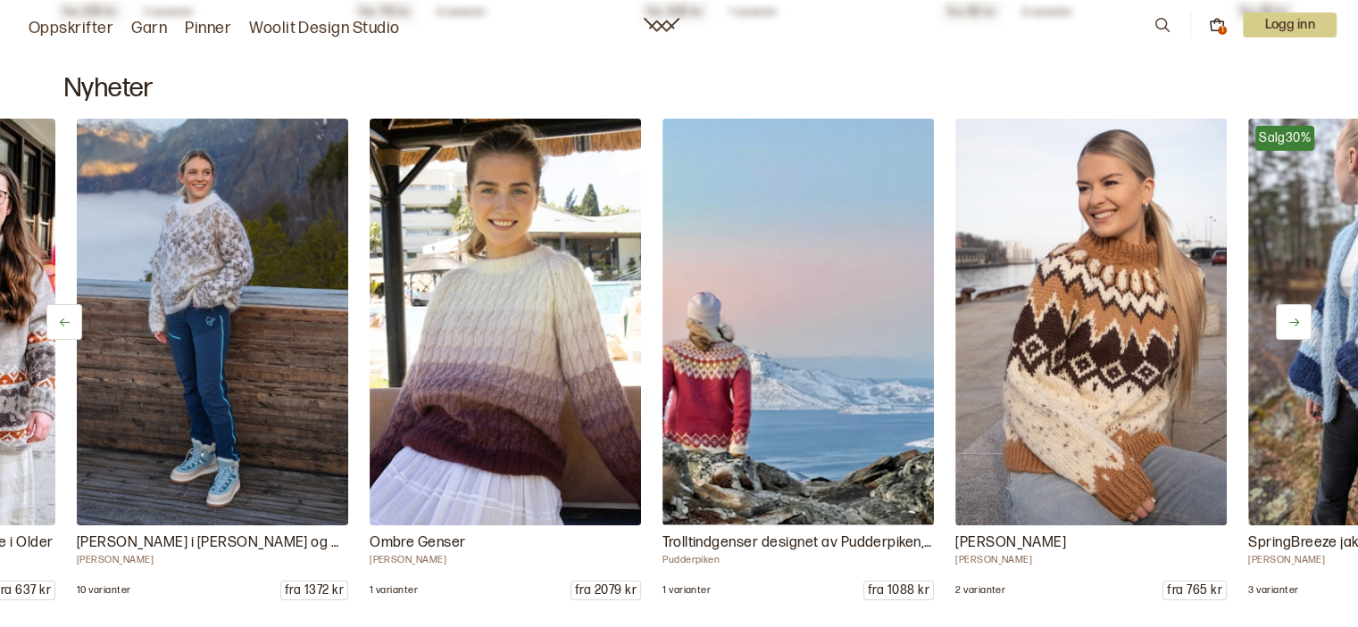
scroll to position [0, 2342]
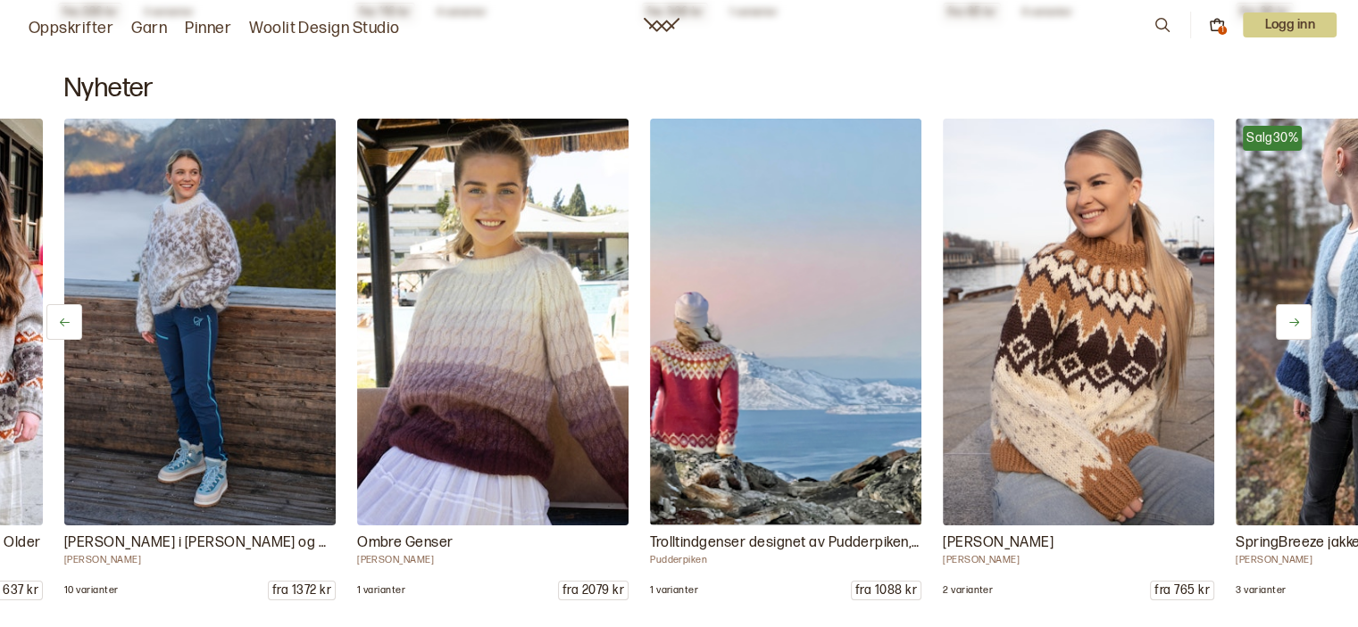
click at [1298, 316] on icon at bounding box center [1293, 322] width 13 height 13
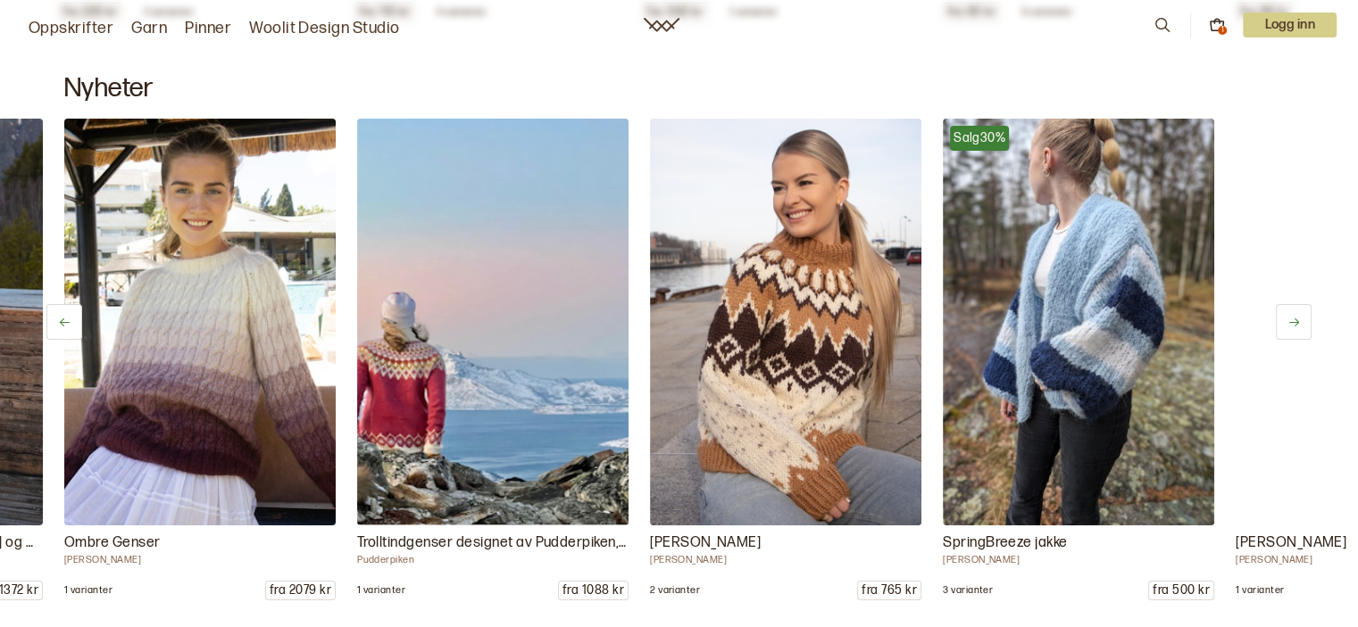
click at [1298, 316] on icon at bounding box center [1293, 322] width 13 height 13
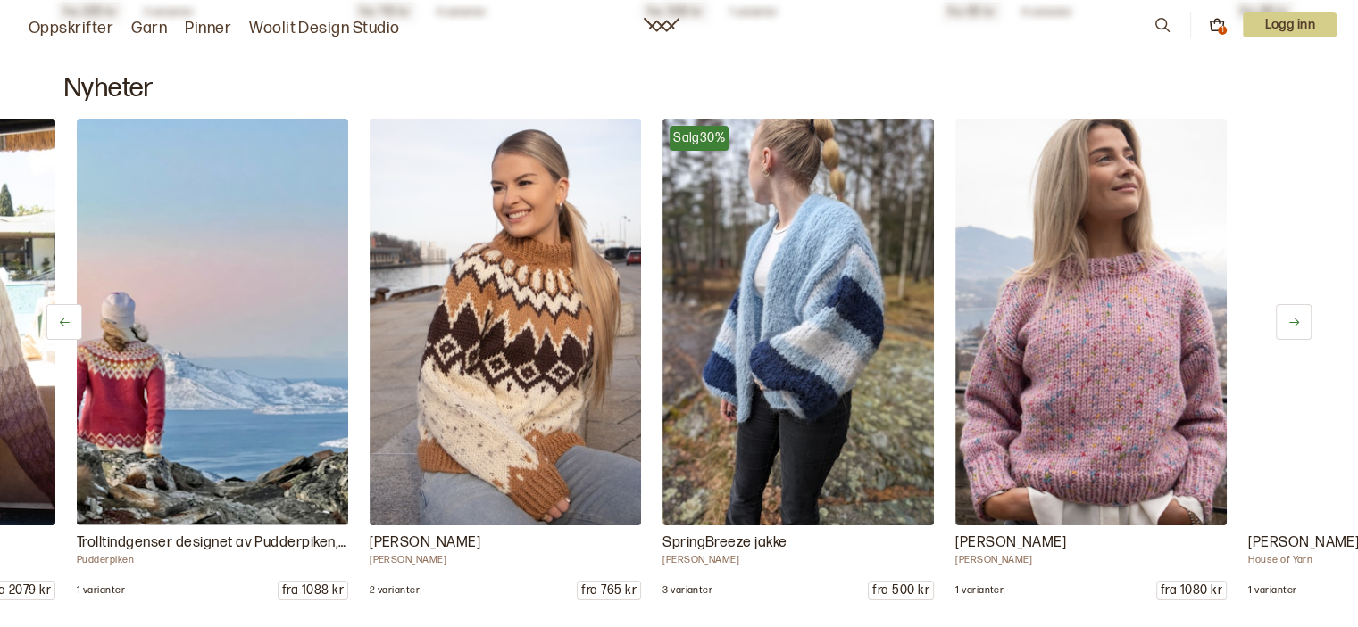
scroll to position [0, 2927]
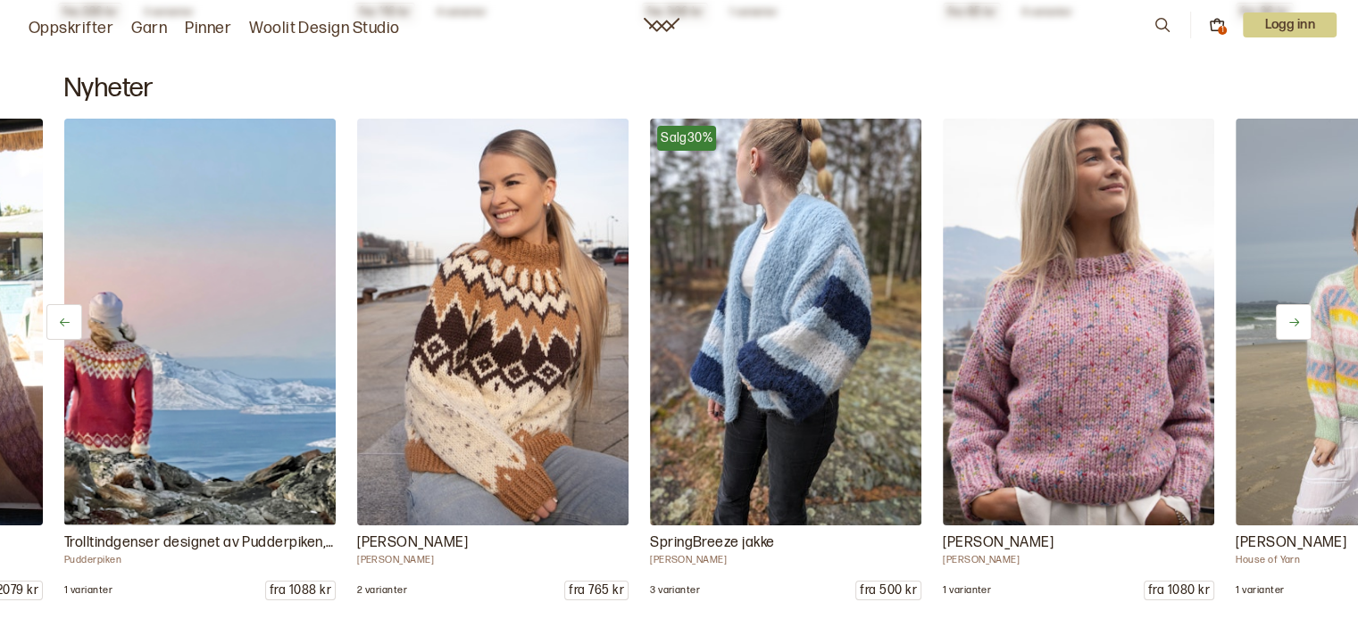
click at [1298, 316] on icon at bounding box center [1293, 322] width 13 height 13
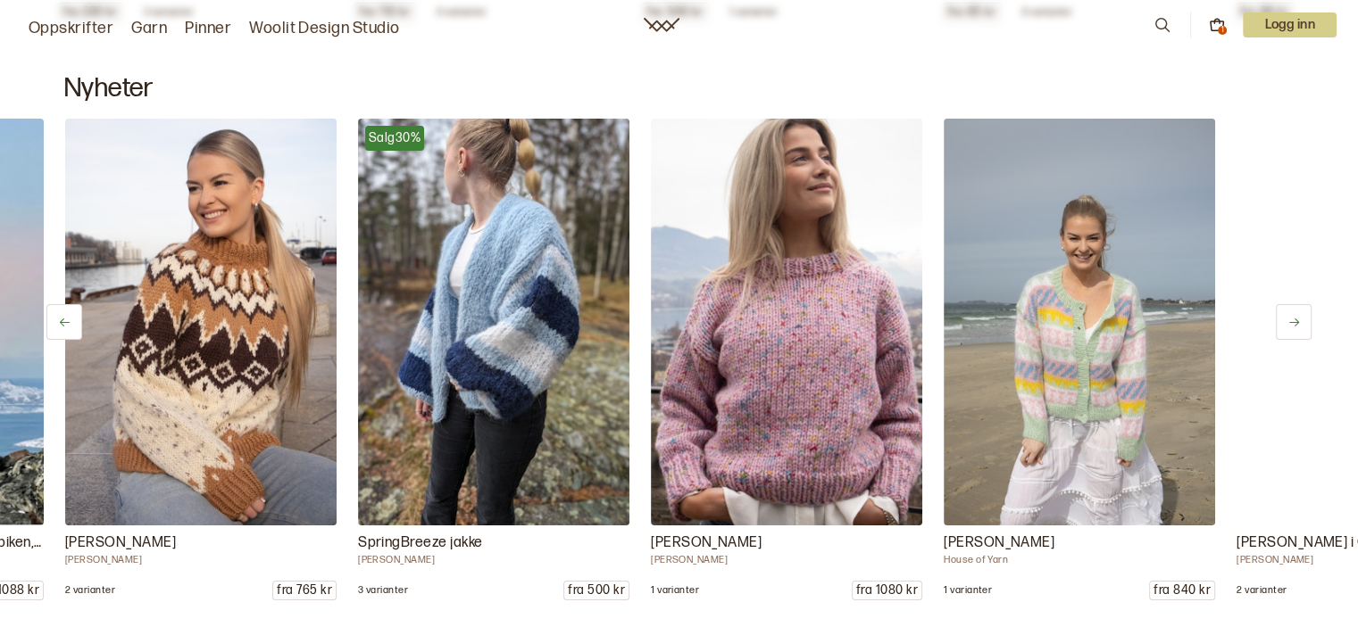
scroll to position [0, 3220]
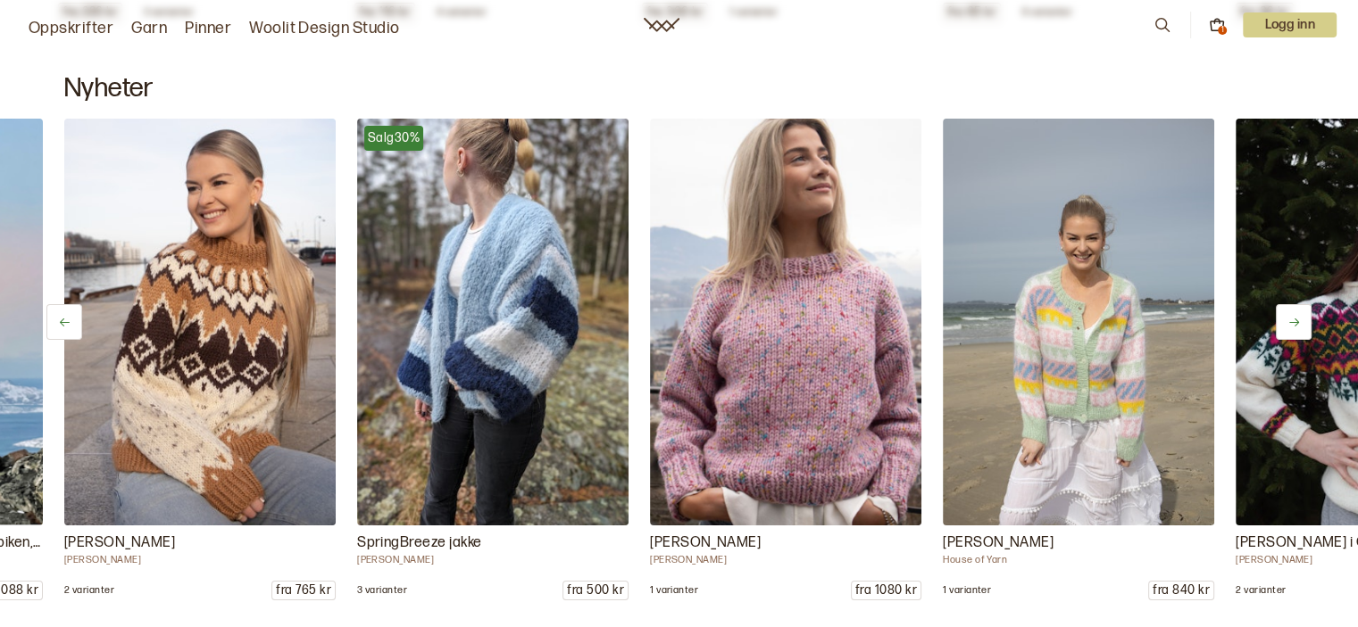
click at [1298, 316] on icon at bounding box center [1293, 322] width 13 height 13
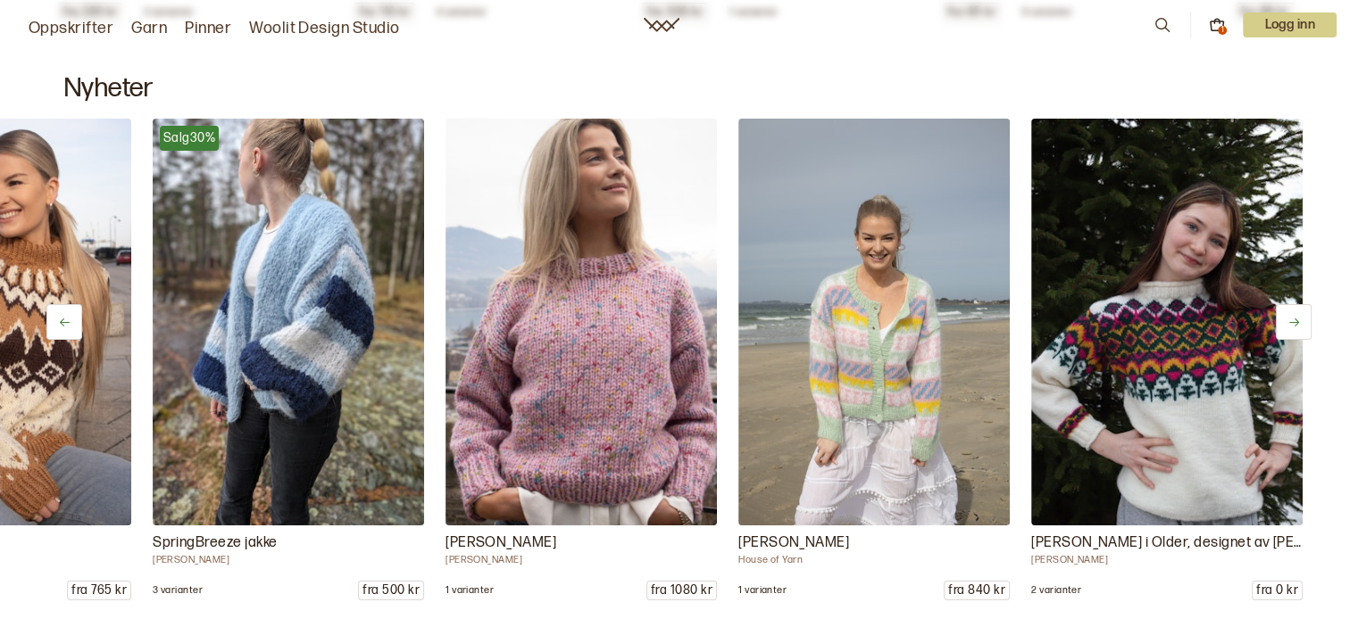
scroll to position [0, 3433]
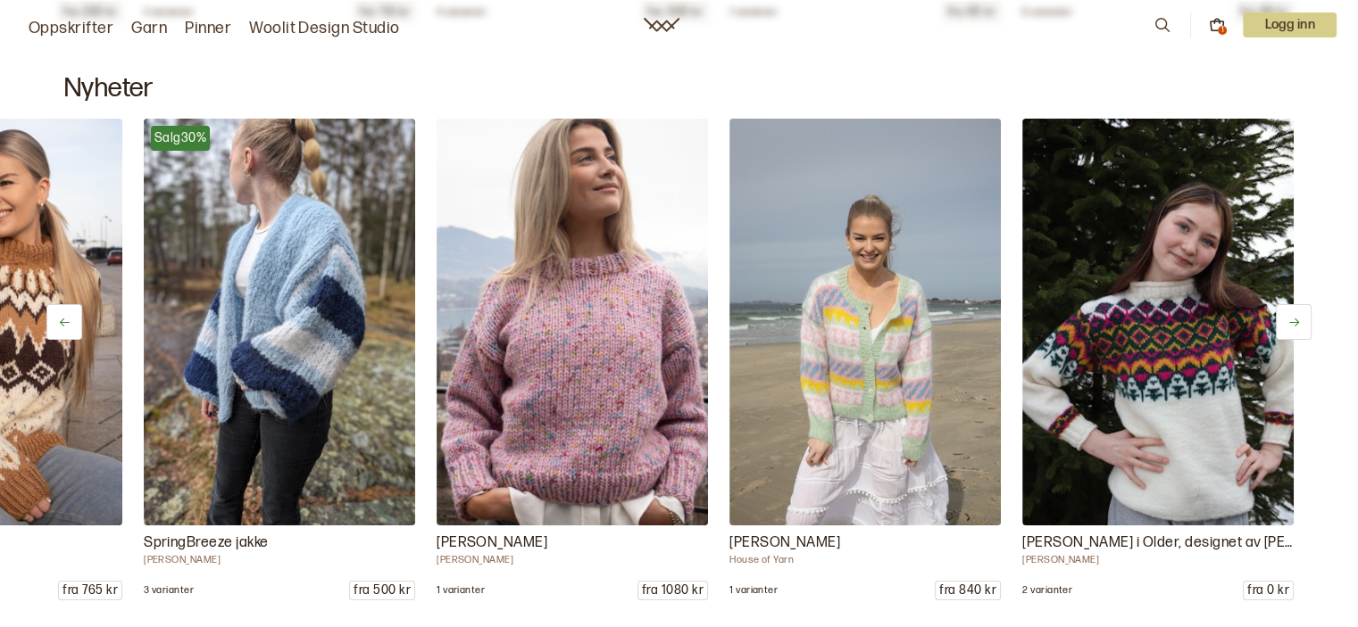
click at [1298, 316] on icon at bounding box center [1293, 322] width 13 height 13
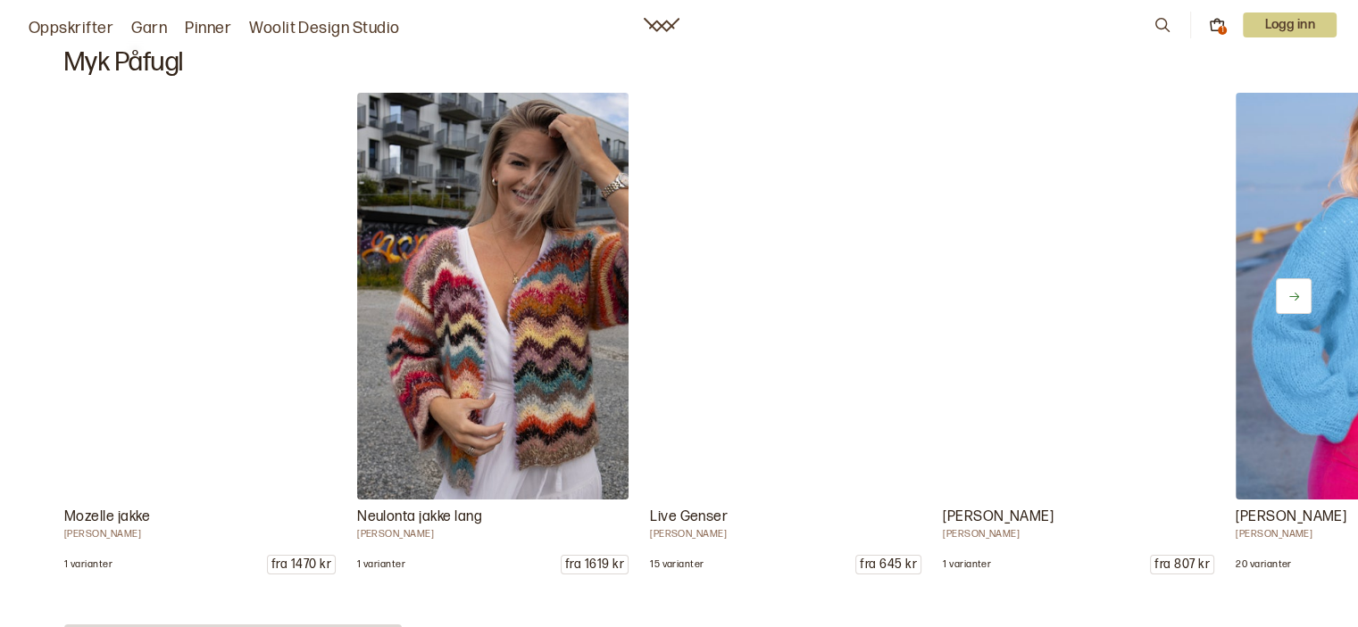
scroll to position [13673, 0]
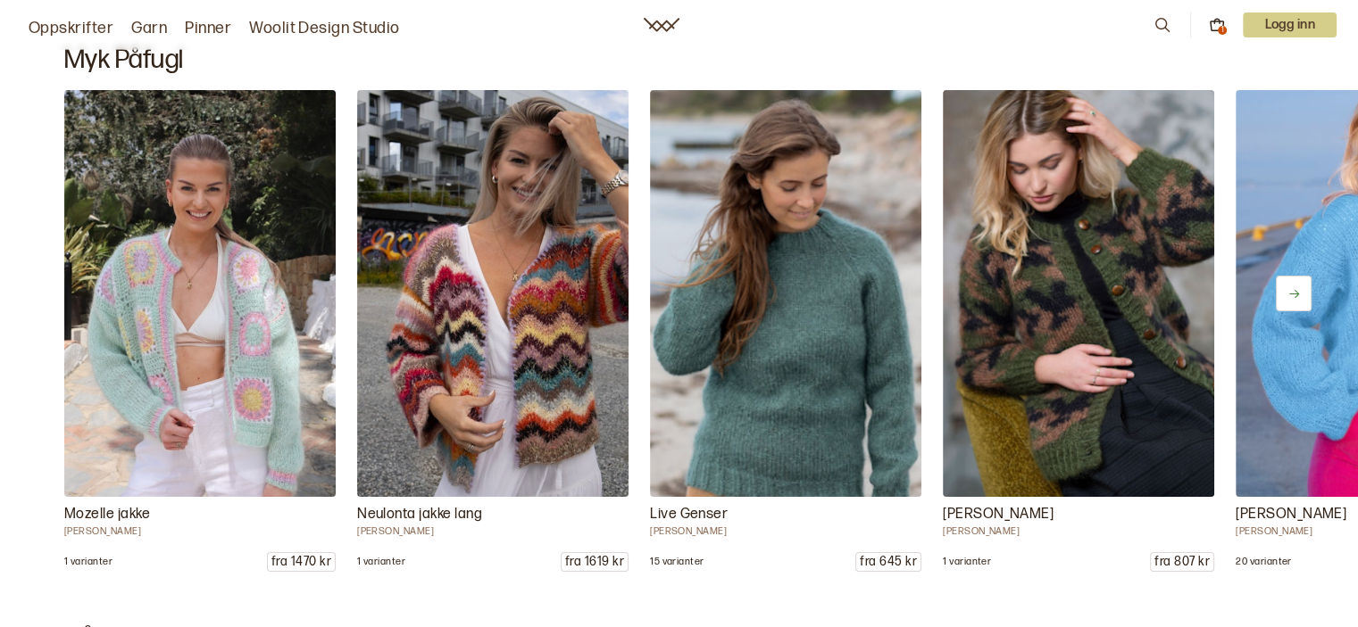
click at [1289, 287] on icon at bounding box center [1293, 293] width 13 height 13
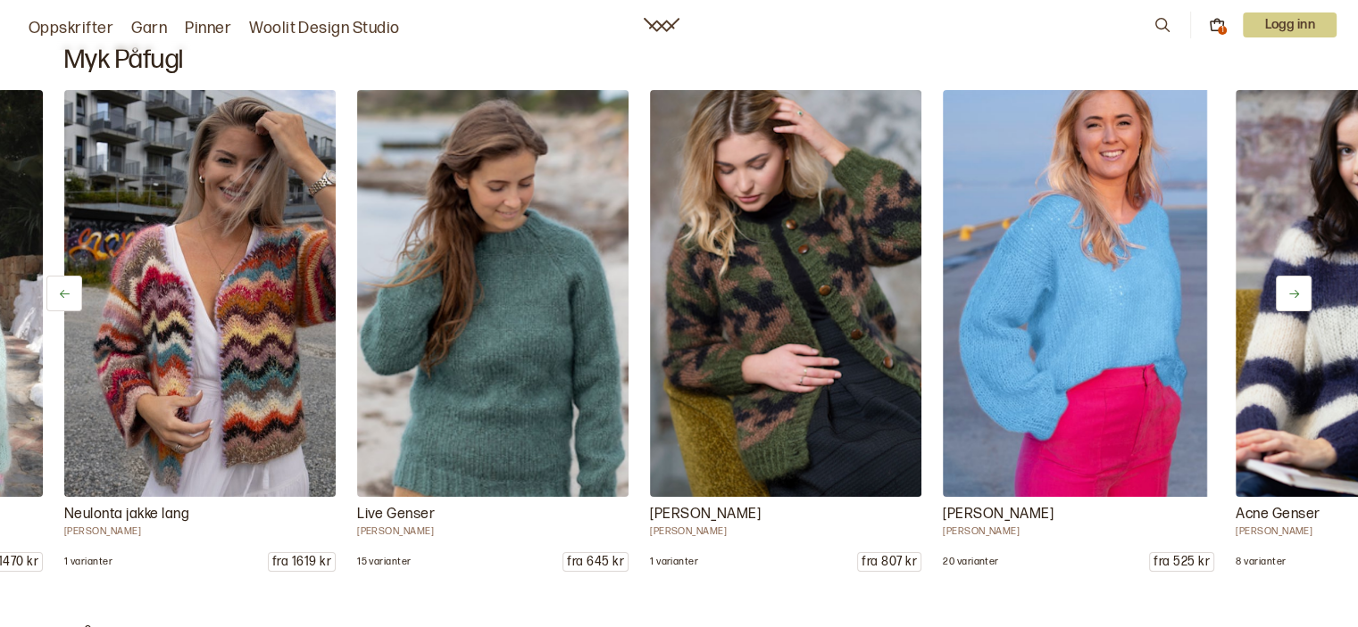
click at [1289, 287] on icon at bounding box center [1293, 293] width 13 height 13
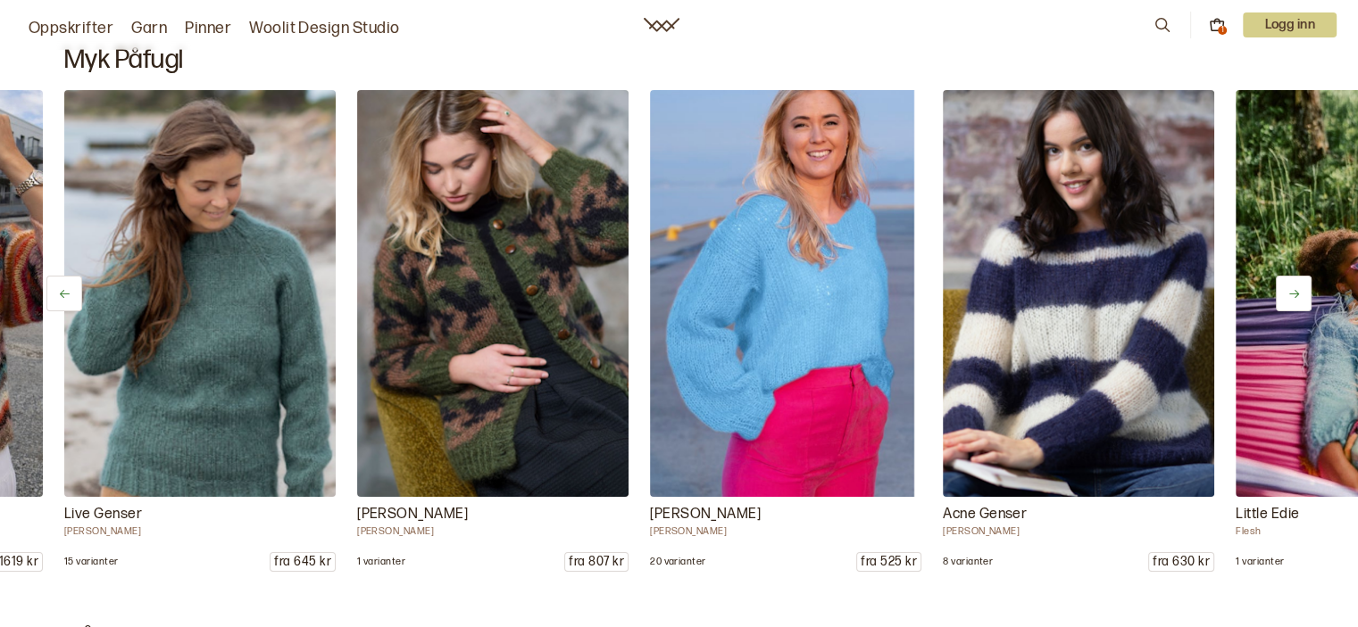
click at [1289, 287] on icon at bounding box center [1293, 293] width 13 height 13
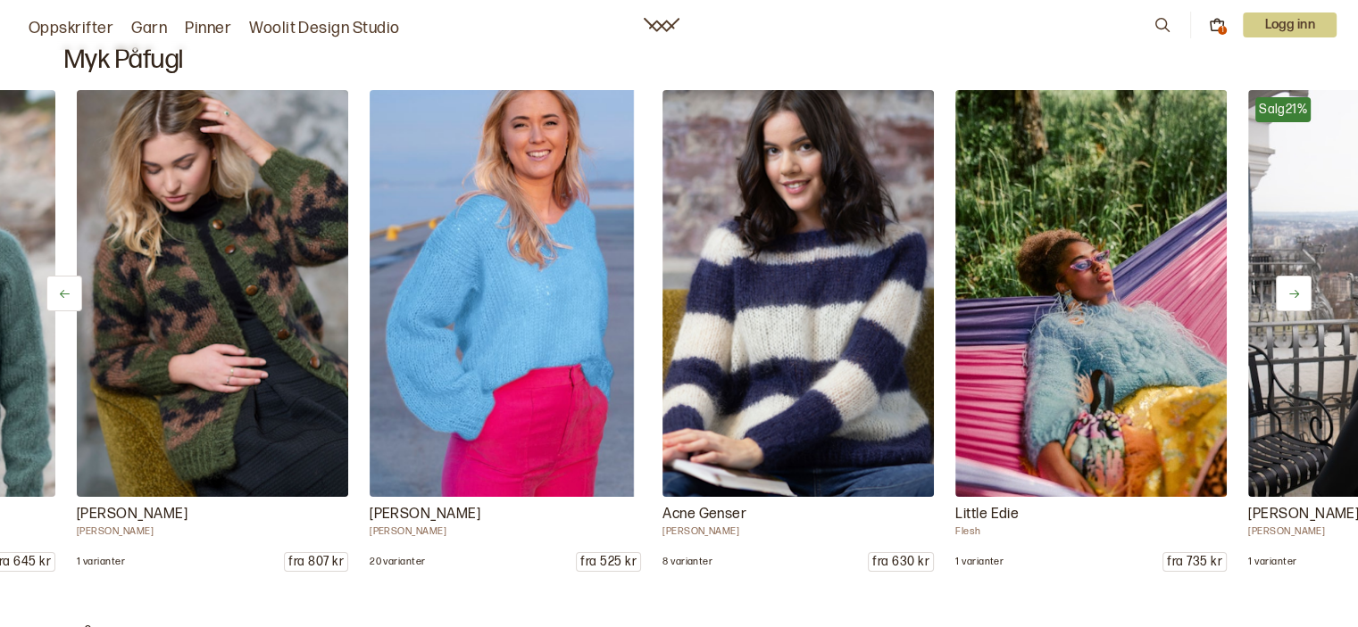
scroll to position [0, 878]
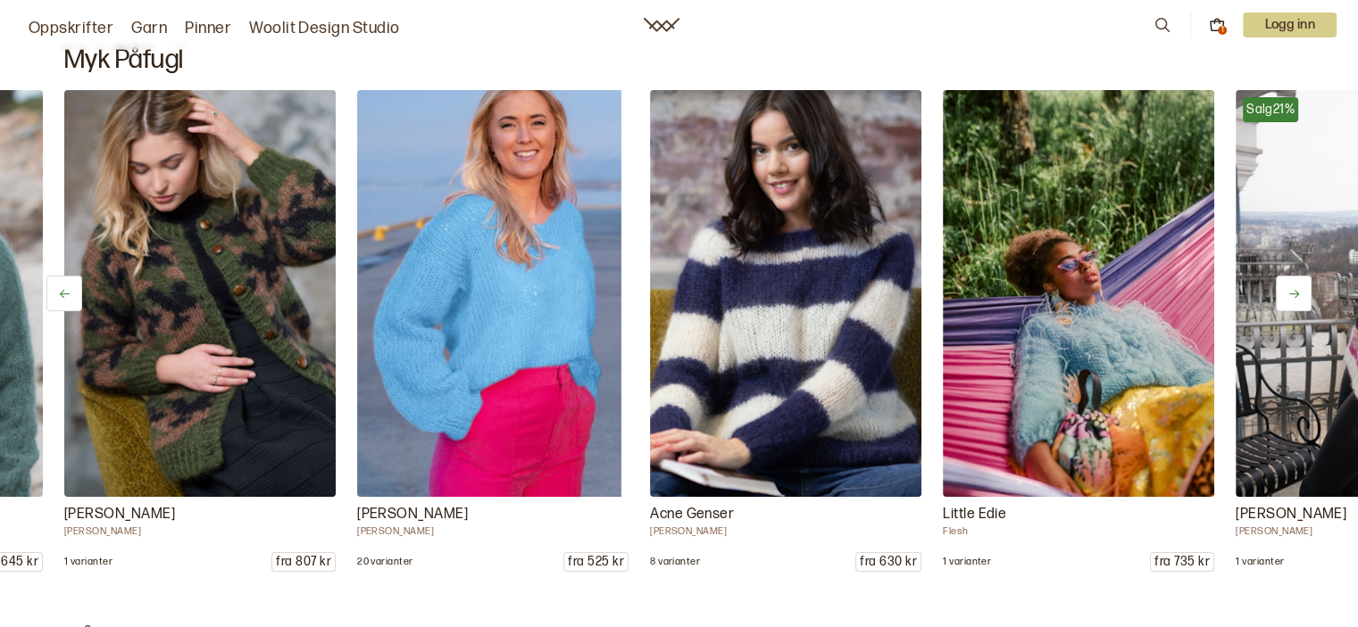
click at [1289, 287] on icon at bounding box center [1293, 293] width 13 height 13
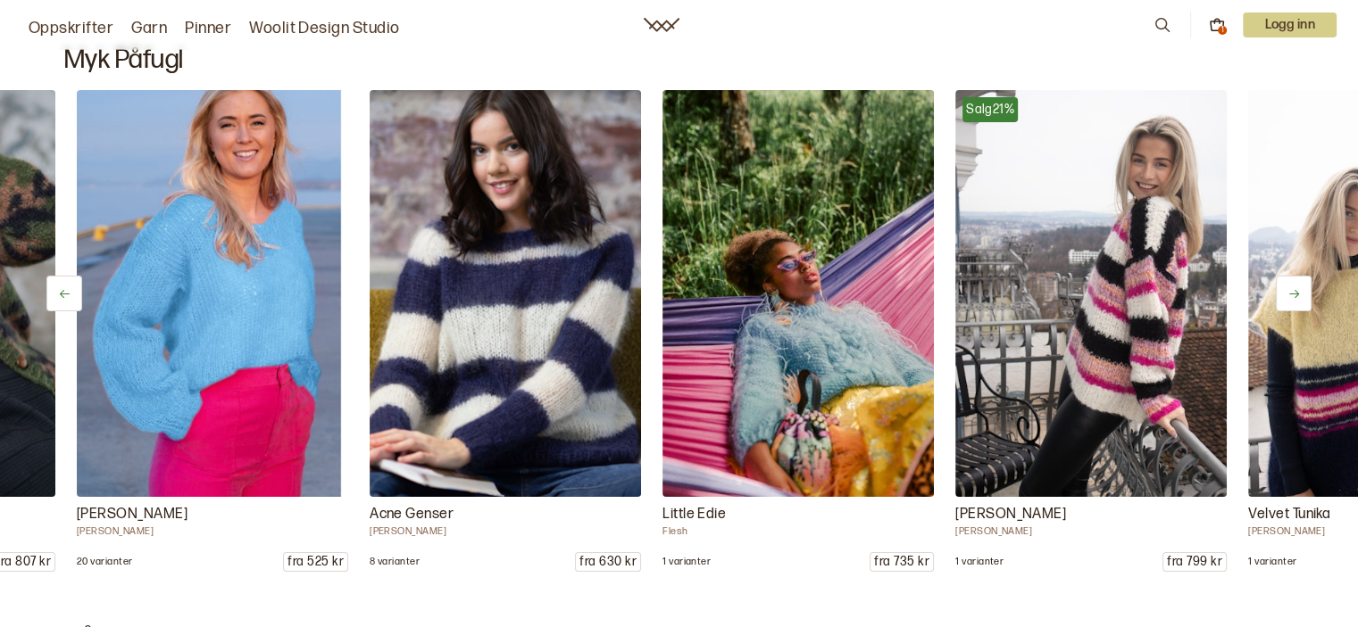
scroll to position [0, 1171]
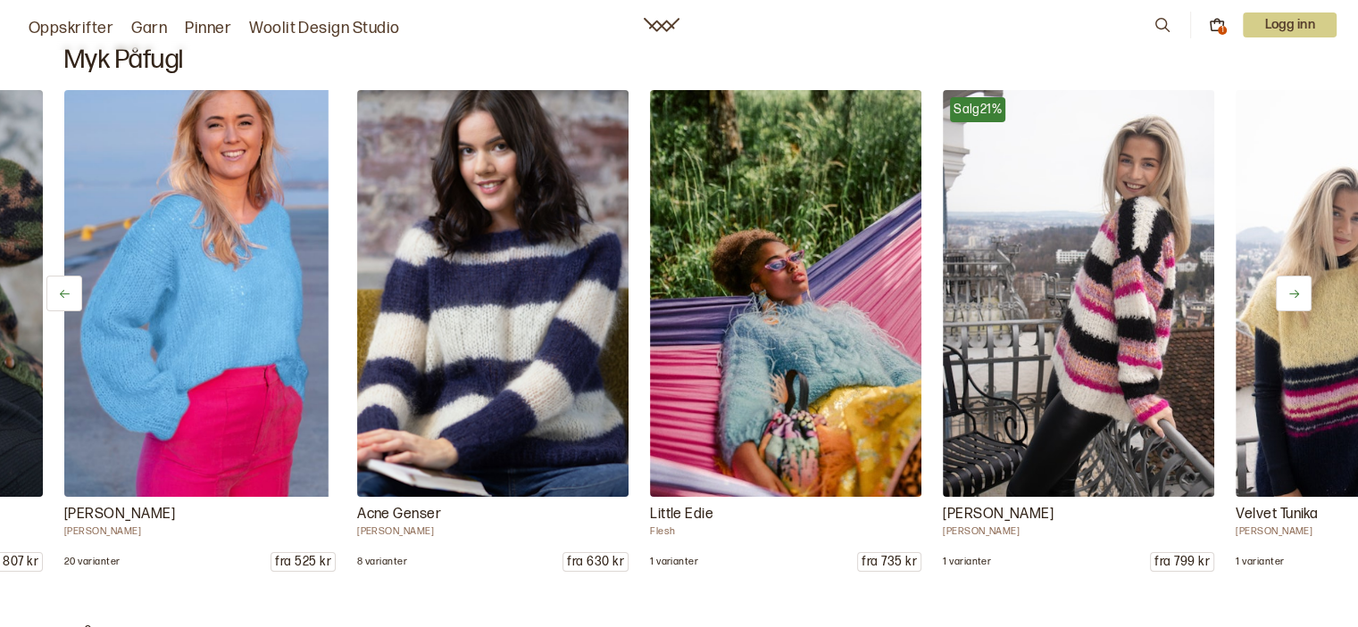
click at [1289, 287] on icon at bounding box center [1293, 293] width 13 height 13
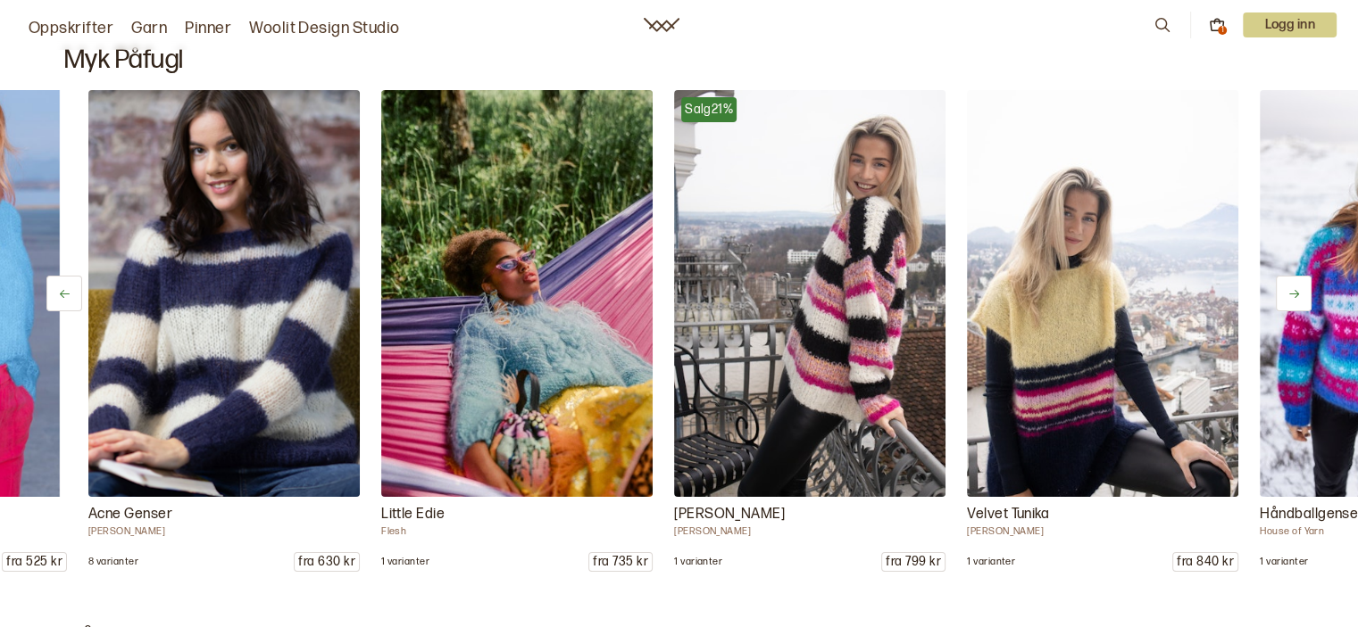
scroll to position [0, 1464]
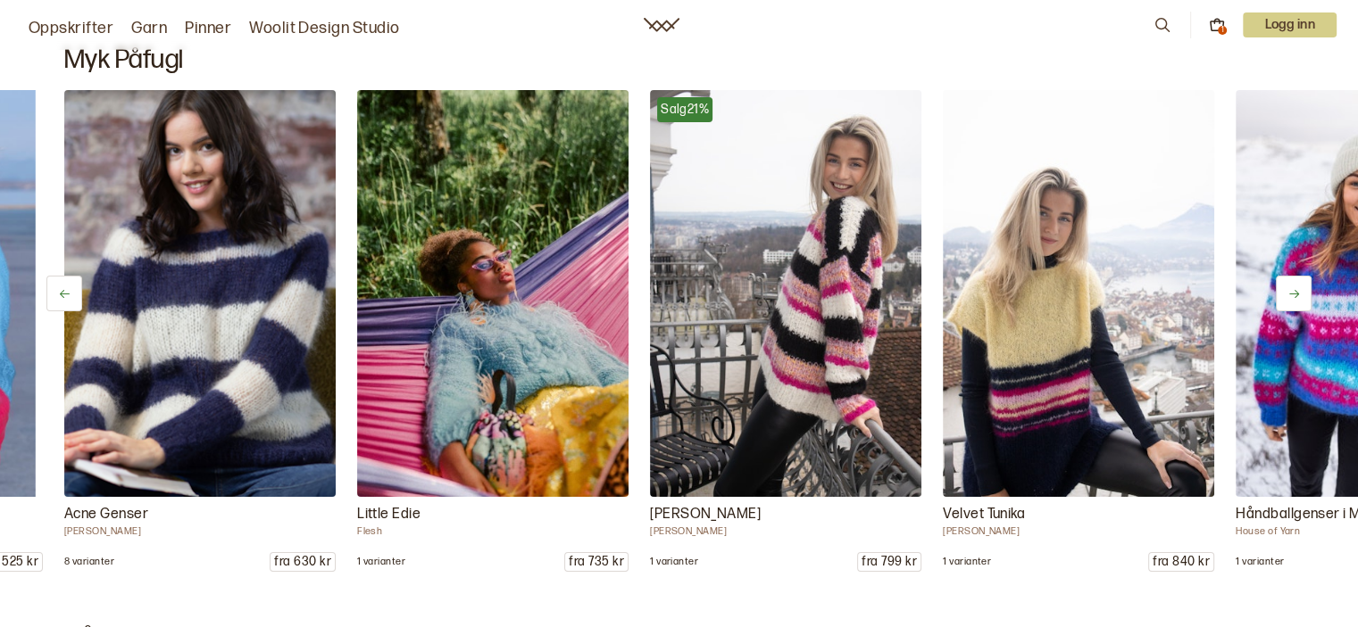
click at [1289, 287] on icon at bounding box center [1293, 293] width 13 height 13
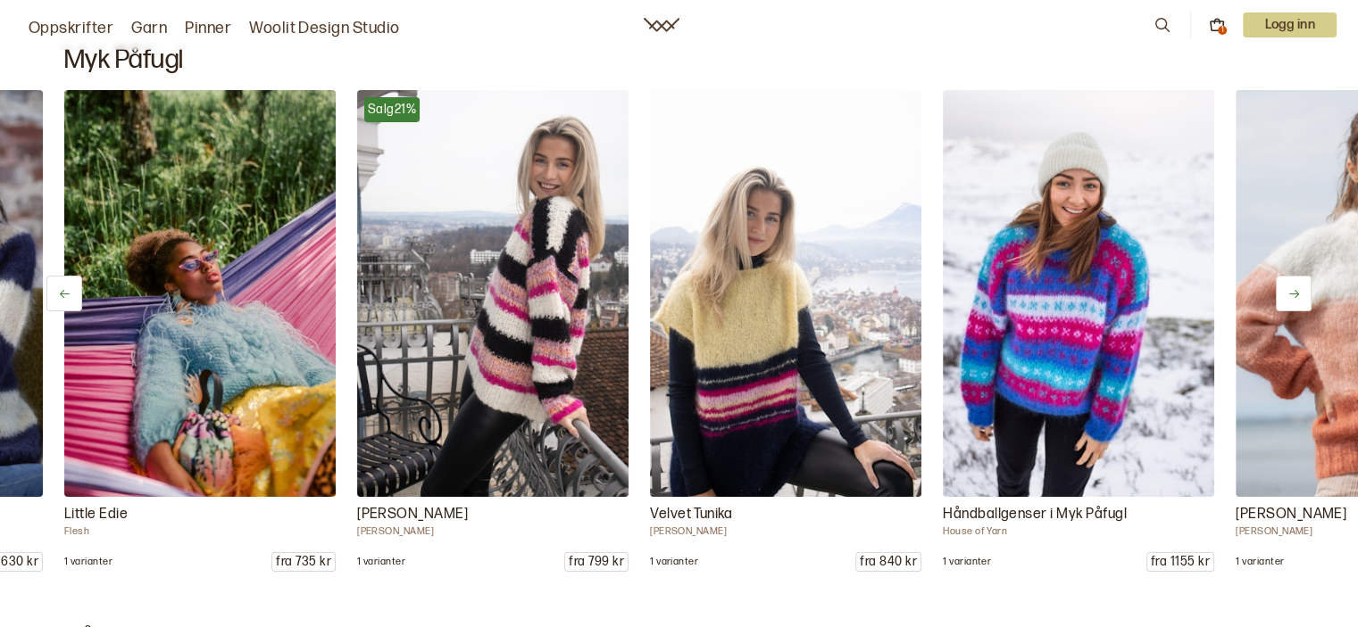
click at [1289, 287] on icon at bounding box center [1293, 293] width 13 height 13
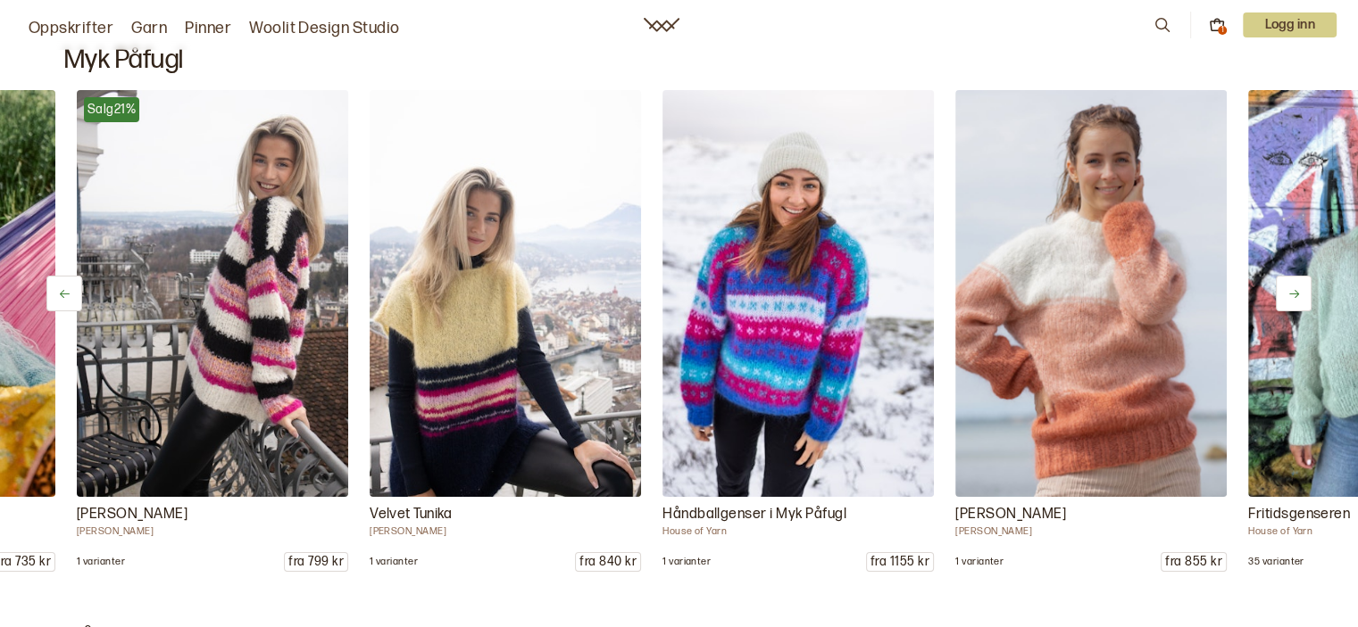
scroll to position [0, 2049]
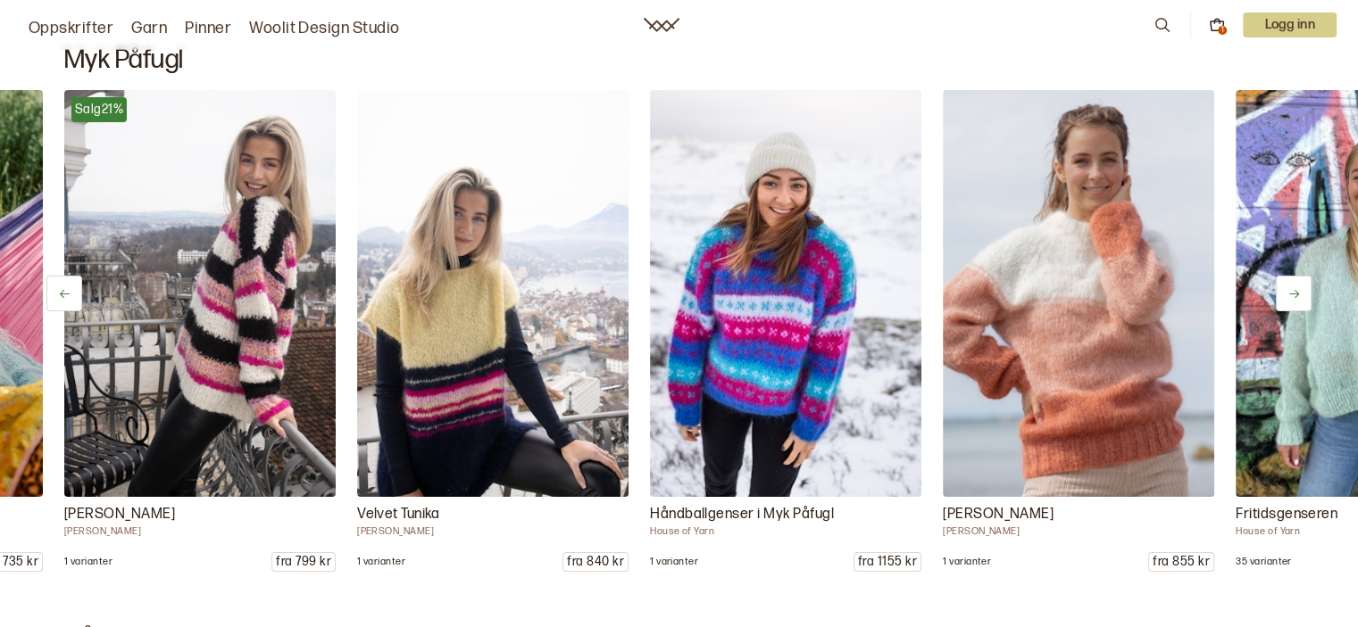
click at [1289, 287] on icon at bounding box center [1293, 293] width 13 height 13
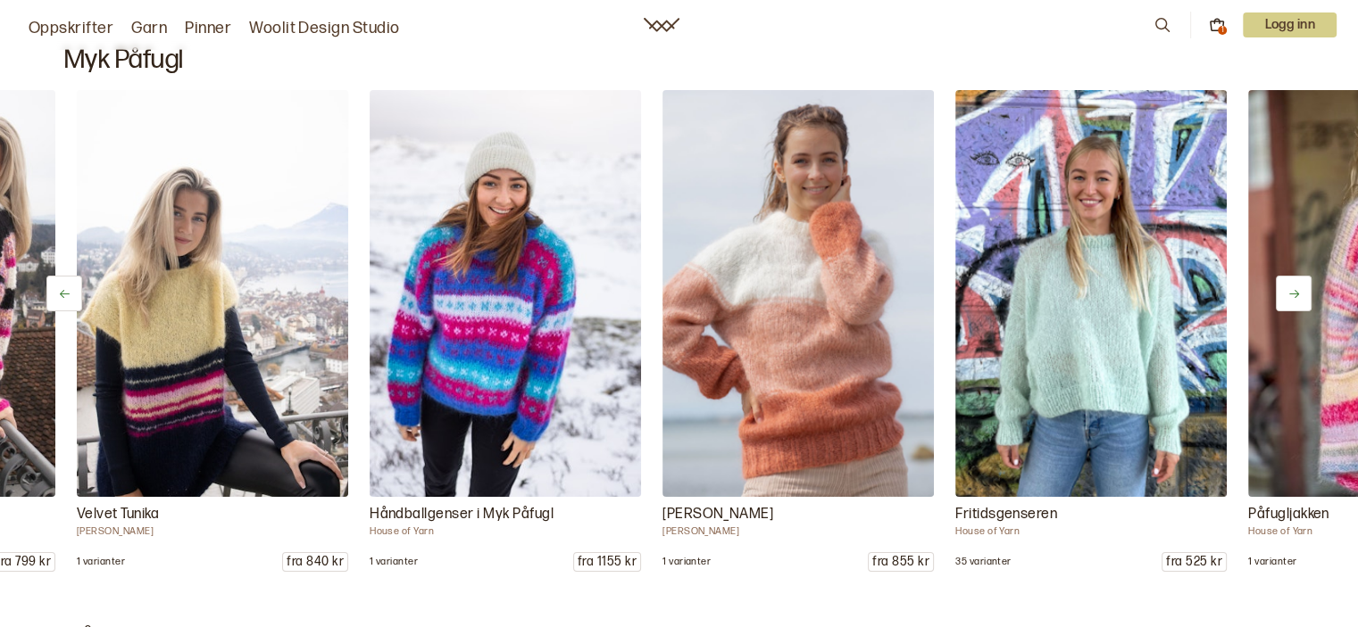
scroll to position [0, 2342]
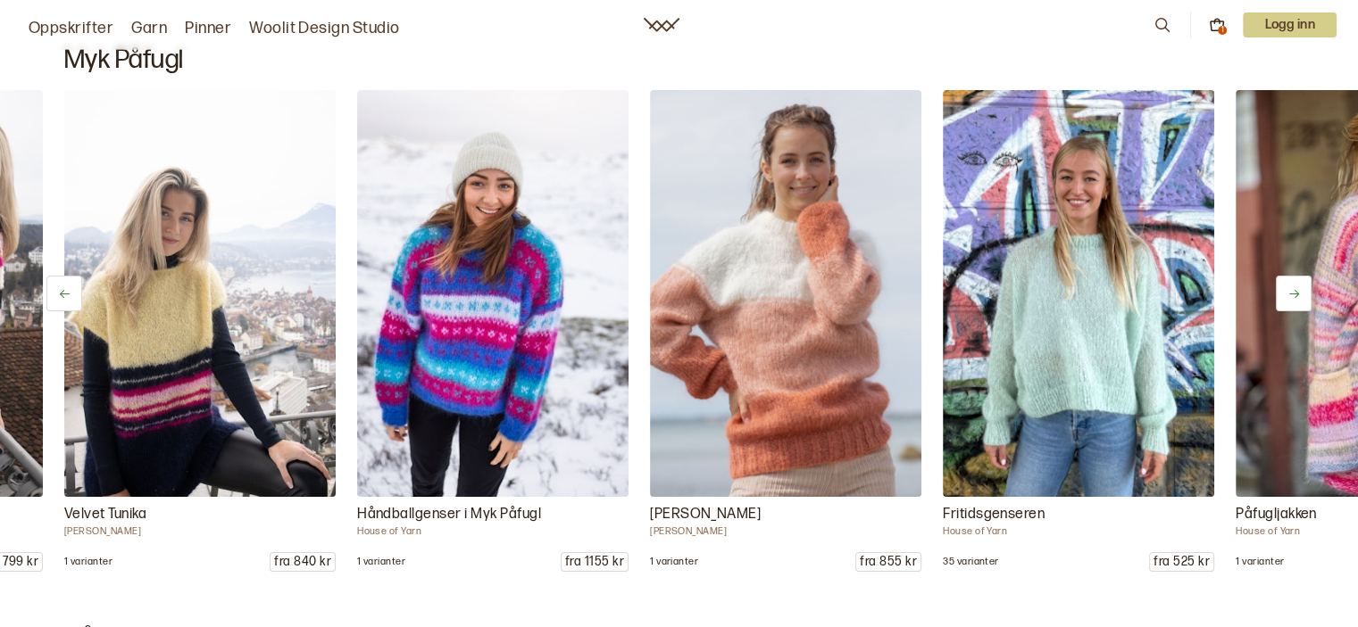
click at [1289, 287] on icon at bounding box center [1293, 293] width 13 height 13
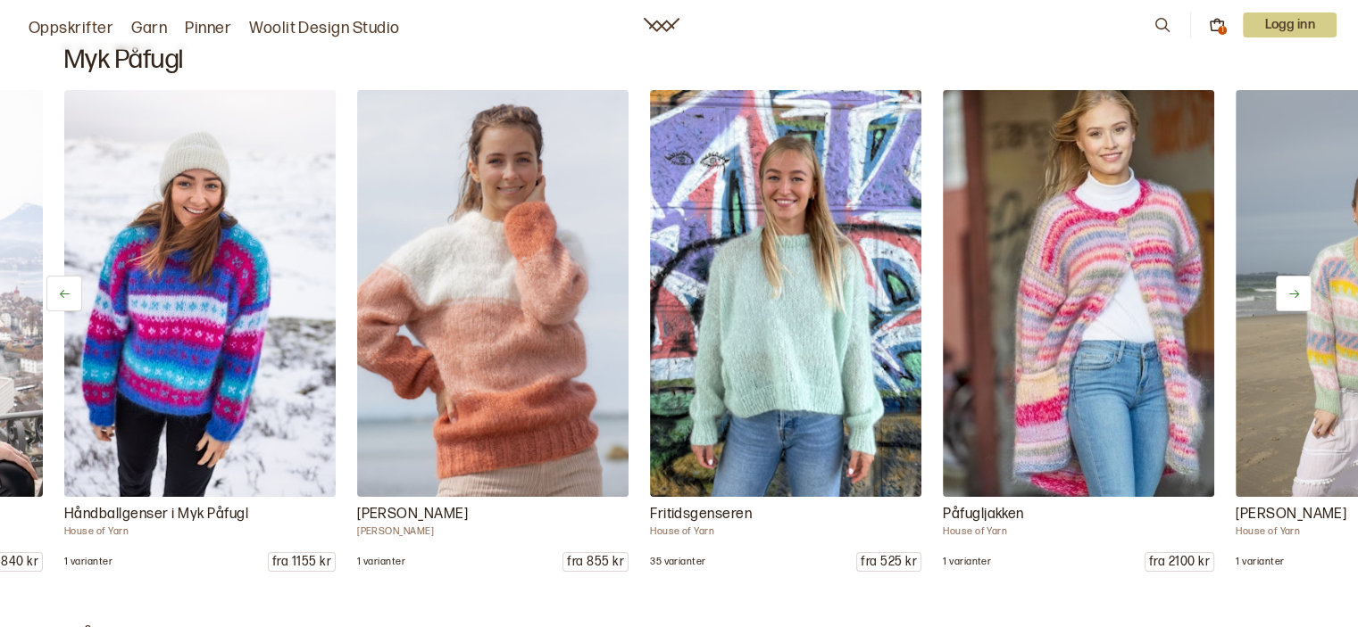
click at [1289, 287] on icon at bounding box center [1293, 293] width 13 height 13
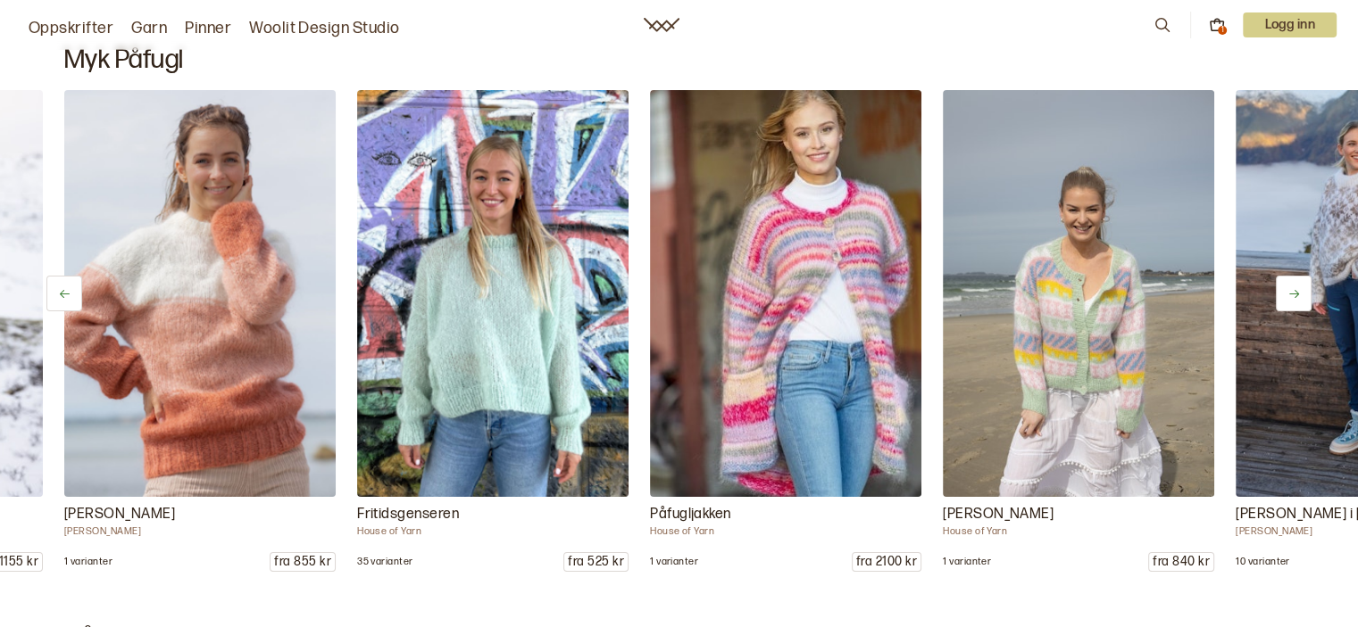
click at [1289, 287] on icon at bounding box center [1293, 293] width 13 height 13
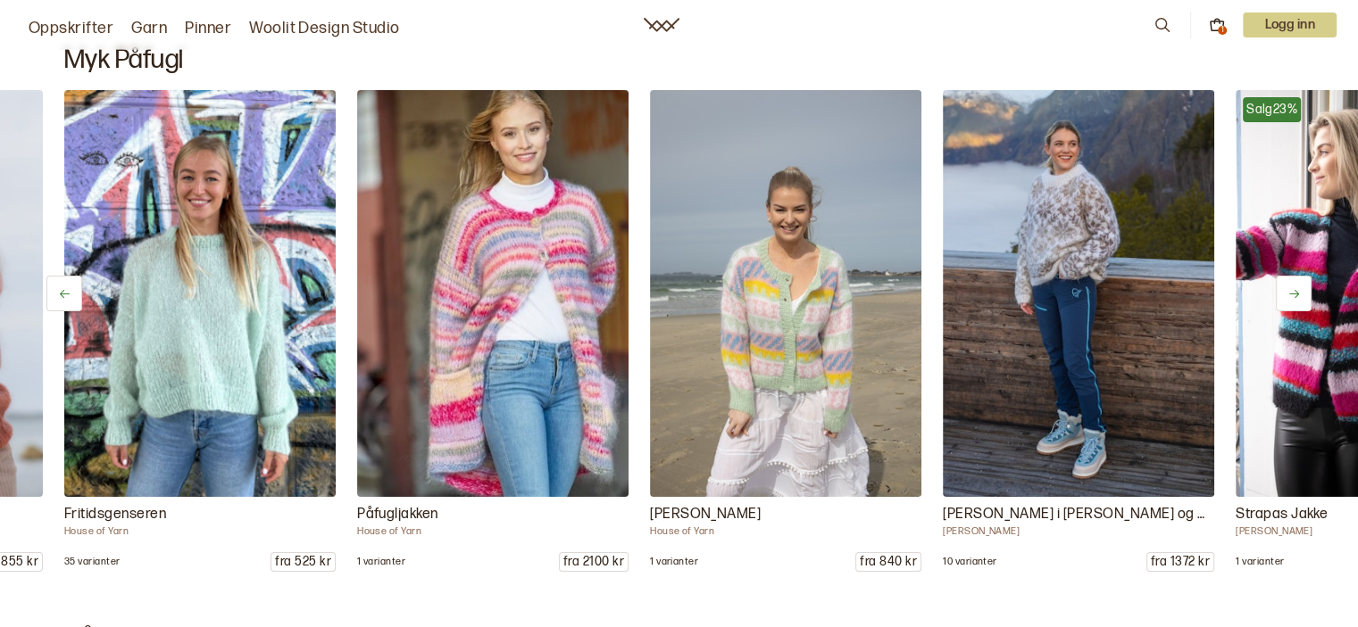
click at [1289, 287] on icon at bounding box center [1293, 293] width 13 height 13
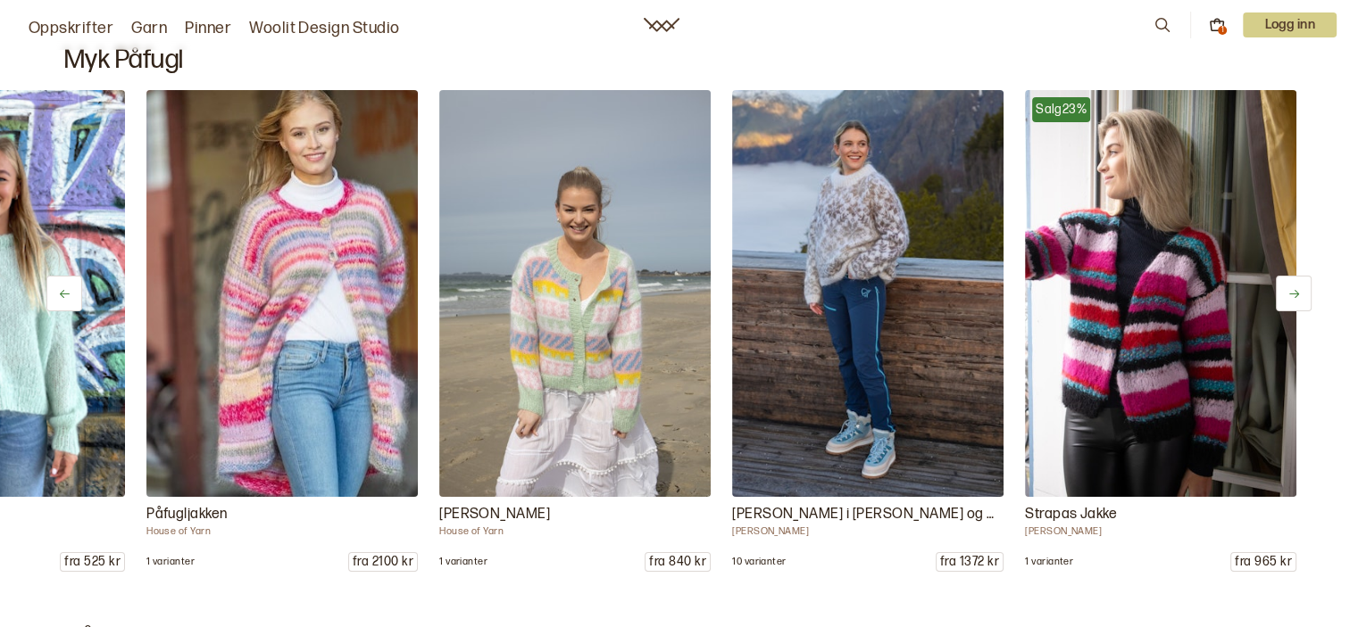
scroll to position [0, 3433]
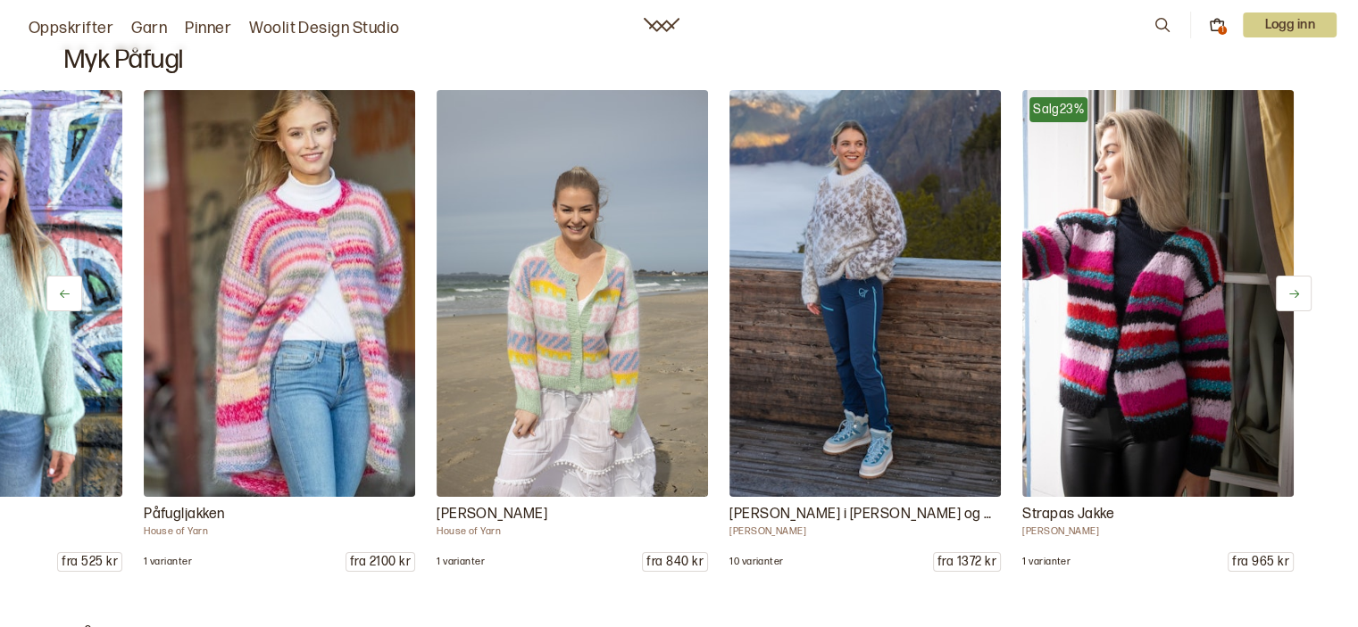
click at [1289, 287] on icon at bounding box center [1293, 293] width 13 height 13
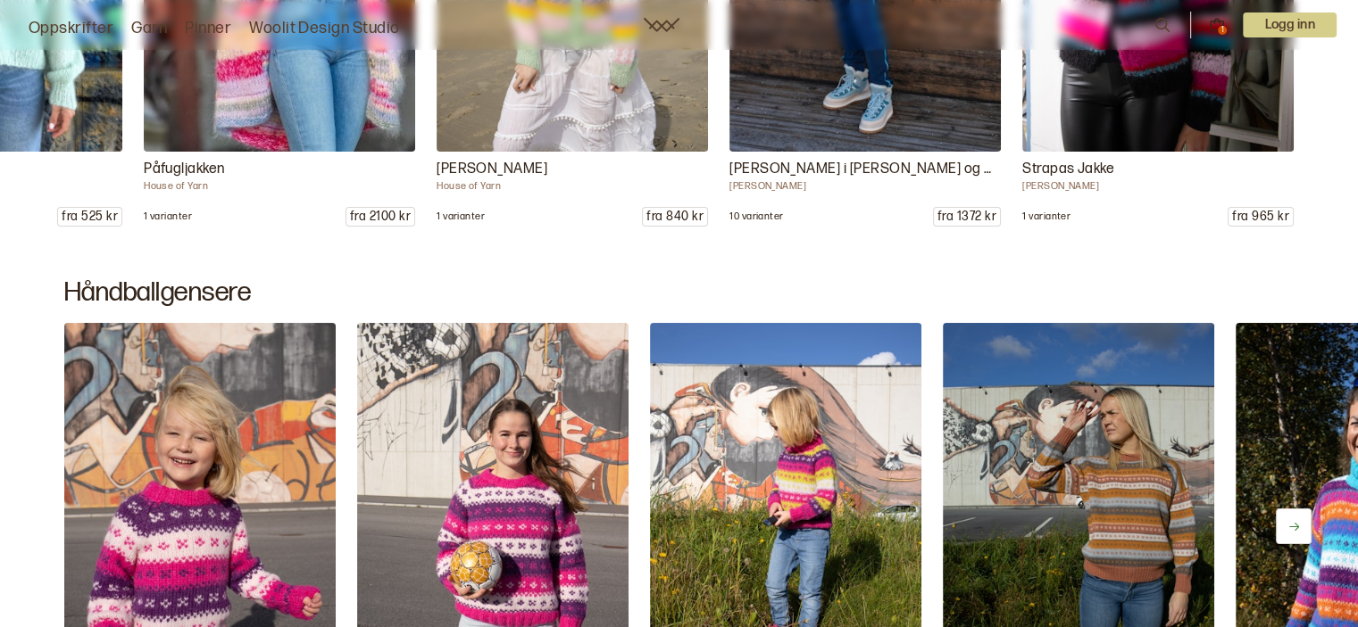
scroll to position [14244, 0]
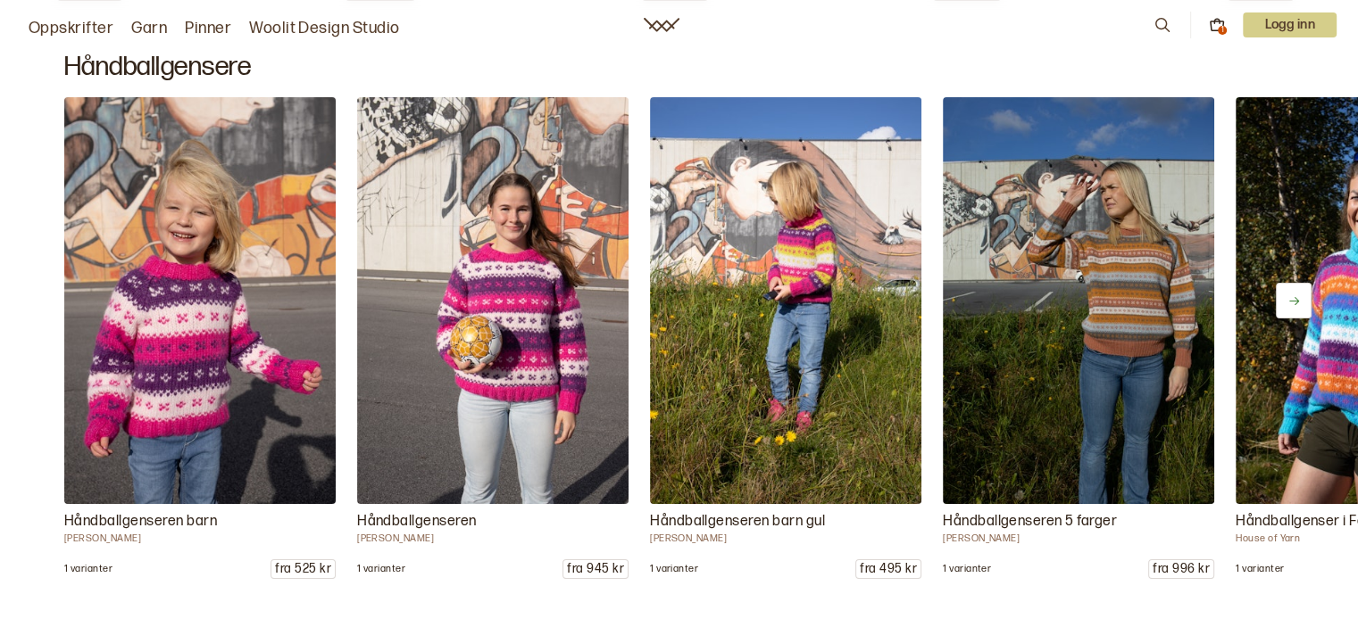
click at [1282, 295] on button at bounding box center [1293, 301] width 36 height 36
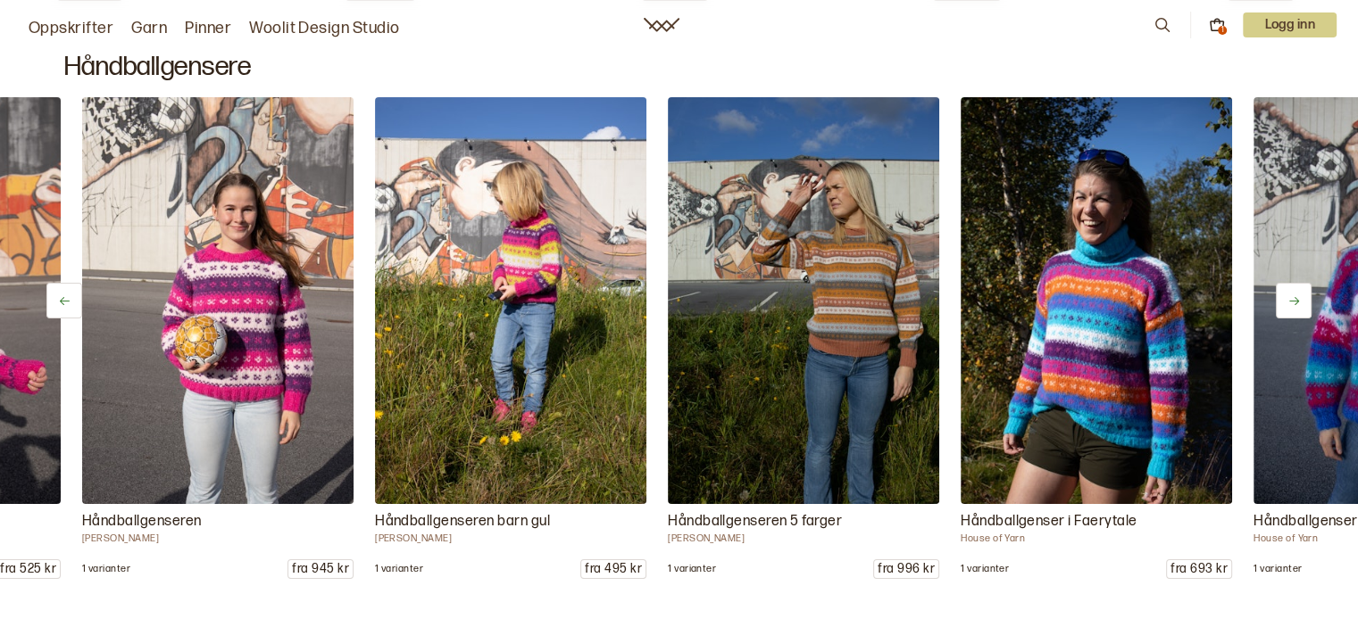
scroll to position [0, 293]
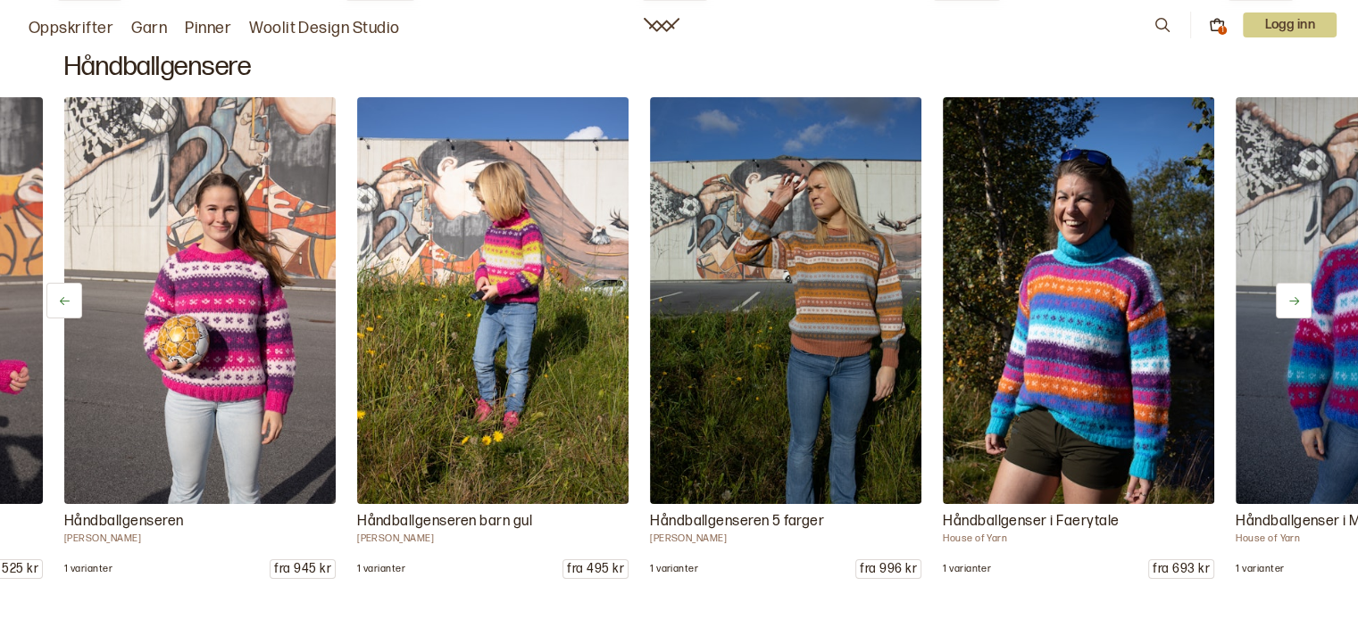
click at [1282, 295] on button at bounding box center [1293, 301] width 36 height 36
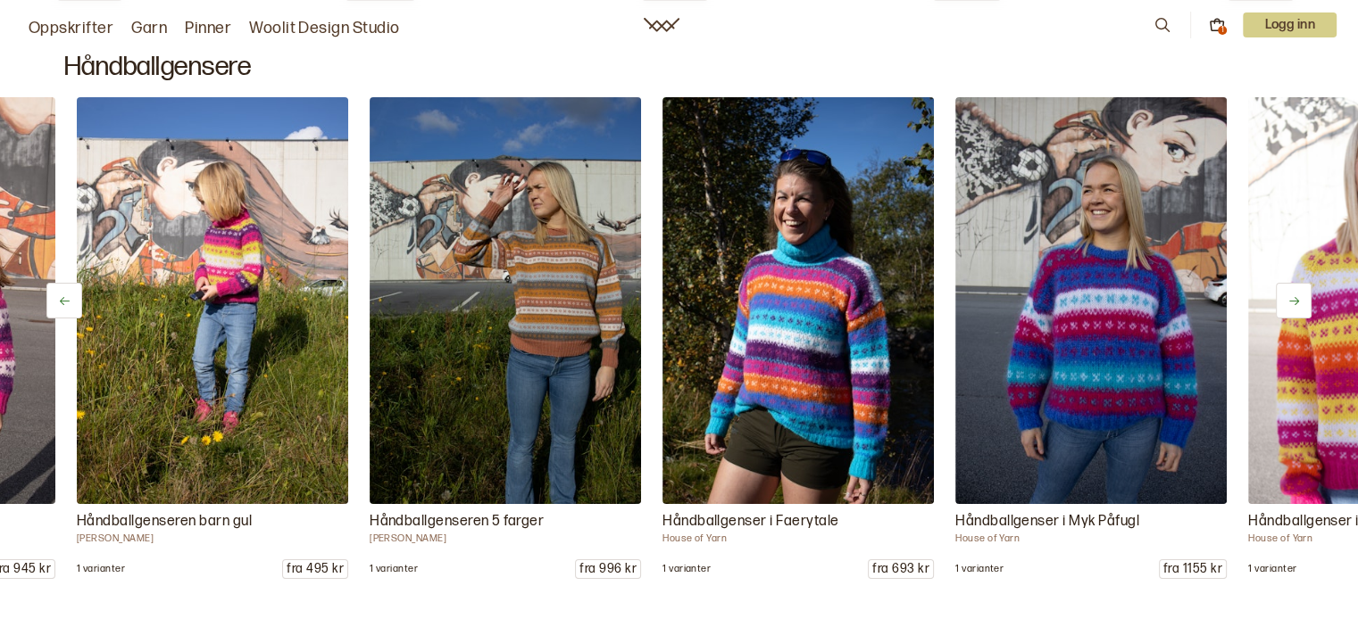
scroll to position [0, 585]
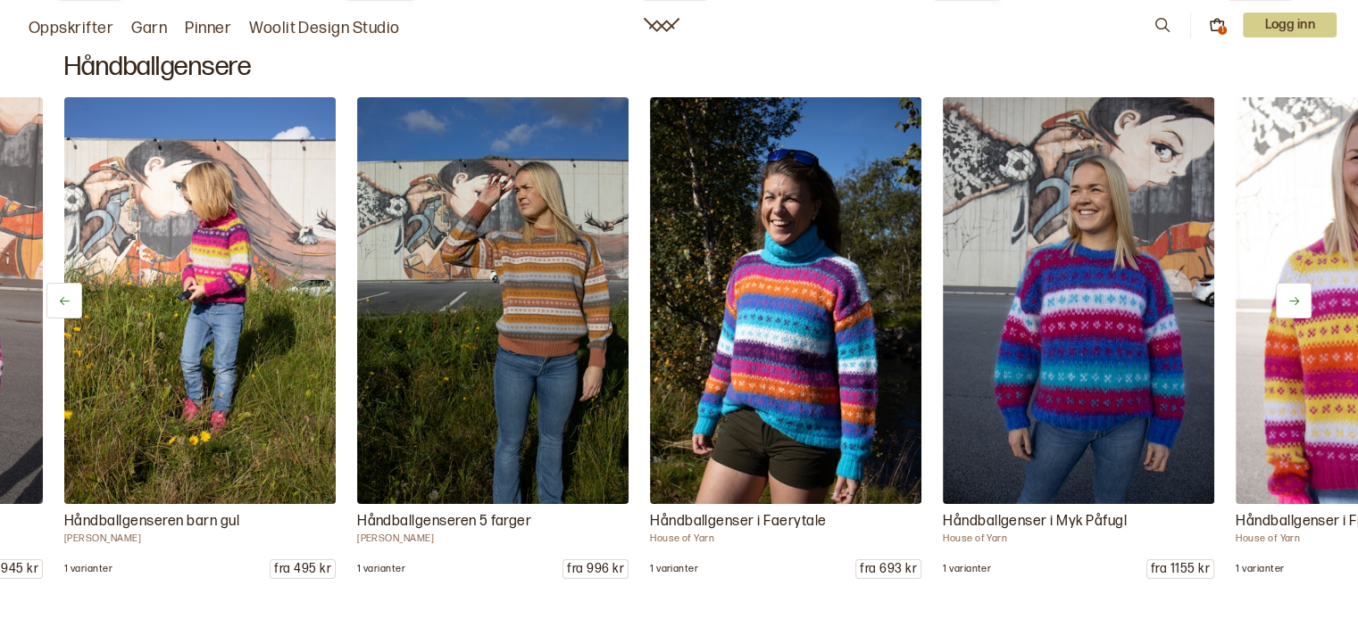
click at [1282, 295] on button at bounding box center [1293, 301] width 36 height 36
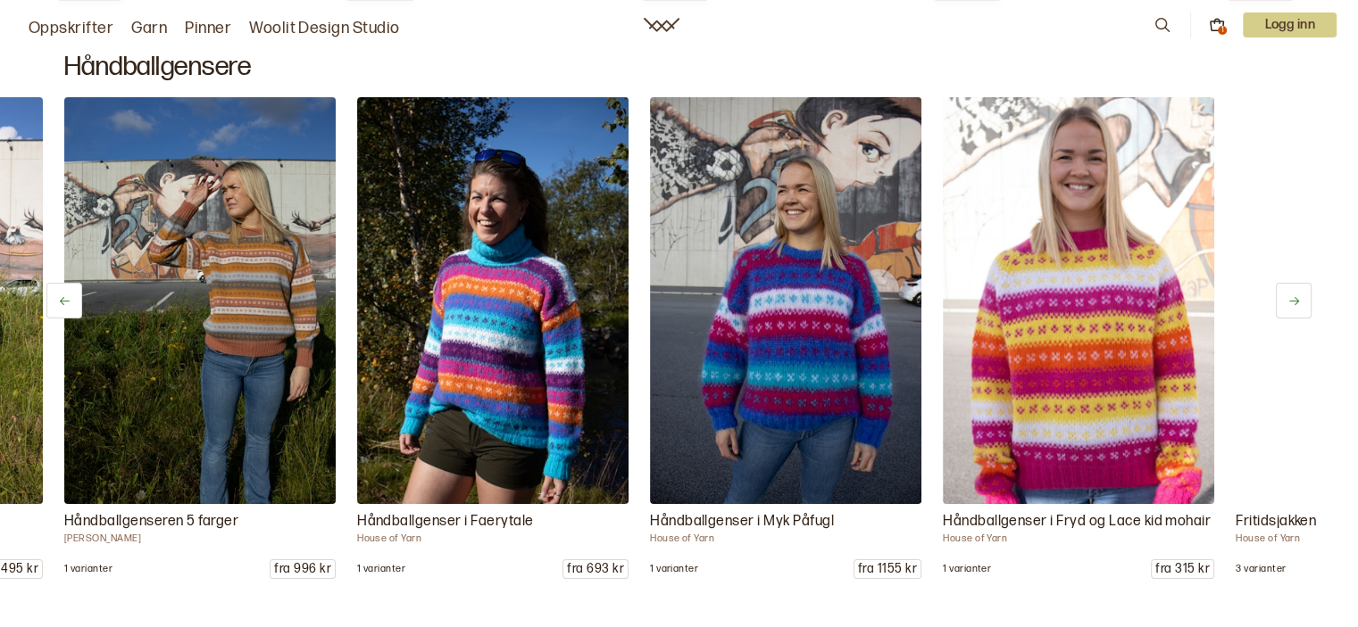
click at [1282, 295] on button at bounding box center [1293, 301] width 36 height 36
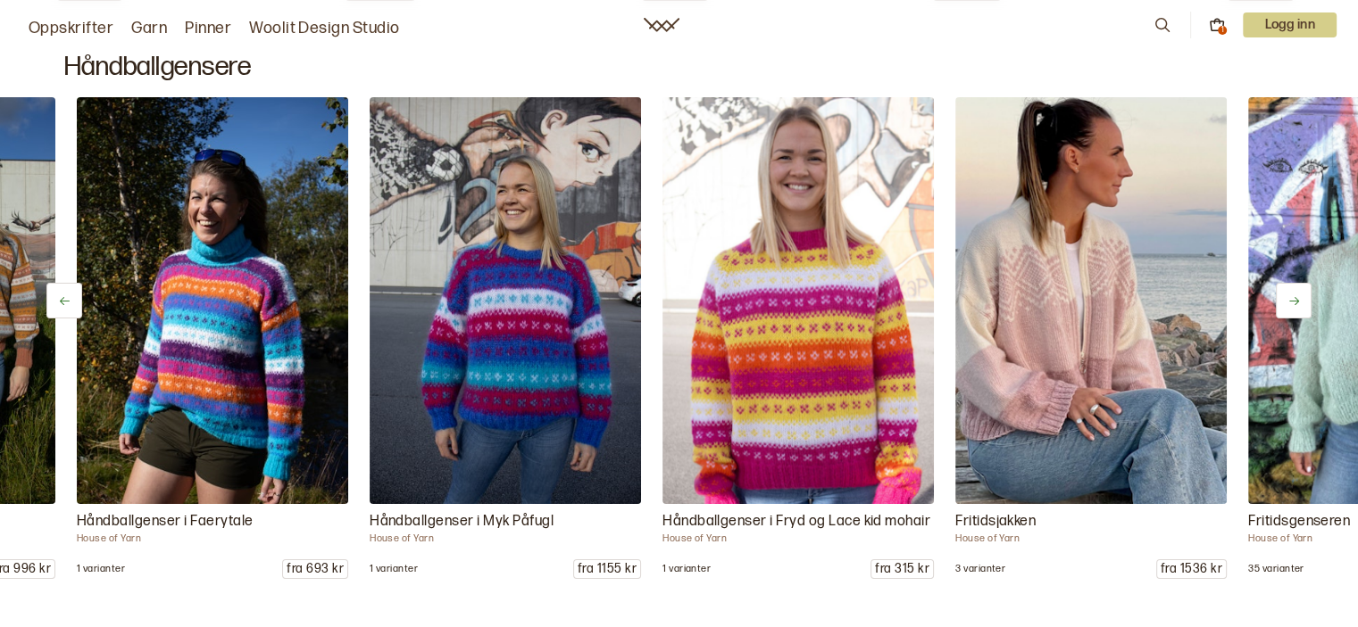
scroll to position [0, 1171]
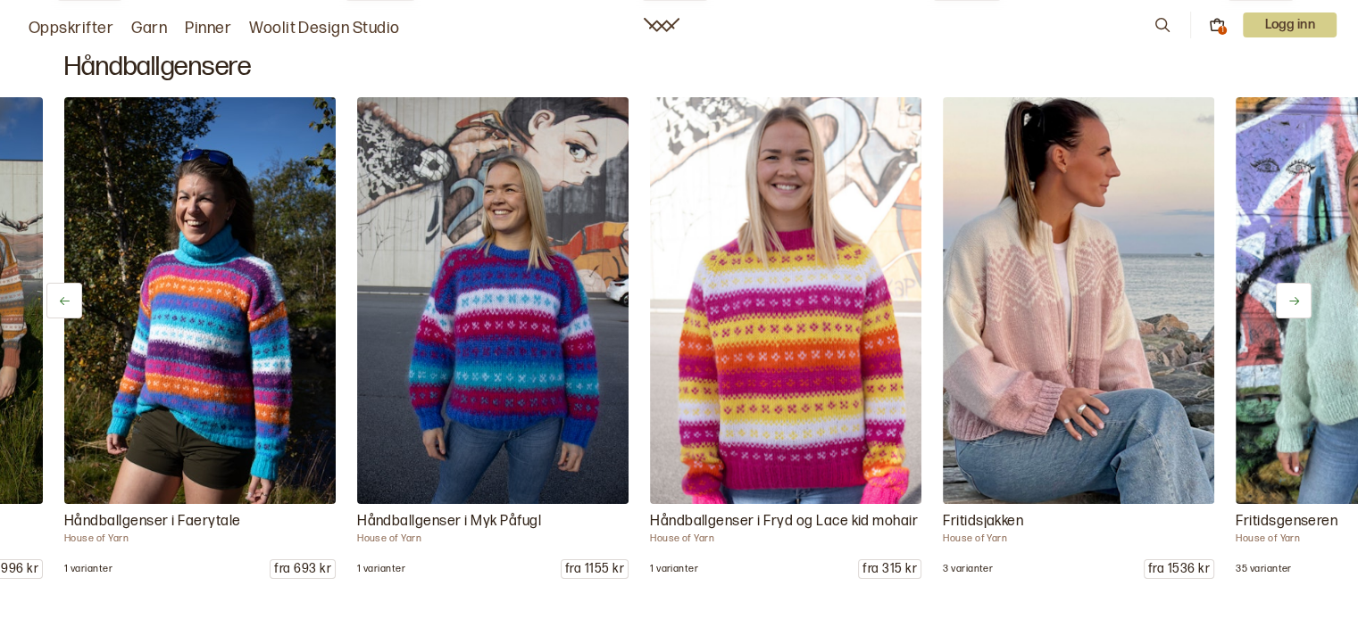
click at [1282, 295] on button at bounding box center [1293, 301] width 36 height 36
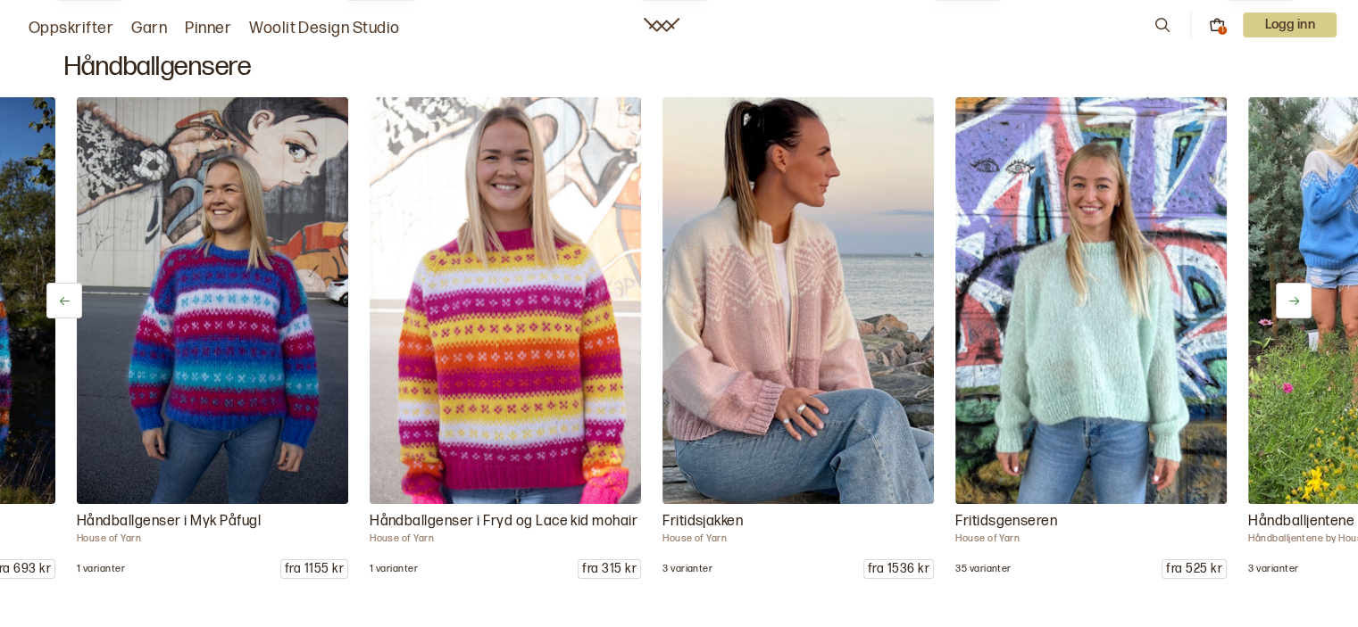
scroll to position [0, 1464]
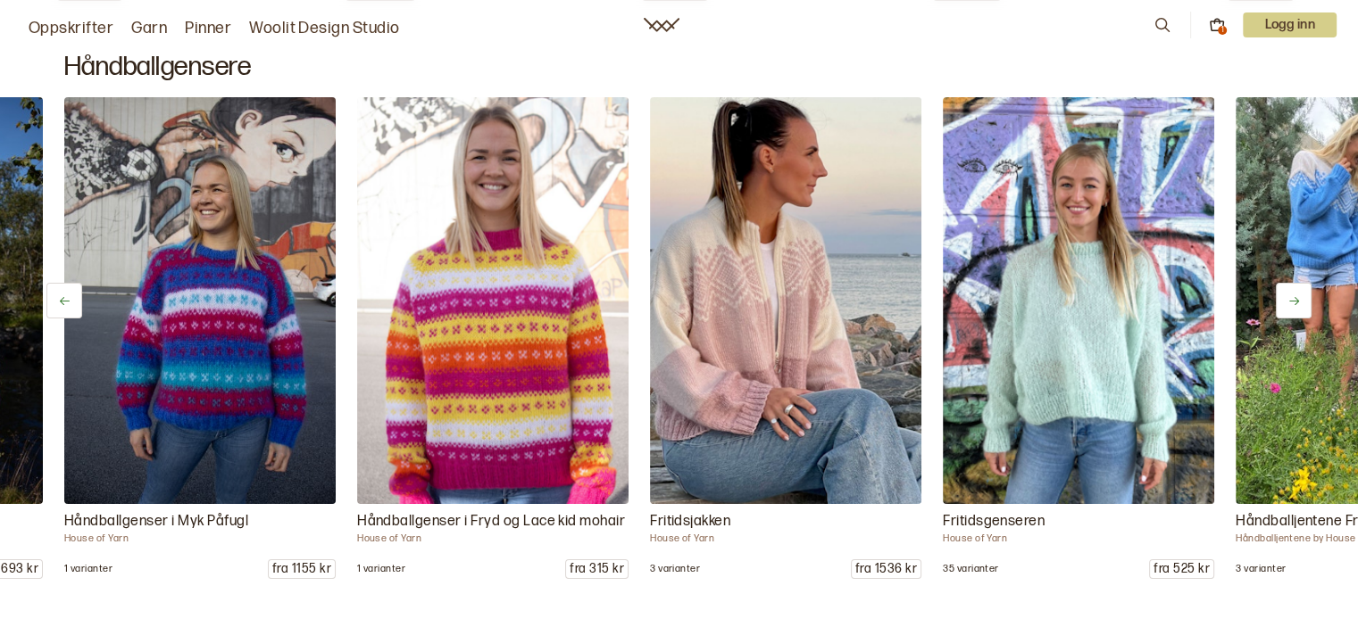
click at [1282, 295] on button at bounding box center [1293, 301] width 36 height 36
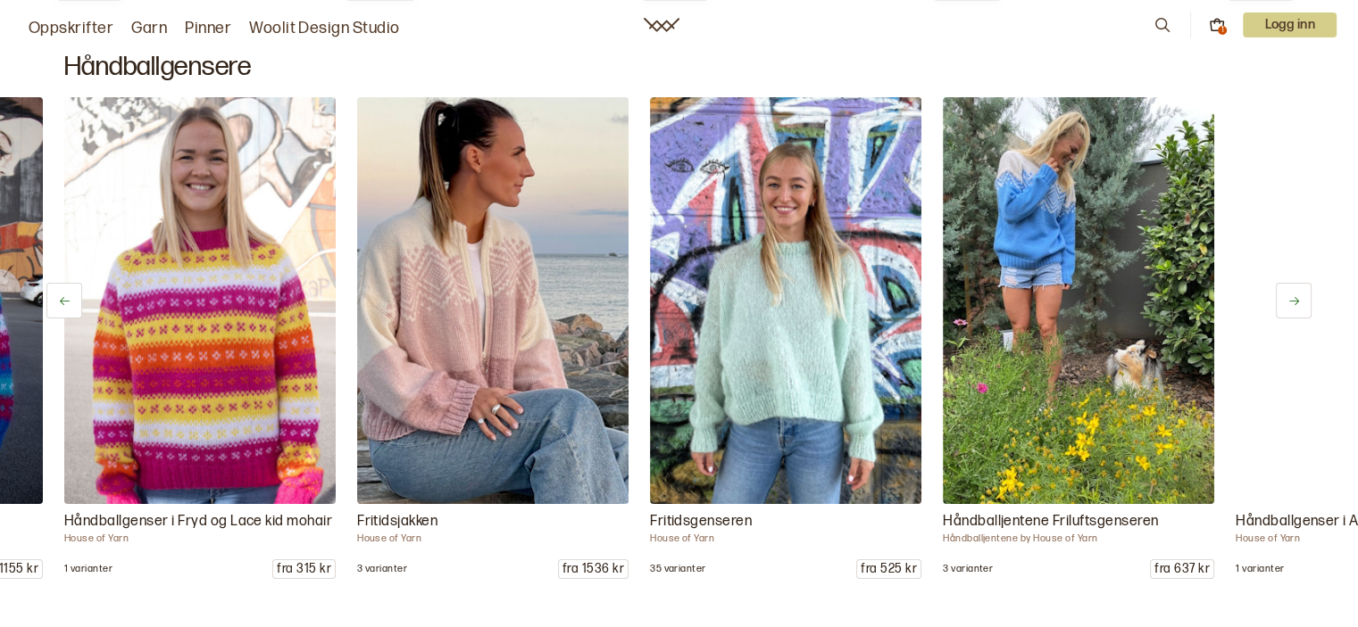
click at [1282, 295] on button at bounding box center [1293, 301] width 36 height 36
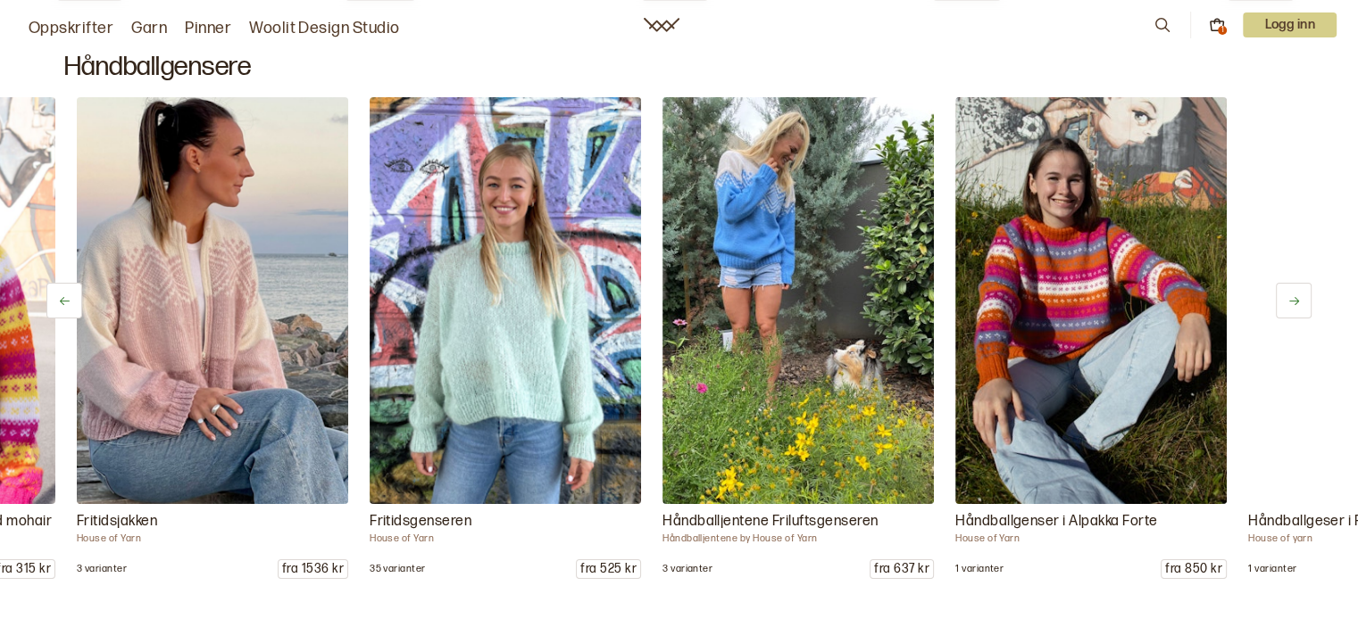
scroll to position [0, 2049]
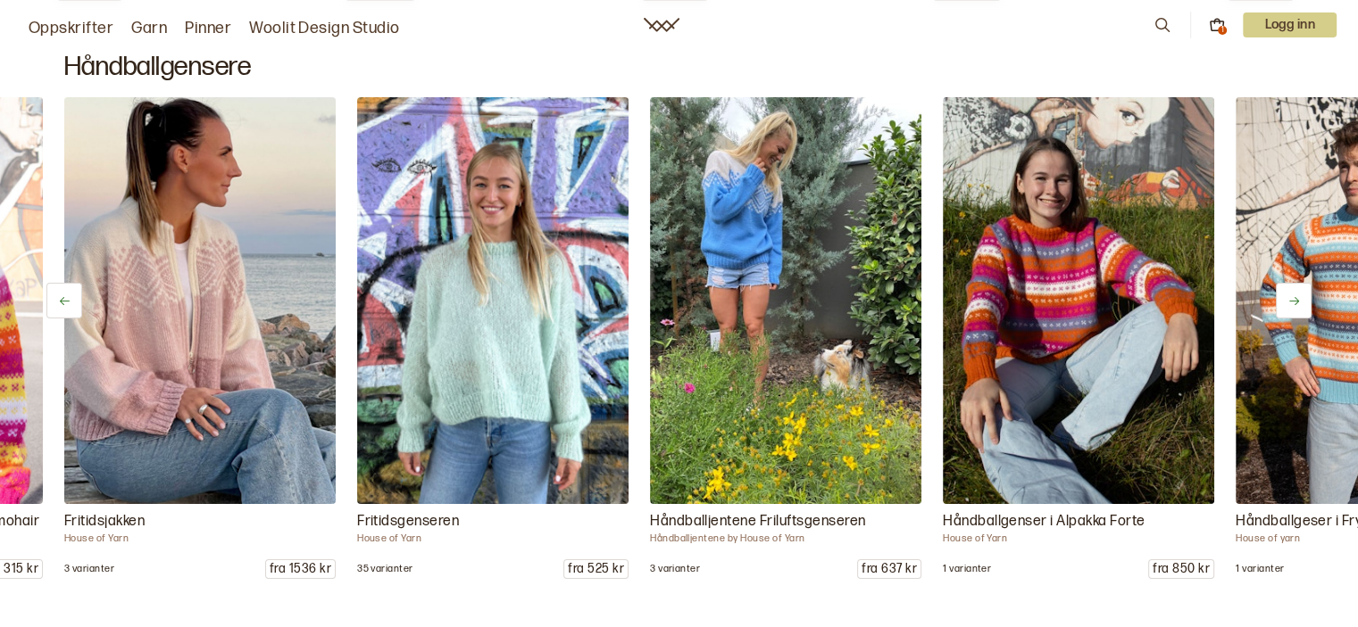
click at [1282, 295] on button at bounding box center [1293, 301] width 36 height 36
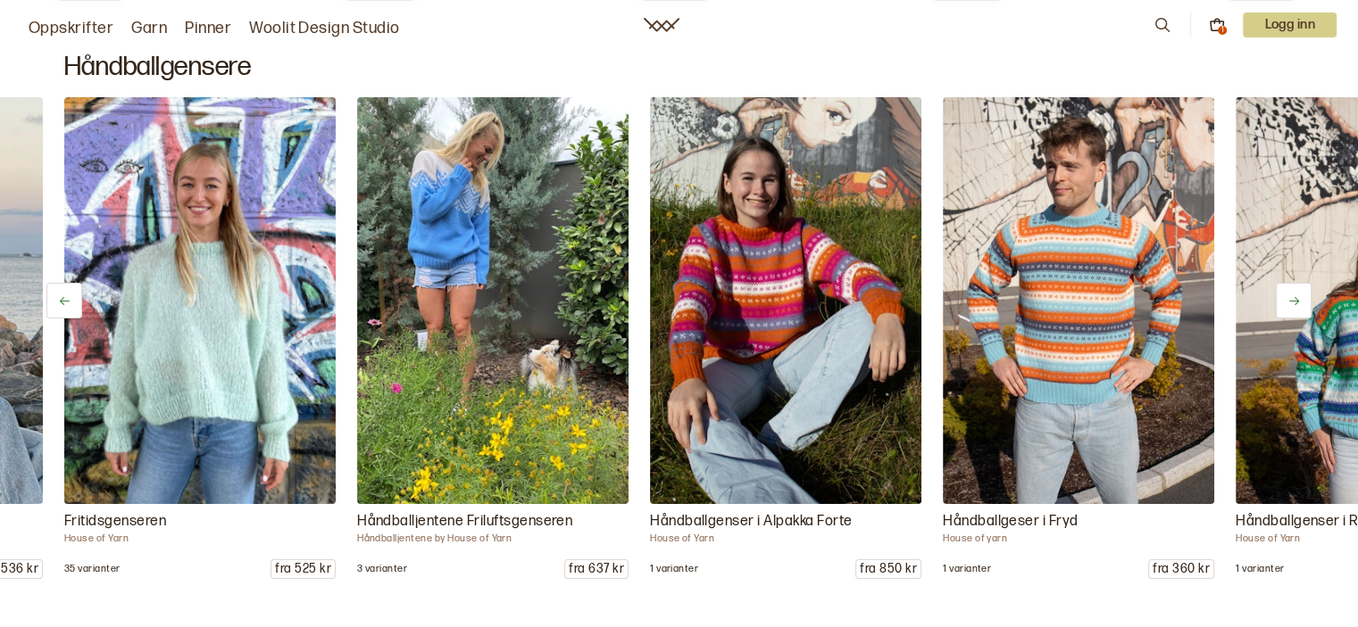
click at [1282, 295] on button at bounding box center [1293, 301] width 36 height 36
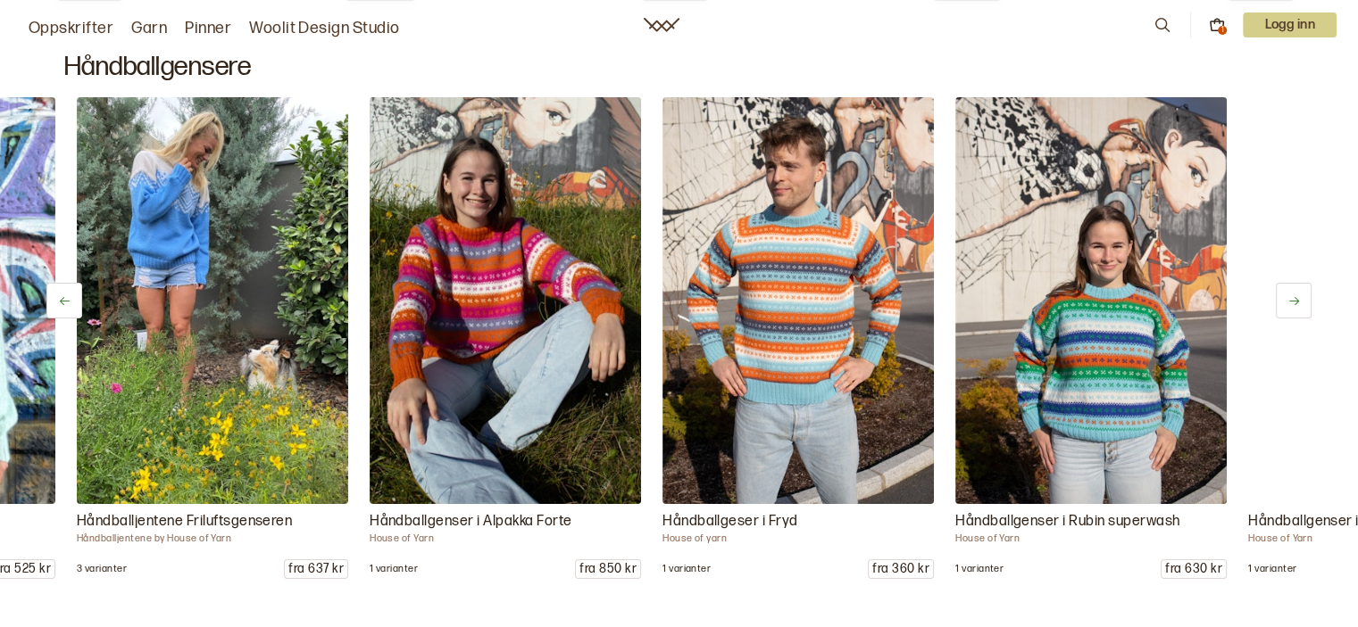
scroll to position [0, 2635]
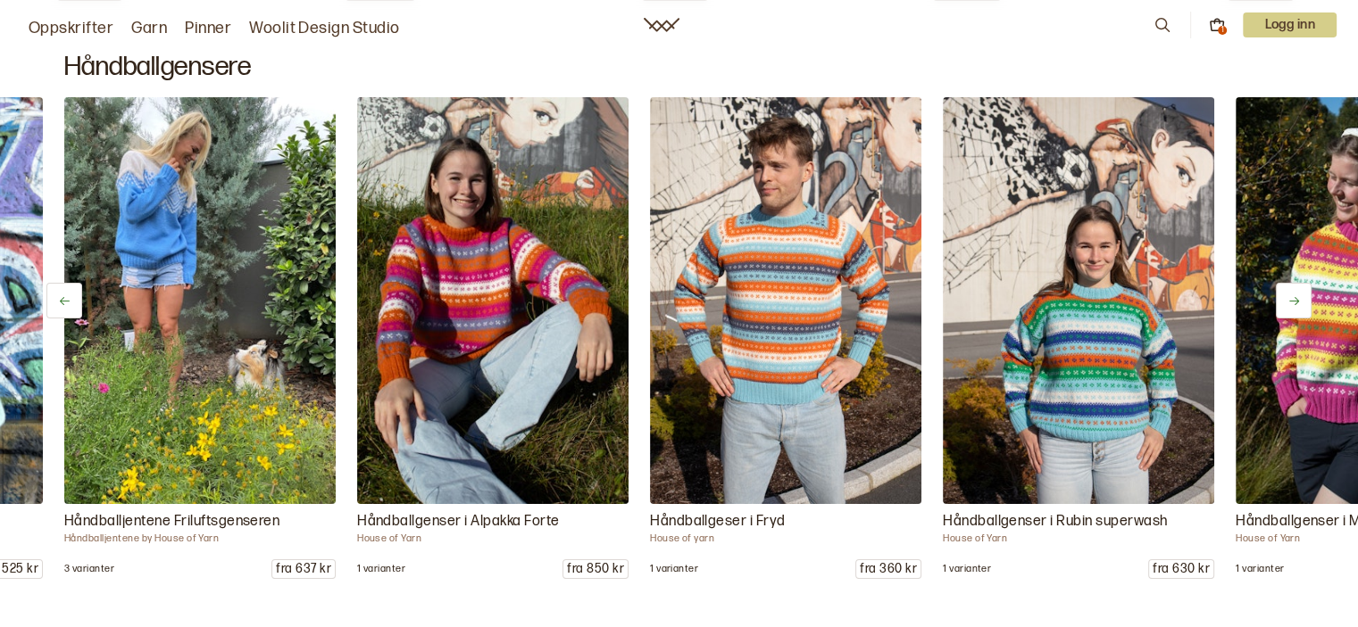
click at [1282, 295] on button at bounding box center [1293, 301] width 36 height 36
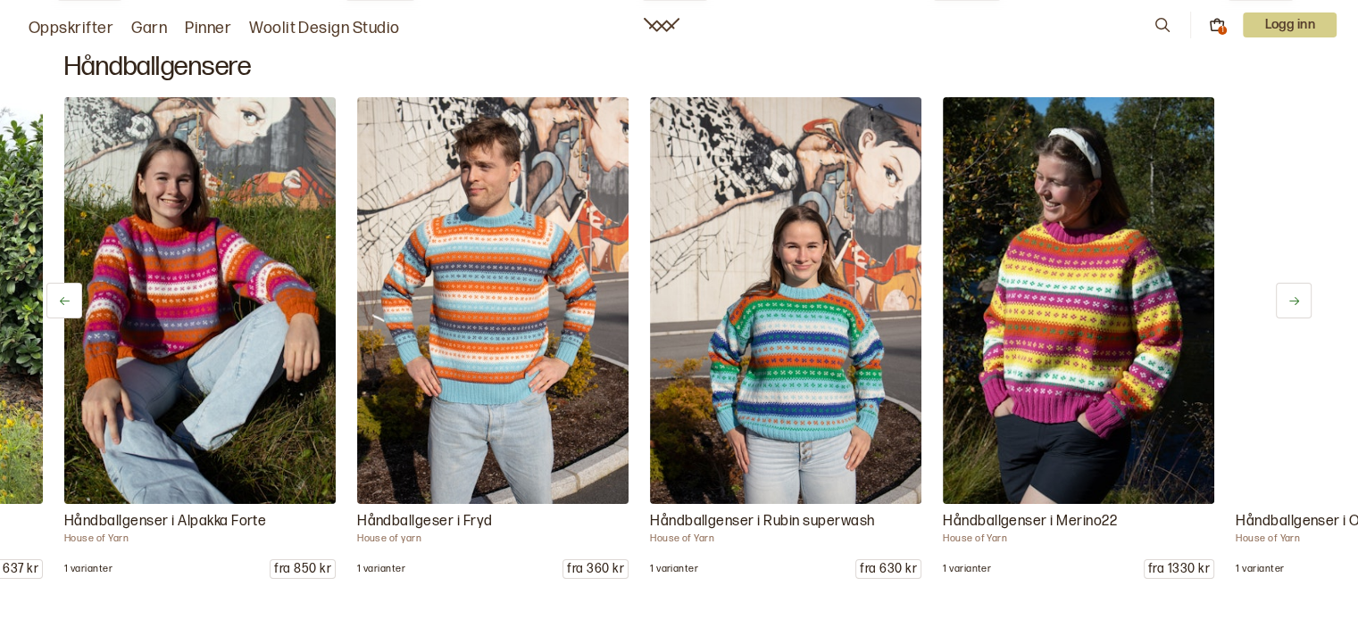
click at [1282, 295] on button at bounding box center [1293, 301] width 36 height 36
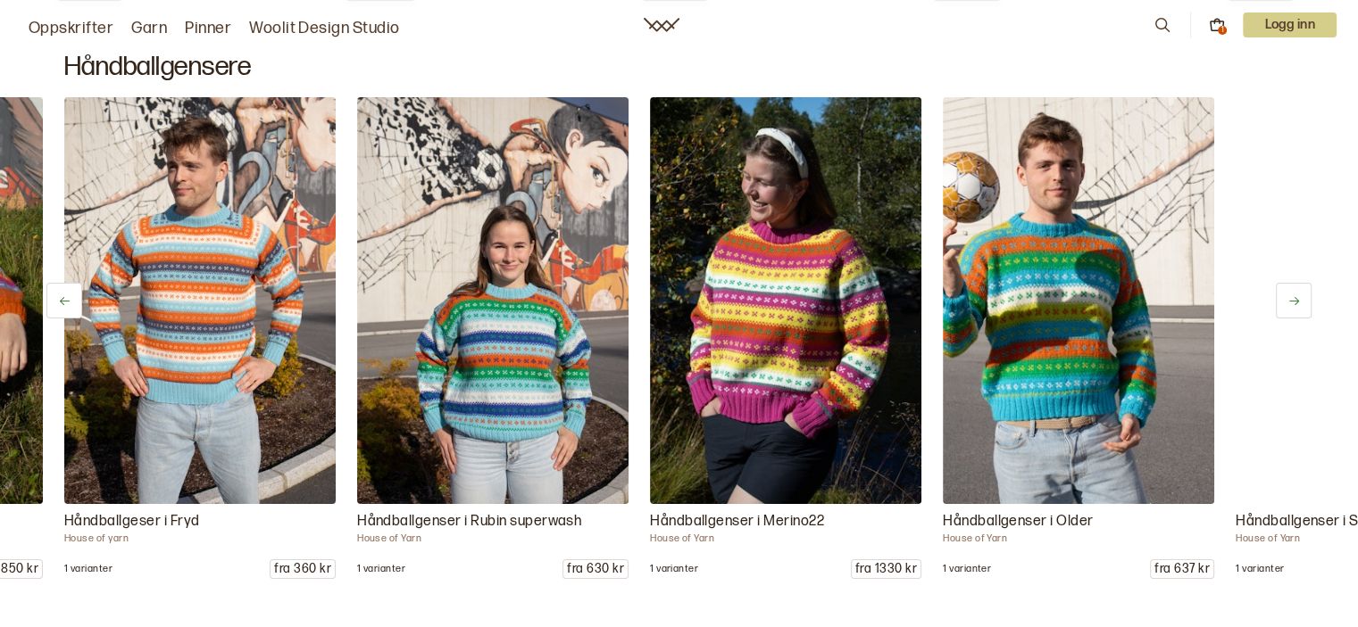
click at [1282, 295] on button at bounding box center [1293, 301] width 36 height 36
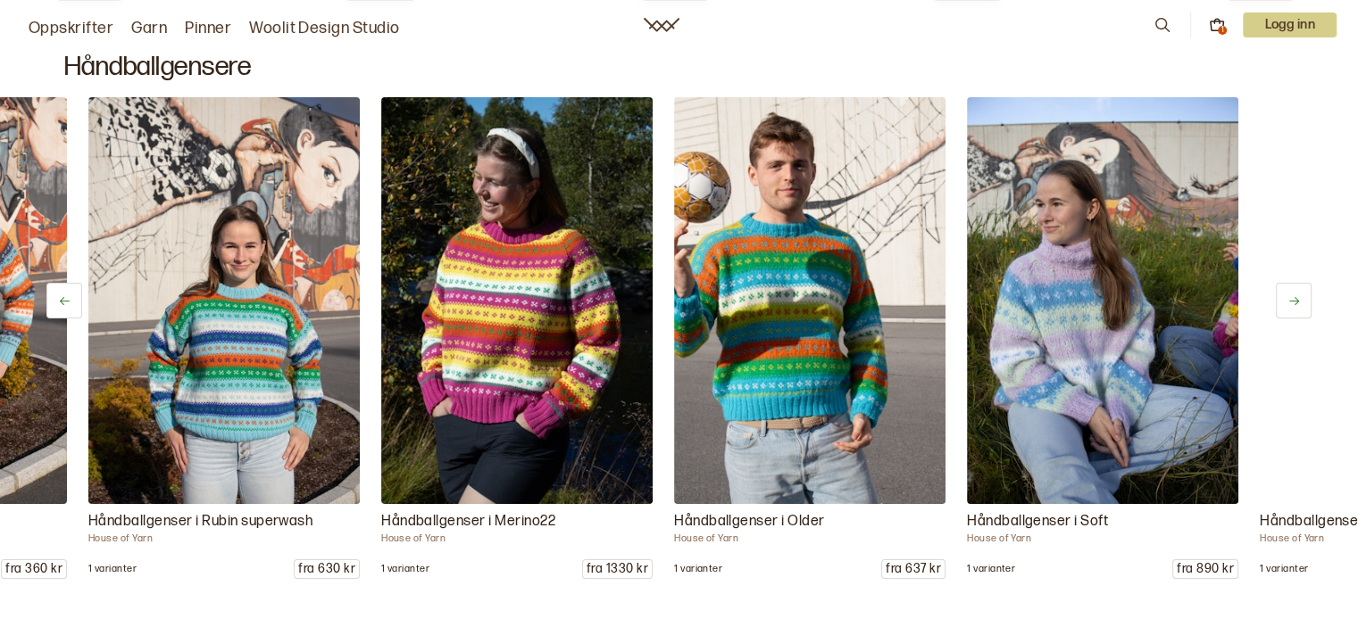
scroll to position [0, 3513]
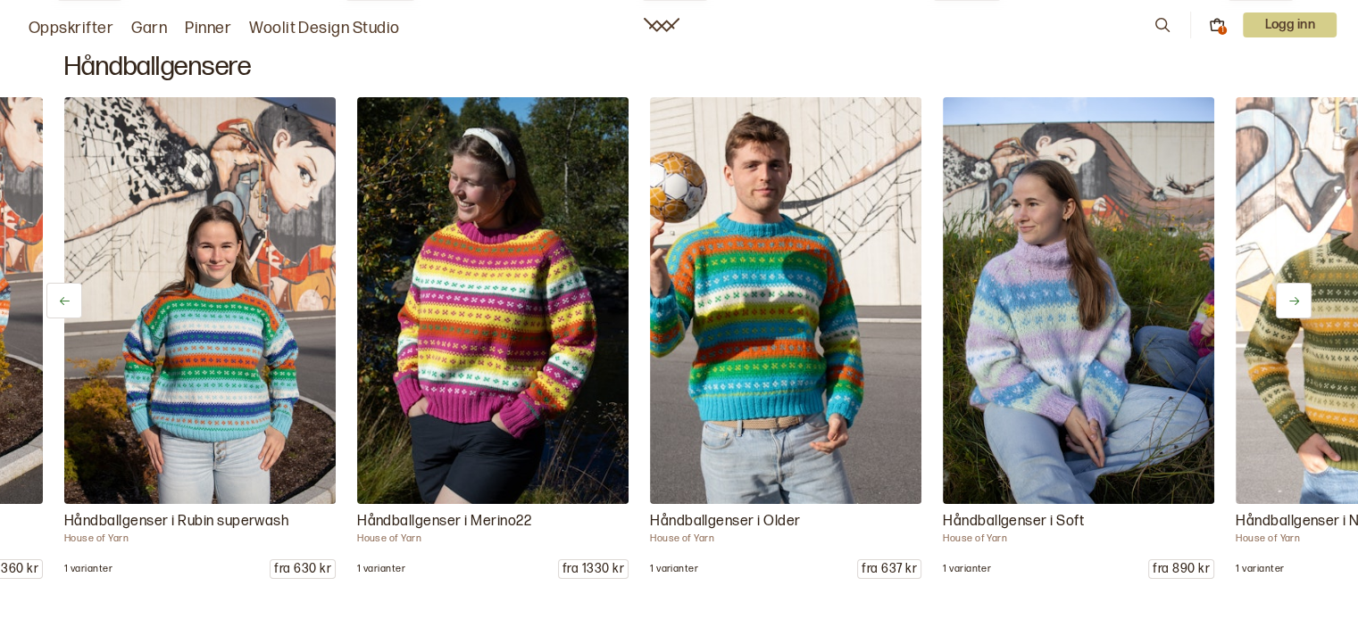
click at [1282, 295] on button at bounding box center [1293, 301] width 36 height 36
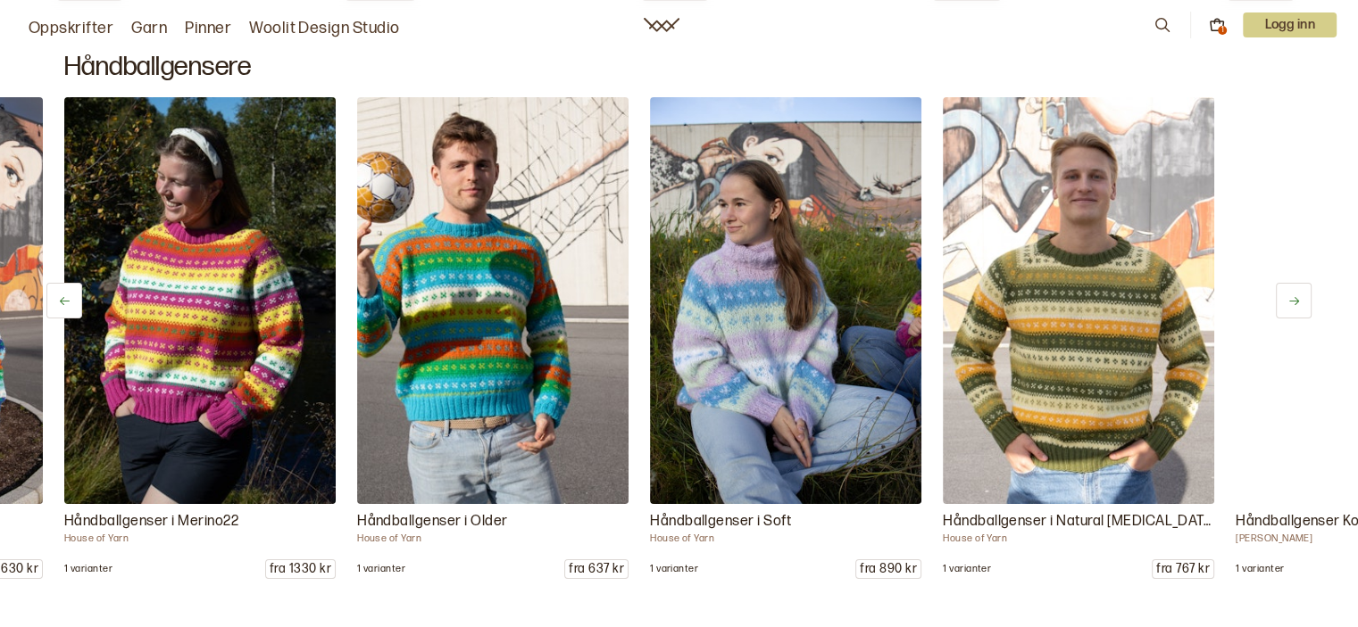
click at [1282, 295] on button at bounding box center [1293, 301] width 36 height 36
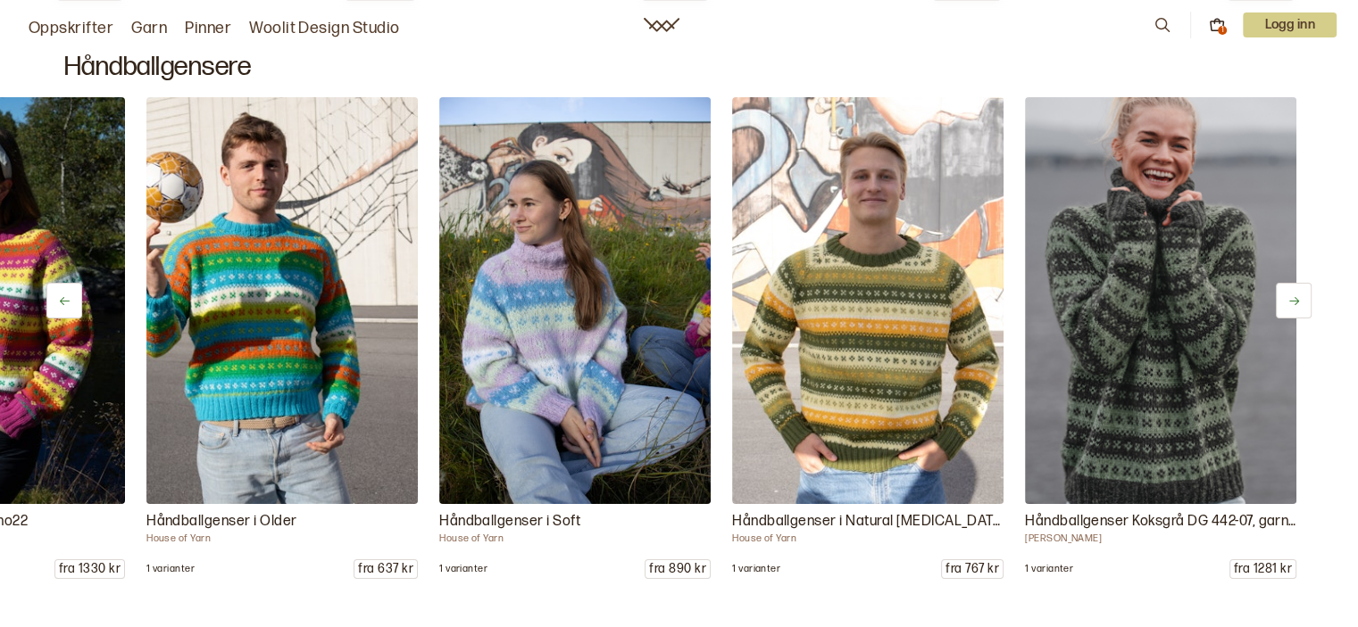
scroll to position [0, 4019]
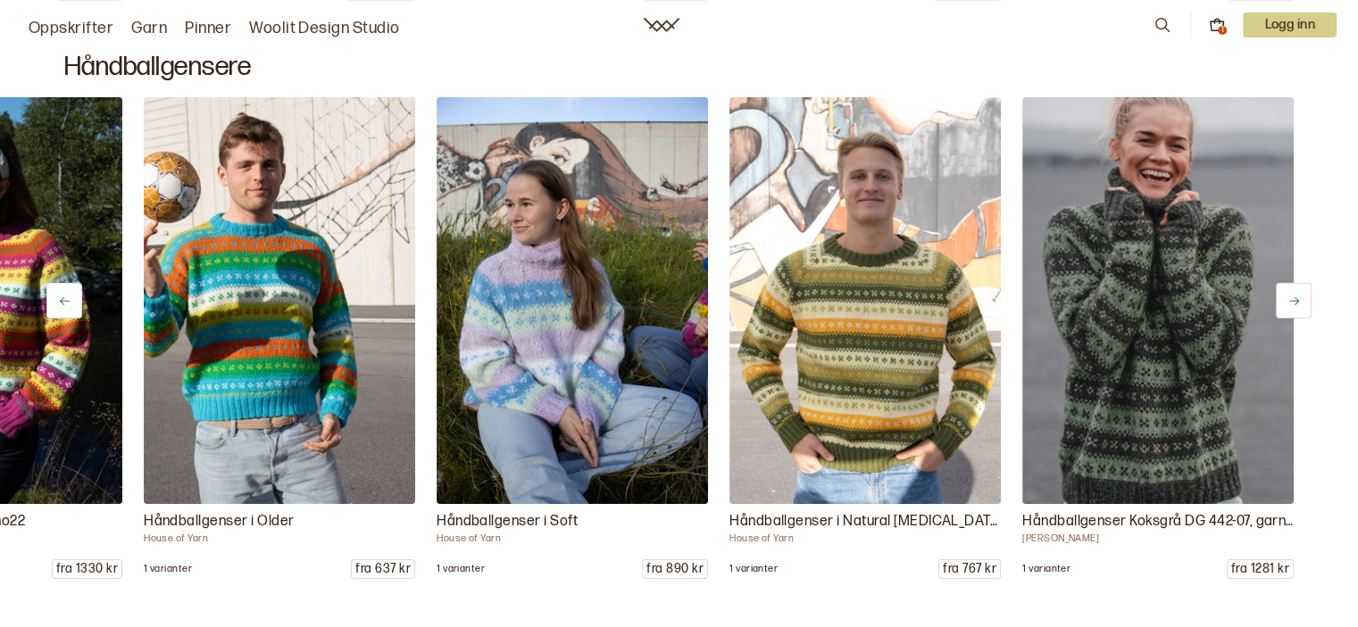
click at [1282, 295] on button at bounding box center [1293, 301] width 36 height 36
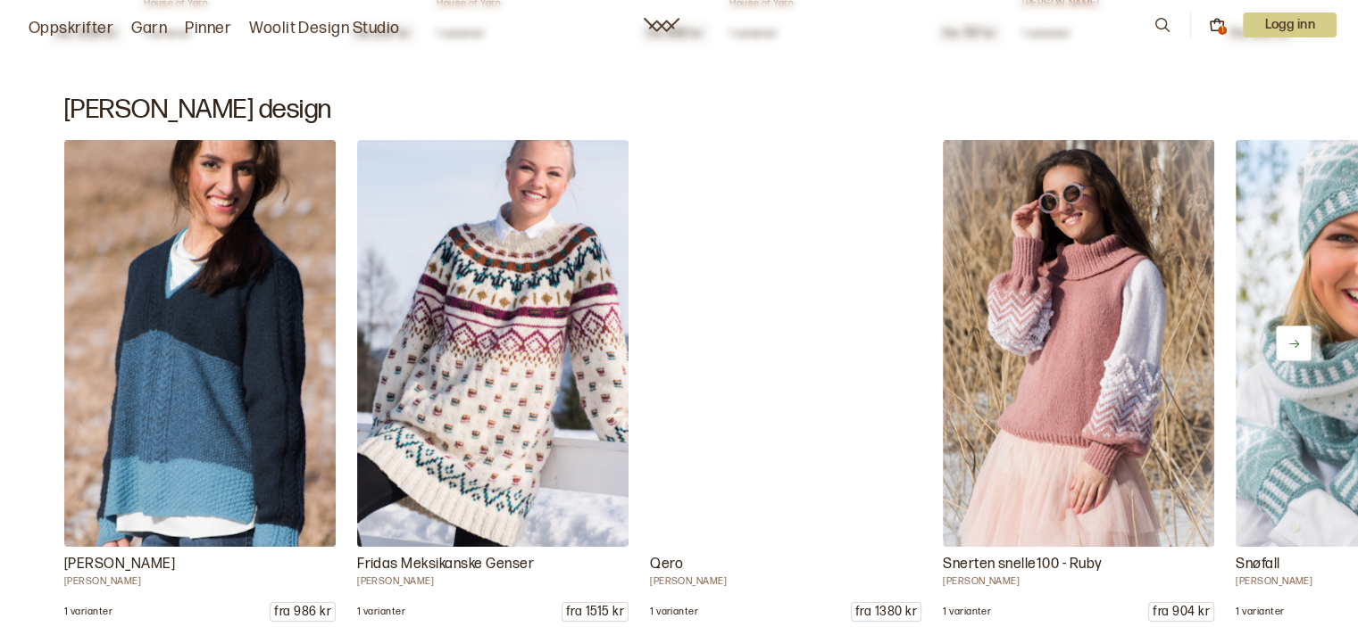
scroll to position [14816, 0]
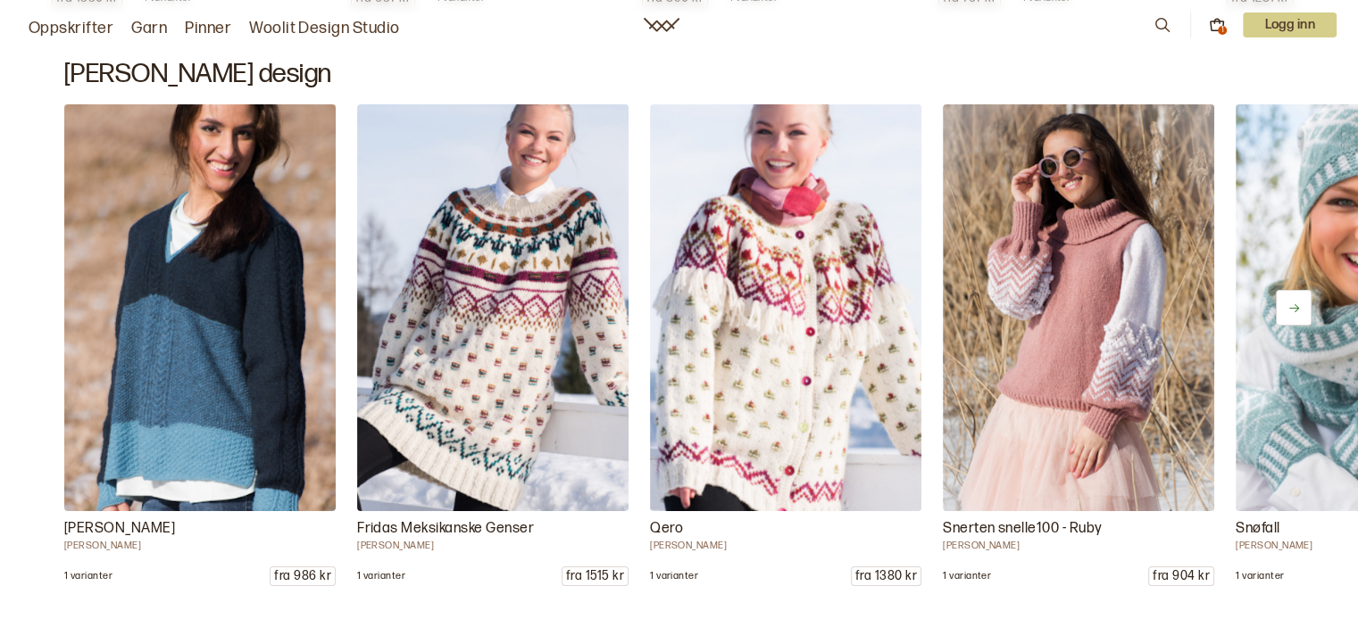
click at [1299, 309] on icon at bounding box center [1293, 308] width 13 height 13
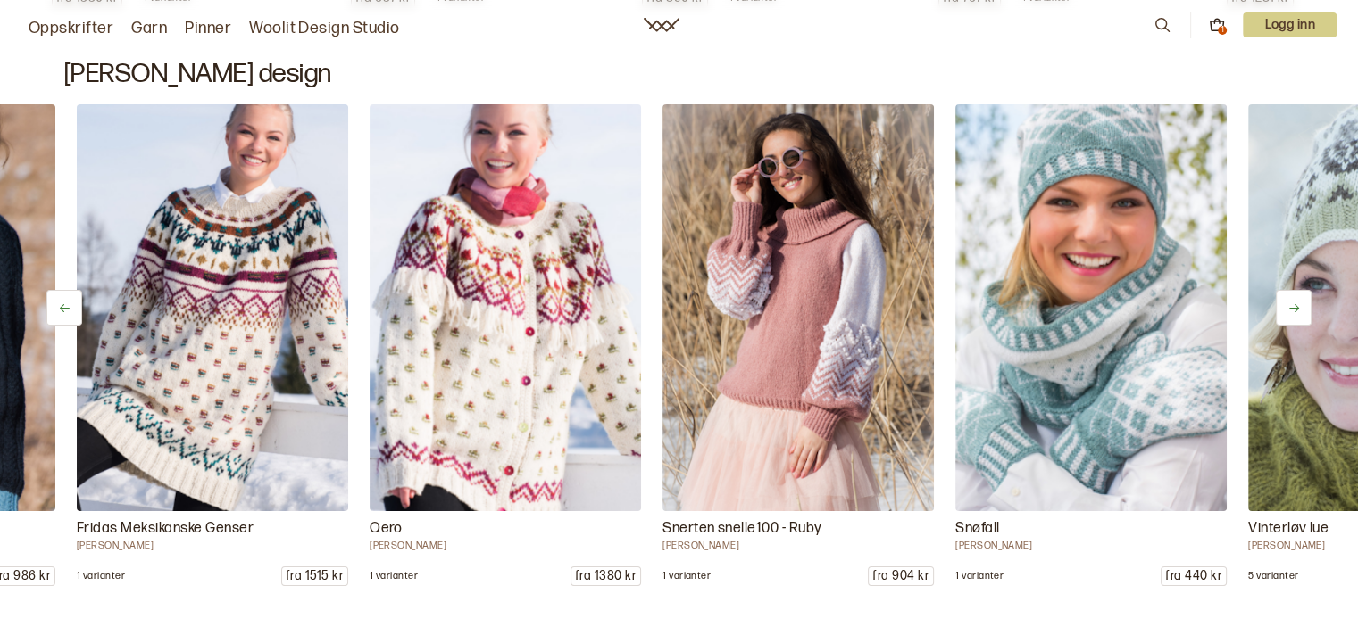
scroll to position [0, 293]
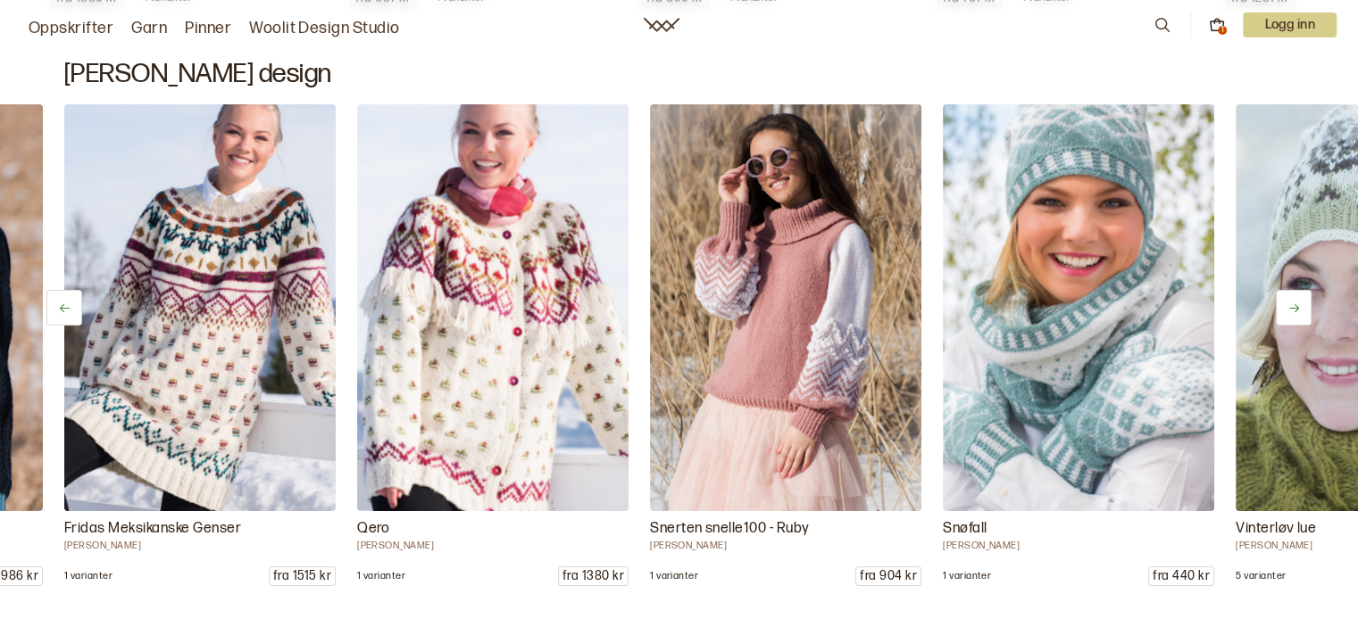
click at [1299, 309] on icon at bounding box center [1293, 308] width 13 height 13
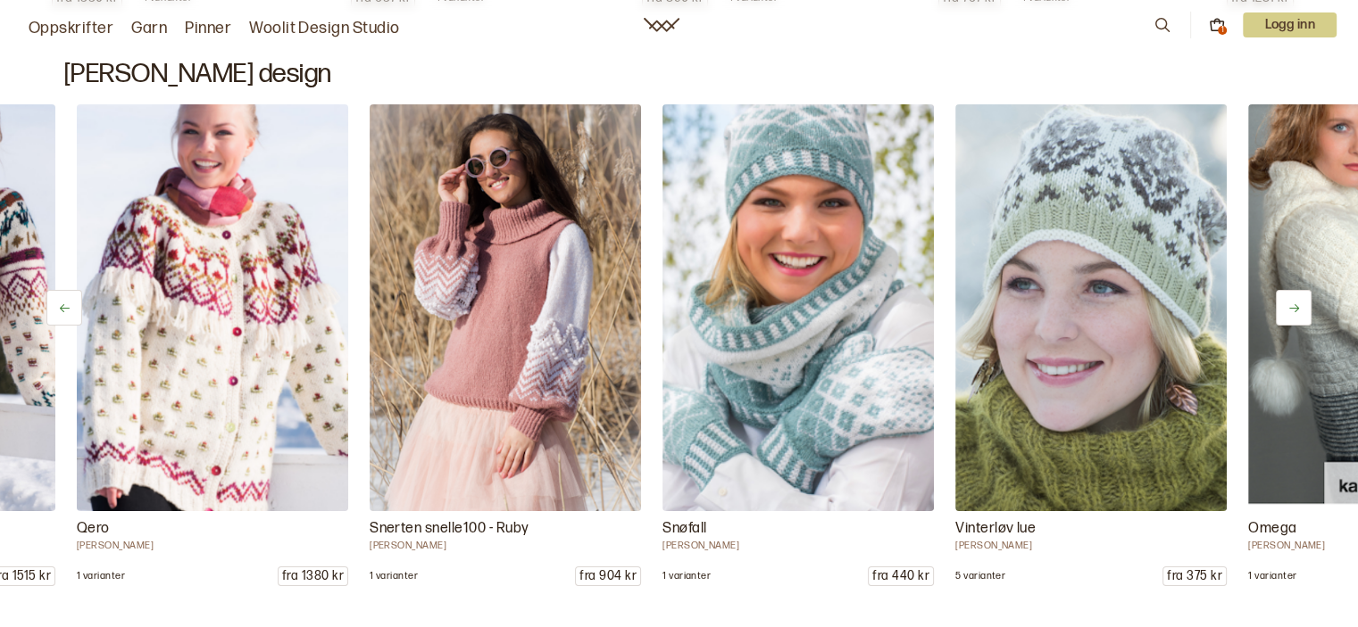
scroll to position [0, 585]
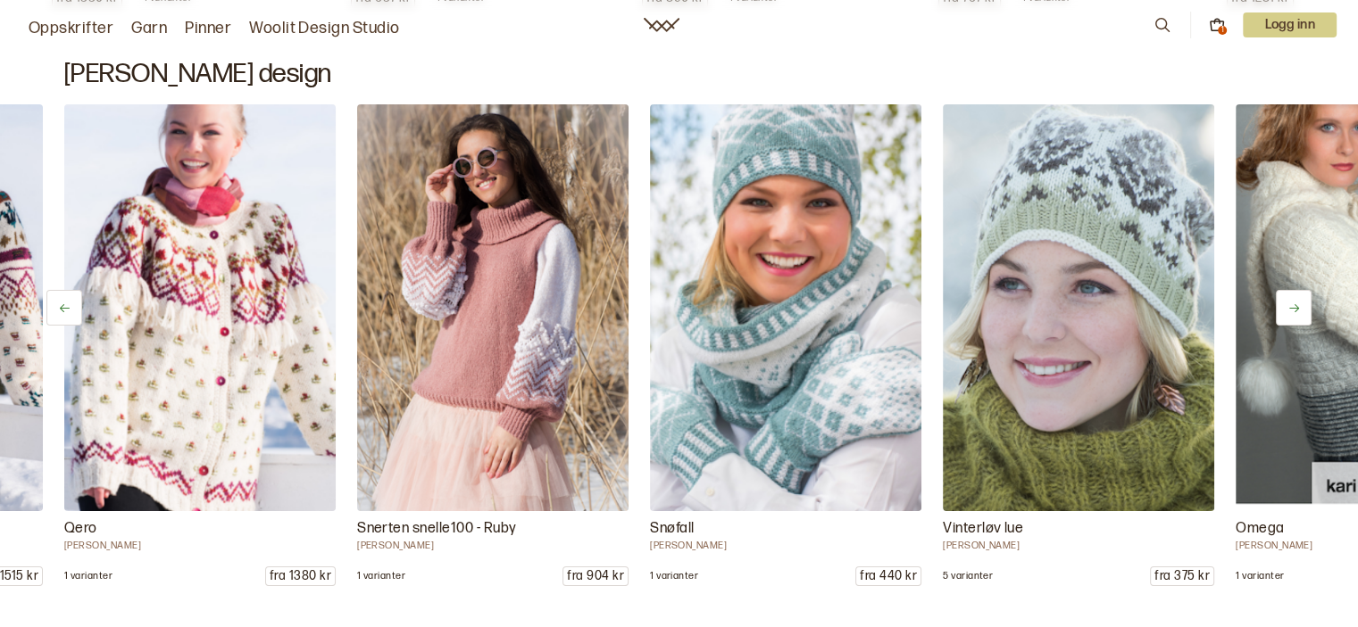
click at [1299, 309] on icon at bounding box center [1293, 308] width 13 height 13
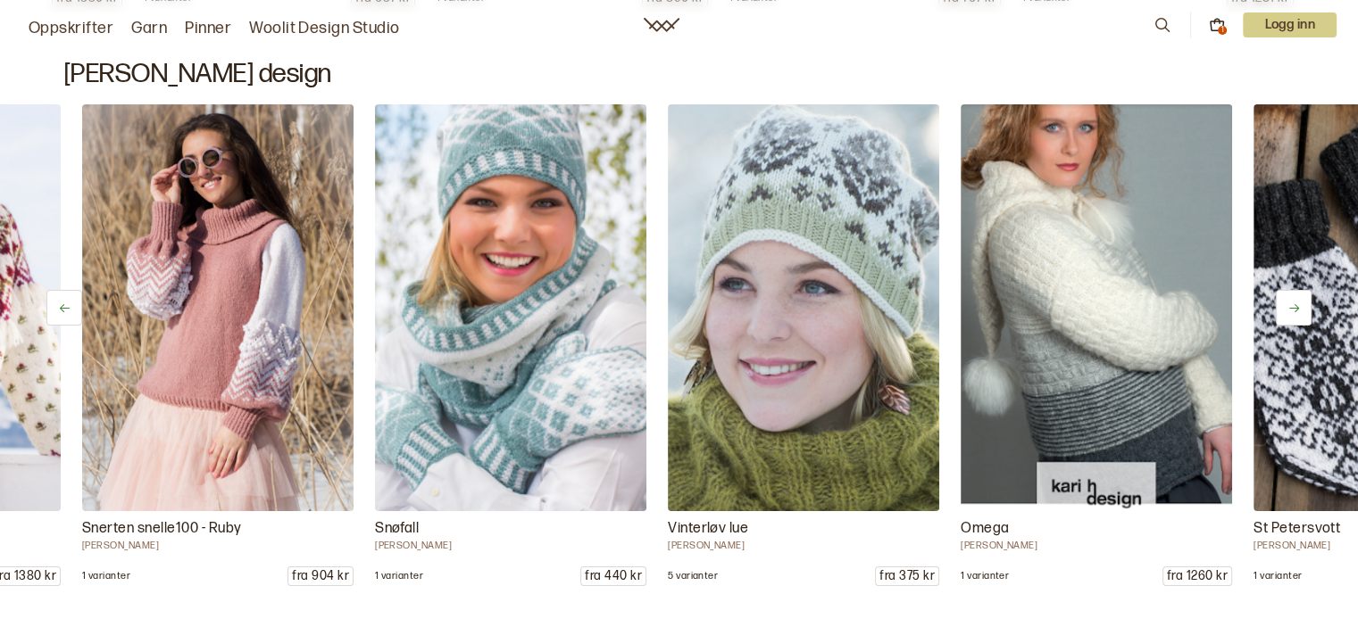
scroll to position [0, 878]
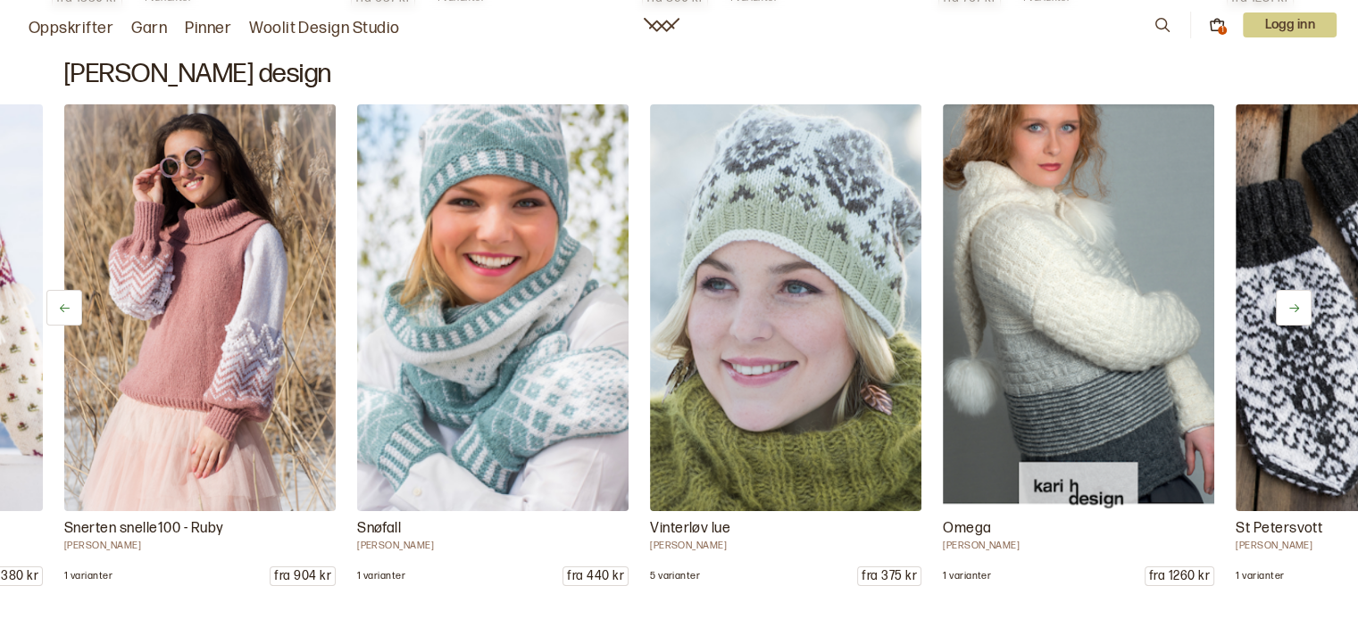
click at [1299, 309] on icon at bounding box center [1293, 308] width 13 height 13
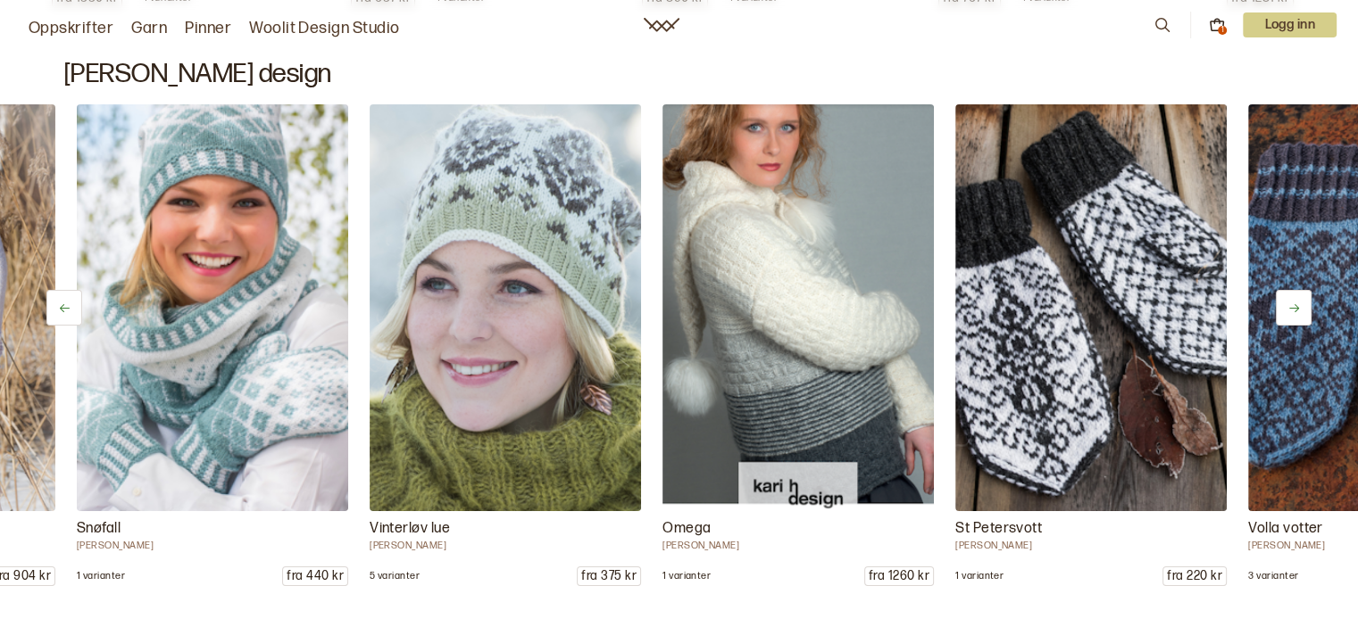
scroll to position [0, 1171]
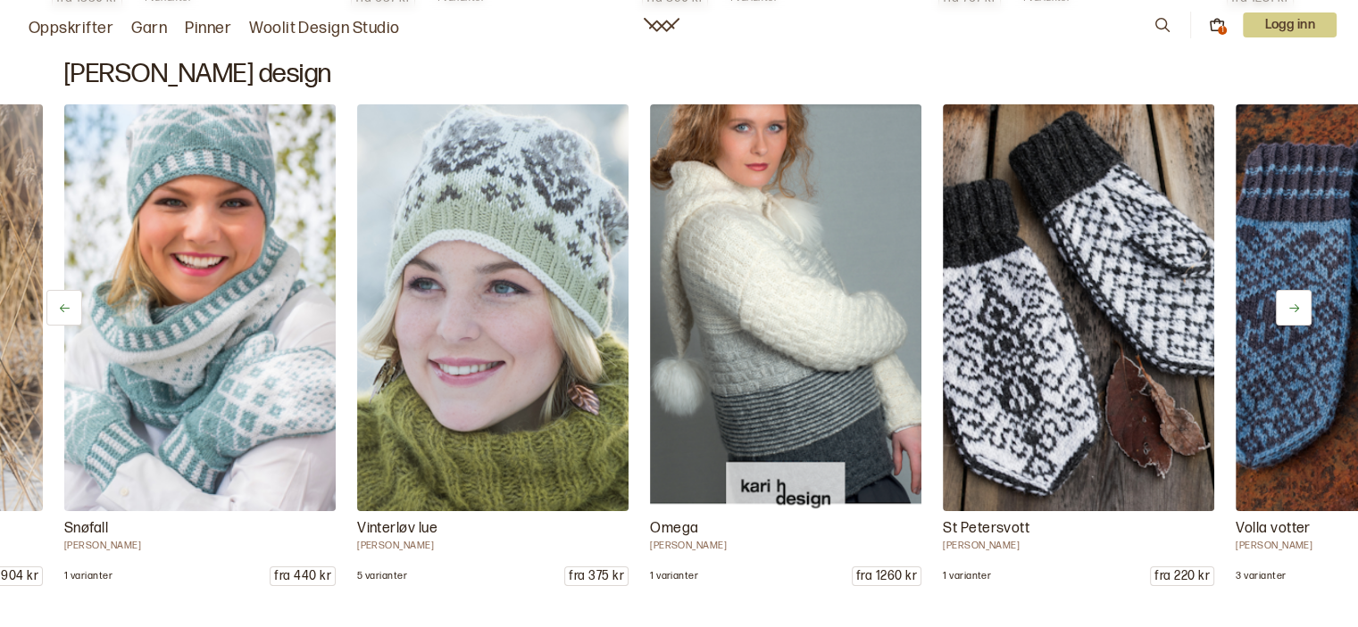
click at [1299, 309] on icon at bounding box center [1293, 308] width 13 height 13
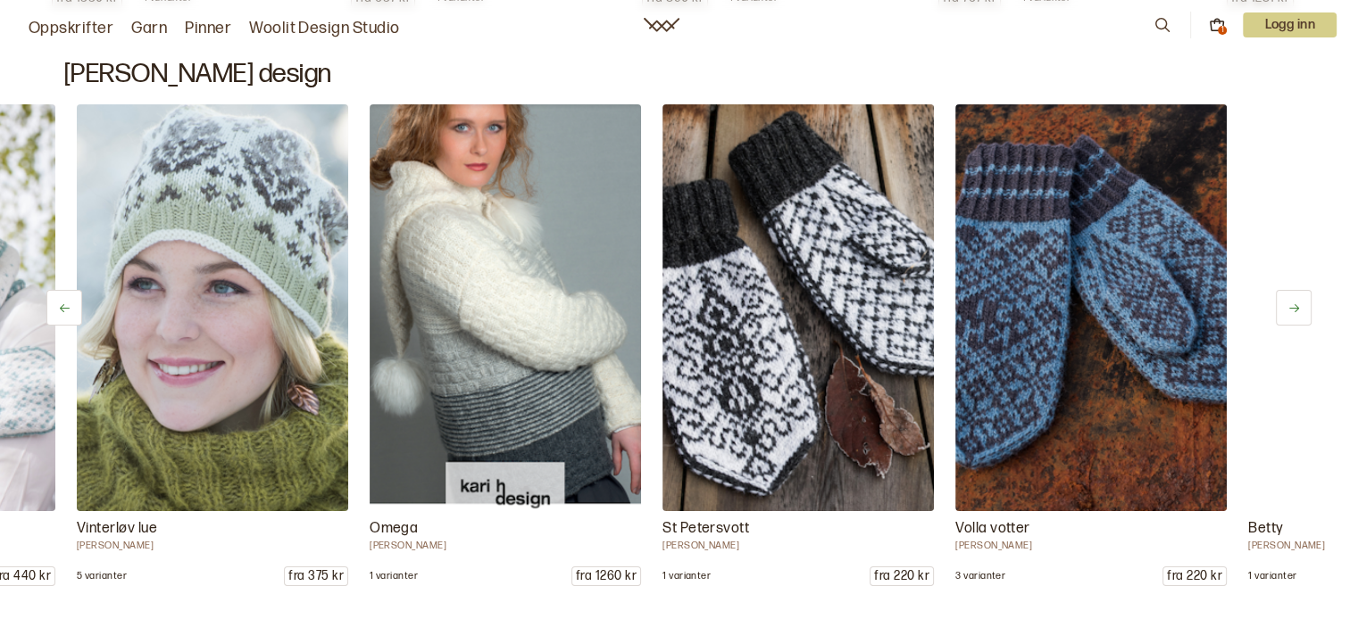
scroll to position [0, 1464]
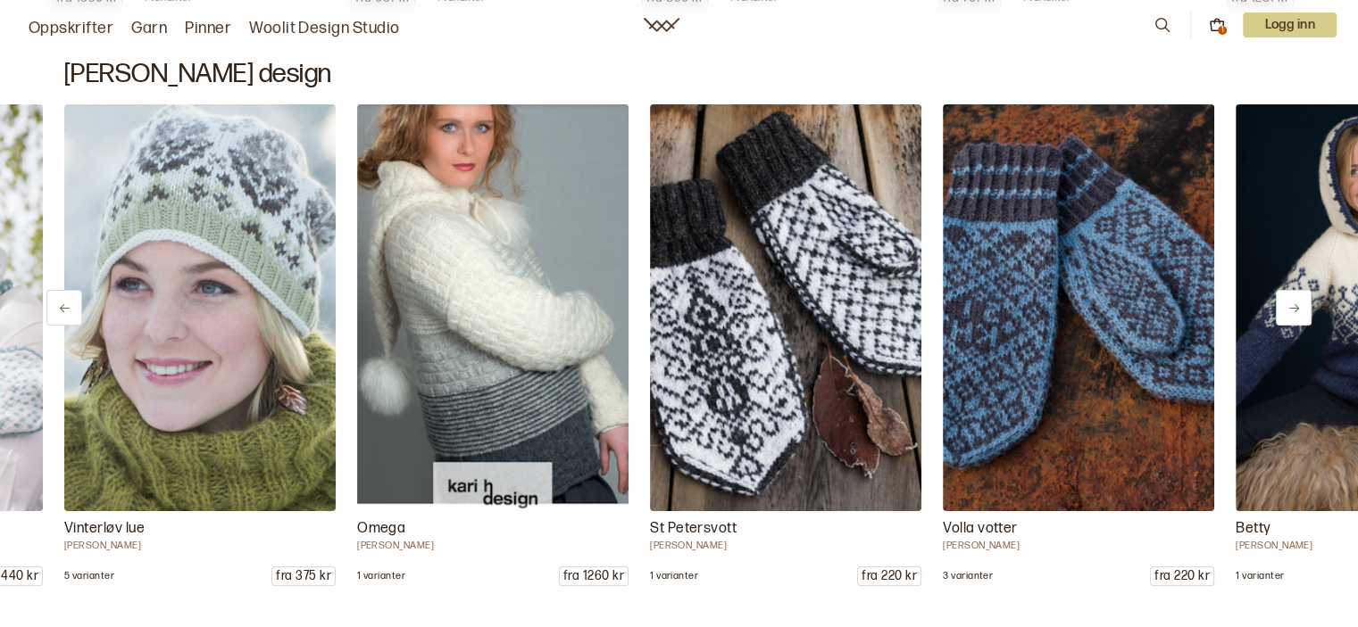
click at [1299, 309] on icon at bounding box center [1293, 308] width 13 height 13
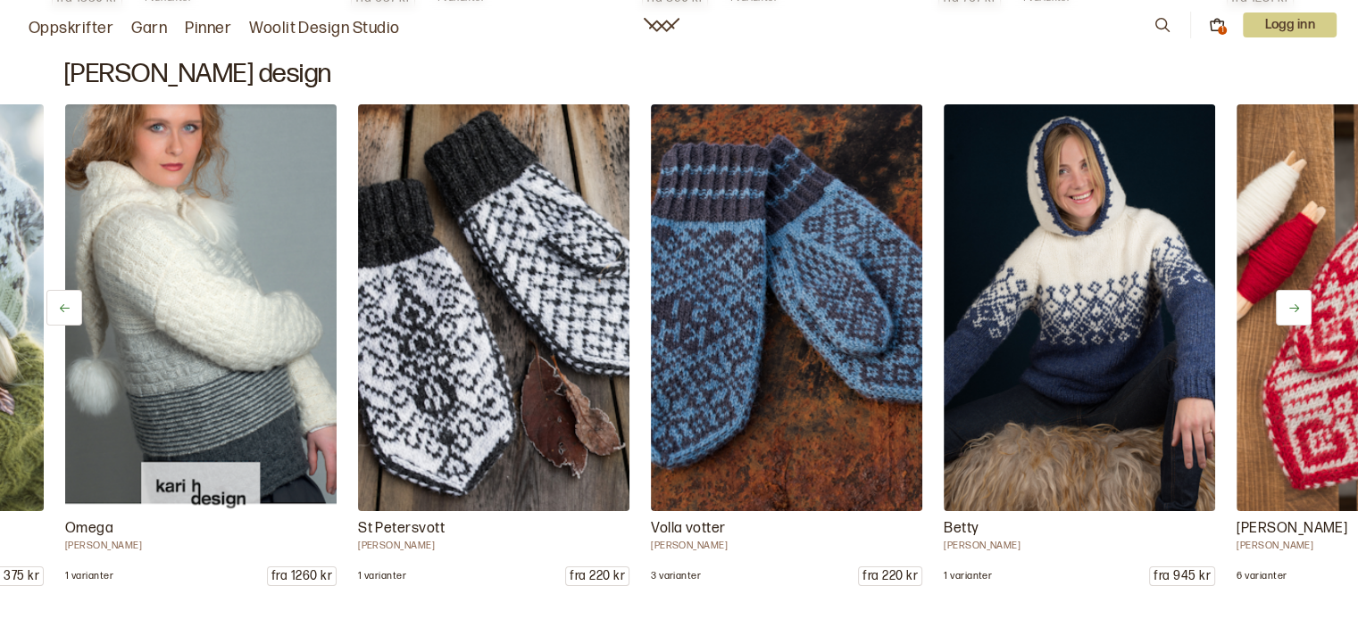
scroll to position [0, 1756]
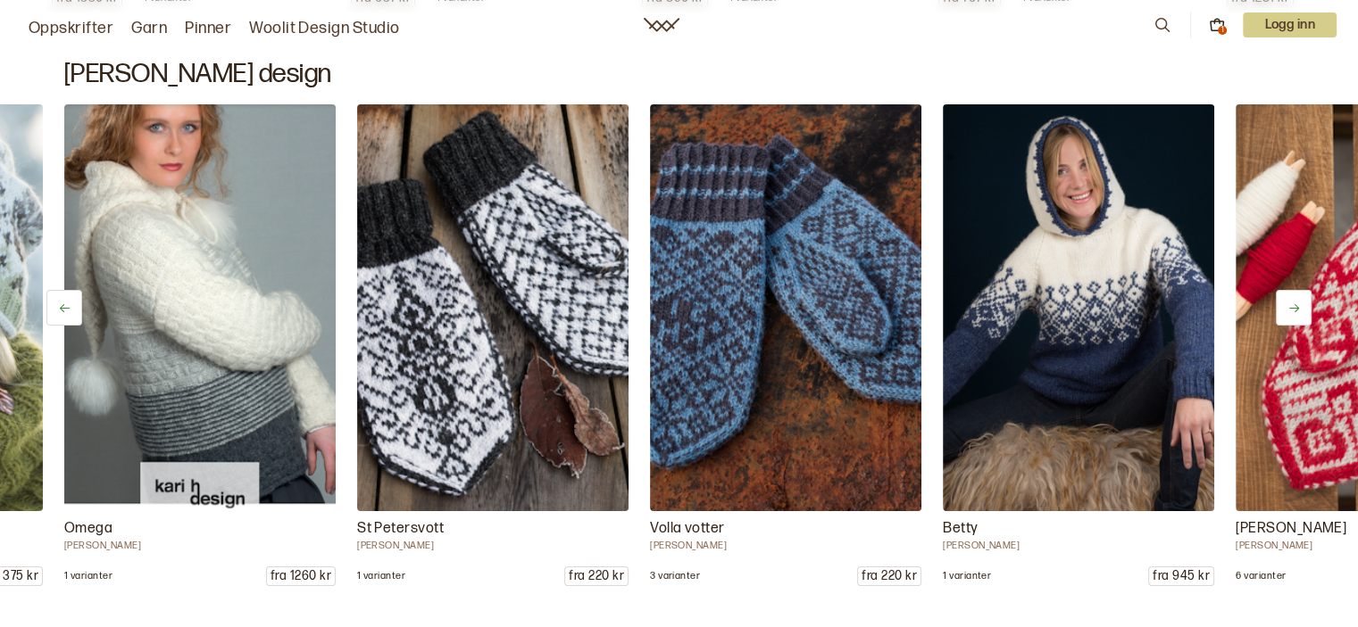
click at [1299, 309] on icon at bounding box center [1293, 308] width 13 height 13
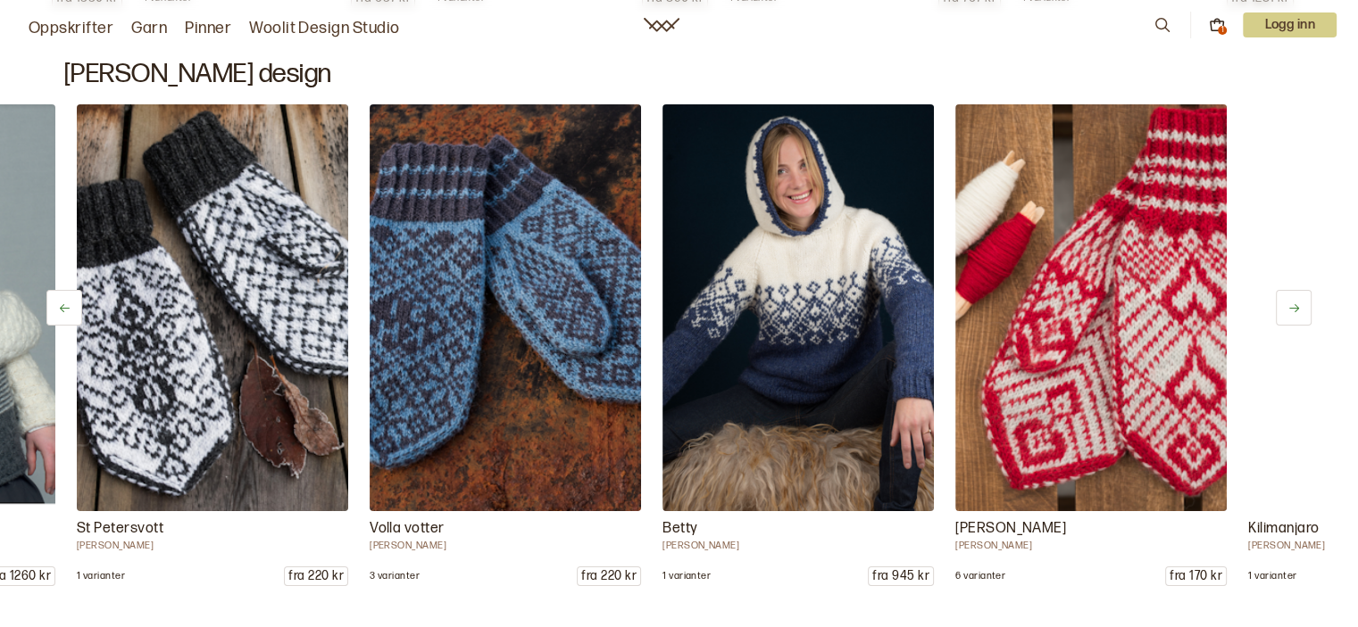
scroll to position [0, 2049]
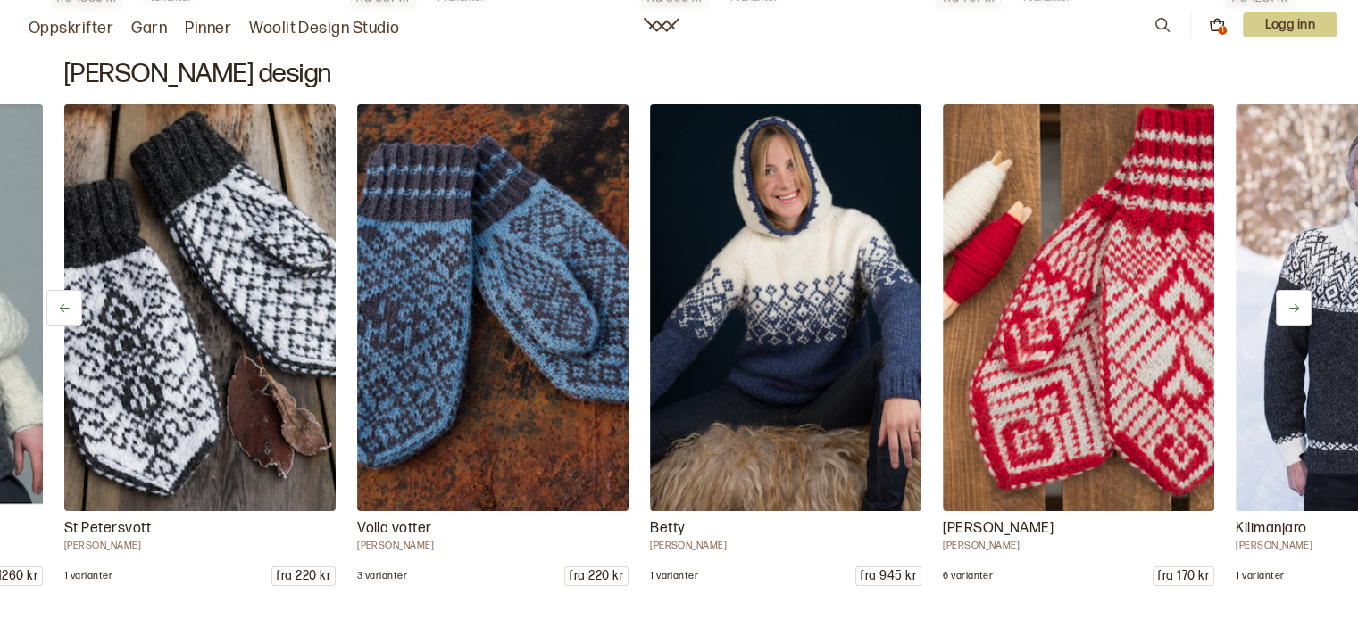
click at [1299, 309] on icon at bounding box center [1293, 308] width 13 height 13
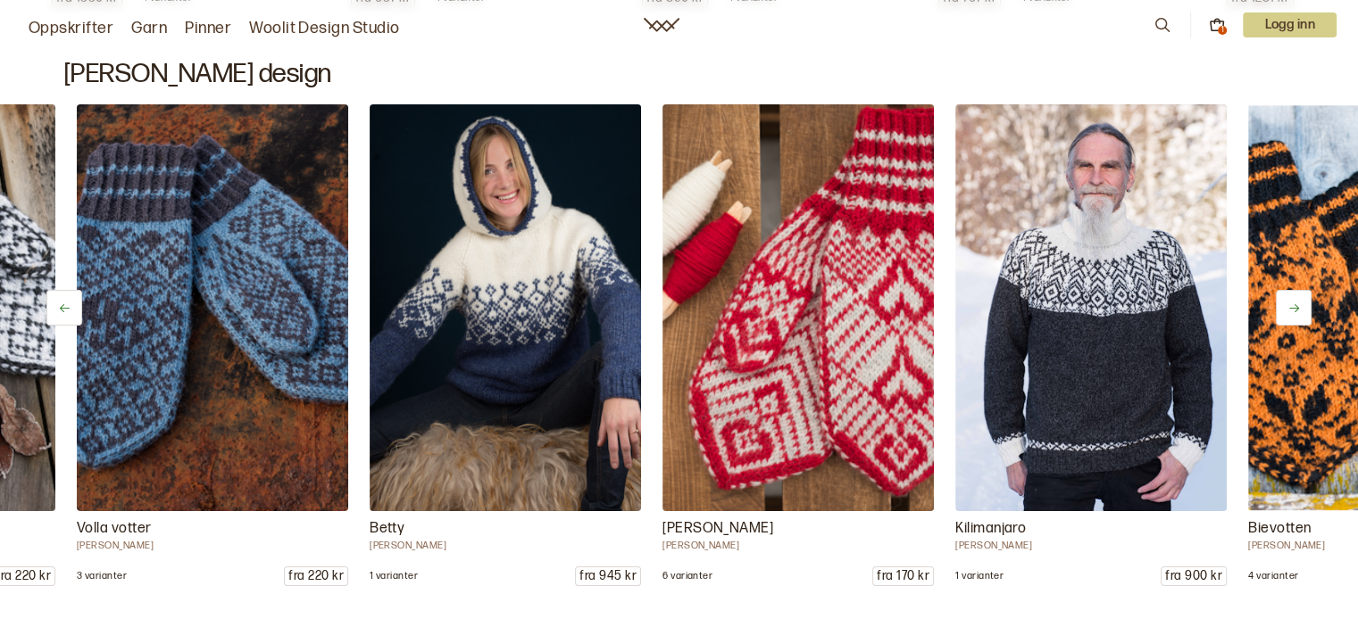
scroll to position [0, 2342]
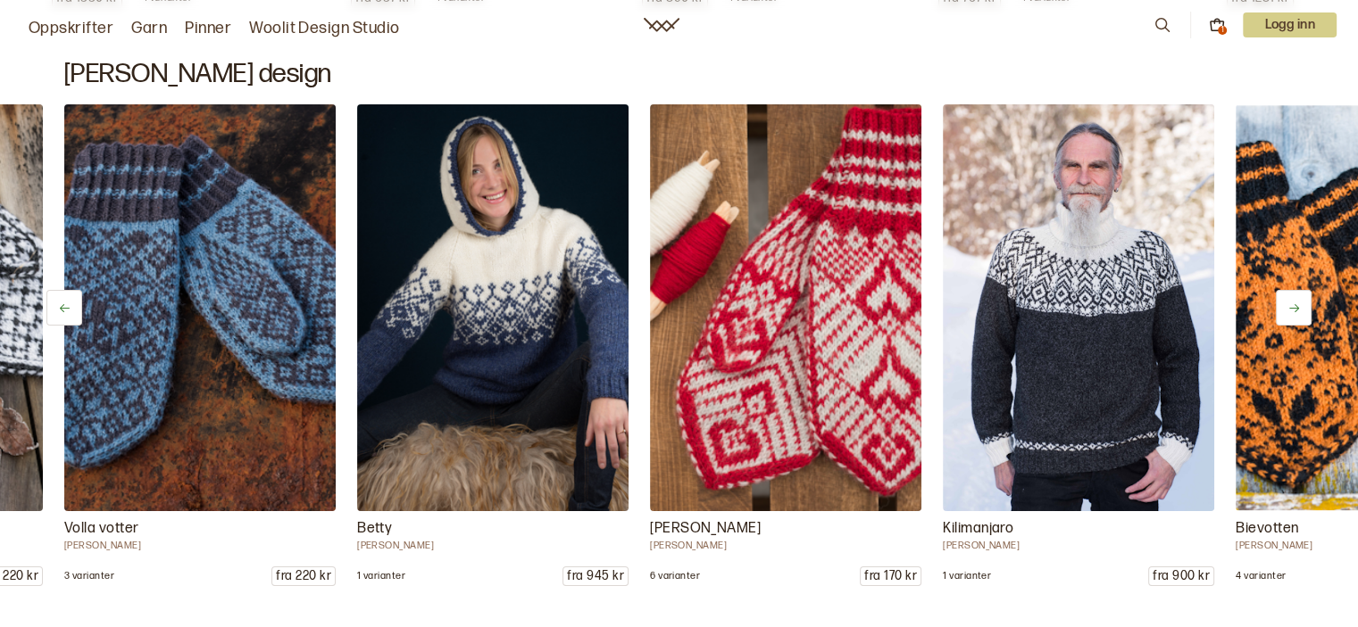
click at [1299, 309] on icon at bounding box center [1293, 308] width 13 height 13
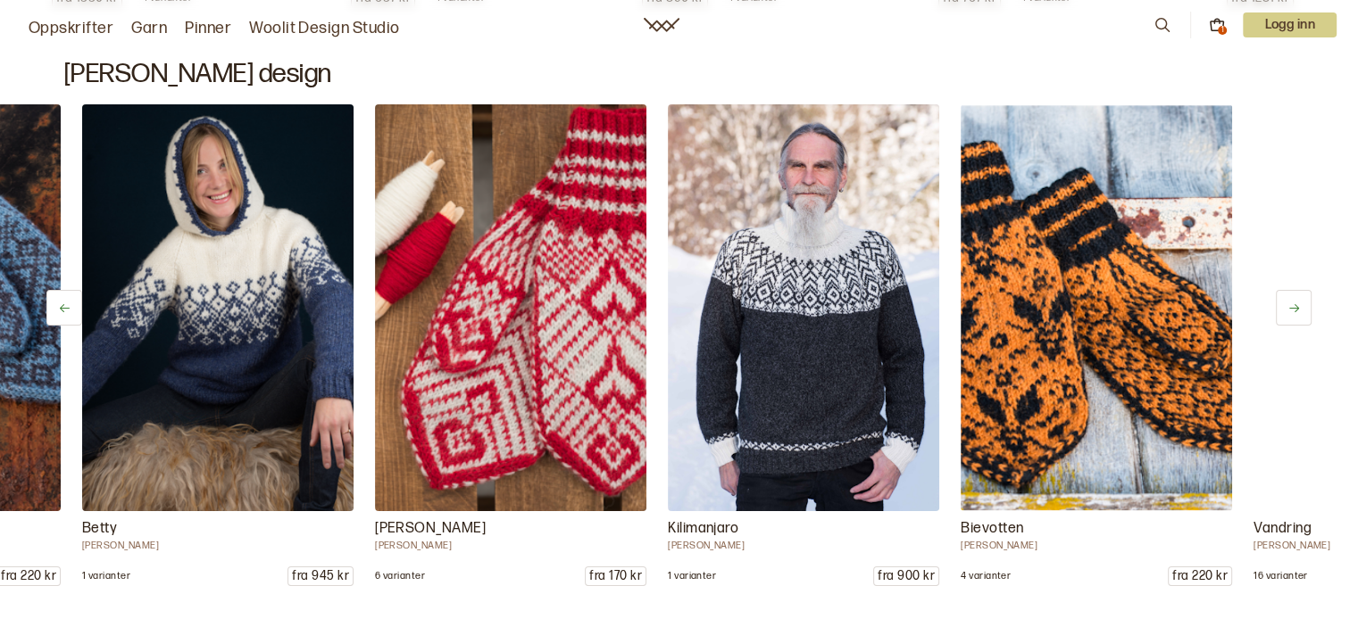
scroll to position [0, 2635]
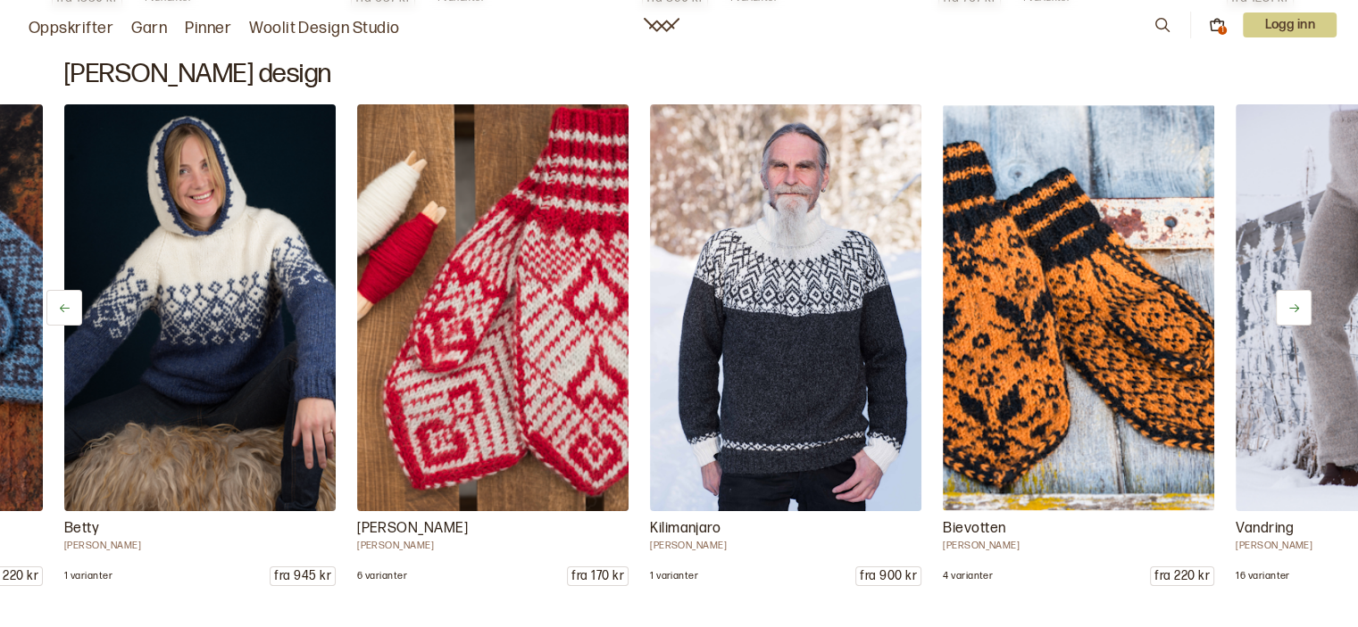
click at [1299, 309] on icon at bounding box center [1293, 308] width 13 height 13
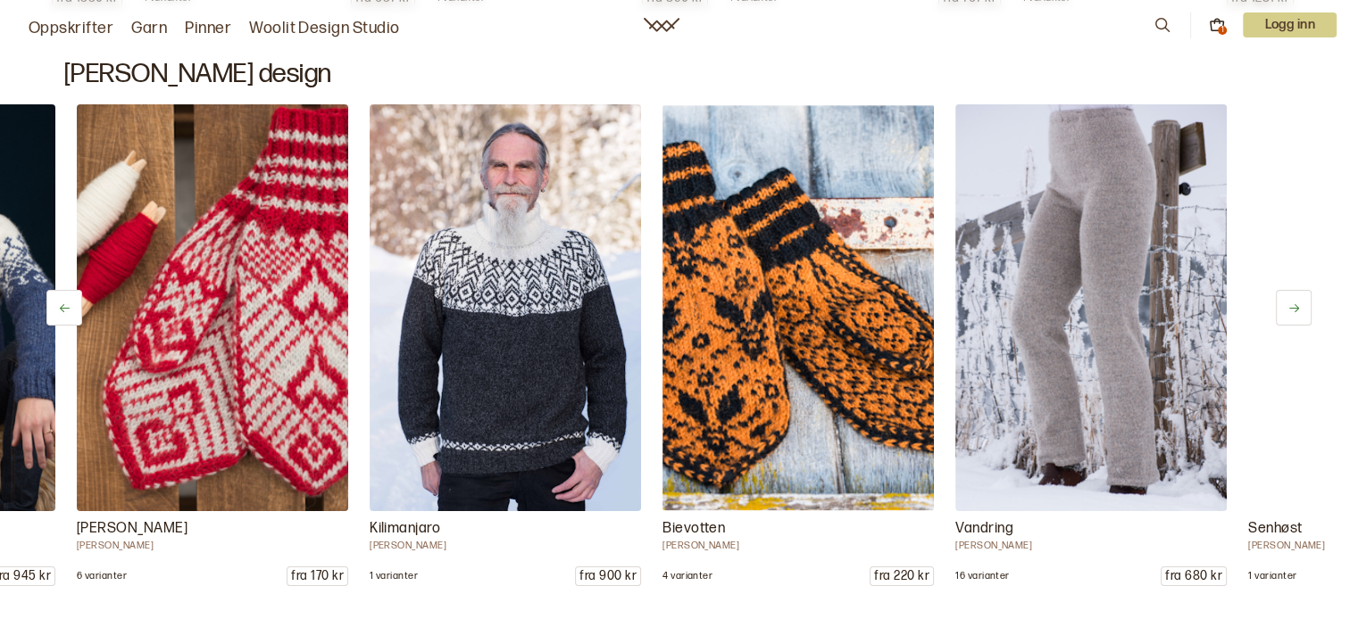
scroll to position [0, 2927]
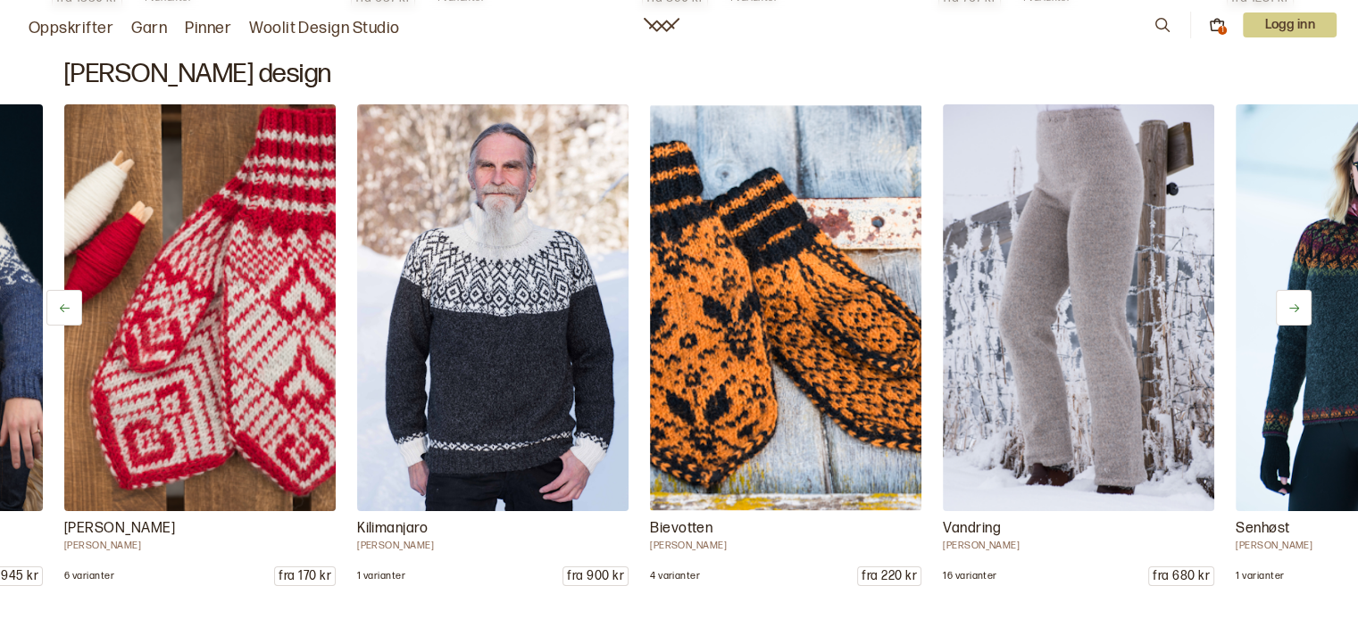
click at [1299, 309] on icon at bounding box center [1293, 308] width 13 height 13
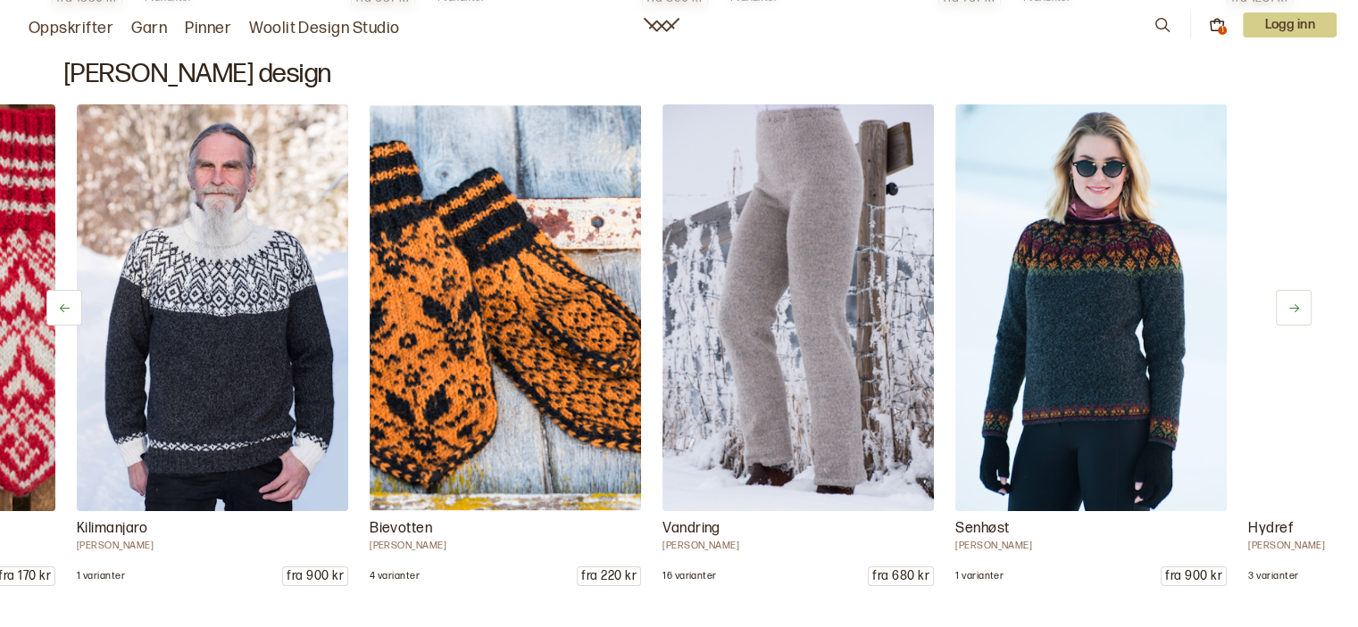
scroll to position [0, 3220]
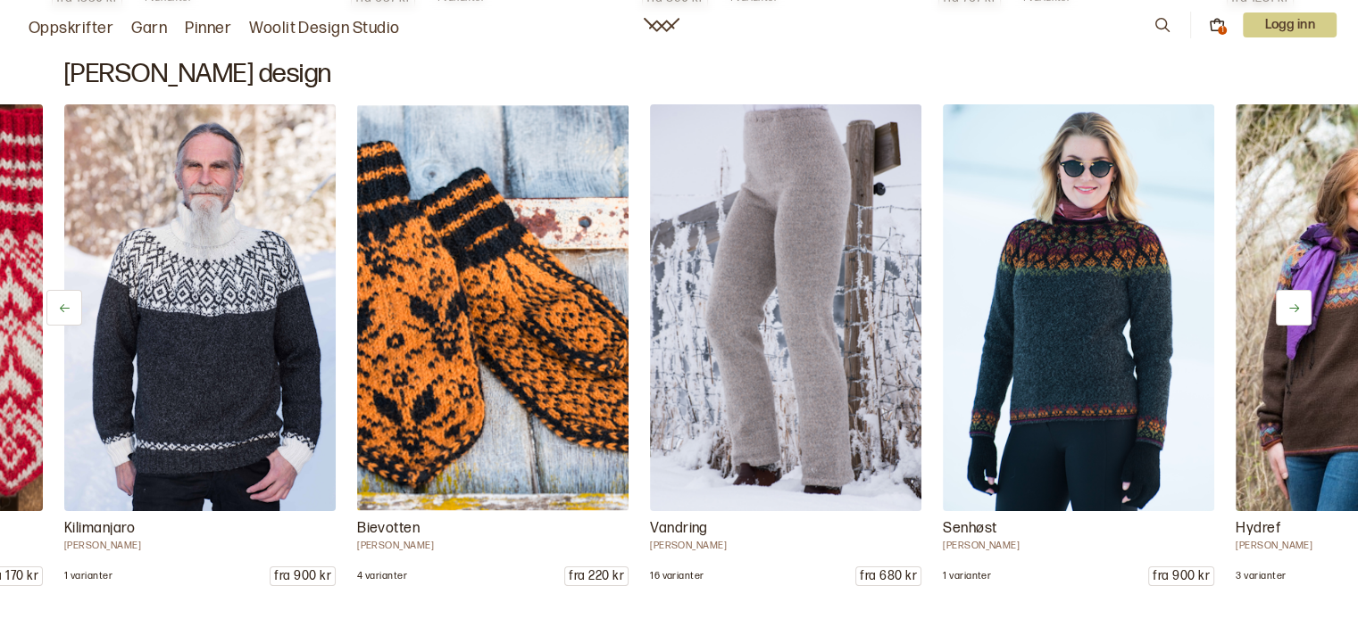
click at [1299, 309] on icon at bounding box center [1293, 308] width 13 height 13
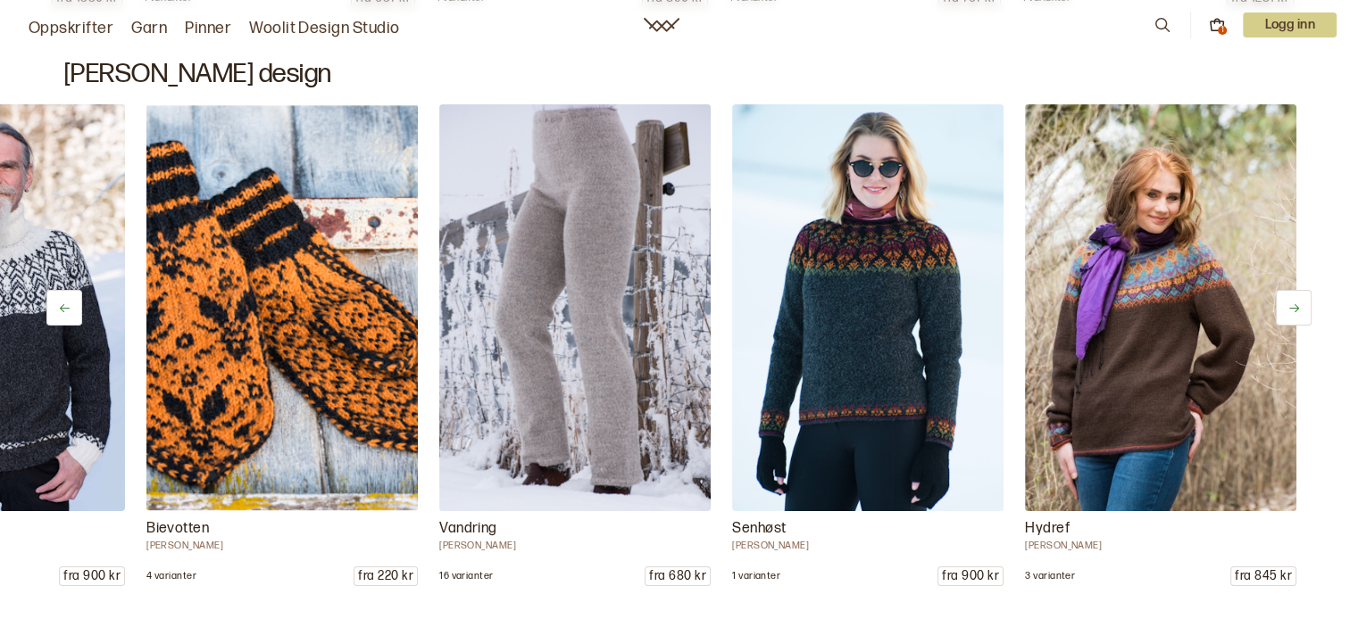
scroll to position [0, 3433]
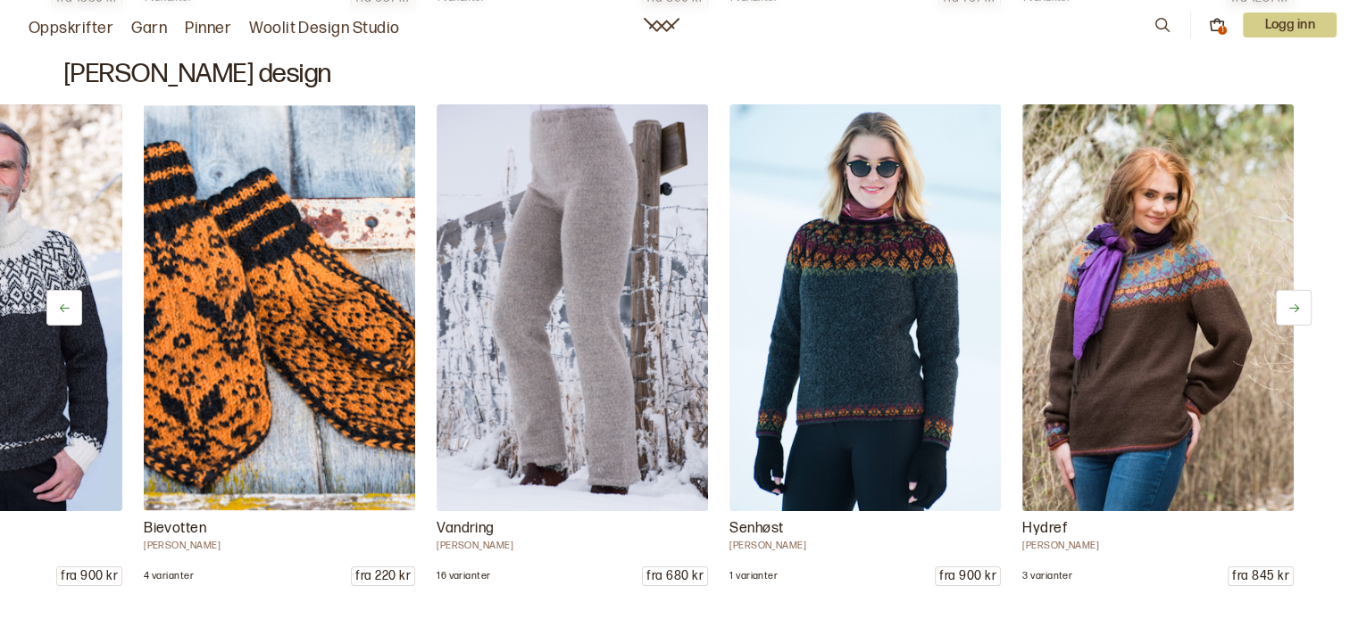
click at [1299, 309] on icon at bounding box center [1293, 308] width 13 height 13
